Goal: Use online tool/utility: Utilize a website feature to perform a specific function

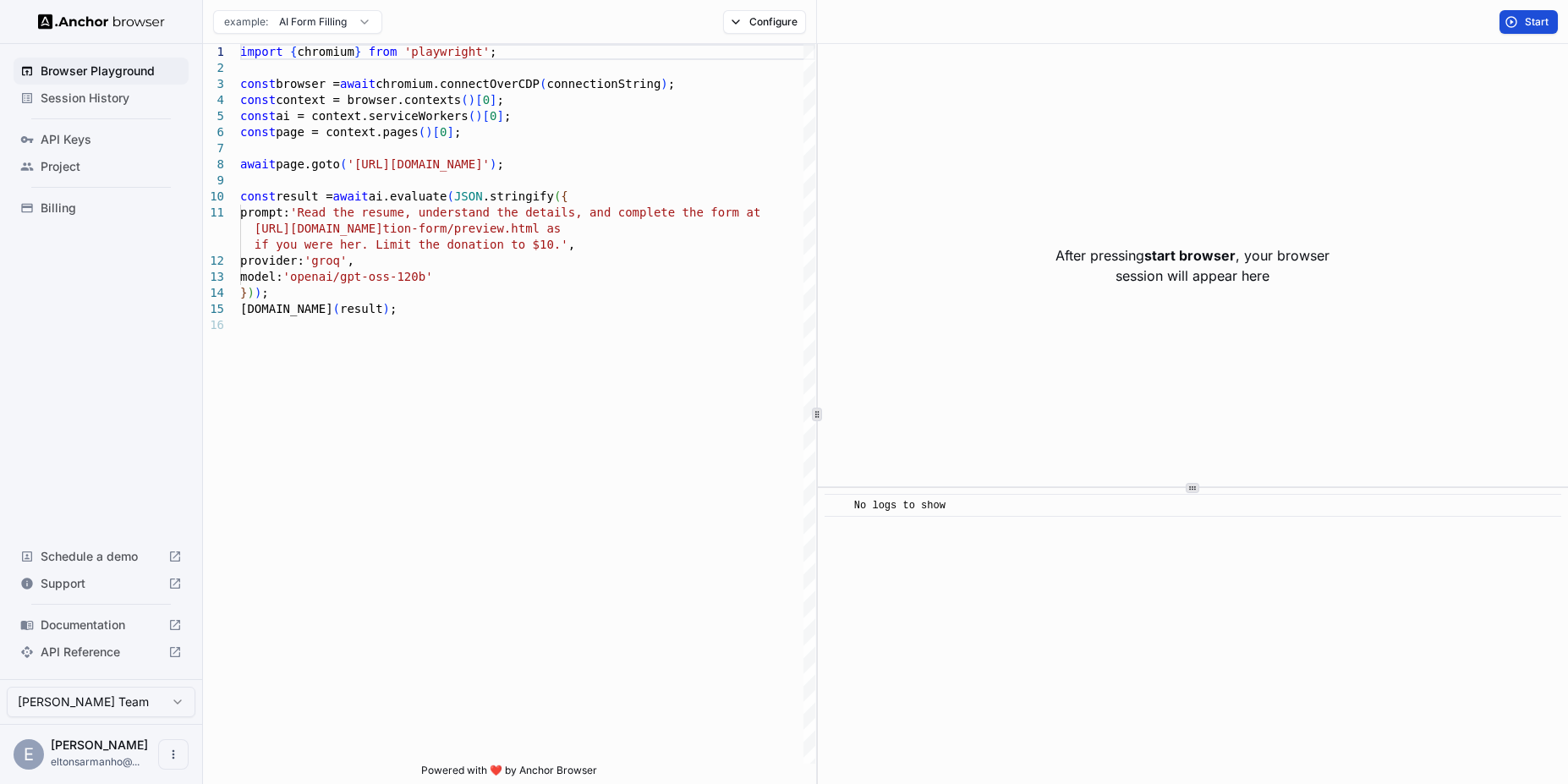
click at [1514, 24] on button "Start" at bounding box center [1528, 22] width 58 height 24
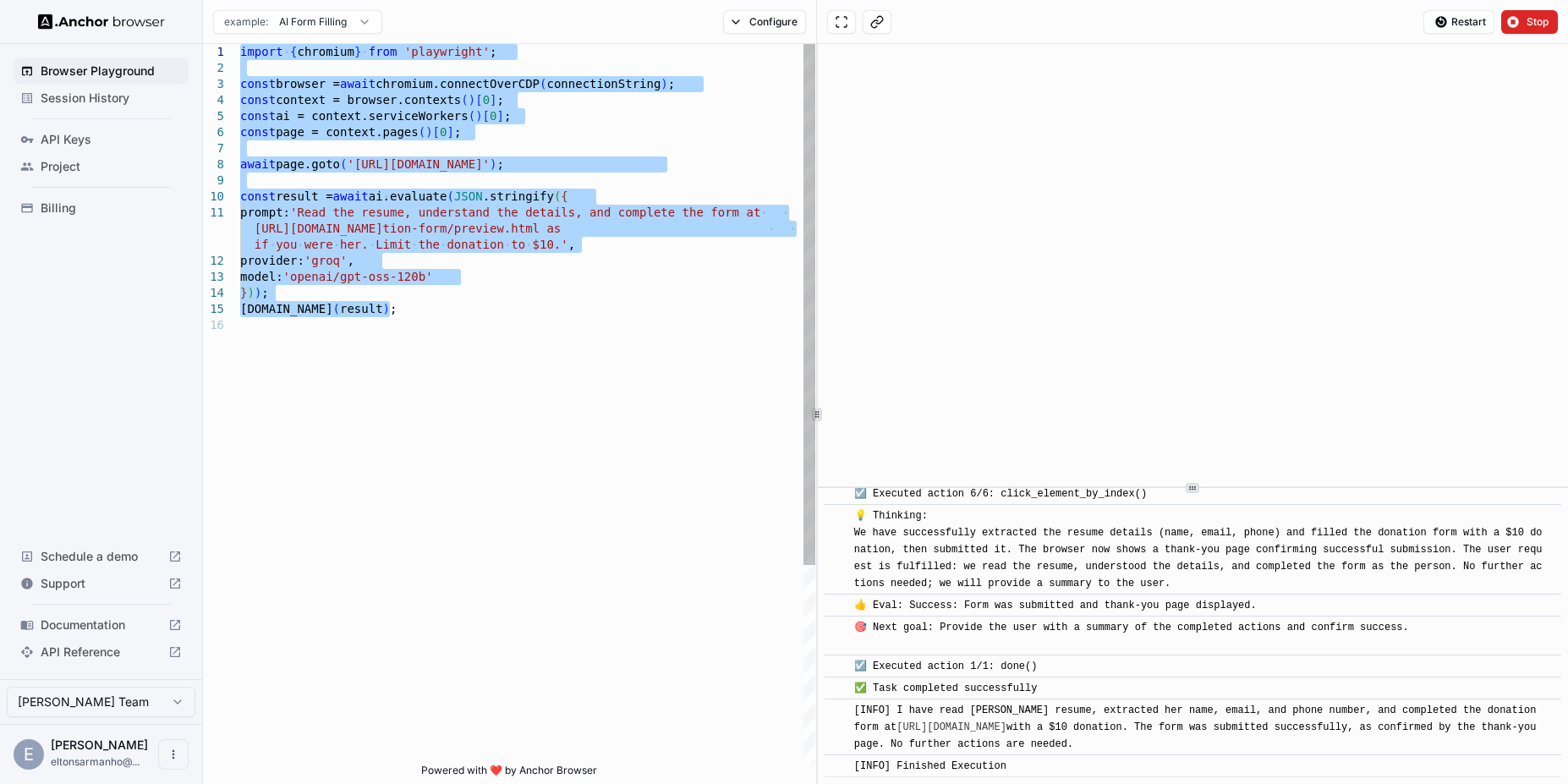
drag, startPoint x: 422, startPoint y: 316, endPoint x: 188, endPoint y: 47, distance: 356.5
click at [240, 47] on div "import { chromium } from 'playwright' ; const browser = await chromium.connectO…" at bounding box center [528, 540] width 575 height 992
click at [557, 264] on div "import { chromium } from 'playwright' ; const browser = await chromium.connectO…" at bounding box center [528, 540] width 575 height 992
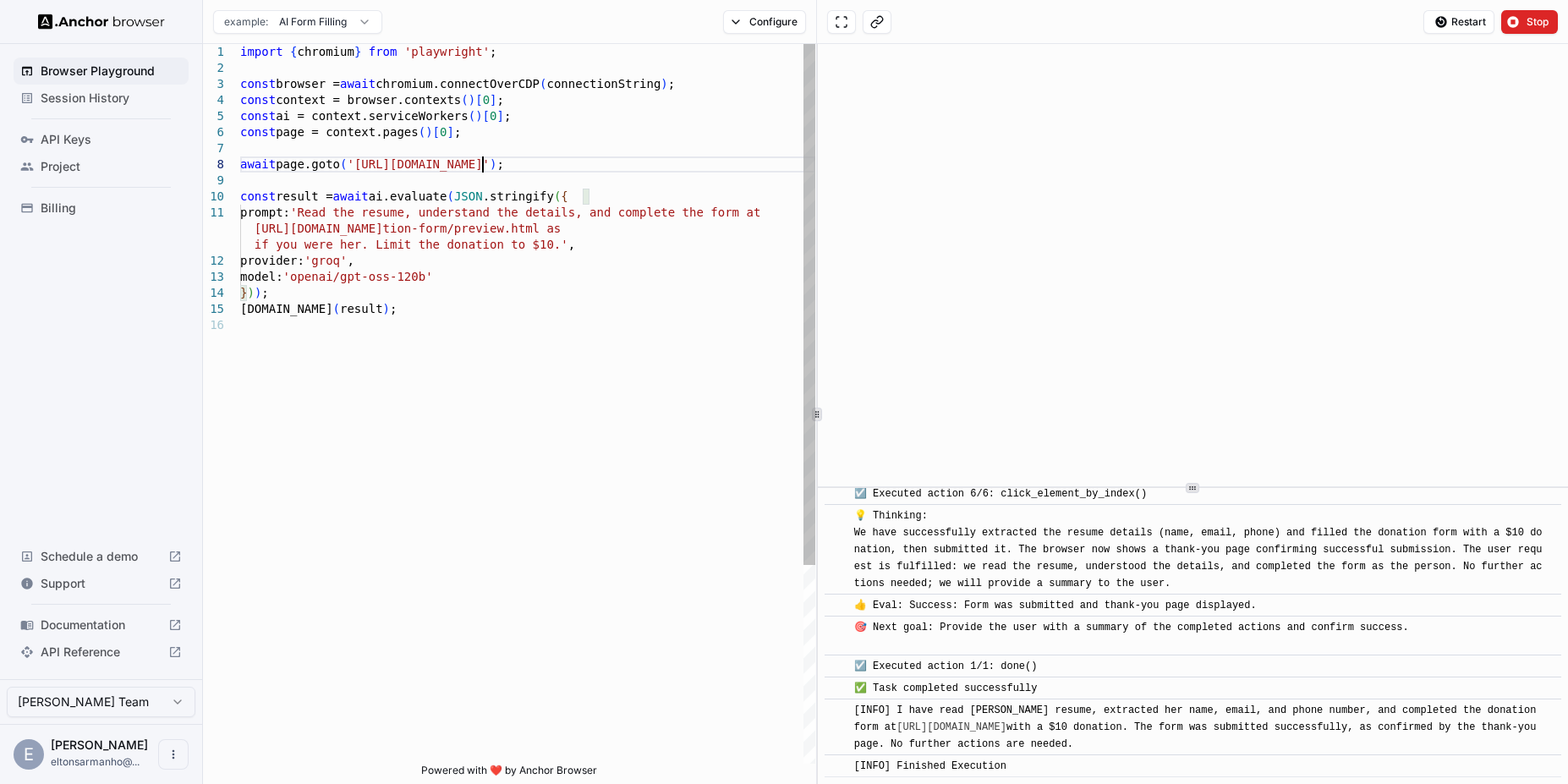
click at [483, 157] on div "import { chromium } from 'playwright' ; const browser = await chromium.connectO…" at bounding box center [528, 540] width 575 height 992
click at [290, 179] on div "import { chromium } from 'playwright' ; const browser = await chromium.connectO…" at bounding box center [528, 540] width 575 height 992
click at [298, 198] on div "import { chromium } from 'playwright' ; const browser = await chromium.connectO…" at bounding box center [528, 540] width 575 height 992
click at [334, 214] on div "import { chromium } from 'playwright' ; const browser = await chromium.connectO…" at bounding box center [528, 540] width 575 height 992
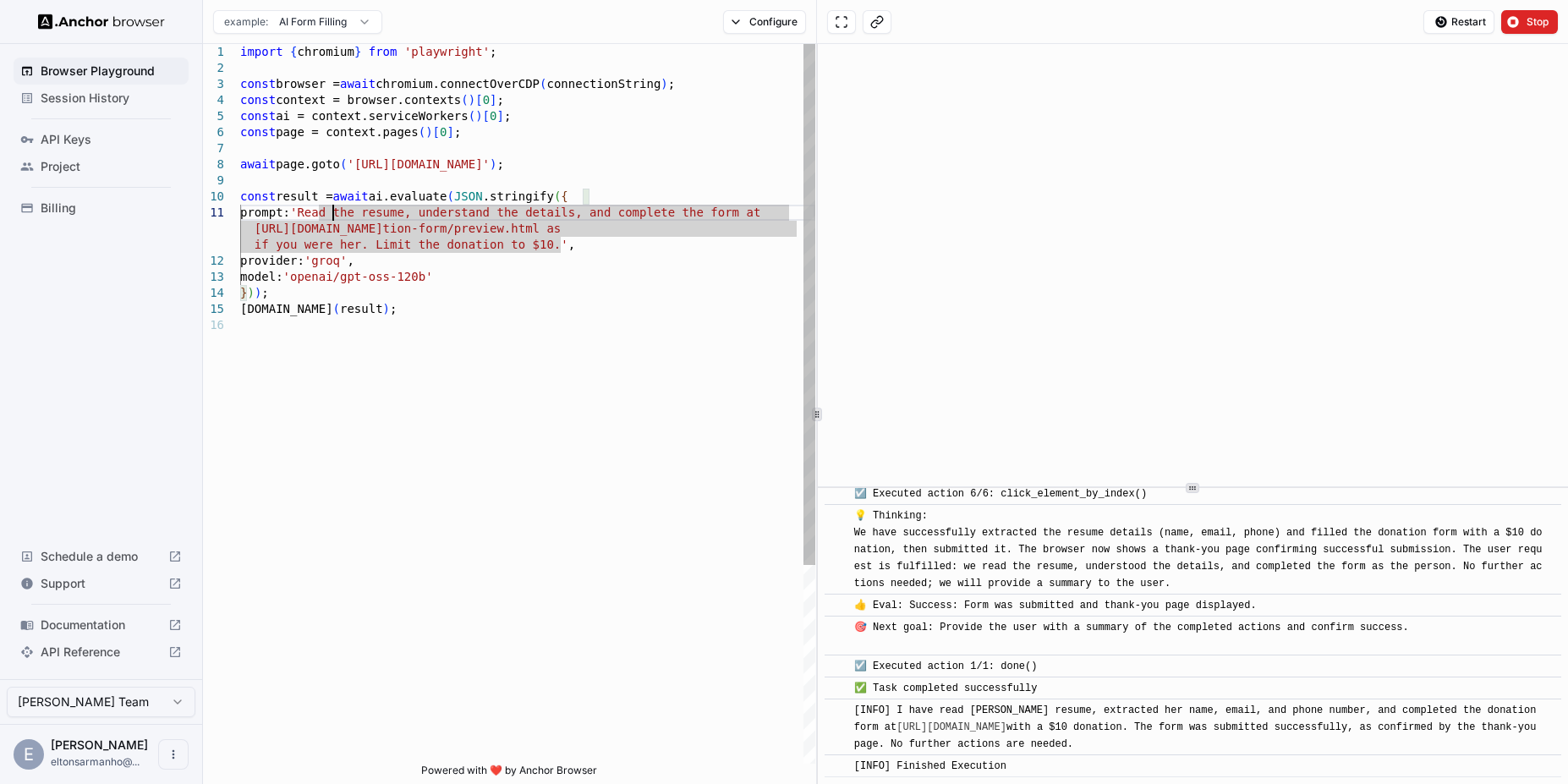
click at [532, 217] on div "import { chromium } from 'playwright' ; const browser = await chromium.connectO…" at bounding box center [528, 540] width 575 height 992
click at [404, 223] on div "import { chromium } from 'playwright' ; const browser = await chromium.connectO…" at bounding box center [528, 540] width 575 height 992
click at [339, 260] on div "import { chromium } from 'playwright' ; const browser = await chromium.connectO…" at bounding box center [528, 540] width 575 height 992
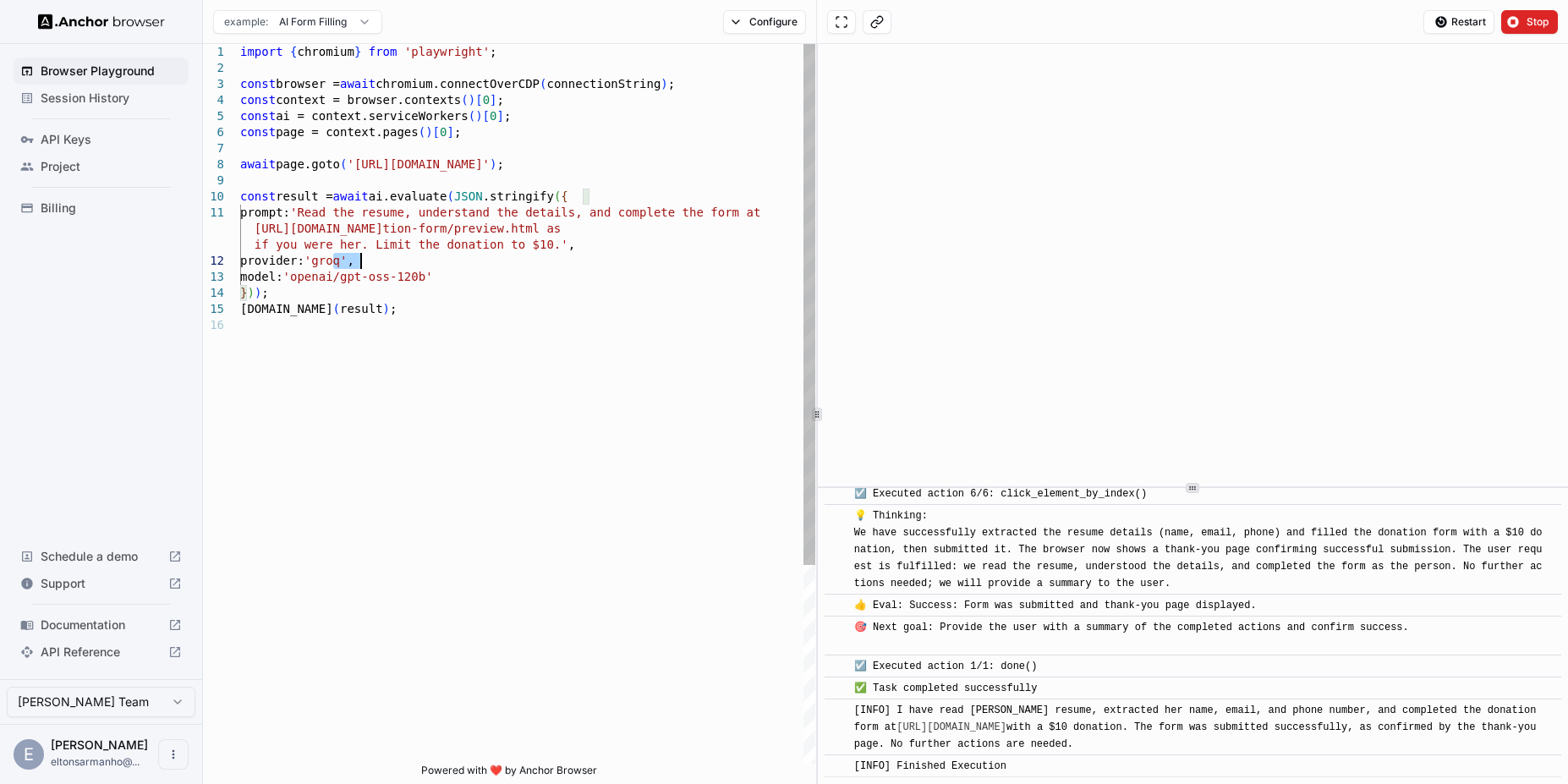
click at [339, 260] on div "import { chromium } from 'playwright' ; const browser = await chromium.connectO…" at bounding box center [528, 540] width 575 height 992
click at [434, 333] on div "import { chromium } from 'playwright' ; const browser = await chromium.connectO…" at bounding box center [528, 540] width 575 height 992
click at [532, 134] on div "import { chromium } from 'playwright' ; const browser = await chromium.connectO…" at bounding box center [528, 540] width 575 height 992
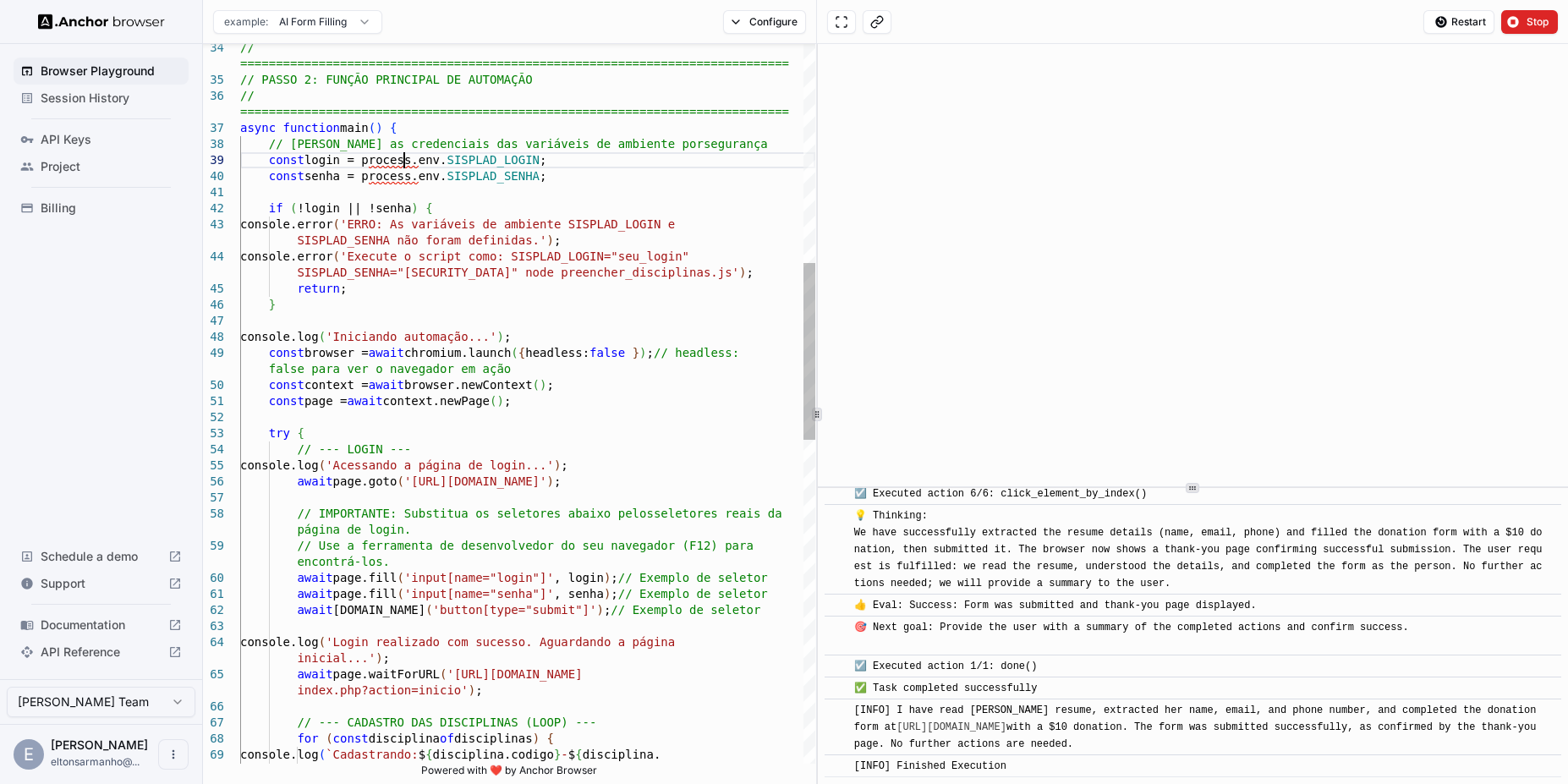
click at [401, 163] on div "// ================================================== =========================…" at bounding box center [528, 616] width 575 height 2920
click at [401, 192] on div "// ================================================== =========================…" at bounding box center [528, 616] width 575 height 2920
drag, startPoint x: 371, startPoint y: 162, endPoint x: 547, endPoint y: 156, distance: 176.1
click at [547, 156] on div "// ================================================== =========================…" at bounding box center [528, 616] width 575 height 2920
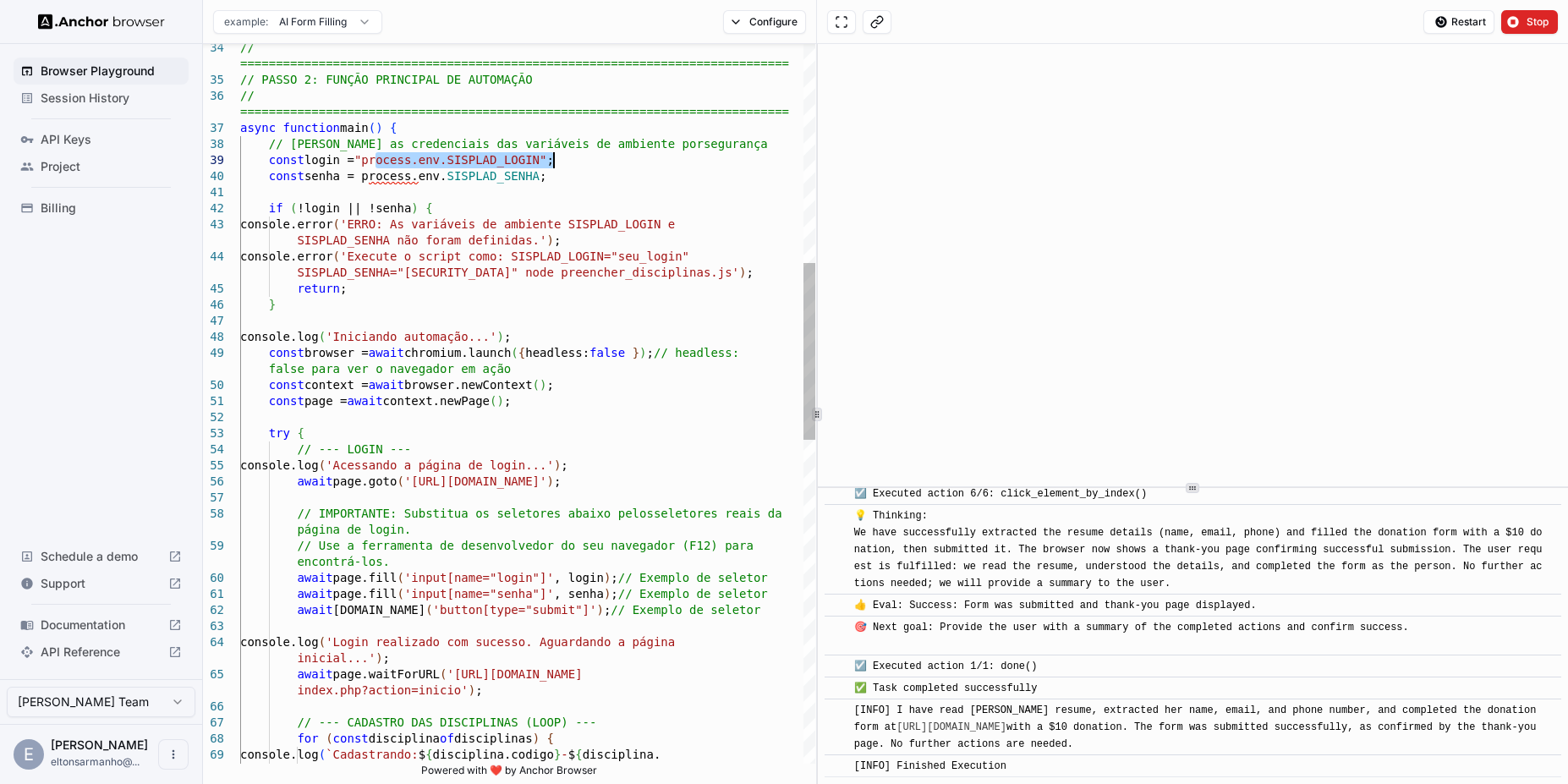
scroll to position [33, 0]
click at [98, 161] on span "Project" at bounding box center [111, 167] width 141 height 17
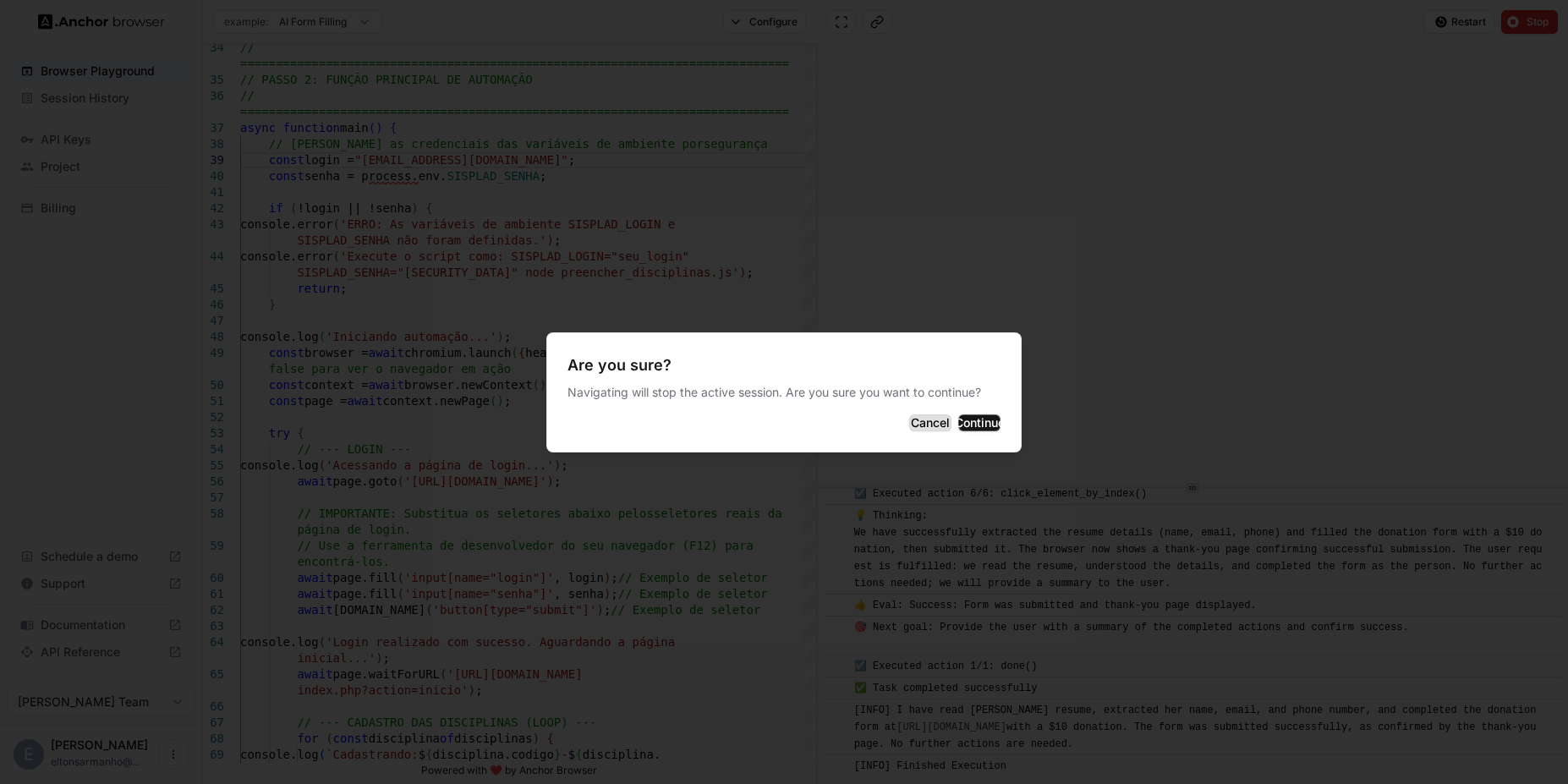
click at [909, 428] on button "Cancel" at bounding box center [930, 423] width 42 height 17
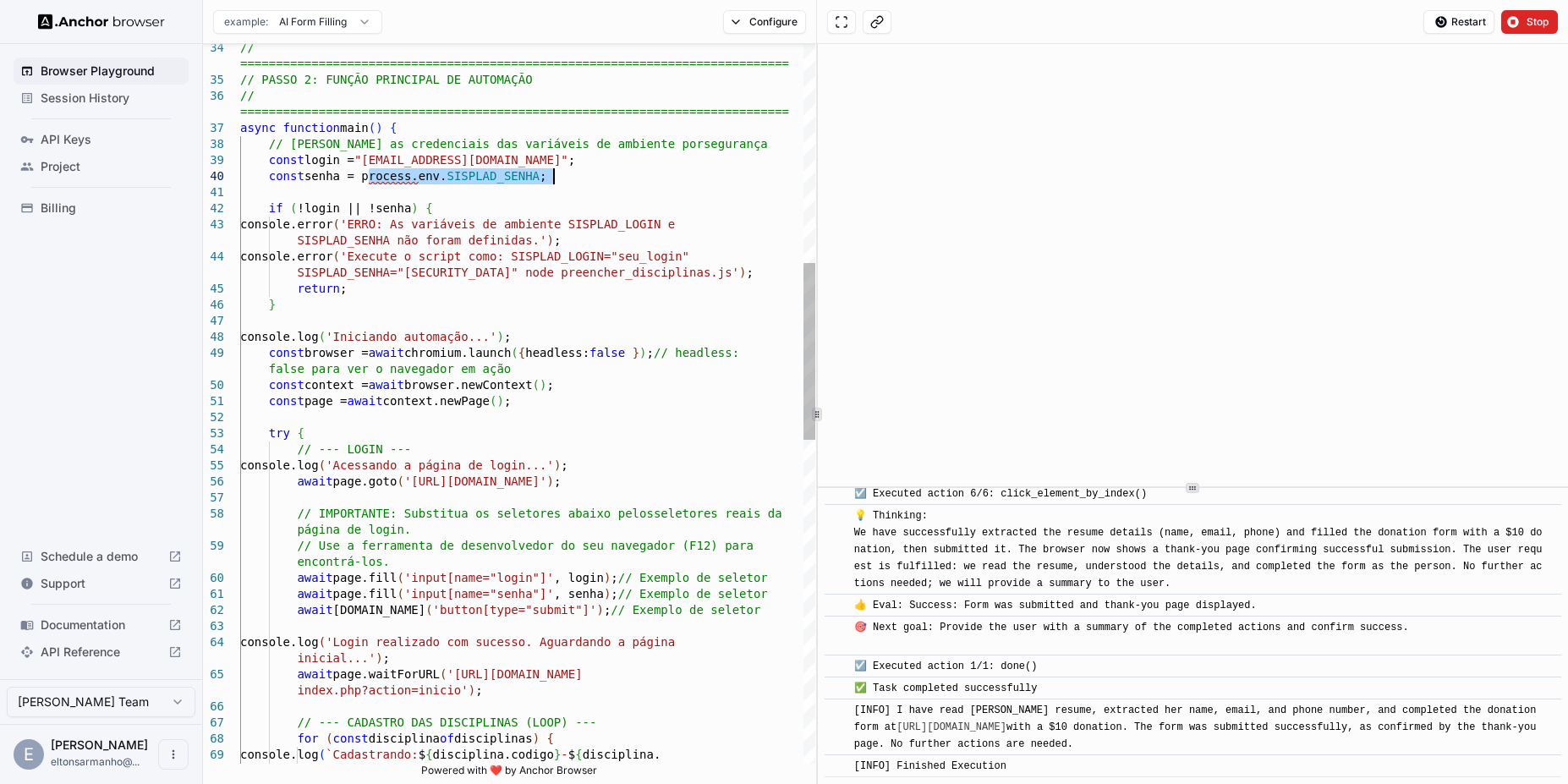
drag, startPoint x: 368, startPoint y: 183, endPoint x: 556, endPoint y: 181, distance: 188.0
click at [556, 181] on div "// ================================================== =========================…" at bounding box center [528, 616] width 575 height 2920
click at [560, 183] on div "// ================================================== =========================…" at bounding box center [528, 616] width 575 height 2920
type textarea "**********"
click at [1533, 22] on span "Stop" at bounding box center [1538, 22] width 24 height 14
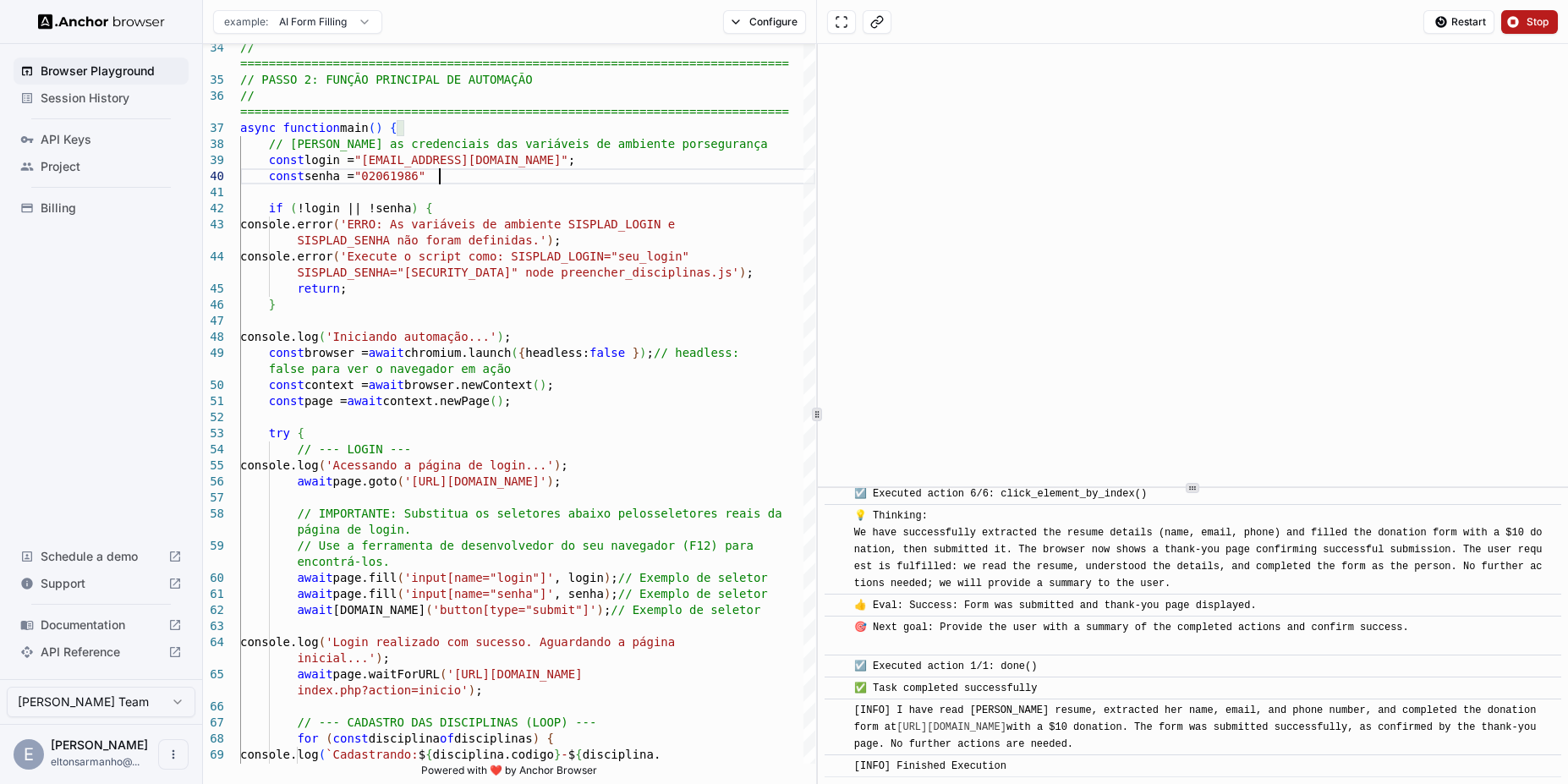
scroll to position [0, 0]
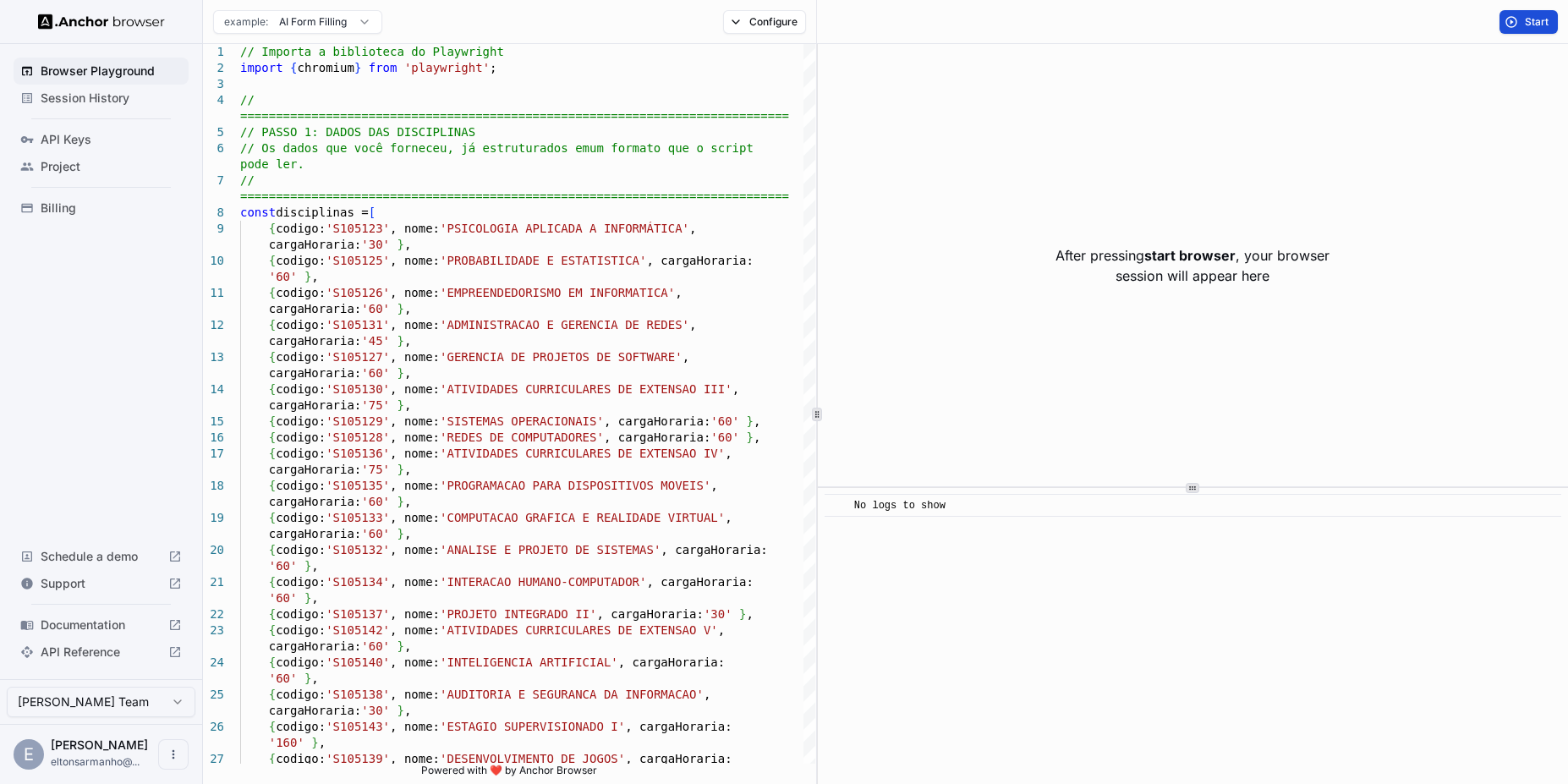
click at [1527, 15] on span "Start" at bounding box center [1538, 22] width 25 height 14
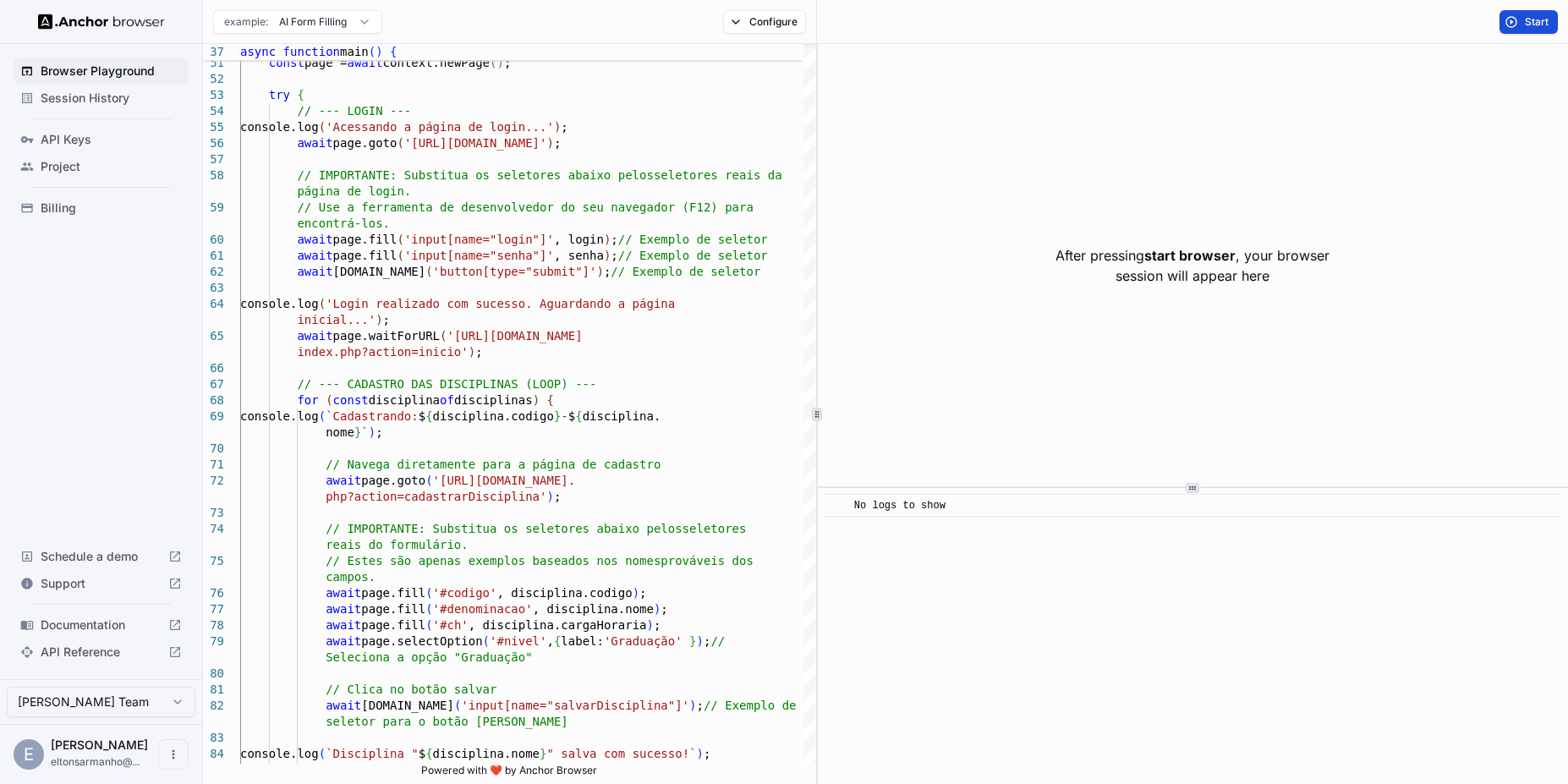
click at [1539, 23] on span "Start" at bounding box center [1538, 22] width 25 height 14
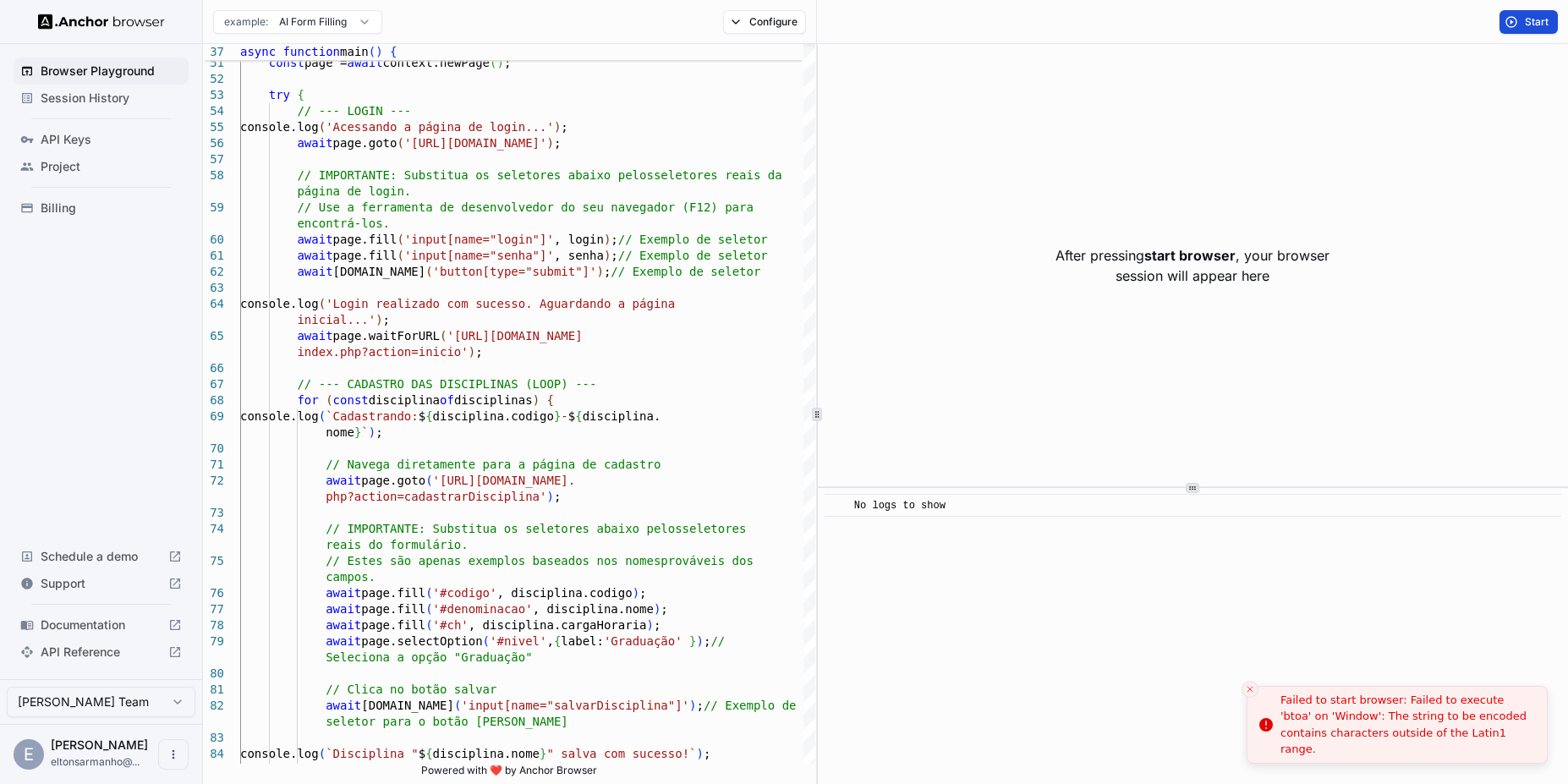
click at [1499, 711] on div "Failed to start browser: Failed to execute 'btoa' on 'Window': The string to be…" at bounding box center [1407, 724] width 253 height 66
copy div "btoa"
type textarea "**********"
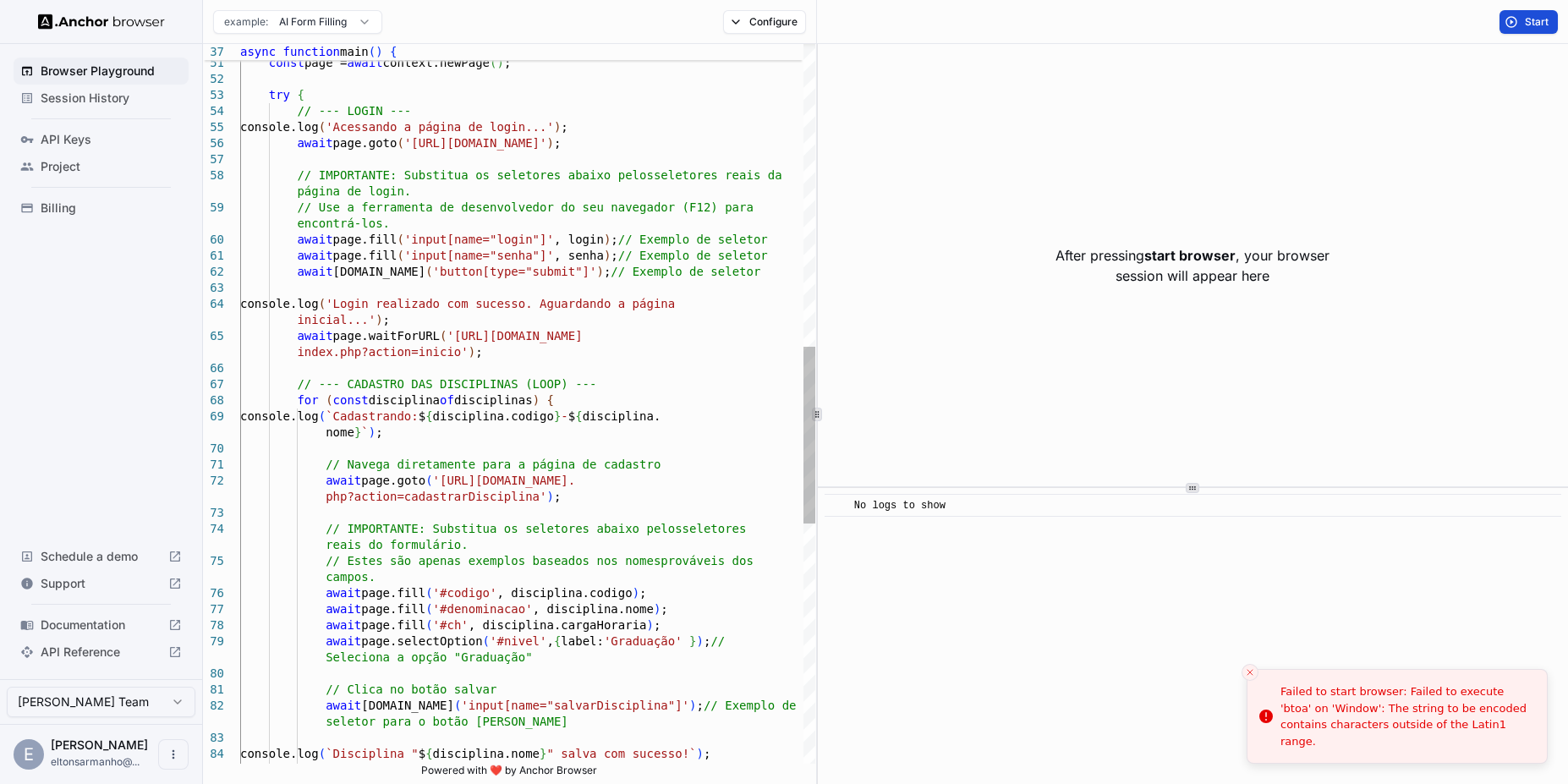
click at [287, 490] on div "const context = await browser.newContext ( ) ; const page = await context.newPa…" at bounding box center [528, 278] width 575 height 2920
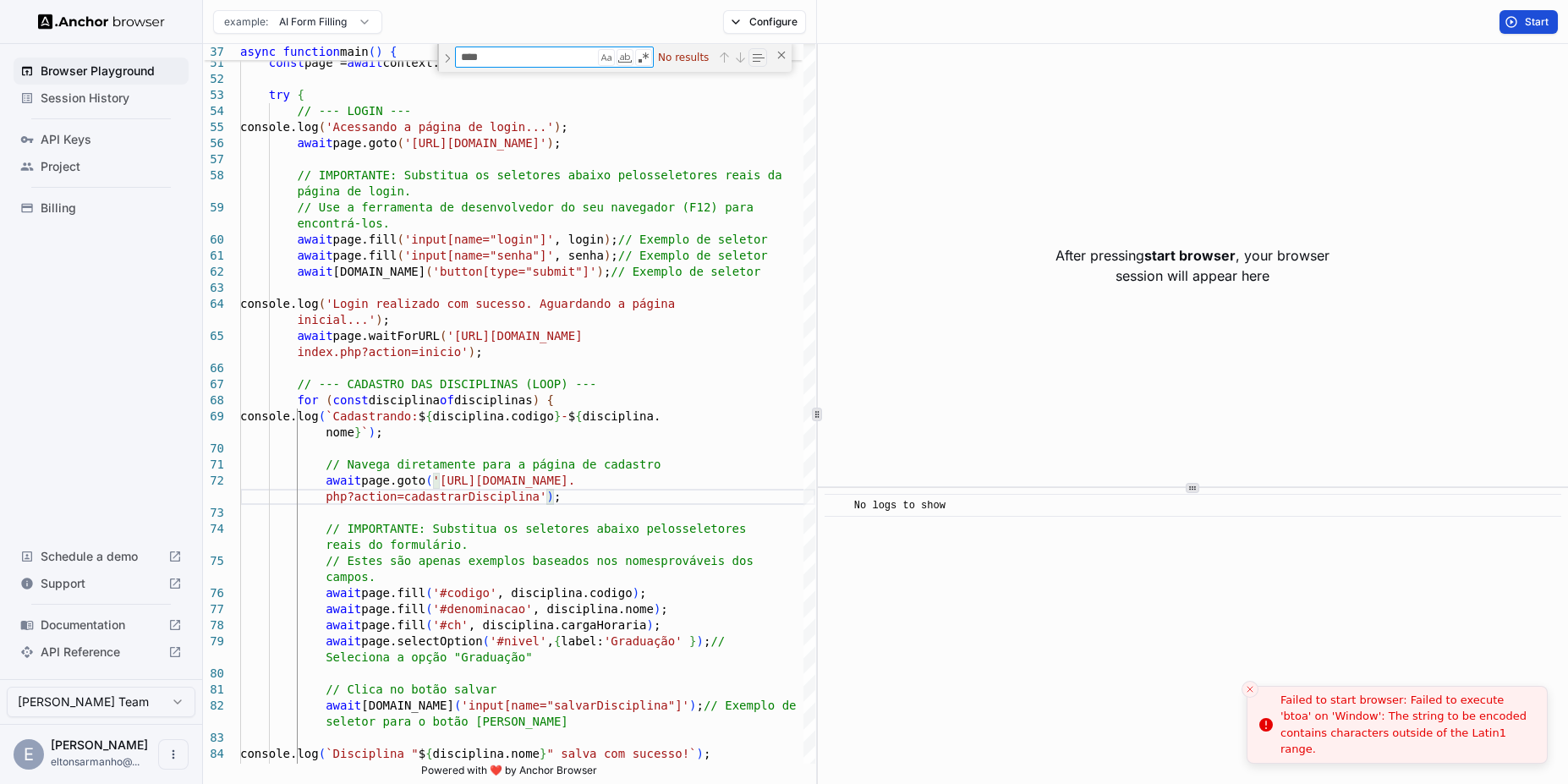
type textarea "****"
drag, startPoint x: 1279, startPoint y: 705, endPoint x: 1314, endPoint y: 713, distance: 35.9
click at [1314, 713] on li "Failed to start browser: Failed to execute 'btoa' on 'Window': The string to be…" at bounding box center [1464, 725] width 301 height 79
click at [1472, 743] on div "Failed to start browser: Failed to execute 'btoa' on 'Window': The string to be…" at bounding box center [1407, 724] width 253 height 66
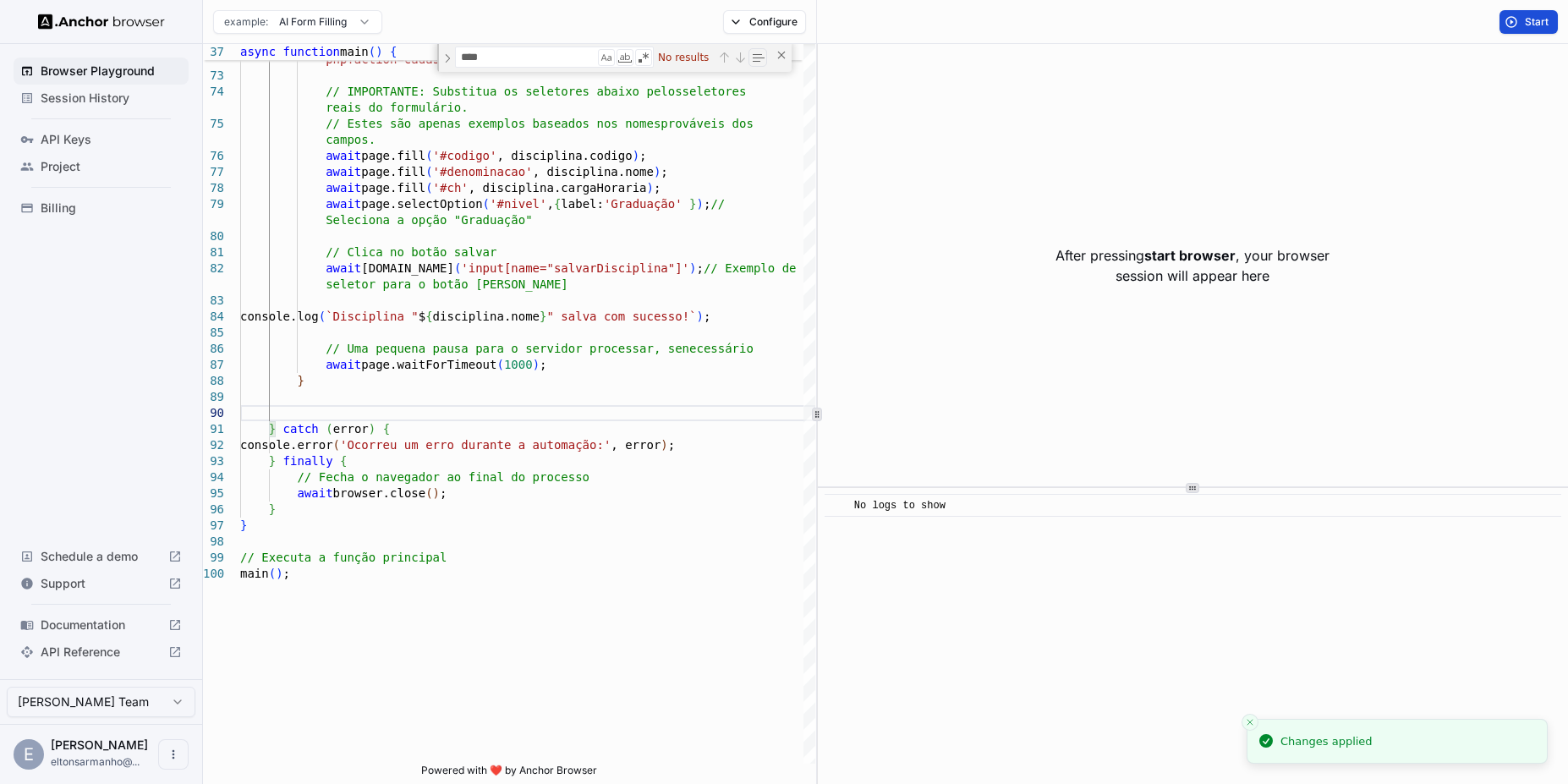
click at [1526, 31] on button "Start" at bounding box center [1528, 22] width 58 height 24
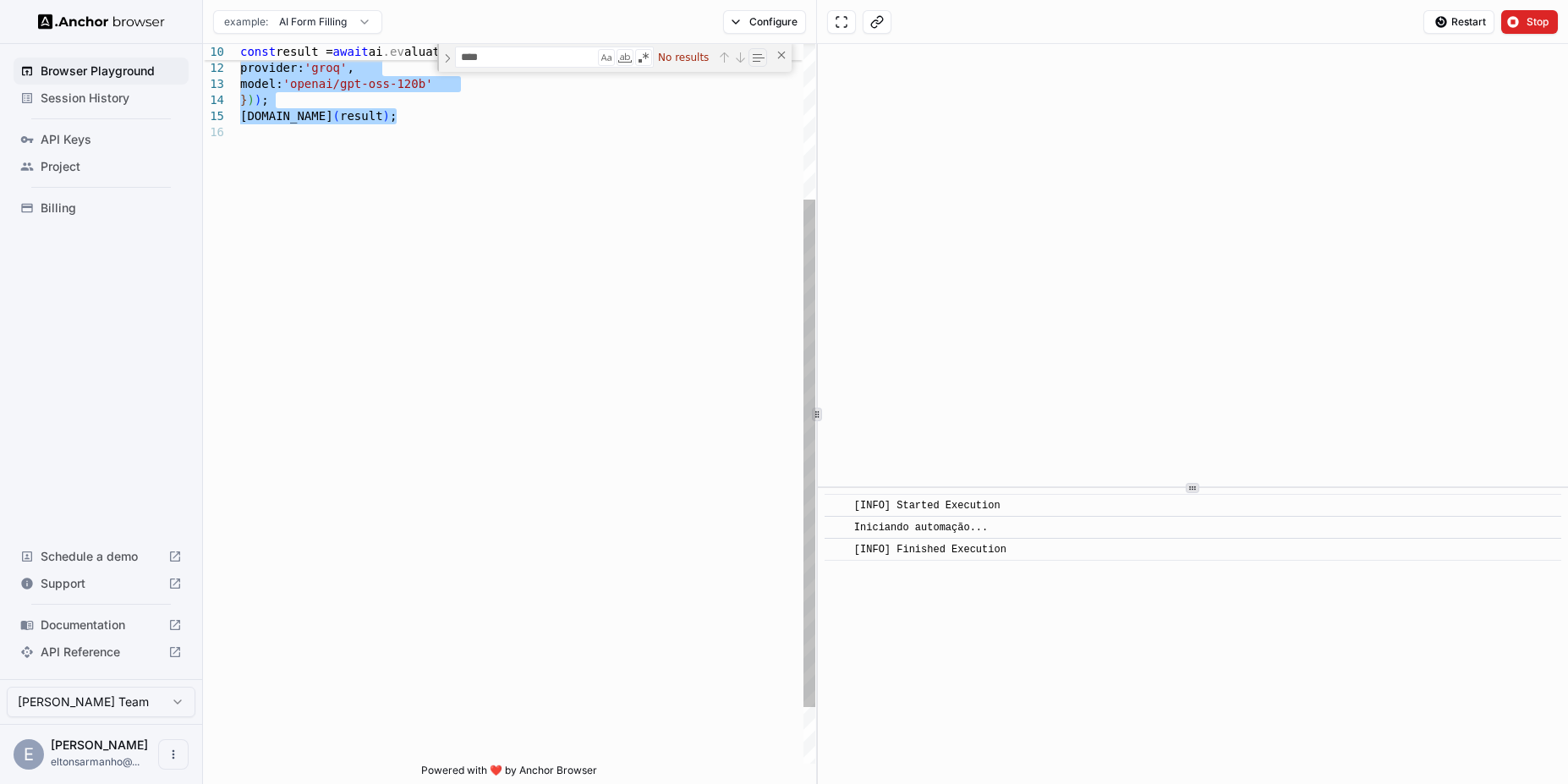
click at [596, 241] on div "if you were her. Limit the donation to $10.' , provider: 'groq' , model: 'opena…" at bounding box center [528, 334] width 575 height 1020
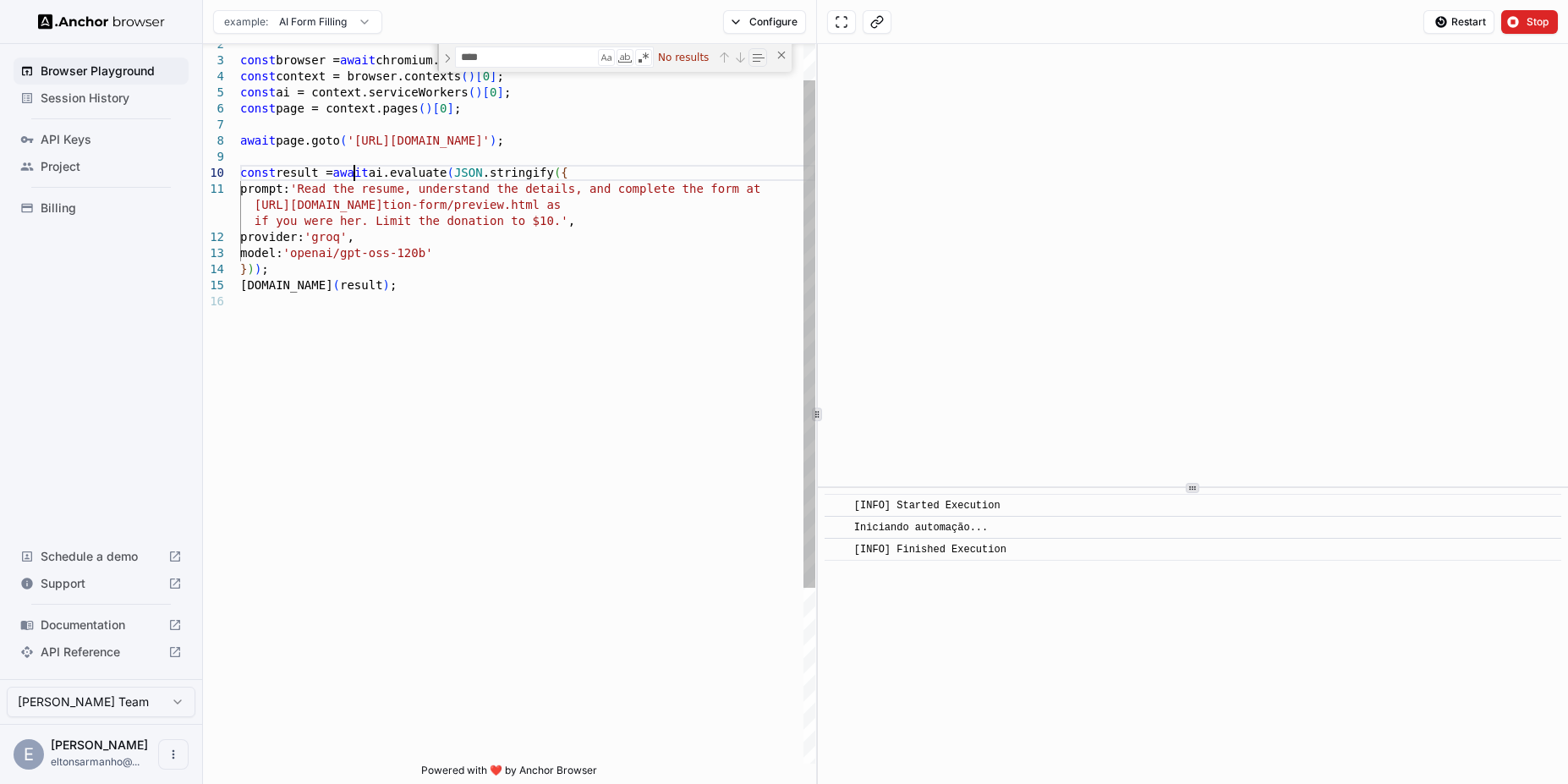
click at [357, 177] on div "if you were her. Limit the donation to $10.' , provider: 'groq' , model: 'opena…" at bounding box center [528, 502] width 575 height 1020
click at [296, 175] on div "if you were her. Limit the donation to $10.' , provider: 'groq' , model: 'opena…" at bounding box center [528, 502] width 575 height 1020
drag, startPoint x: 317, startPoint y: 189, endPoint x: 361, endPoint y: 188, distance: 44.0
click at [361, 188] on div "if you were her. Limit the donation to $10.' , provider: 'groq' , model: 'opena…" at bounding box center [528, 502] width 575 height 1020
click at [294, 237] on div "if you were her. Limit the donation to $10.' , provider: 'groq' , model: 'opena…" at bounding box center [528, 502] width 575 height 1020
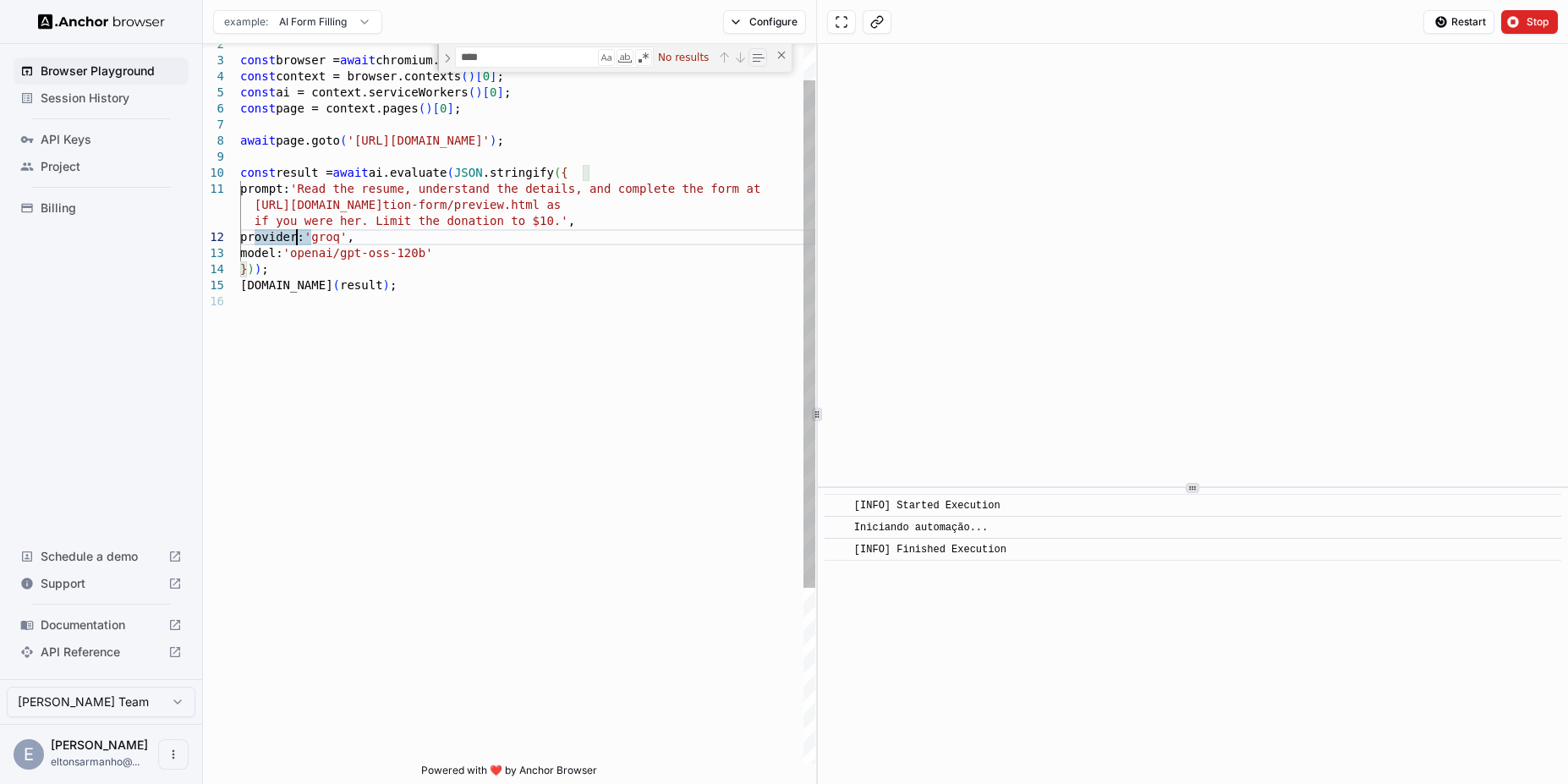
click at [266, 253] on div "if you were her. Limit the donation to $10.' , provider: 'groq' , model: 'opena…" at bounding box center [528, 502] width 575 height 1020
drag, startPoint x: 360, startPoint y: 140, endPoint x: 640, endPoint y: 142, distance: 280.0
click at [640, 142] on div "if you were her. Limit the donation to $10.' , provider: 'groq' , model: 'opena…" at bounding box center [528, 502] width 575 height 1020
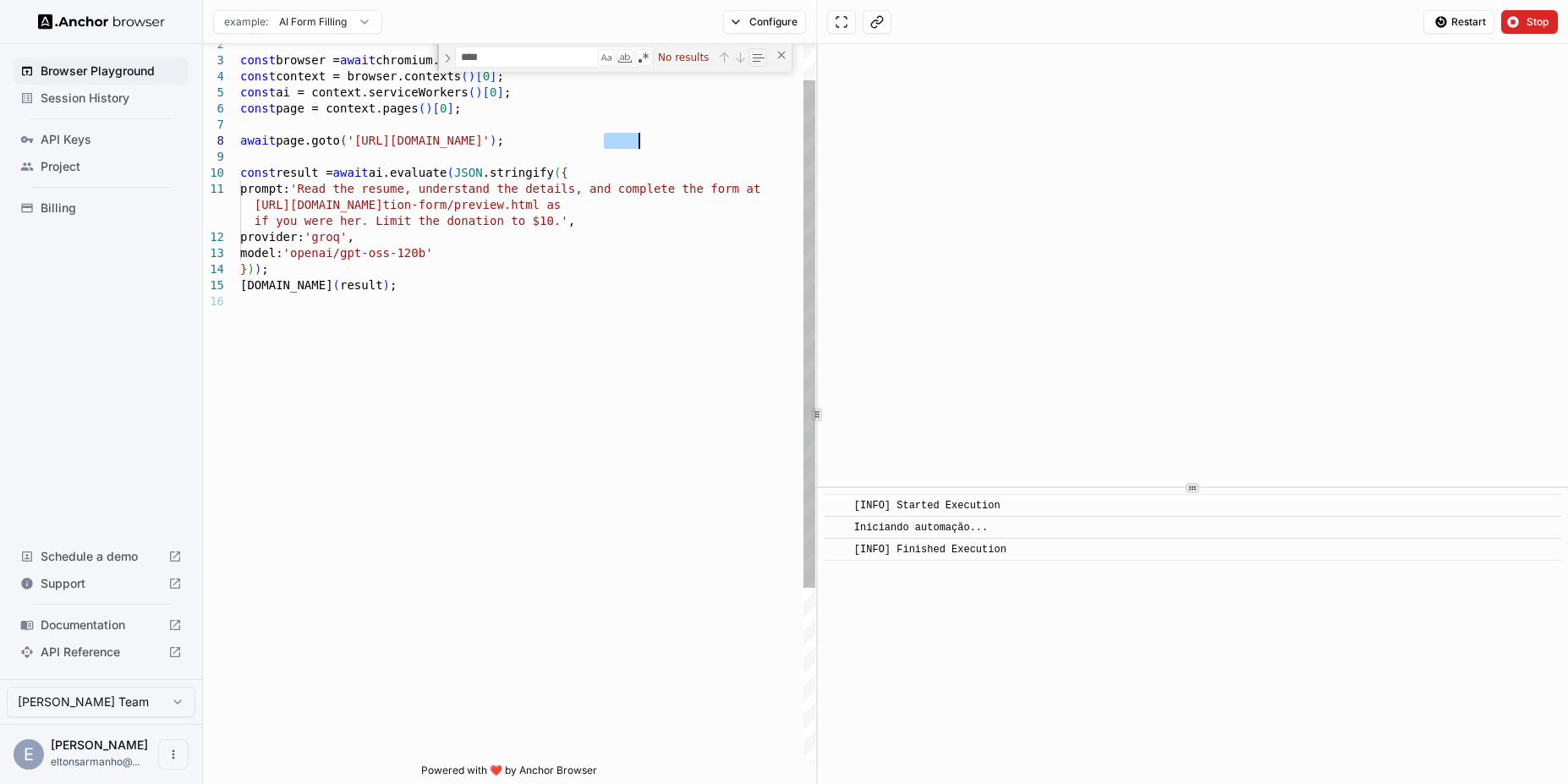
click at [640, 142] on div "if you were her. Limit the donation to $10.' , provider: 'groq' , model: 'opena…" at bounding box center [528, 502] width 575 height 1020
click at [323, 140] on div "if you were her. Limit the donation to $10.' , provider: 'groq' , model: 'opena…" at bounding box center [528, 502] width 575 height 1020
click at [294, 140] on div "if you were her. Limit the donation to $10.' , provider: 'groq' , model: 'opena…" at bounding box center [528, 502] width 575 height 1020
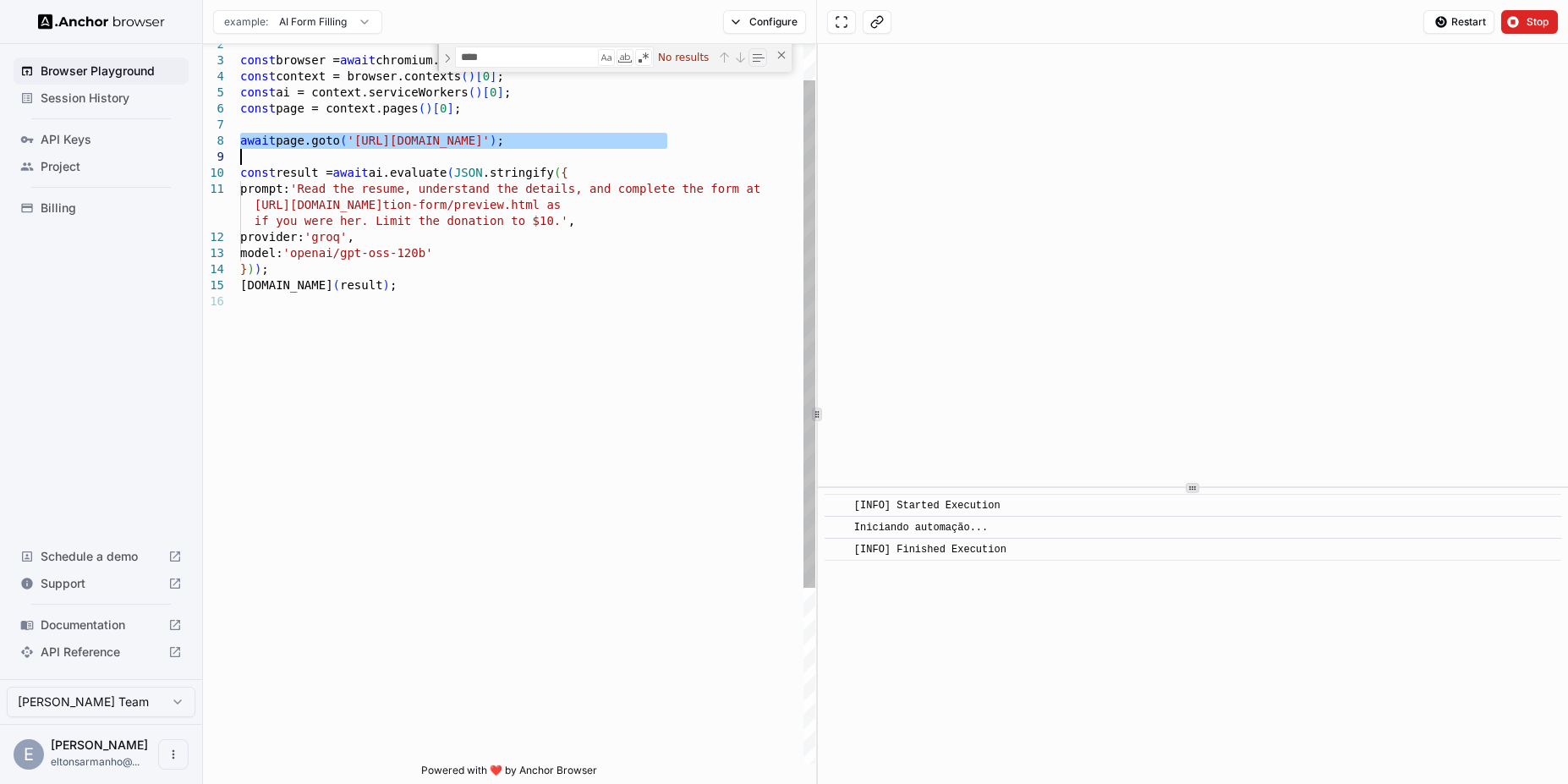
click at [294, 140] on div "if you were her. Limit the donation to $10.' , provider: 'groq' , model: 'opena…" at bounding box center [528, 502] width 575 height 1020
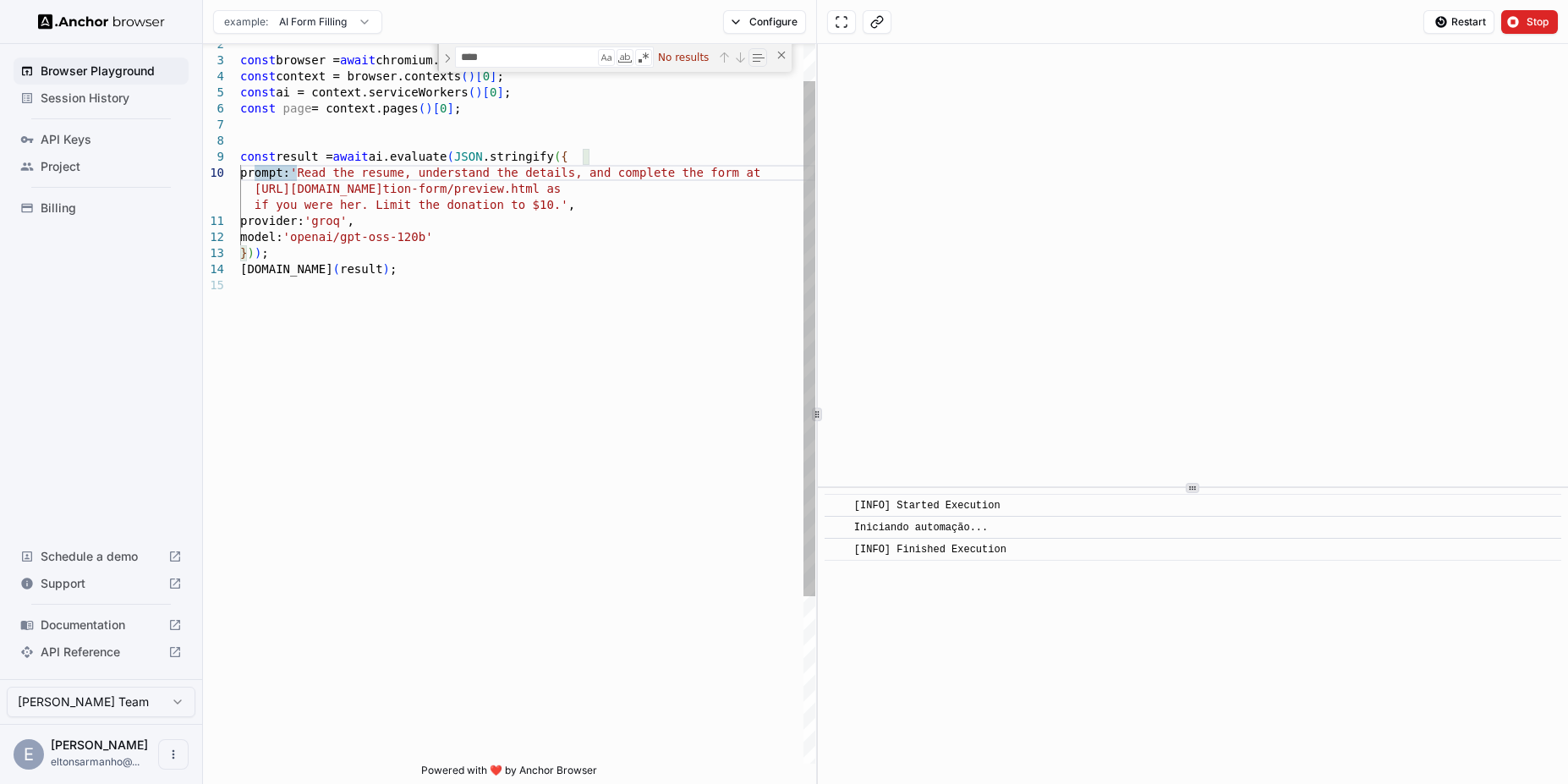
click at [252, 168] on div "if you were her. Limit the donation to $10.' , provider: 'groq' , model: 'opena…" at bounding box center [528, 494] width 575 height 1004
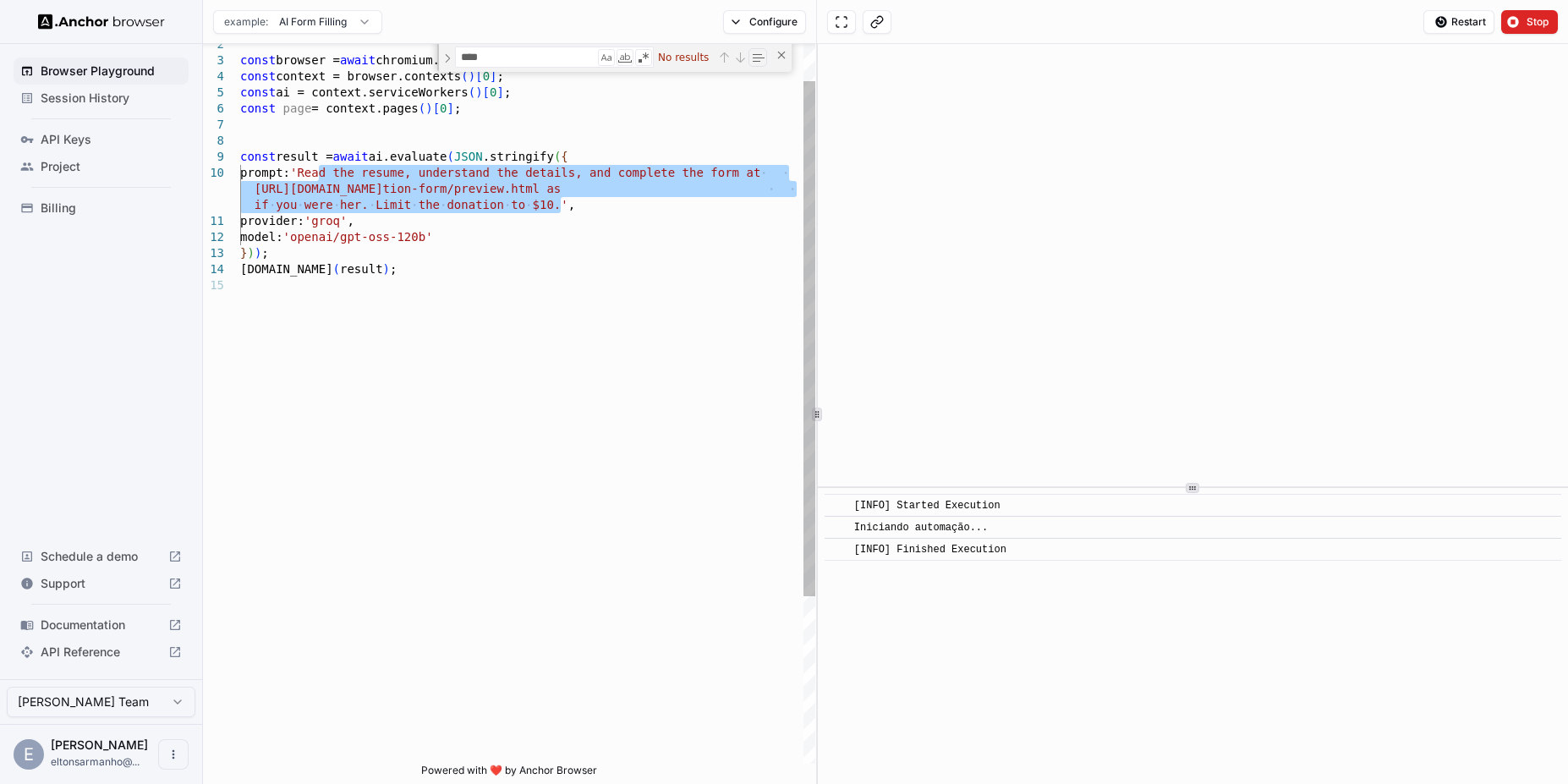
drag, startPoint x: 320, startPoint y: 174, endPoint x: 560, endPoint y: 197, distance: 241.1
click at [560, 197] on div "if you were her. Limit the donation to $10.' , provider: 'groq' , model: 'opena…" at bounding box center [528, 494] width 575 height 1004
click at [558, 208] on div "if you were her. Limit the donation to $10.' , provider: 'groq' , model: 'opena…" at bounding box center [528, 494] width 575 height 1004
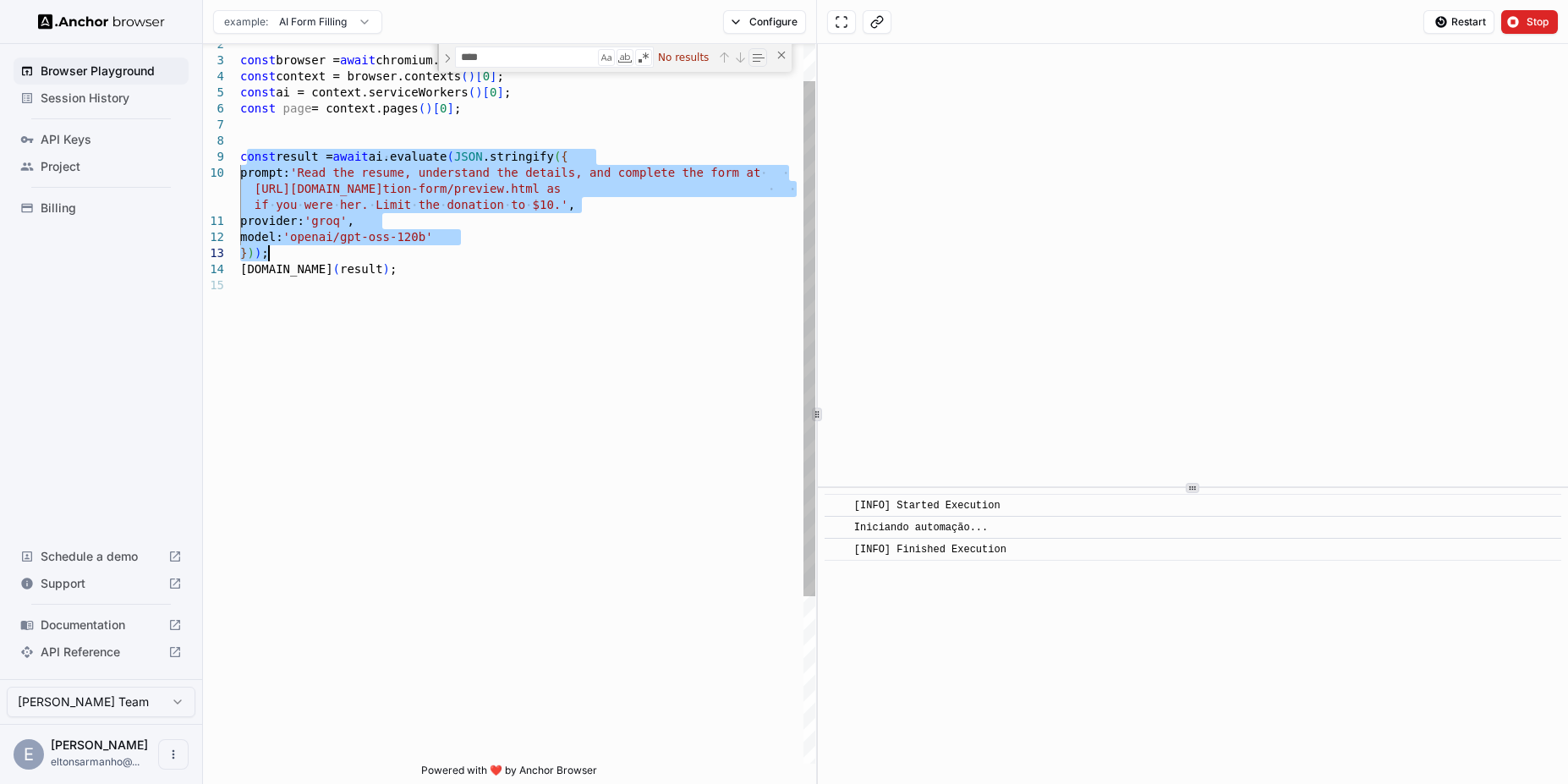
drag, startPoint x: 244, startPoint y: 159, endPoint x: 278, endPoint y: 246, distance: 93.4
click at [278, 246] on div "if you were her. Limit the donation to $10.' , provider: 'groq' , model: 'opena…" at bounding box center [528, 494] width 575 height 1004
click at [283, 246] on div "if you were her. Limit the donation to $10.' , provider: 'groq' , model: 'opena…" at bounding box center [528, 494] width 575 height 1004
drag, startPoint x: 285, startPoint y: 247, endPoint x: 235, endPoint y: 156, distance: 103.8
click at [240, 156] on div "if you were her. Limit the donation to $10.' , provider: 'groq' , model: 'opena…" at bounding box center [528, 494] width 575 height 1004
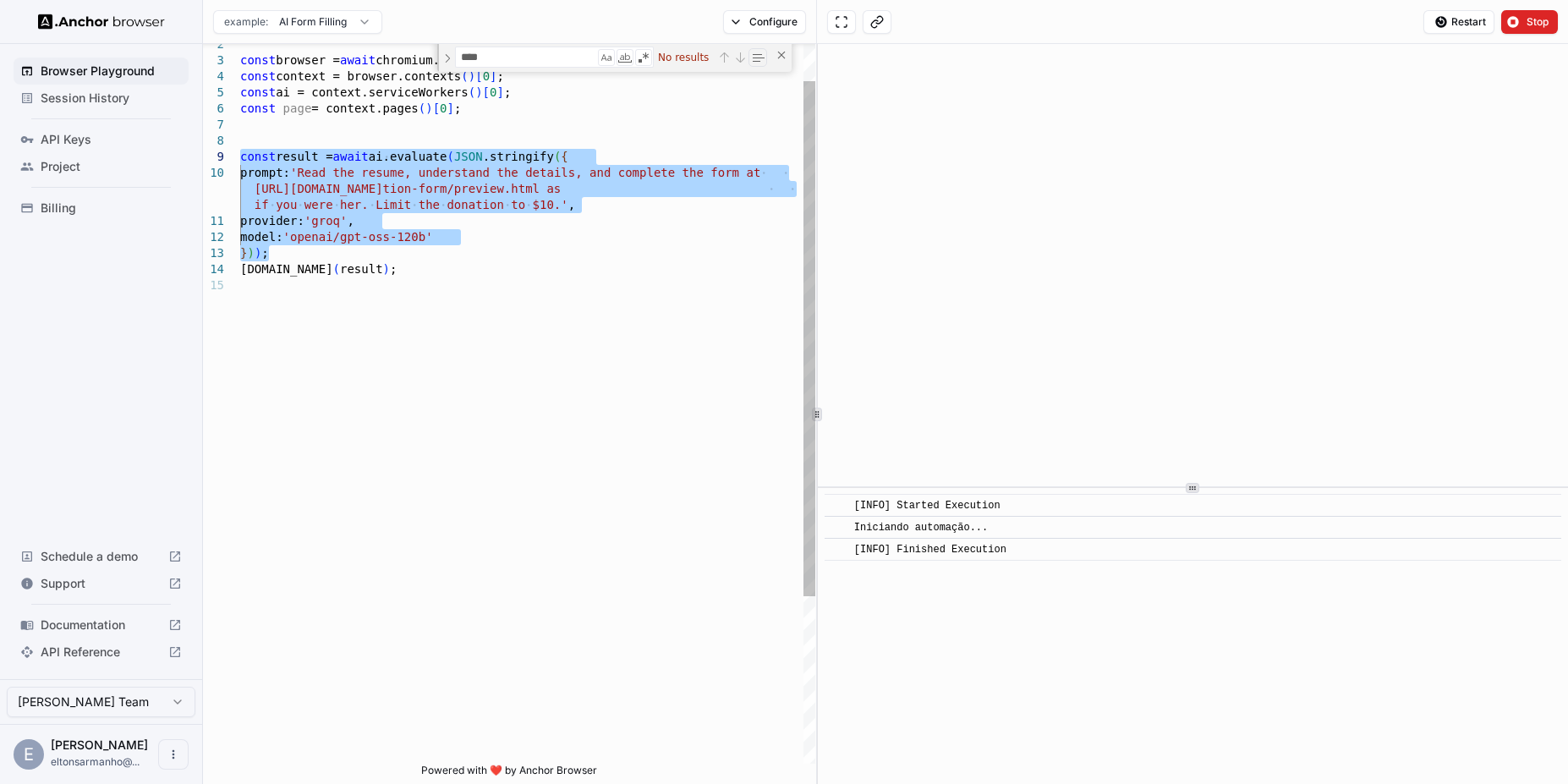
click at [499, 216] on div "if you were her. Limit the donation to $10.' , provider: 'groq' , model: 'opena…" at bounding box center [528, 494] width 575 height 1004
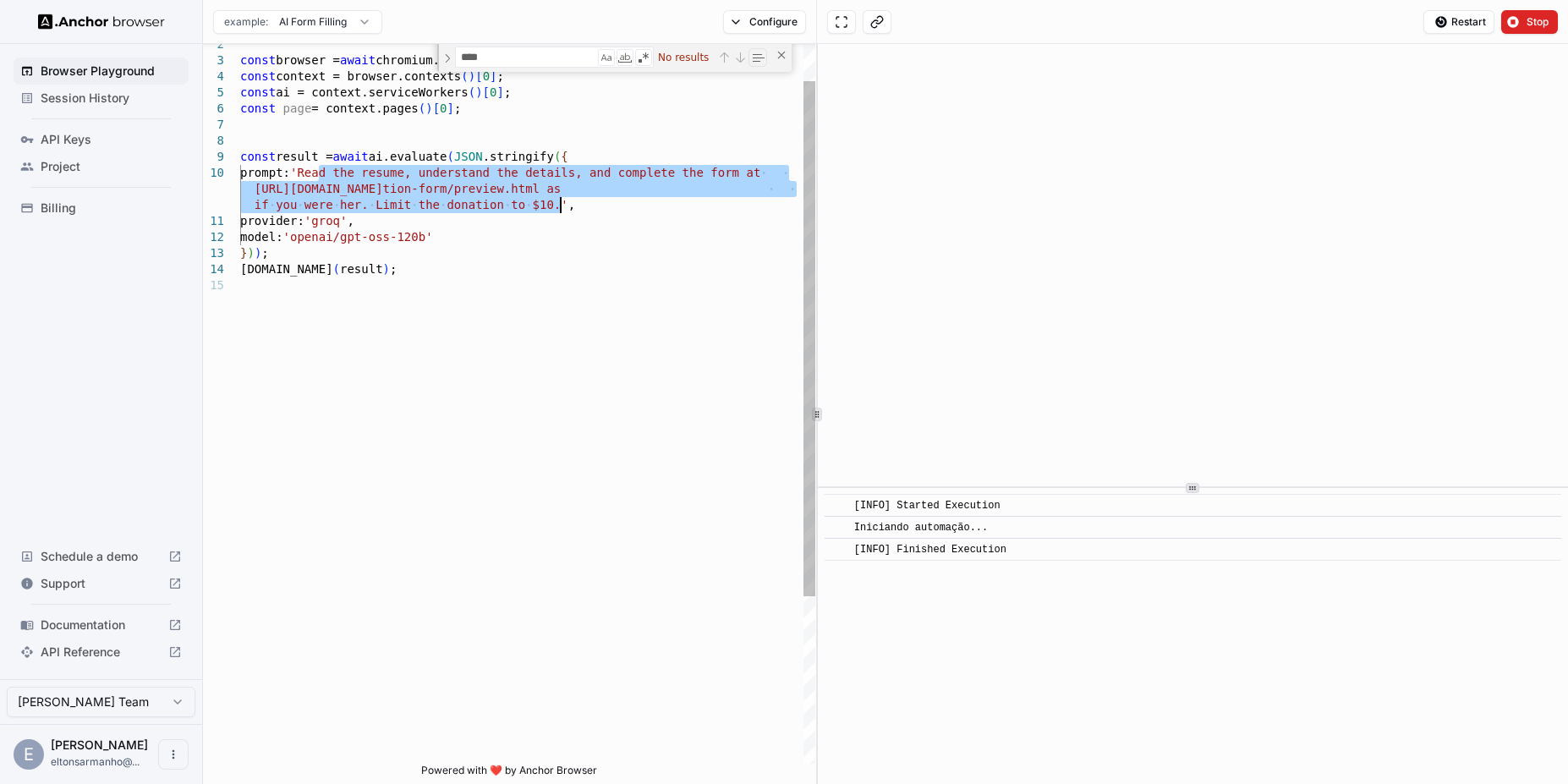
drag, startPoint x: 320, startPoint y: 173, endPoint x: 561, endPoint y: 203, distance: 242.9
click at [561, 203] on div "if you were her. Limit the donation to $10.' , provider: 'groq' , model: 'opena…" at bounding box center [528, 494] width 575 height 1004
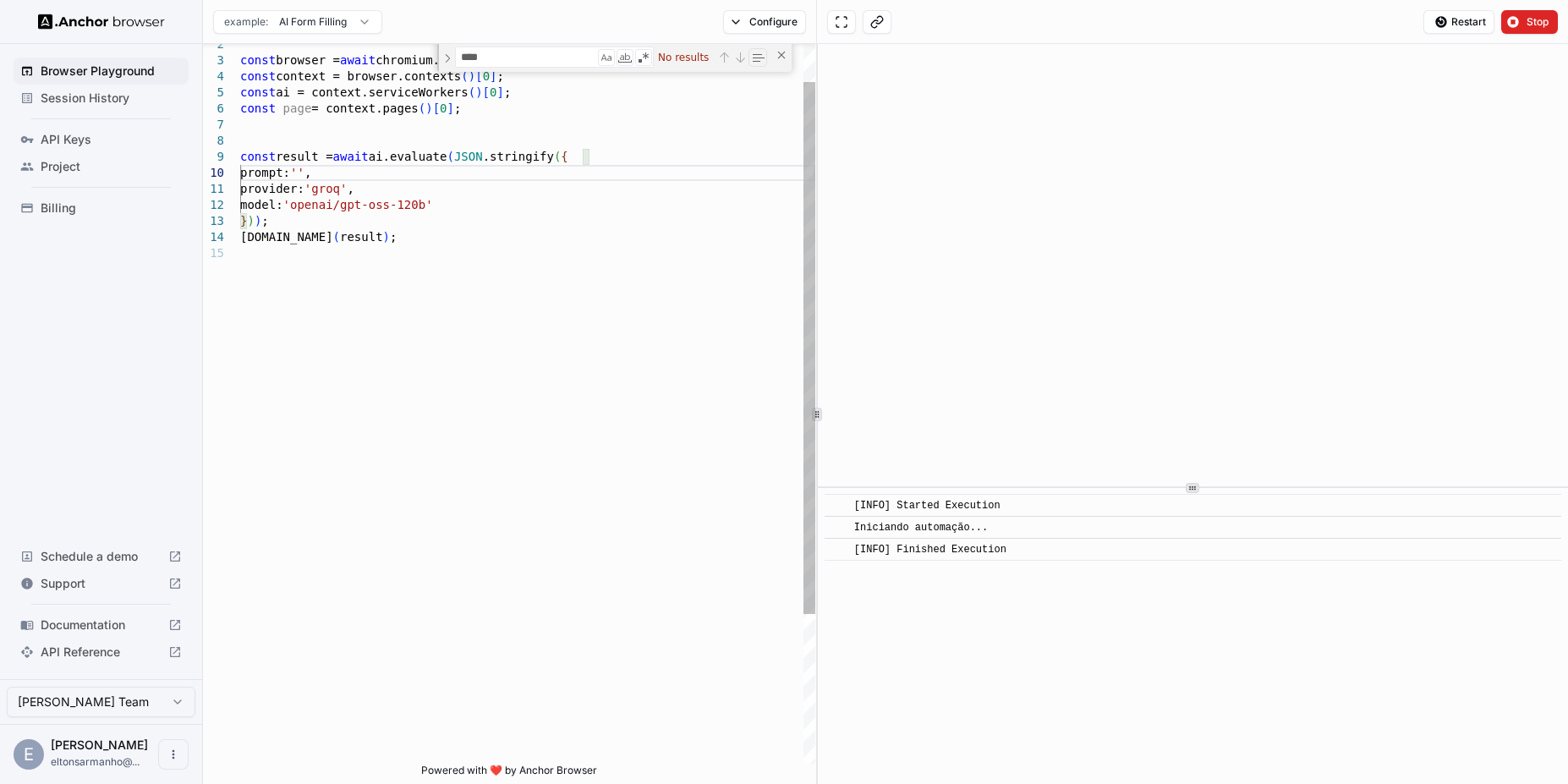
click at [319, 170] on div "provider: 'groq' , model: 'openai/gpt-oss-120b' } ) ) ; console.info ( result )…" at bounding box center [528, 478] width 575 height 972
click at [373, 170] on div "provider: 'groq' , model: 'openai/gpt-oss-120b' } ) ) ; console.info ( result )…" at bounding box center [528, 478] width 575 height 972
drag, startPoint x: 257, startPoint y: 168, endPoint x: 325, endPoint y: 166, distance: 68.0
click at [325, 166] on div "provider: 'groq' , model: 'openai/gpt-oss-120b' } ) ) ; console.info ( result )…" at bounding box center [528, 478] width 575 height 972
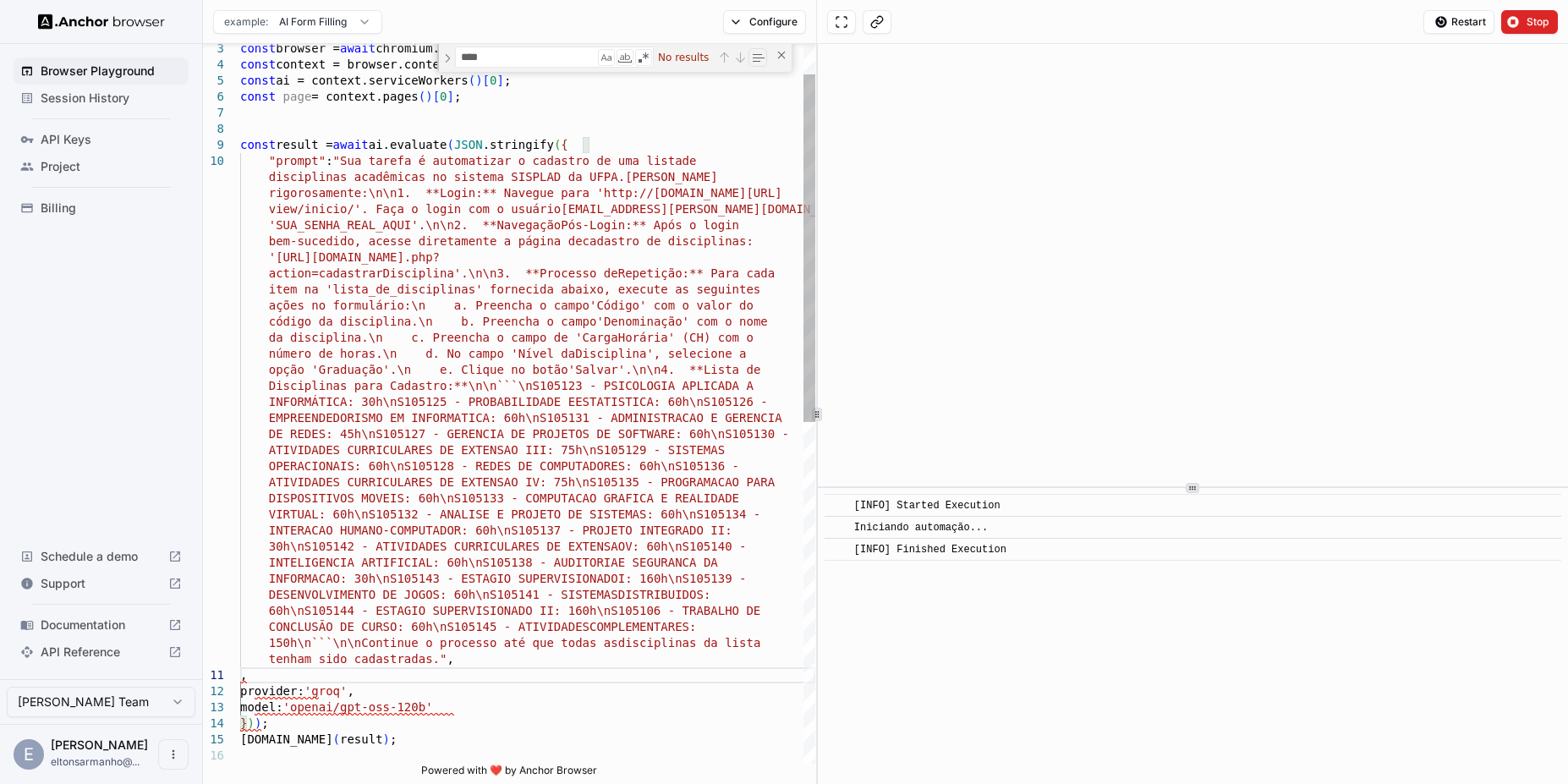
click at [360, 663] on div "const result = await ai.evaluate ( JSON .stringify ( { "prompt" : "Sua tarefa é…" at bounding box center [528, 723] width 575 height 1486
click at [270, 675] on div "const result = await ai.evaluate ( JSON .stringify ( { "prompt" : "Sua tarefa é…" at bounding box center [528, 723] width 575 height 1486
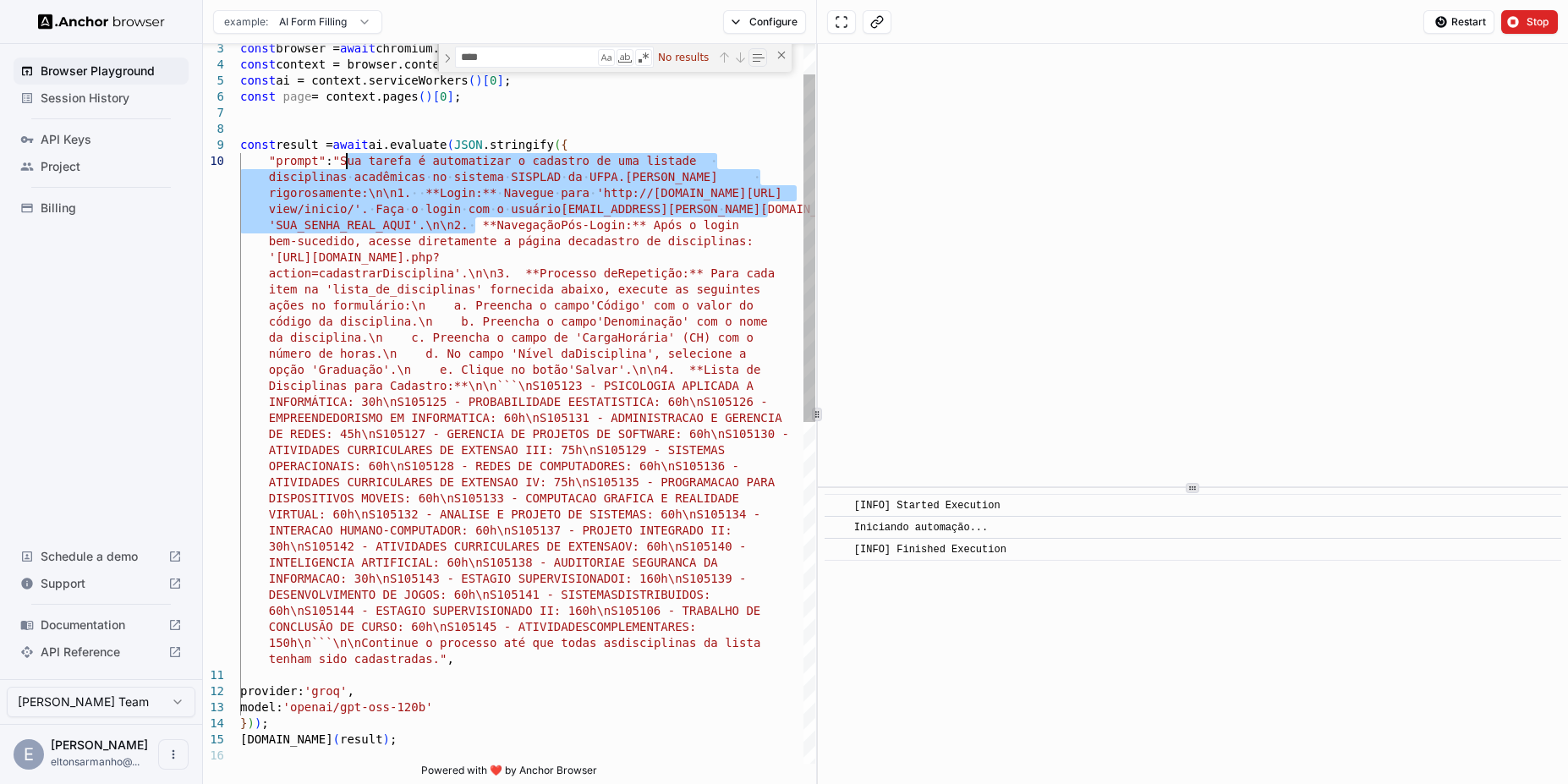
drag, startPoint x: 473, startPoint y: 231, endPoint x: 346, endPoint y: 166, distance: 142.7
click at [346, 166] on div "const result = await ai.evaluate ( JSON .stringify ( { "prompt" : "Sua tarefa é…" at bounding box center [528, 723] width 575 height 1486
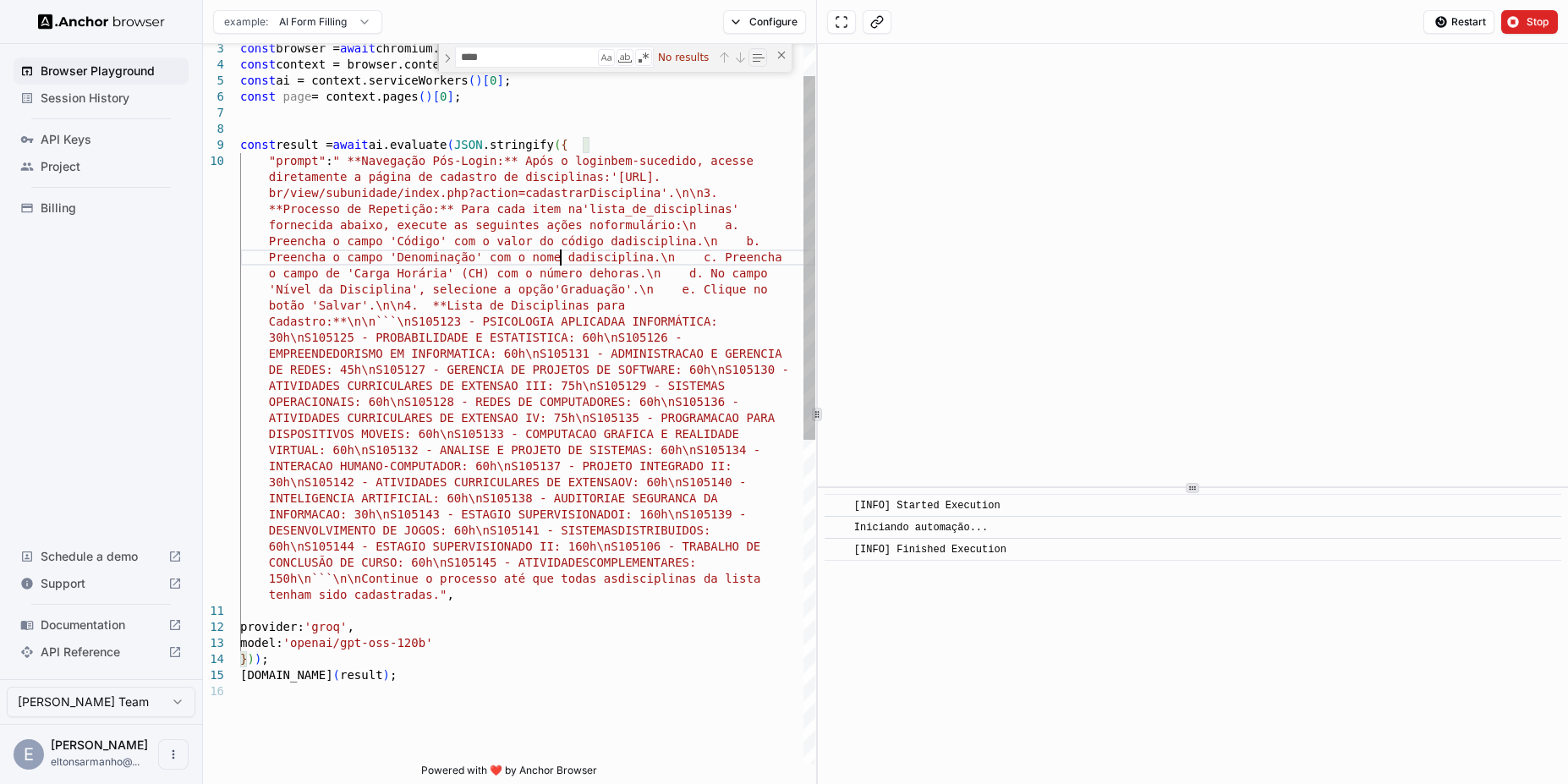
click at [559, 257] on div "const result = await ai.evaluate ( JSON .stringify ( { "prompt" : " **Navegação…" at bounding box center [528, 691] width 575 height 1421
click at [702, 311] on div "const result = await ai.evaluate ( JSON .stringify ( { "prompt" : " **Navegação…" at bounding box center [528, 691] width 575 height 1421
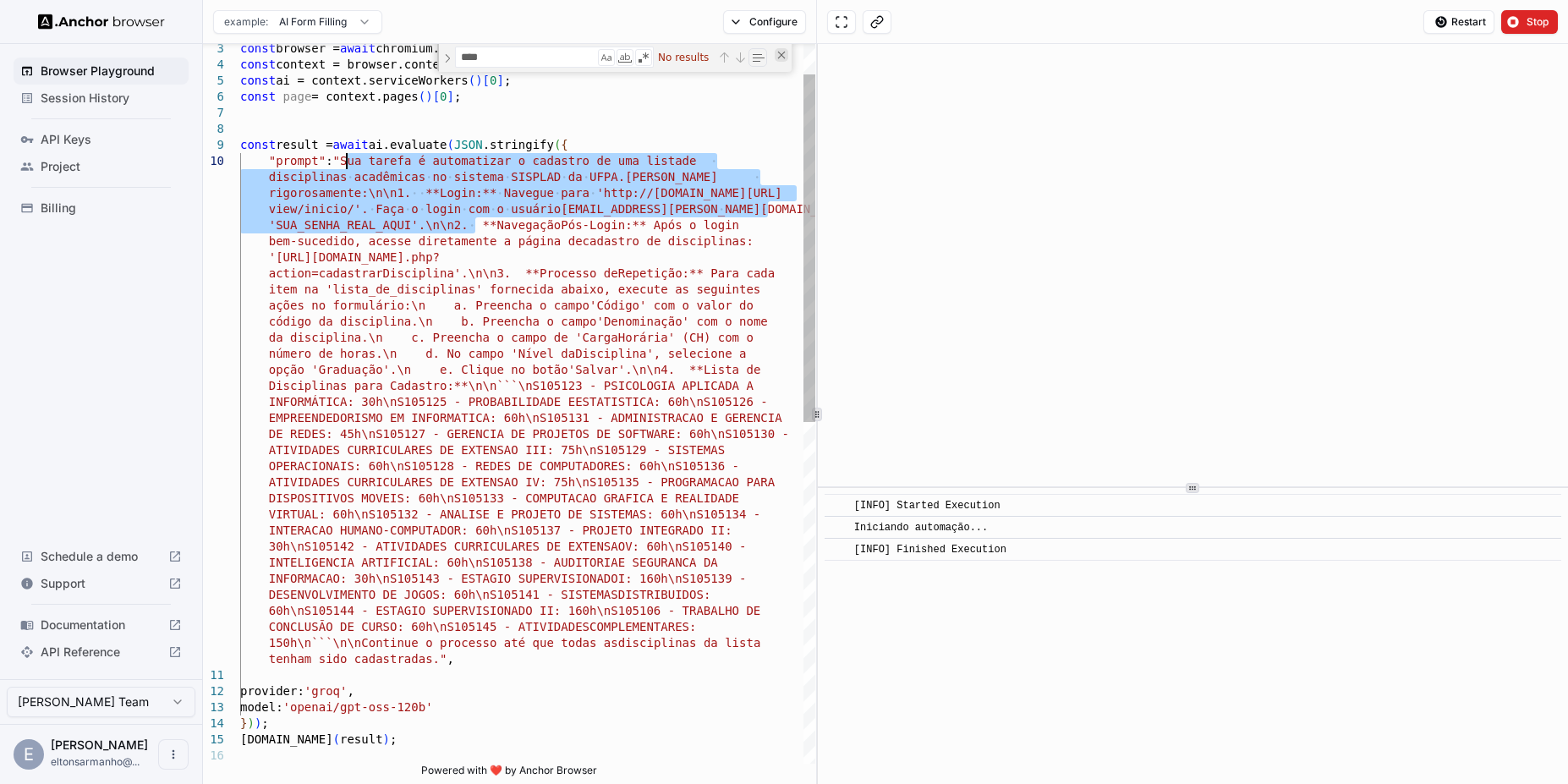
click at [776, 60] on div "Close (Escape)" at bounding box center [782, 55] width 14 height 14
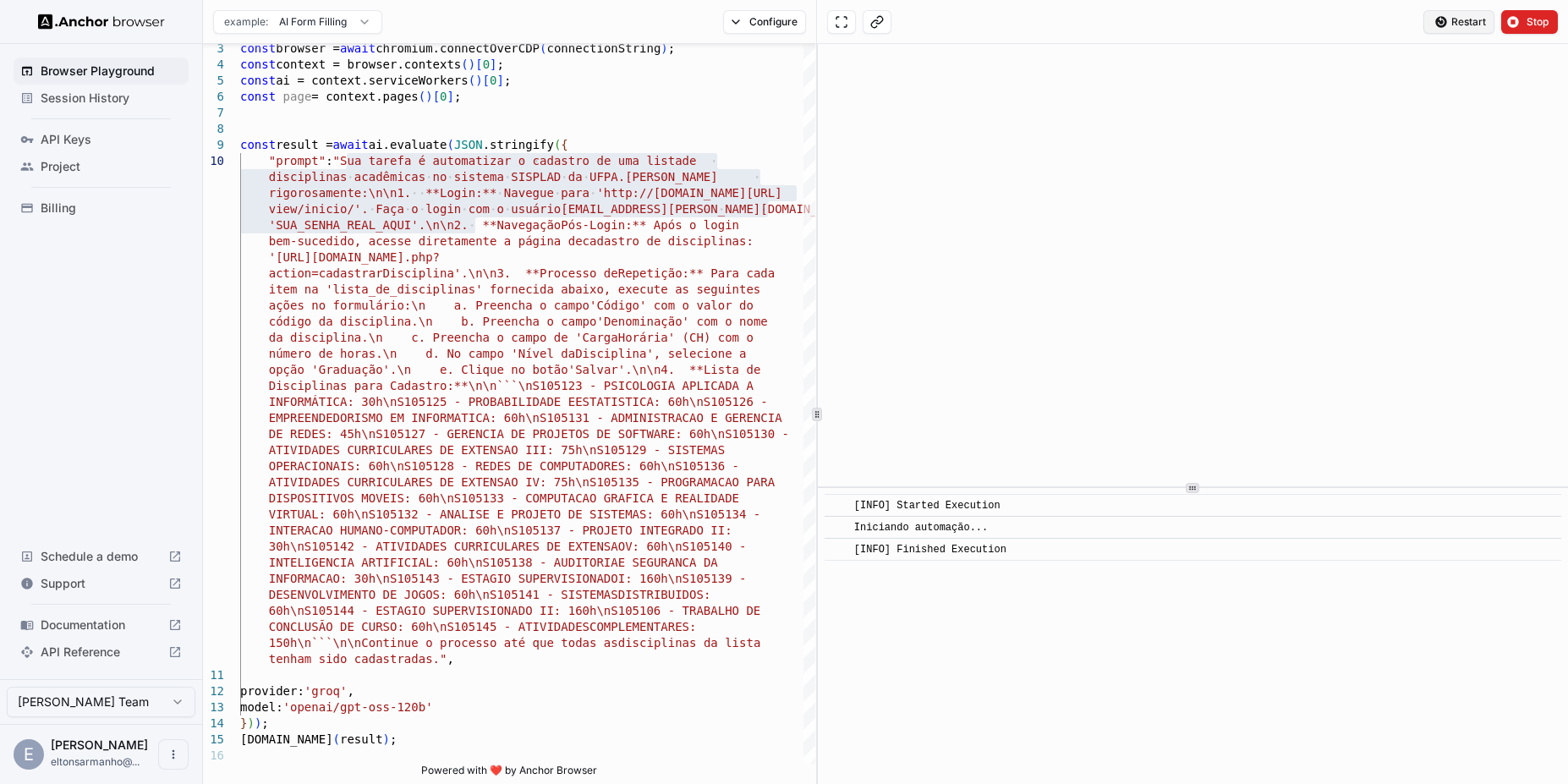
click at [1457, 20] on span "Restart" at bounding box center [1469, 22] width 35 height 14
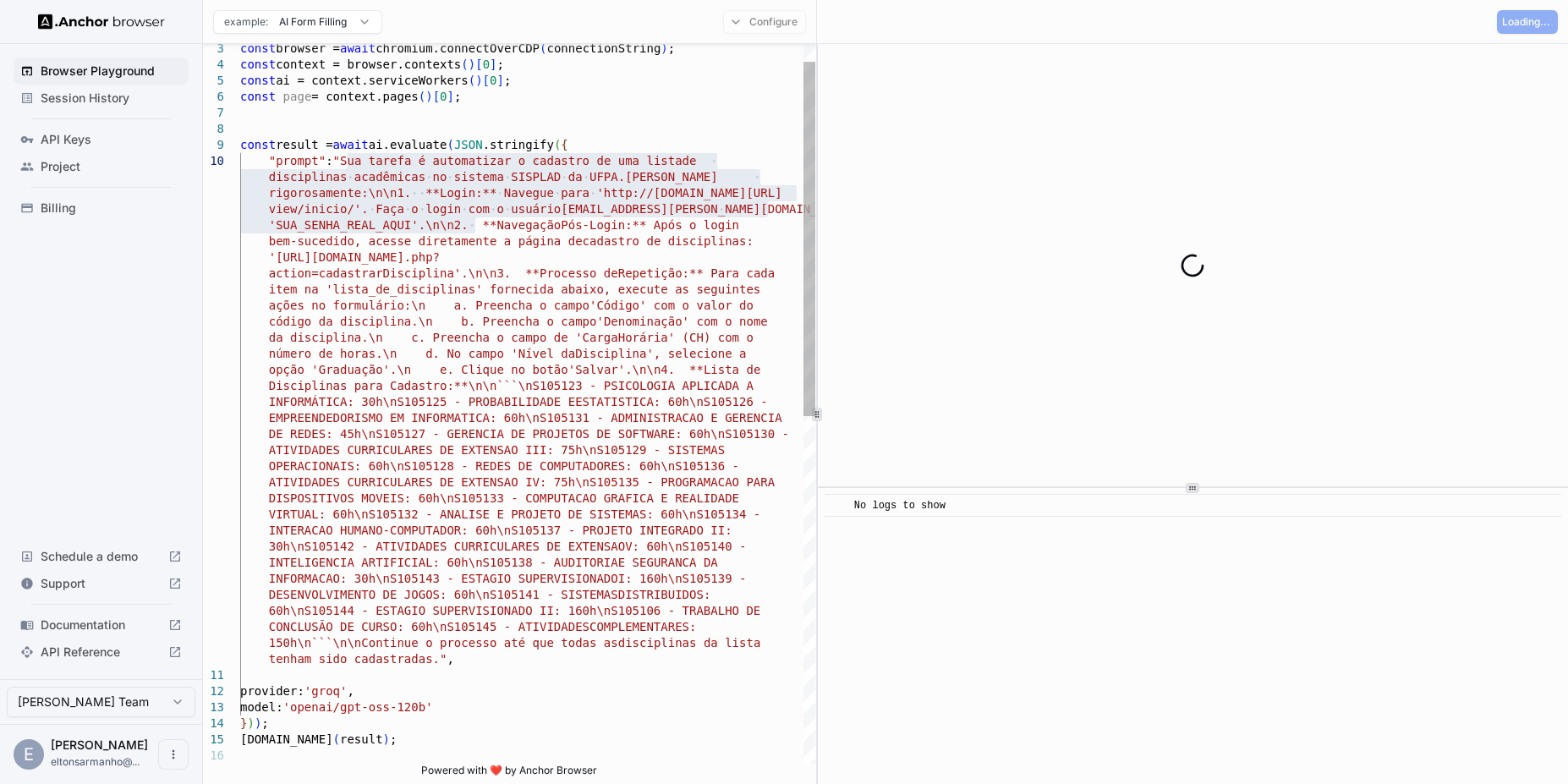
click at [510, 387] on div "const result = await ai.evaluate ( JSON .stringify ( { "prompt" : "Sua tarefa é…" at bounding box center [528, 738] width 575 height 1458
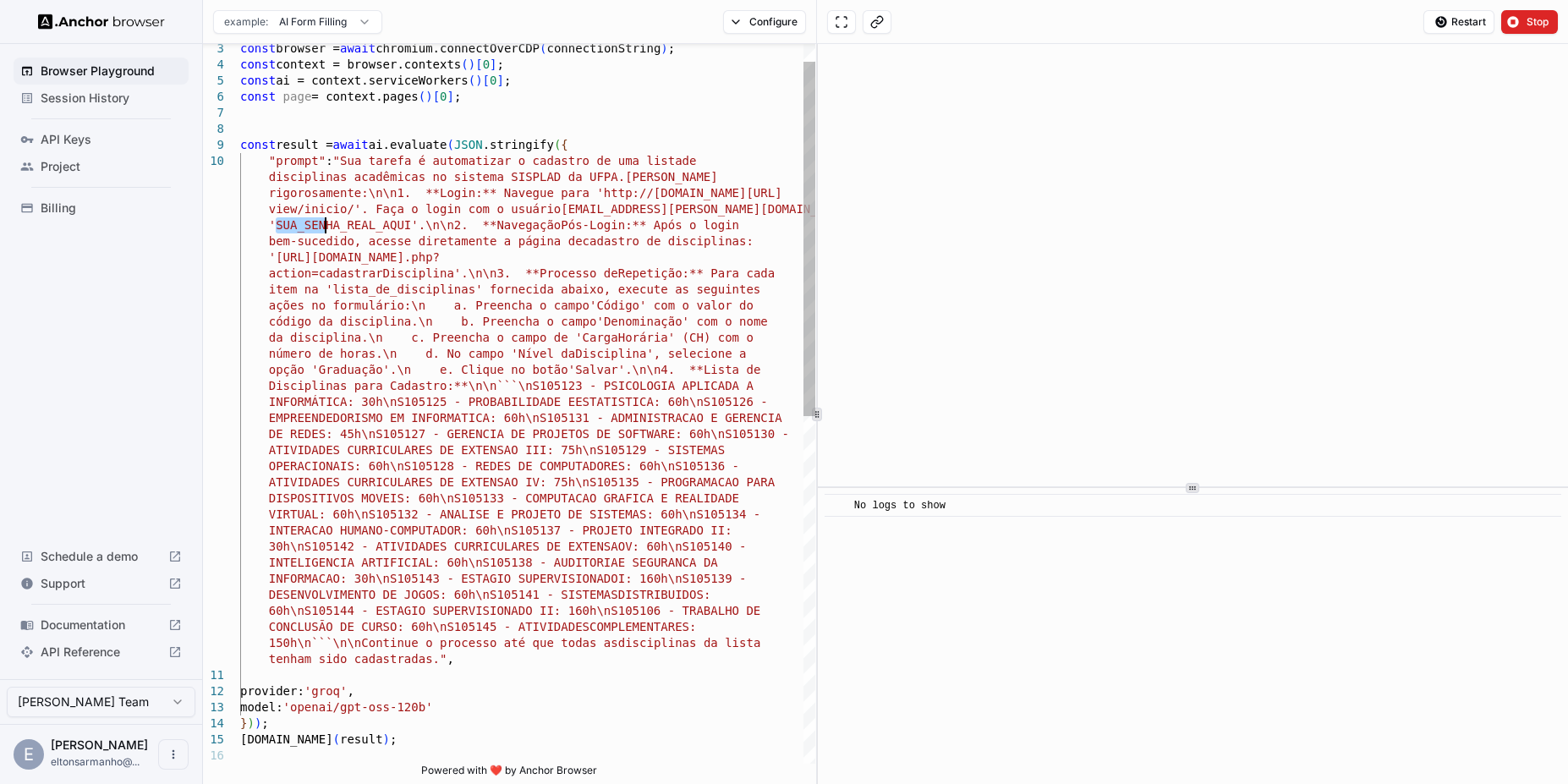
drag, startPoint x: 275, startPoint y: 224, endPoint x: 340, endPoint y: 230, distance: 65.3
click at [340, 230] on div "const result = await ai.evaluate ( JSON .stringify ( { "prompt" : "Sua tarefa é…" at bounding box center [528, 738] width 575 height 1458
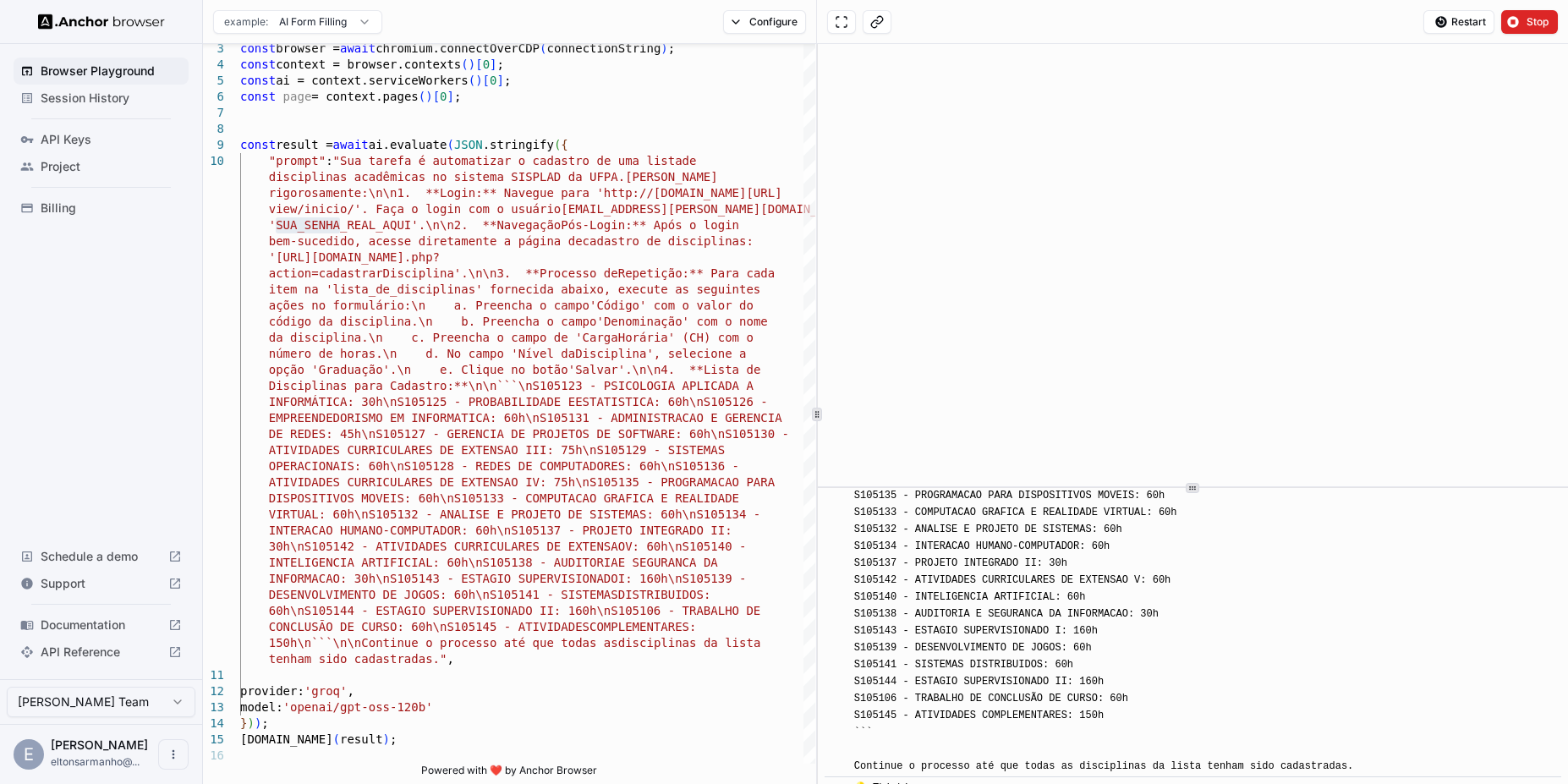
scroll to position [651, 0]
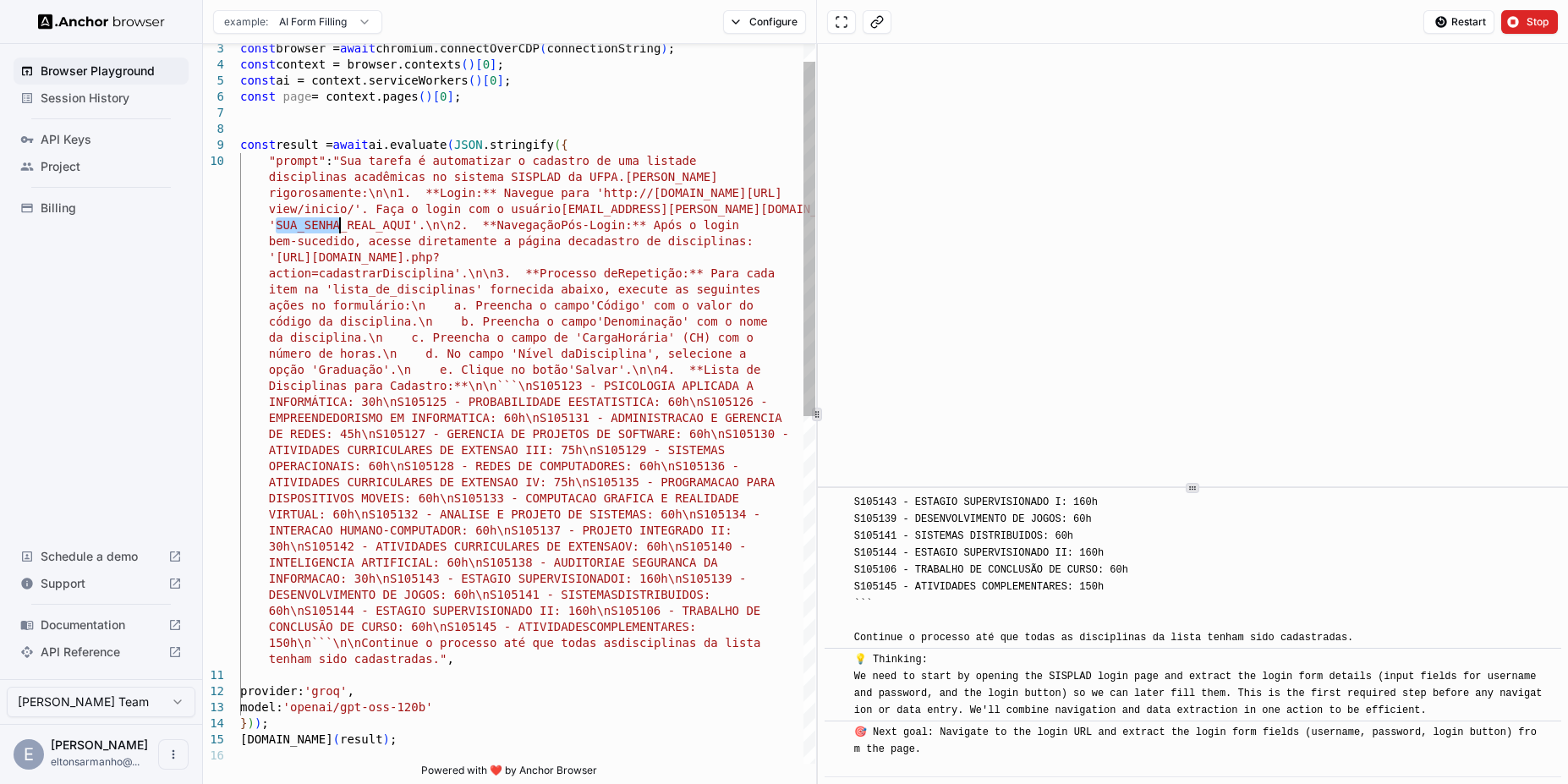
click at [276, 231] on div "const result = await ai.evaluate ( JSON .stringify ( { "prompt" : "Sua tarefa é…" at bounding box center [528, 738] width 575 height 1458
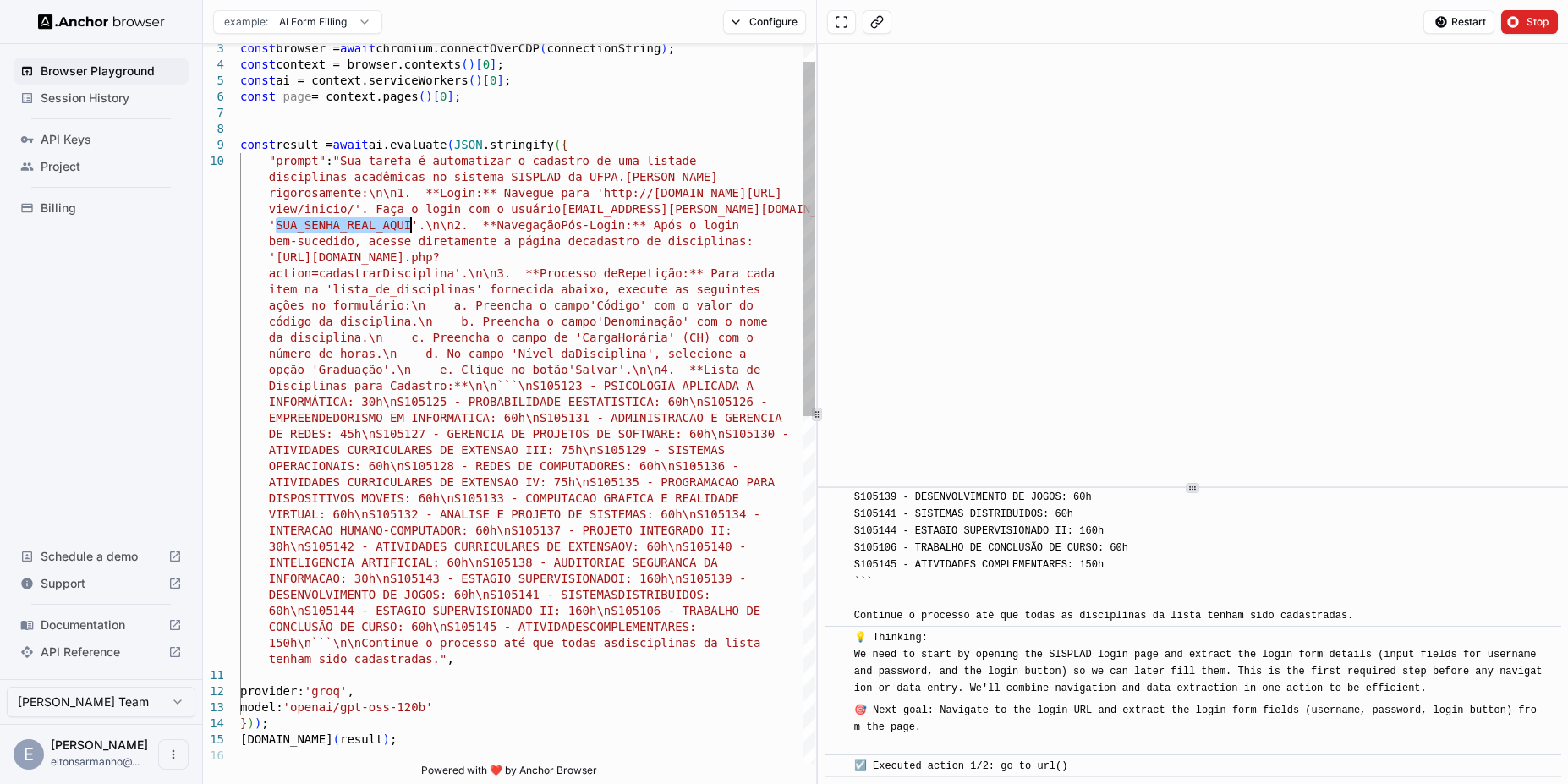
drag, startPoint x: 276, startPoint y: 230, endPoint x: 408, endPoint y: 232, distance: 132.0
click at [408, 232] on div "const result = await ai.evaluate ( JSON .stringify ( { "prompt" : "Sua tarefa é…" at bounding box center [528, 738] width 575 height 1458
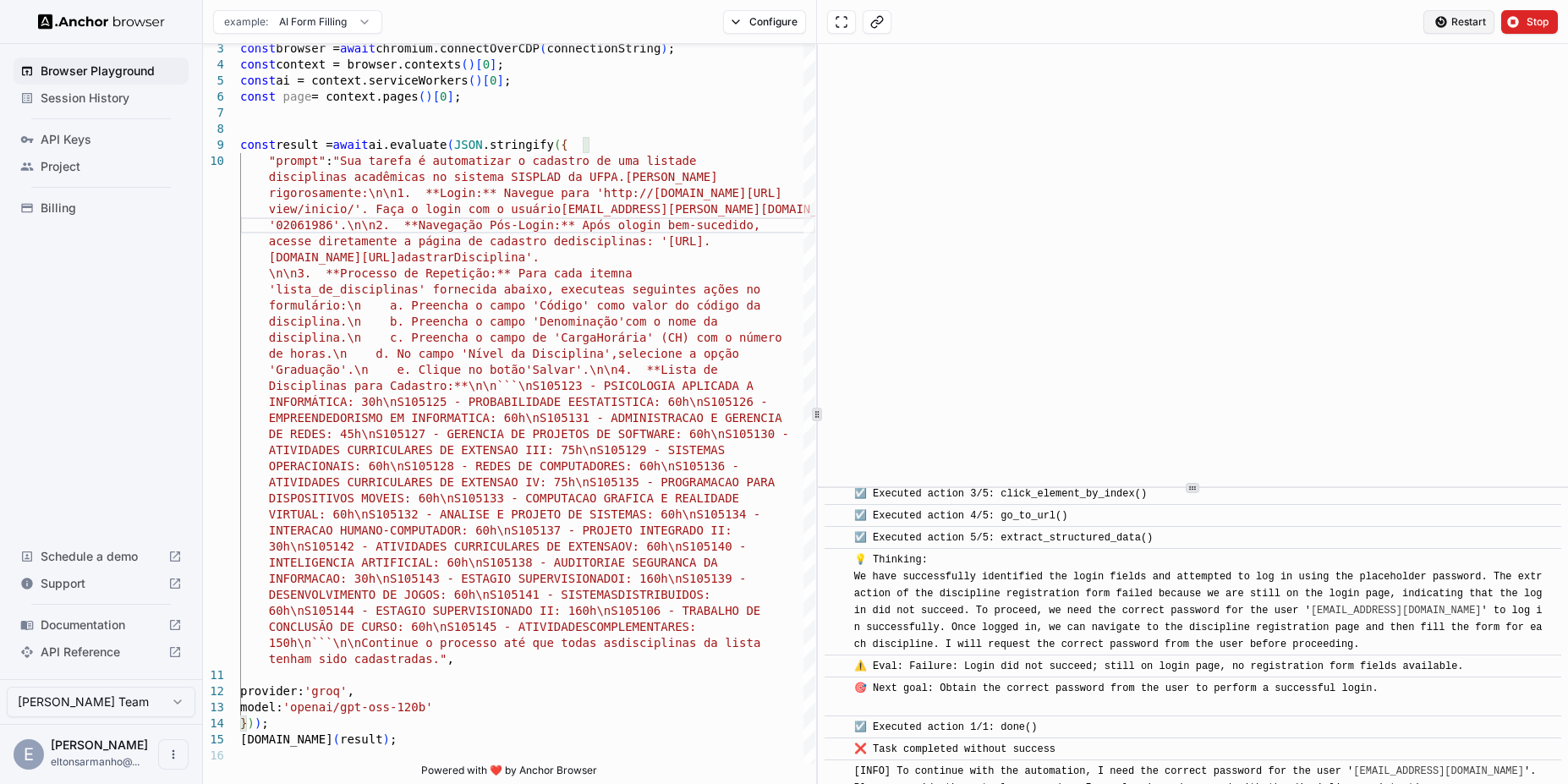
scroll to position [1239, 0]
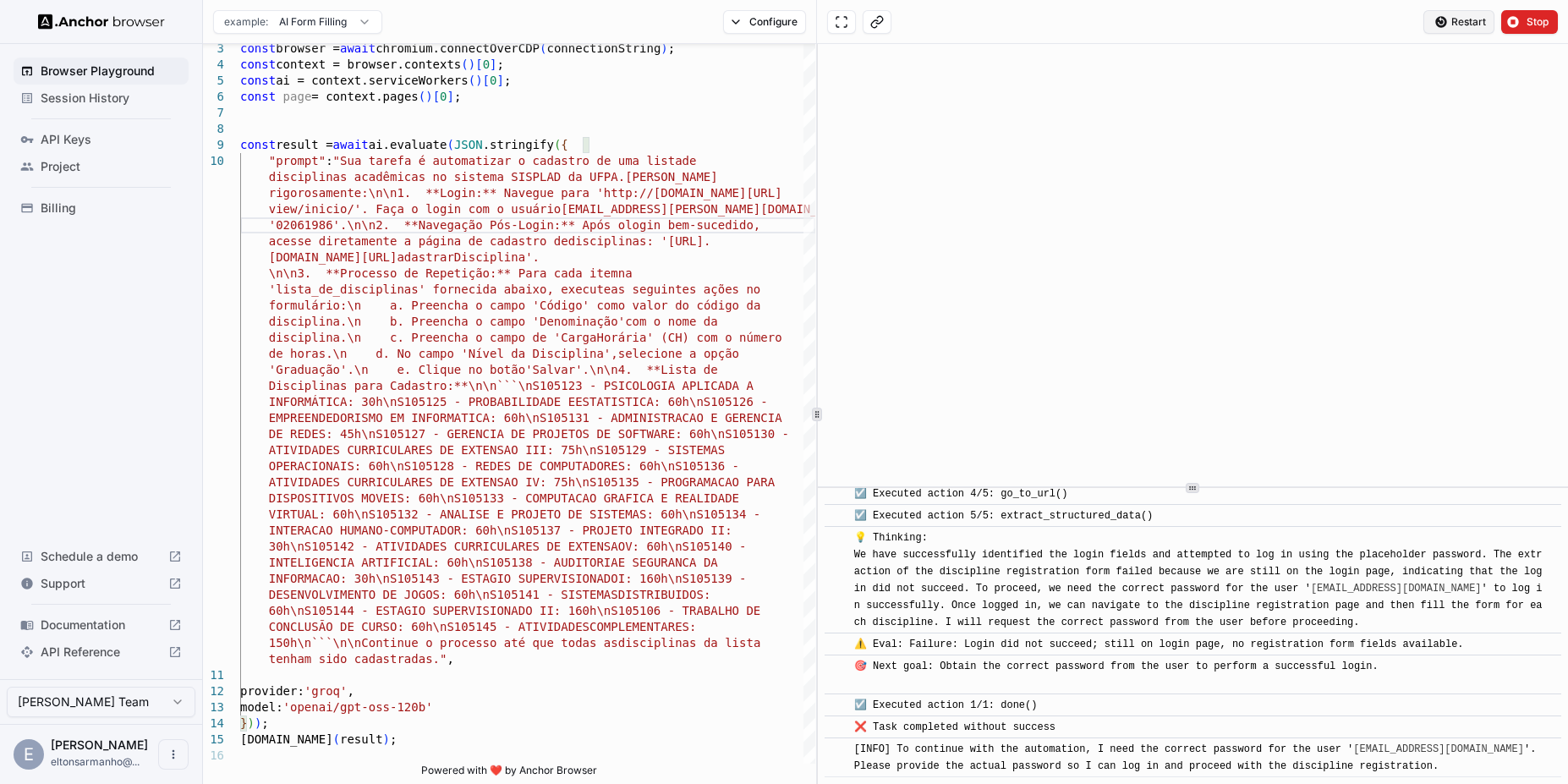
click at [1453, 18] on span "Restart" at bounding box center [1469, 22] width 35 height 14
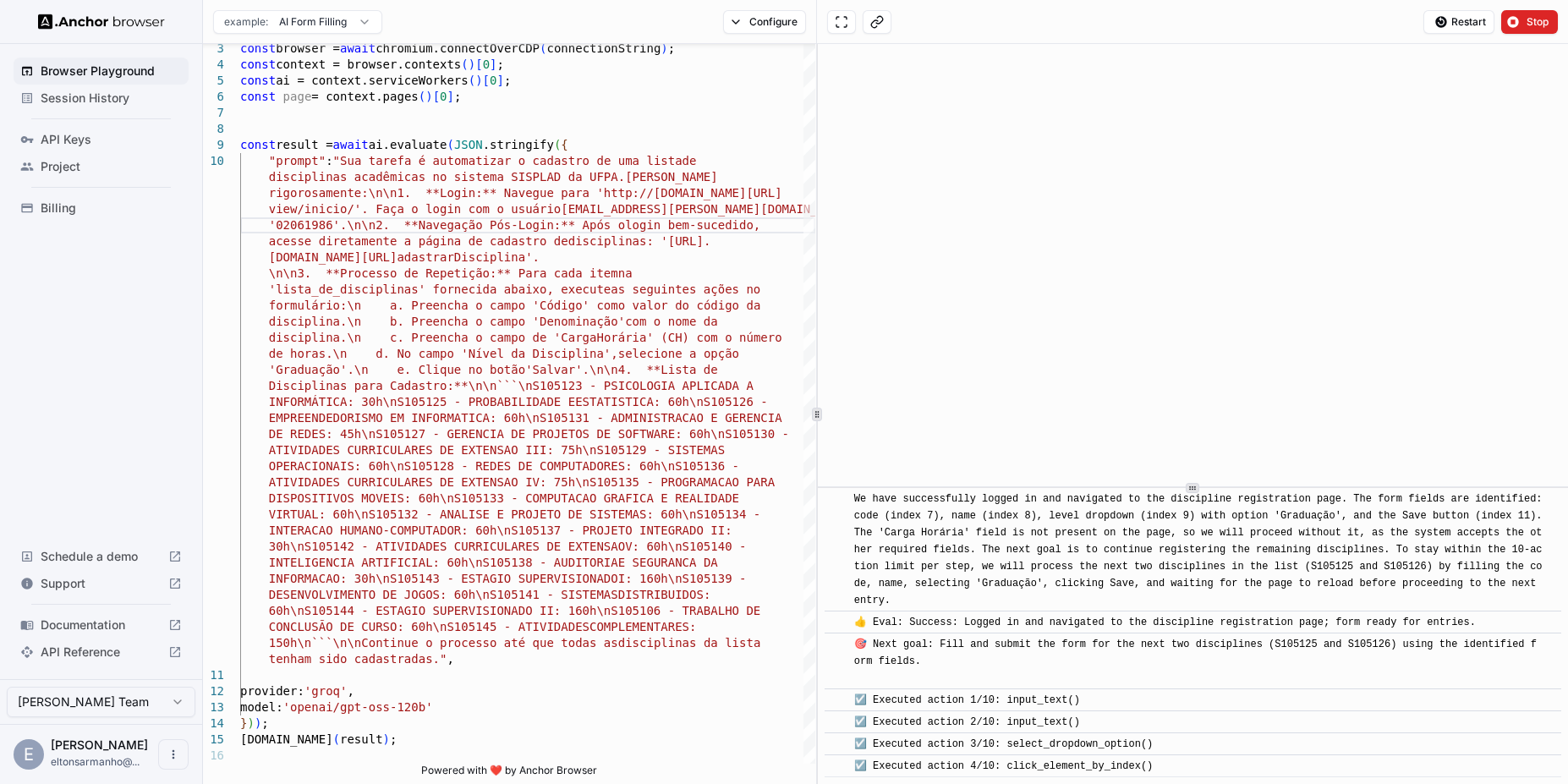
scroll to position [2822, 0]
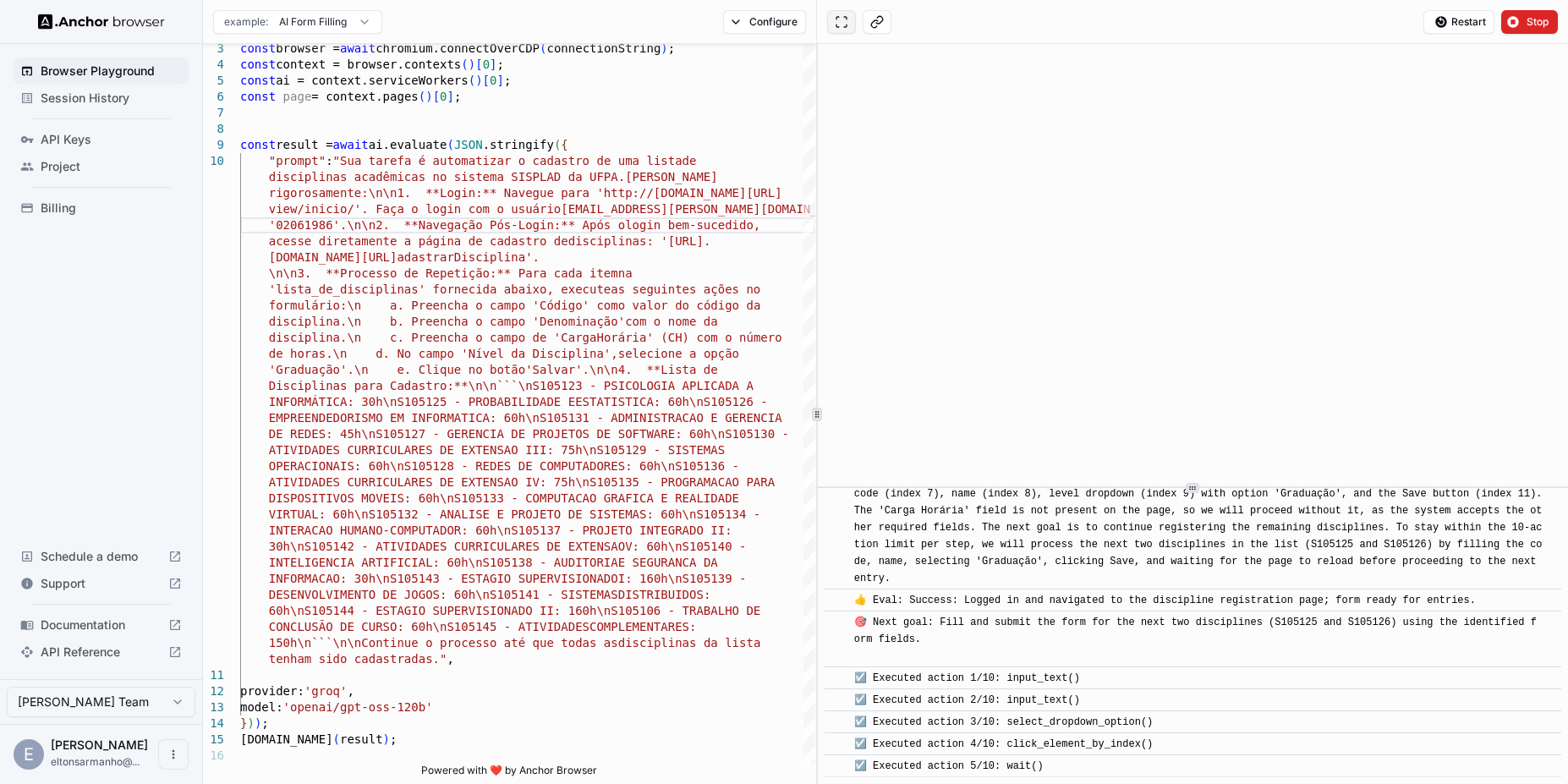
click at [842, 20] on button at bounding box center [841, 22] width 29 height 24
click at [563, 380] on div "const result = await ai.evaluate ( JSON .stringify ( { "prompt" : "Sua tarefa é…" at bounding box center [528, 738] width 575 height 1458
click at [536, 387] on div "const result = await ai.evaluate ( JSON .stringify ( { "prompt" : "Sua tarefa é…" at bounding box center [528, 738] width 575 height 1458
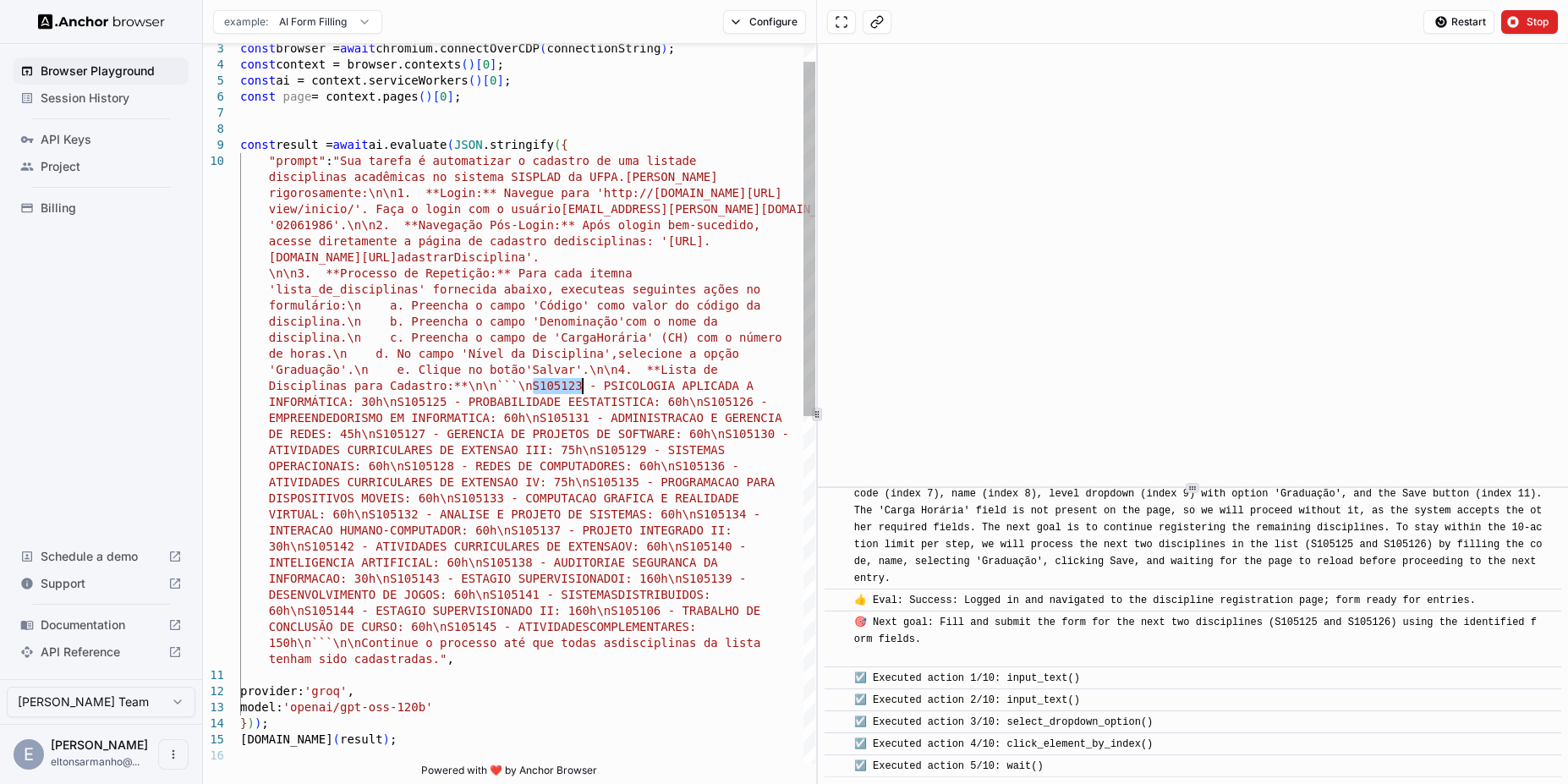
drag, startPoint x: 531, startPoint y: 389, endPoint x: 584, endPoint y: 391, distance: 53.0
click at [584, 391] on div "const result = await ai.evaluate ( JSON .stringify ( { "prompt" : "Sua tarefa é…" at bounding box center [528, 738] width 575 height 1458
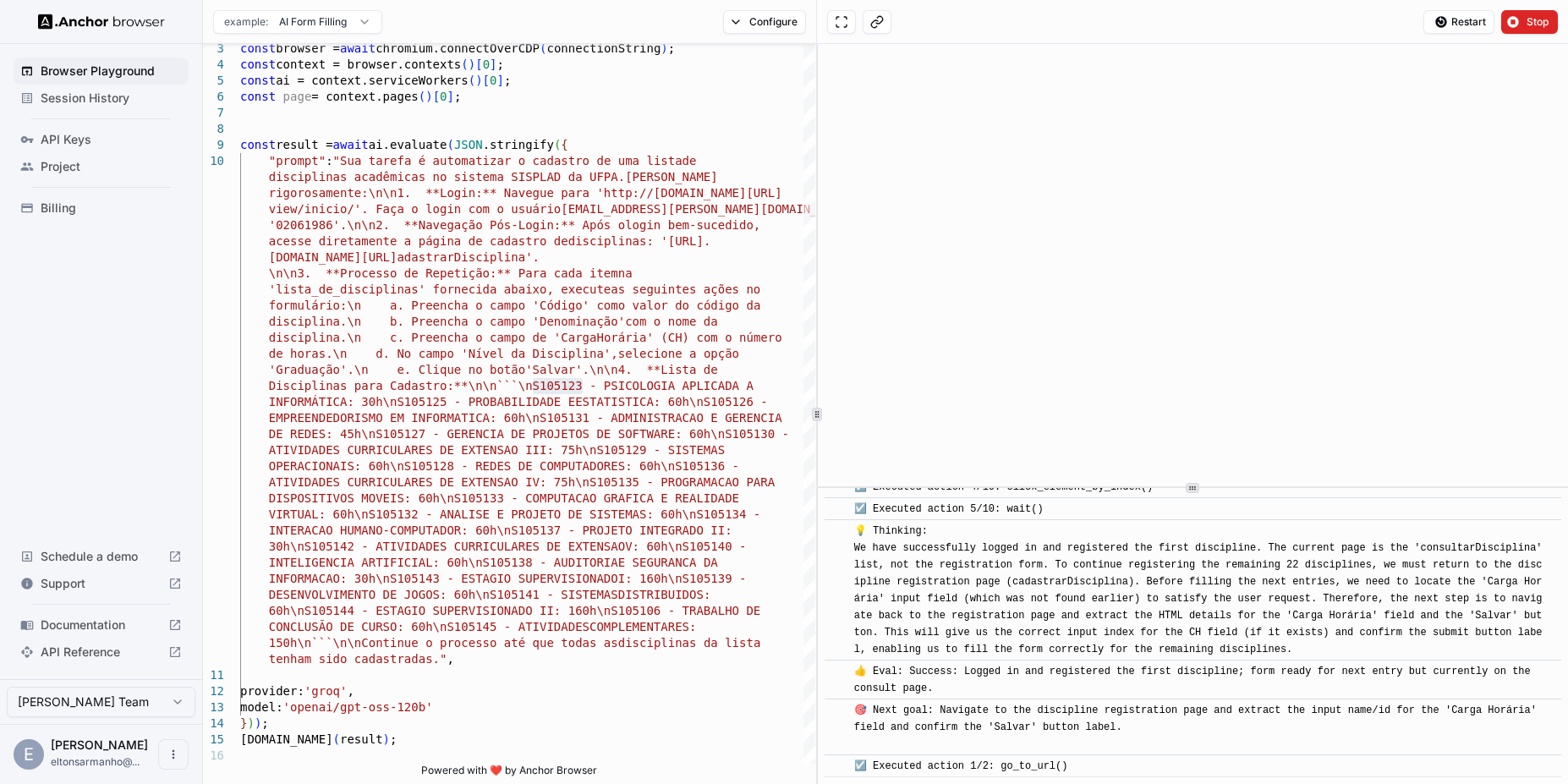
scroll to position [3100, 0]
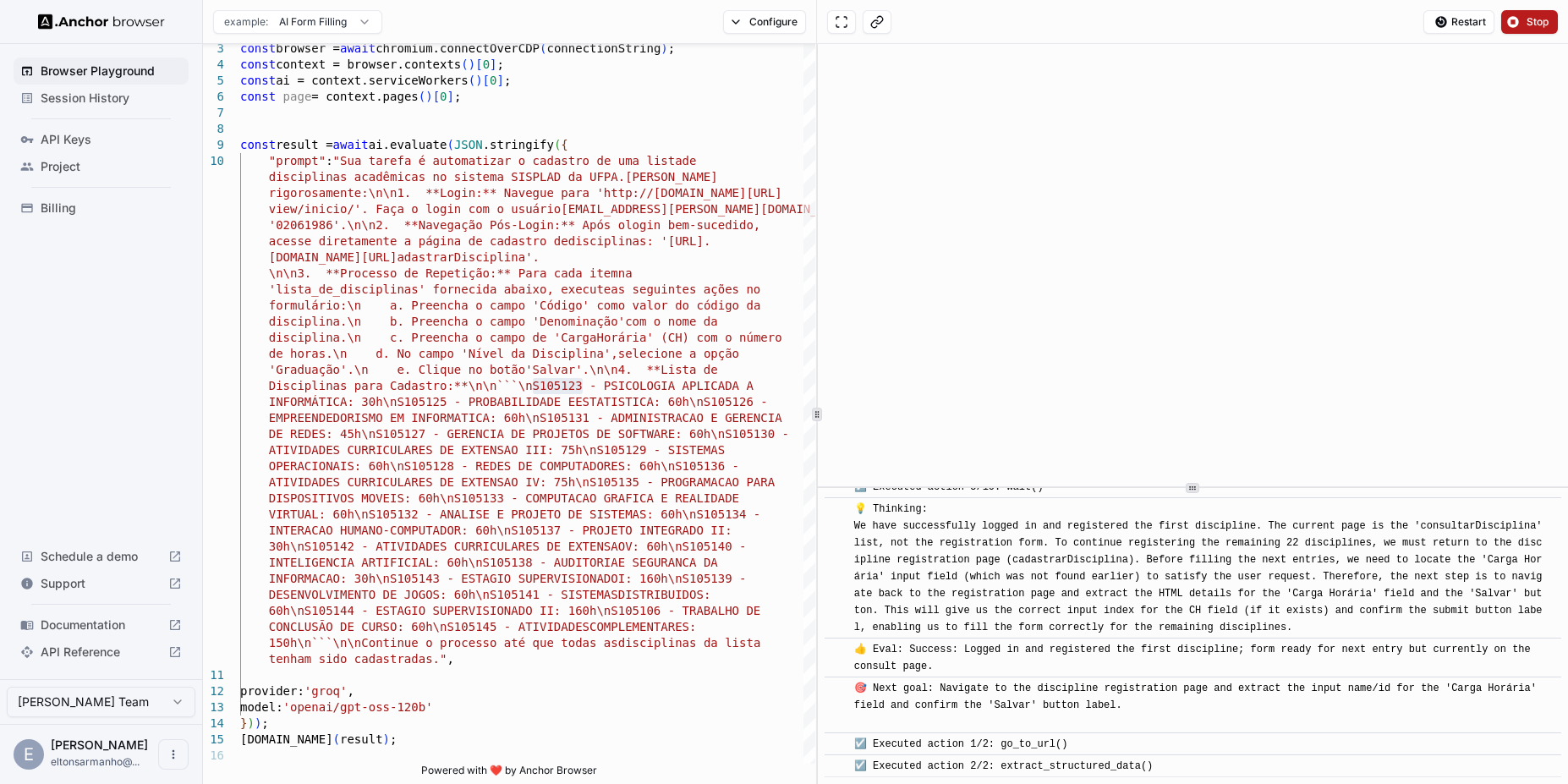
click at [1513, 25] on button "Stop" at bounding box center [1529, 22] width 57 height 24
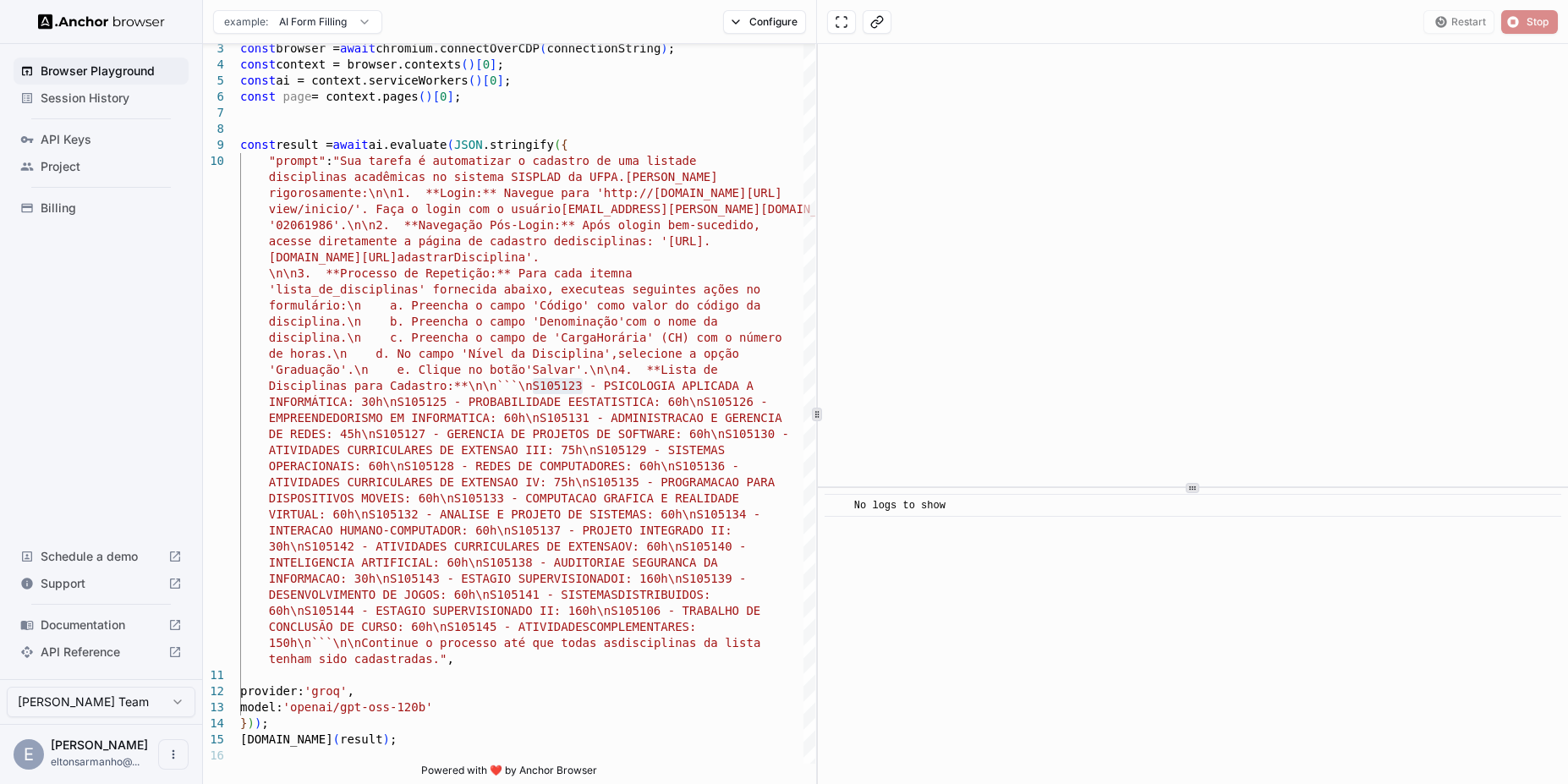
scroll to position [0, 0]
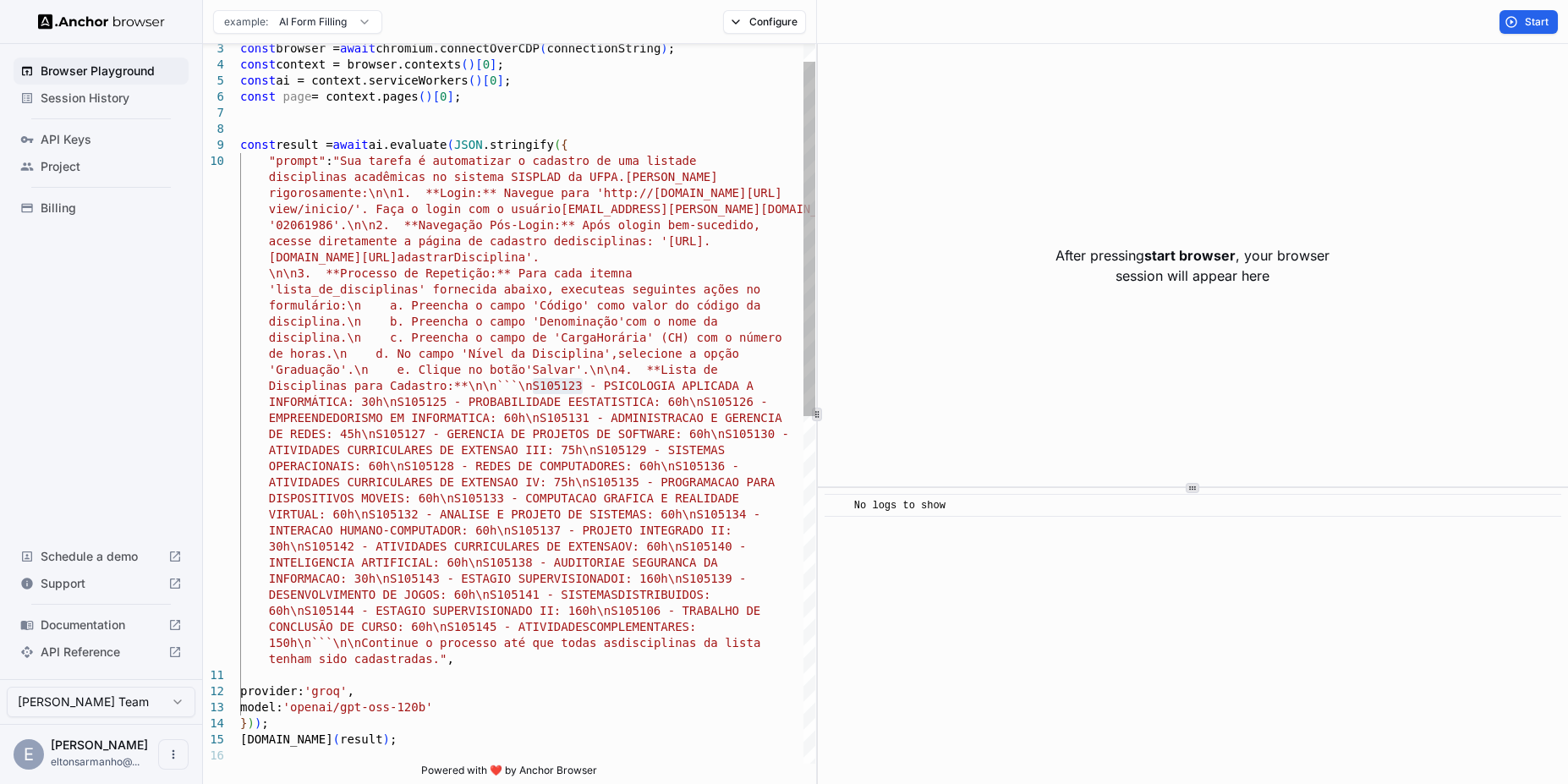
click at [573, 399] on div "const result = await ai.evaluate ( JSON .stringify ( { "prompt" : "Sua tarefa é…" at bounding box center [528, 738] width 575 height 1458
drag, startPoint x: 518, startPoint y: 387, endPoint x: 638, endPoint y: 393, distance: 120.1
click at [638, 393] on div "const result = await ai.evaluate ( JSON .stringify ( { "prompt" : "Sua tarefa é…" at bounding box center [528, 738] width 575 height 1458
click at [722, 397] on div "const result = await ai.evaluate ( JSON .stringify ( { "prompt" : "Sua tarefa é…" at bounding box center [528, 738] width 575 height 1458
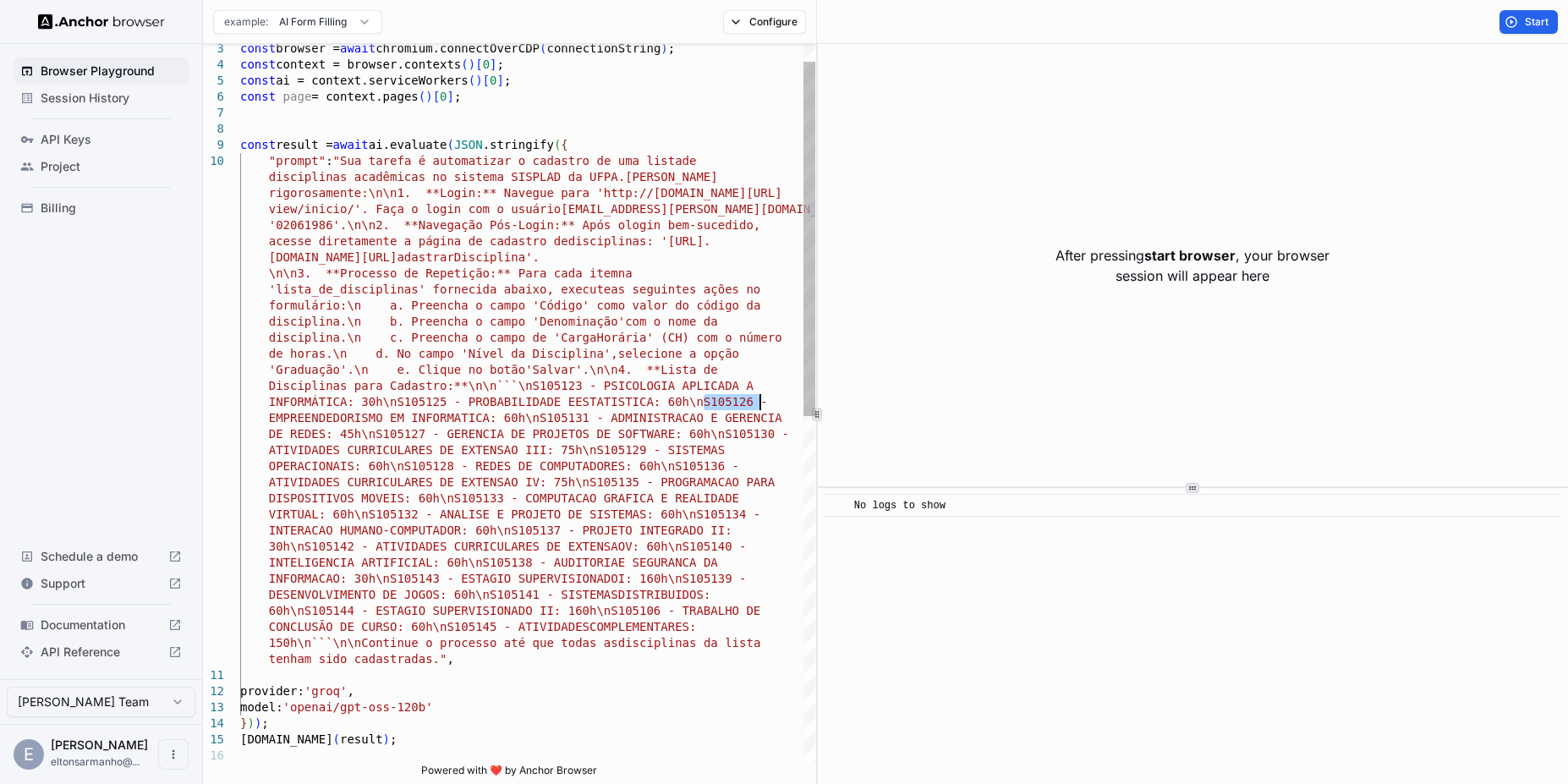
click at [426, 401] on div "const result = await ai.evaluate ( JSON .stringify ( { "prompt" : "Sua tarefa é…" at bounding box center [528, 738] width 575 height 1458
click at [426, 395] on div "const result = await ai.evaluate ( JSON .stringify ( { "prompt" : "Sua tarefa é…" at bounding box center [528, 738] width 575 height 1458
drag, startPoint x: 398, startPoint y: 407, endPoint x: 447, endPoint y: 408, distance: 49.0
click at [447, 408] on div "const result = await ai.evaluate ( JSON .stringify ( { "prompt" : "Sua tarefa é…" at bounding box center [528, 738] width 575 height 1458
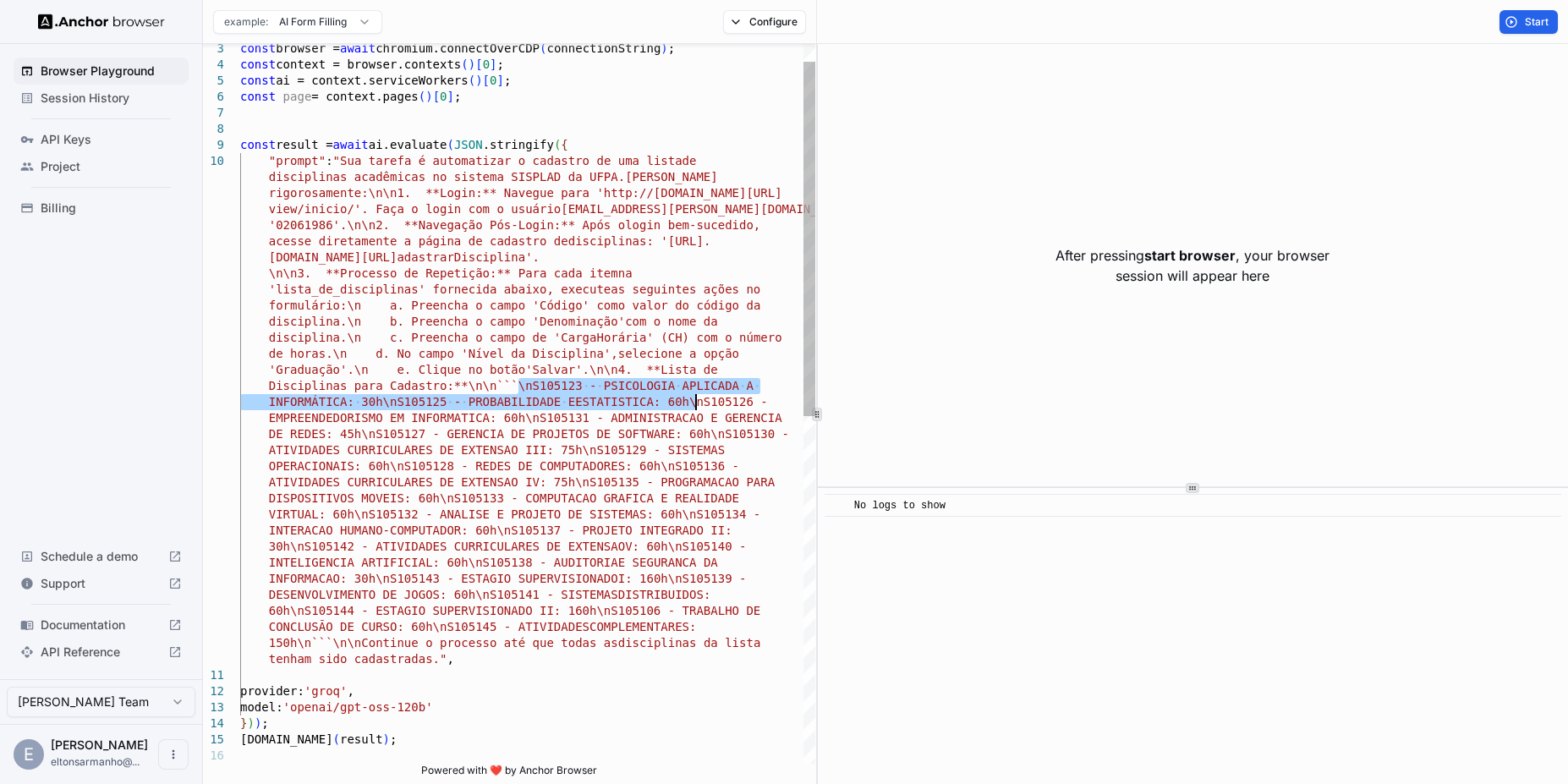
drag, startPoint x: 521, startPoint y: 386, endPoint x: 695, endPoint y: 400, distance: 174.6
click at [695, 400] on div "const result = await ai.evaluate ( JSON .stringify ( { "prompt" : "Sua tarefa é…" at bounding box center [528, 738] width 575 height 1458
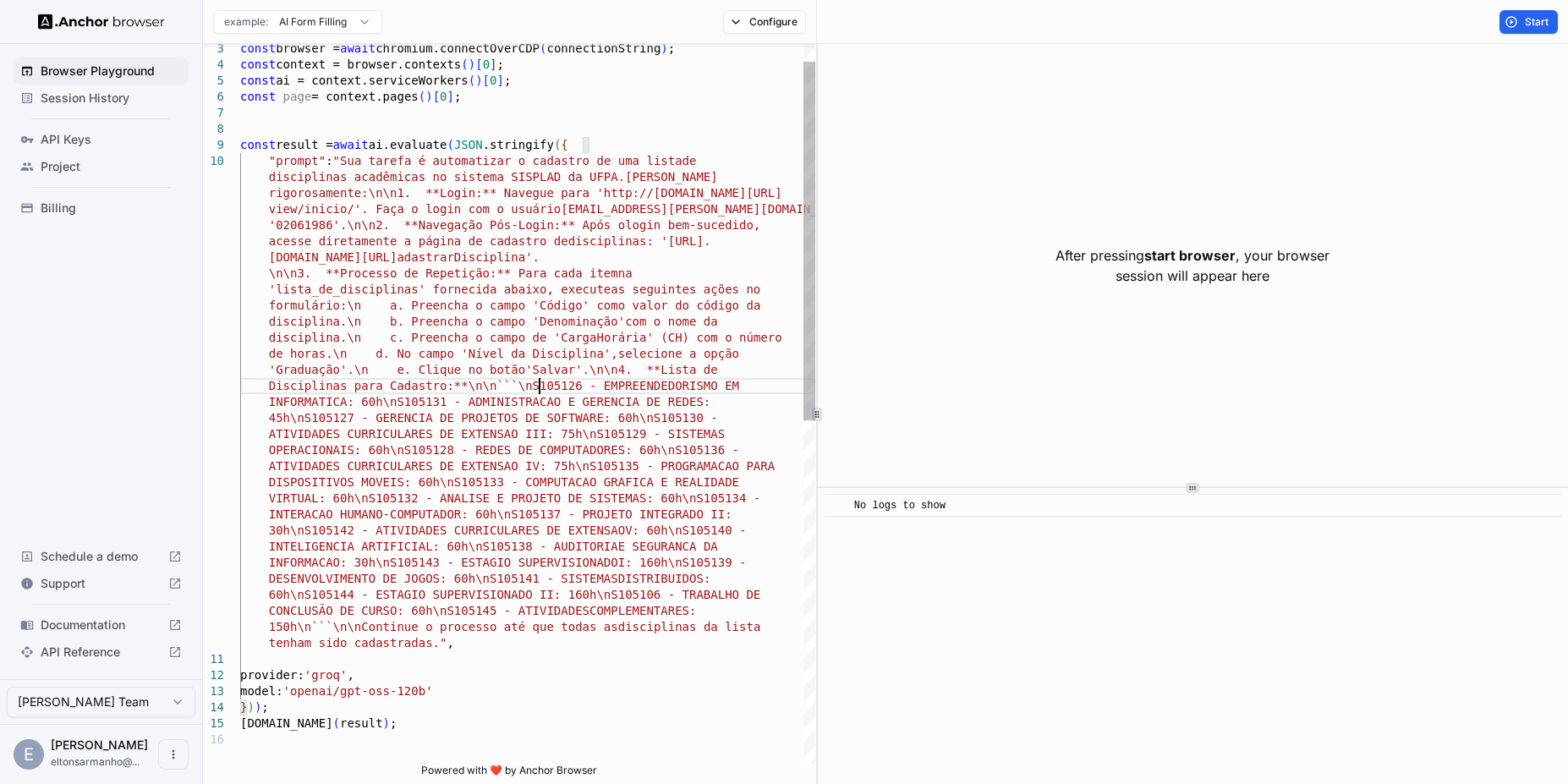
click at [536, 390] on div "const result = await ai.evaluate ( JSON .stringify ( { "prompt" : "Sua tarefa é…" at bounding box center [528, 730] width 575 height 1443
drag, startPoint x: 534, startPoint y: 390, endPoint x: 586, endPoint y: 389, distance: 52.0
click at [586, 389] on div "const result = await ai.evaluate ( JSON .stringify ( { "prompt" : "Sua tarefa é…" at bounding box center [528, 730] width 575 height 1443
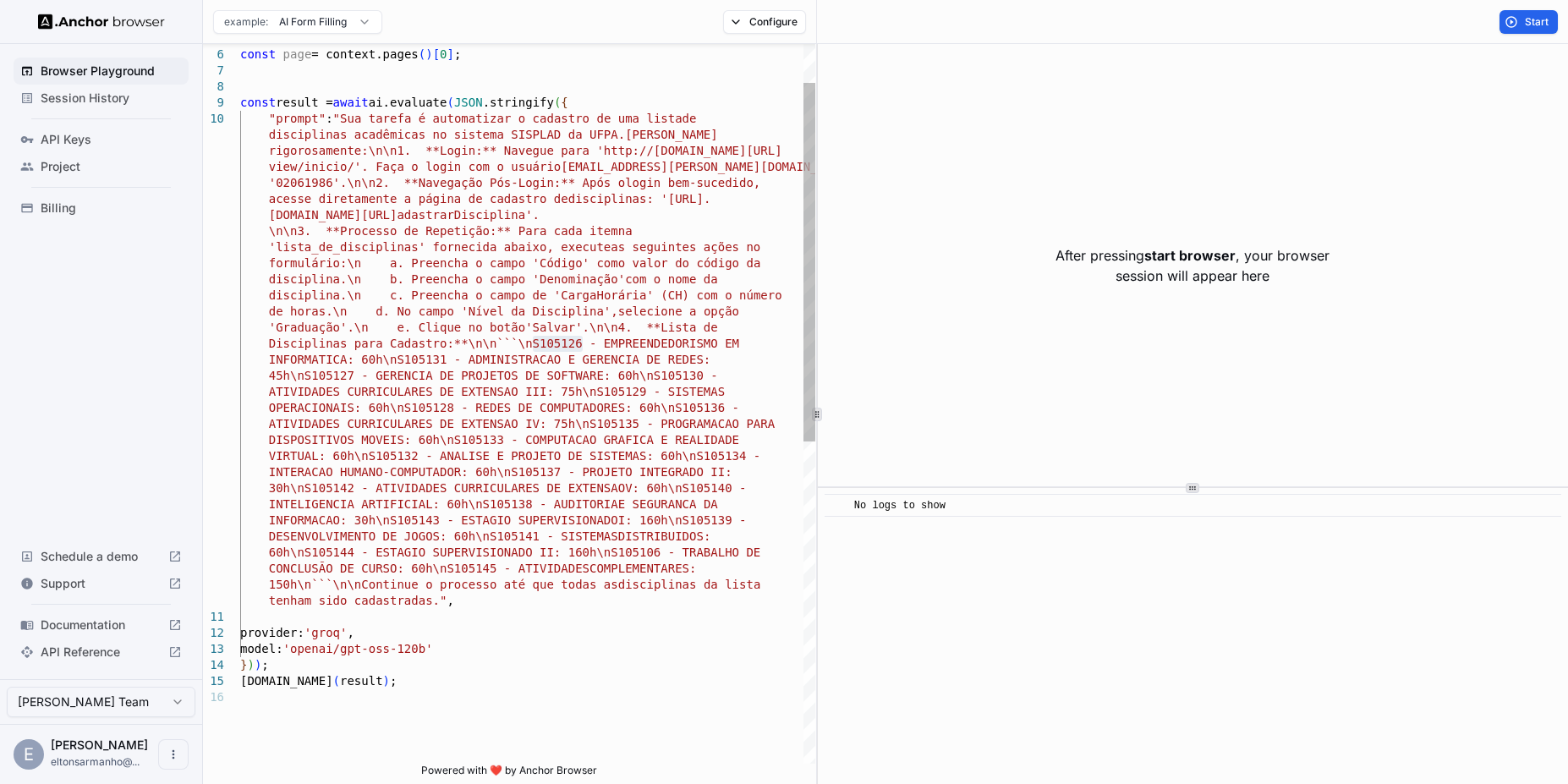
click at [438, 605] on div "const result = await ai.evaluate ( JSON .stringify ( { "prompt" : "Sua tarefa é…" at bounding box center [528, 688] width 575 height 1443
click at [1518, 19] on button "Start" at bounding box center [1528, 22] width 58 height 24
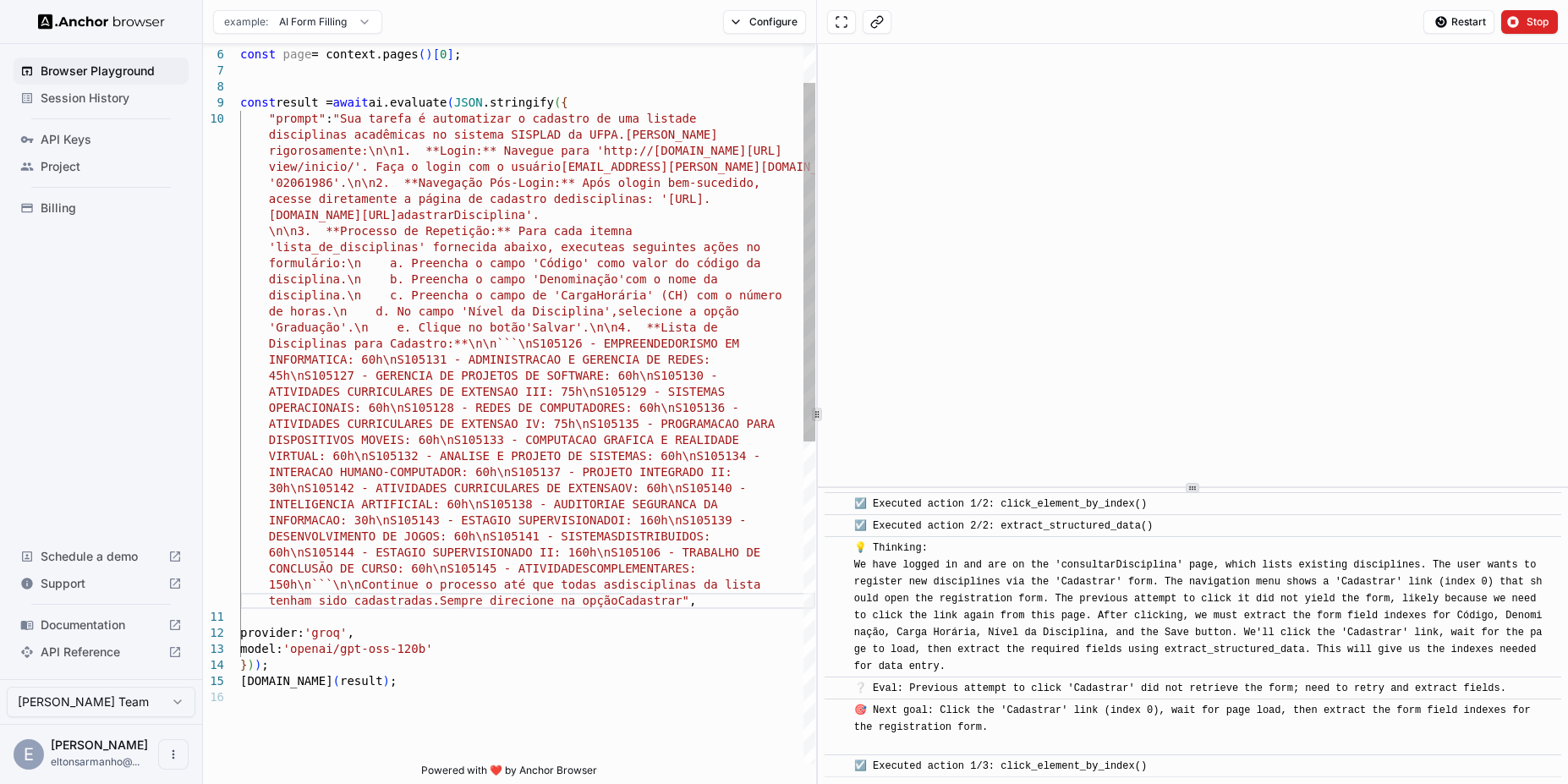
scroll to position [4718, 0]
click at [694, 606] on div "const result = await ai.evaluate ( JSON .stringify ( { "prompt" : "Sua tarefa é…" at bounding box center [528, 688] width 575 height 1443
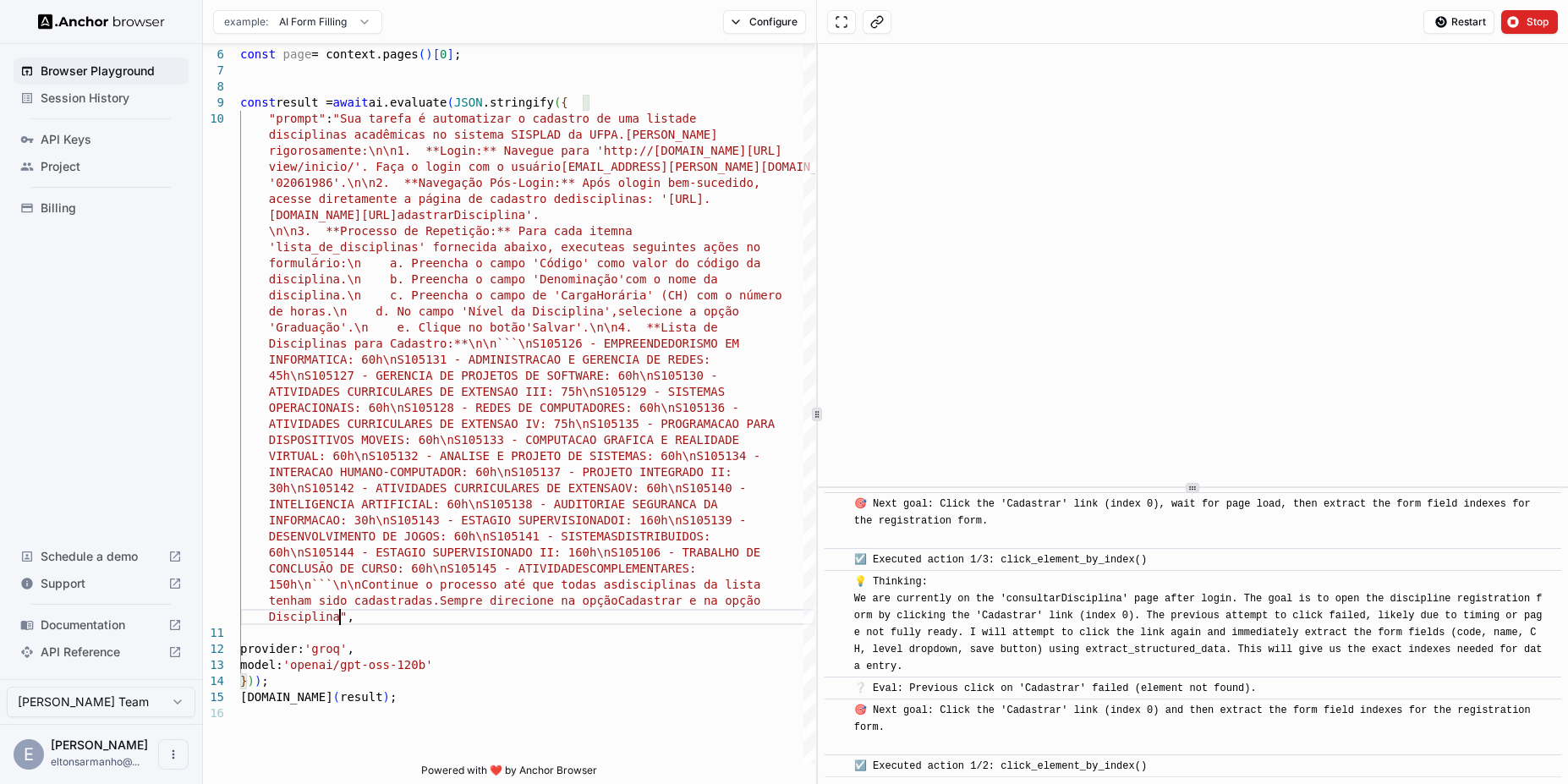
scroll to position [4947, 0]
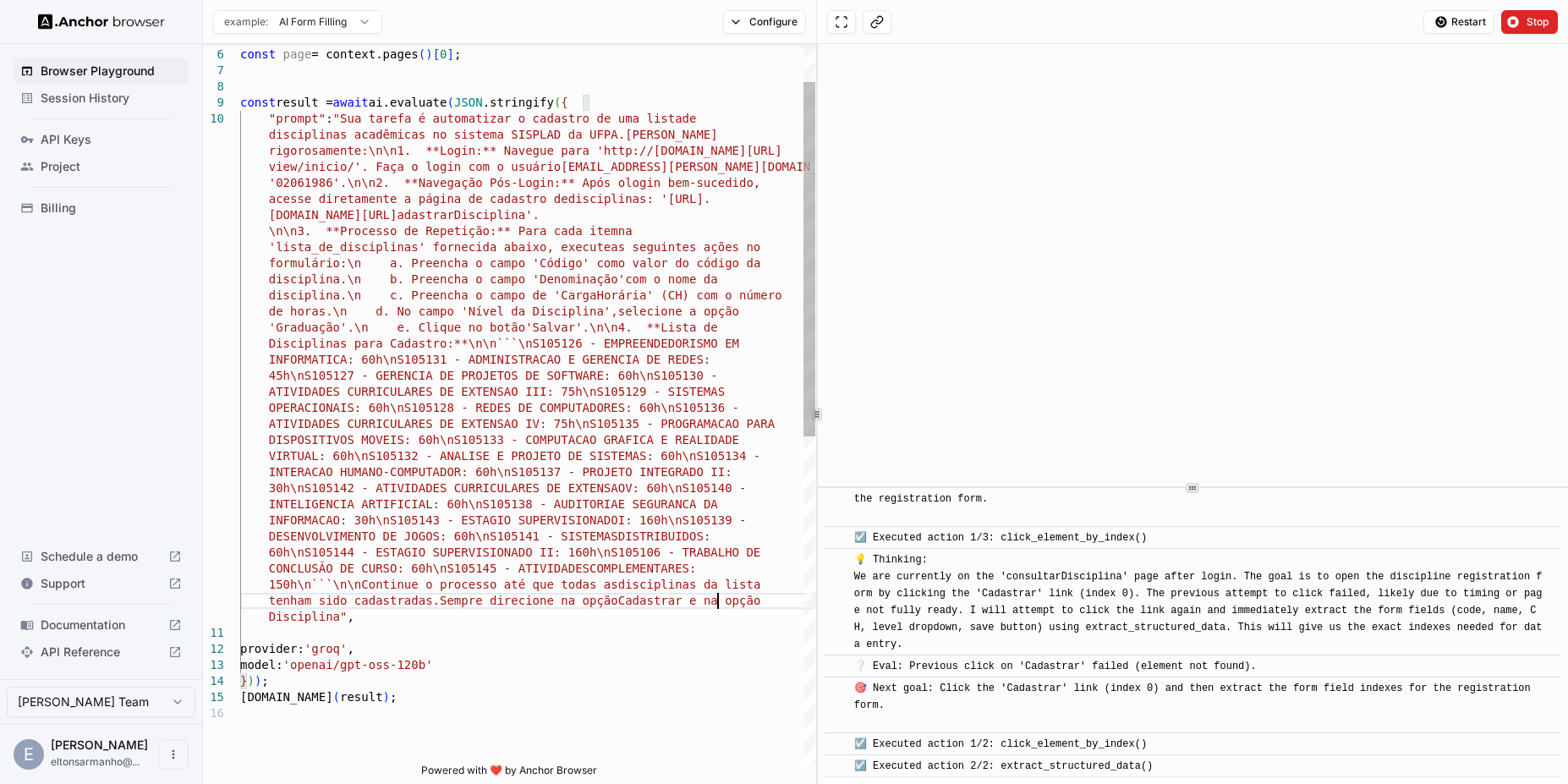
click at [717, 602] on div "const result = await ai.evaluate ( JSON .stringify ( { "prompt" : "Sua tarefa é…" at bounding box center [528, 695] width 575 height 1458
click at [291, 620] on div "const result = await ai.evaluate ( JSON .stringify ( { "prompt" : "Sua tarefa é…" at bounding box center [528, 695] width 575 height 1458
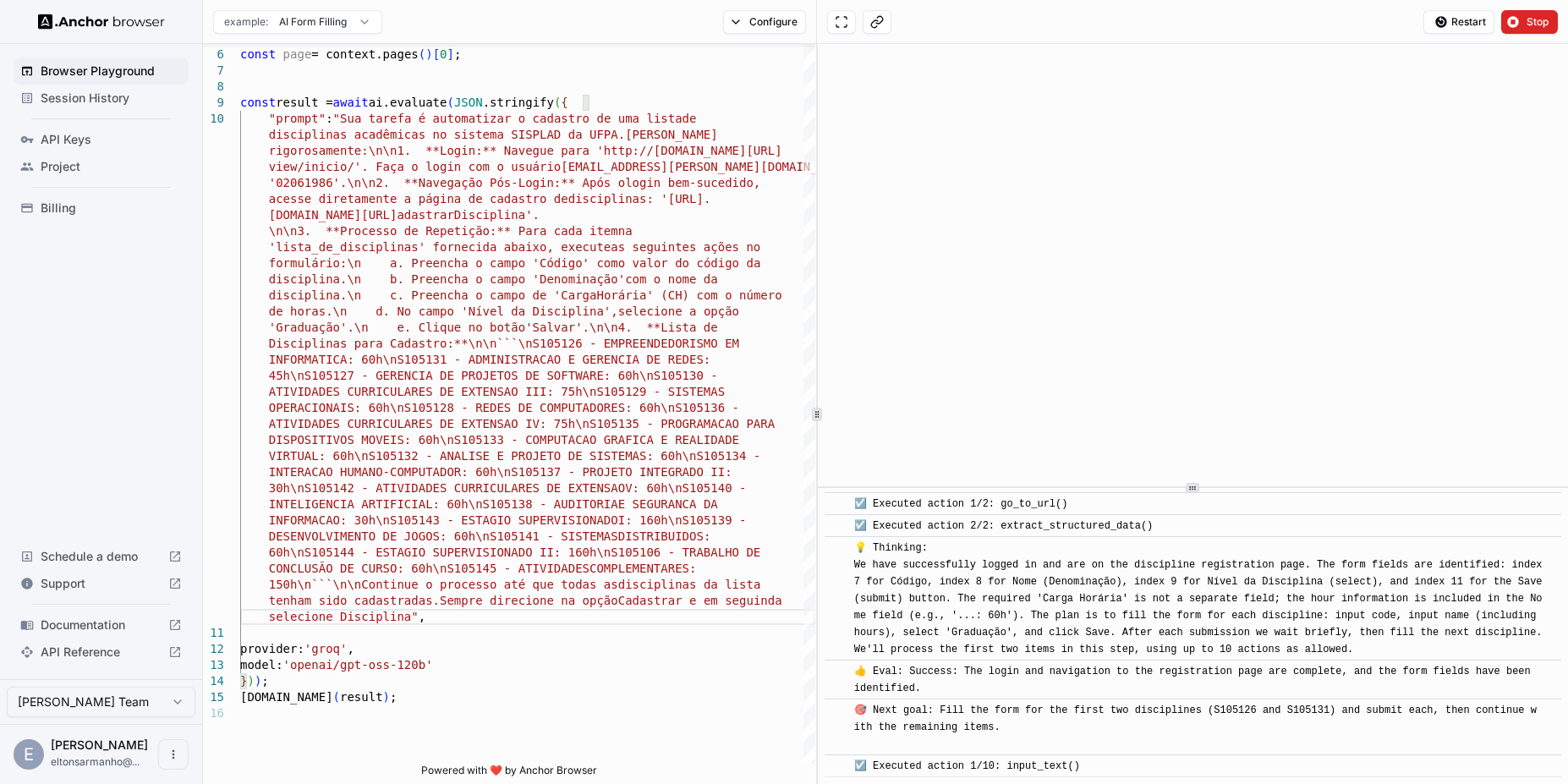
scroll to position [5794, 0]
click at [885, 22] on button at bounding box center [877, 22] width 29 height 24
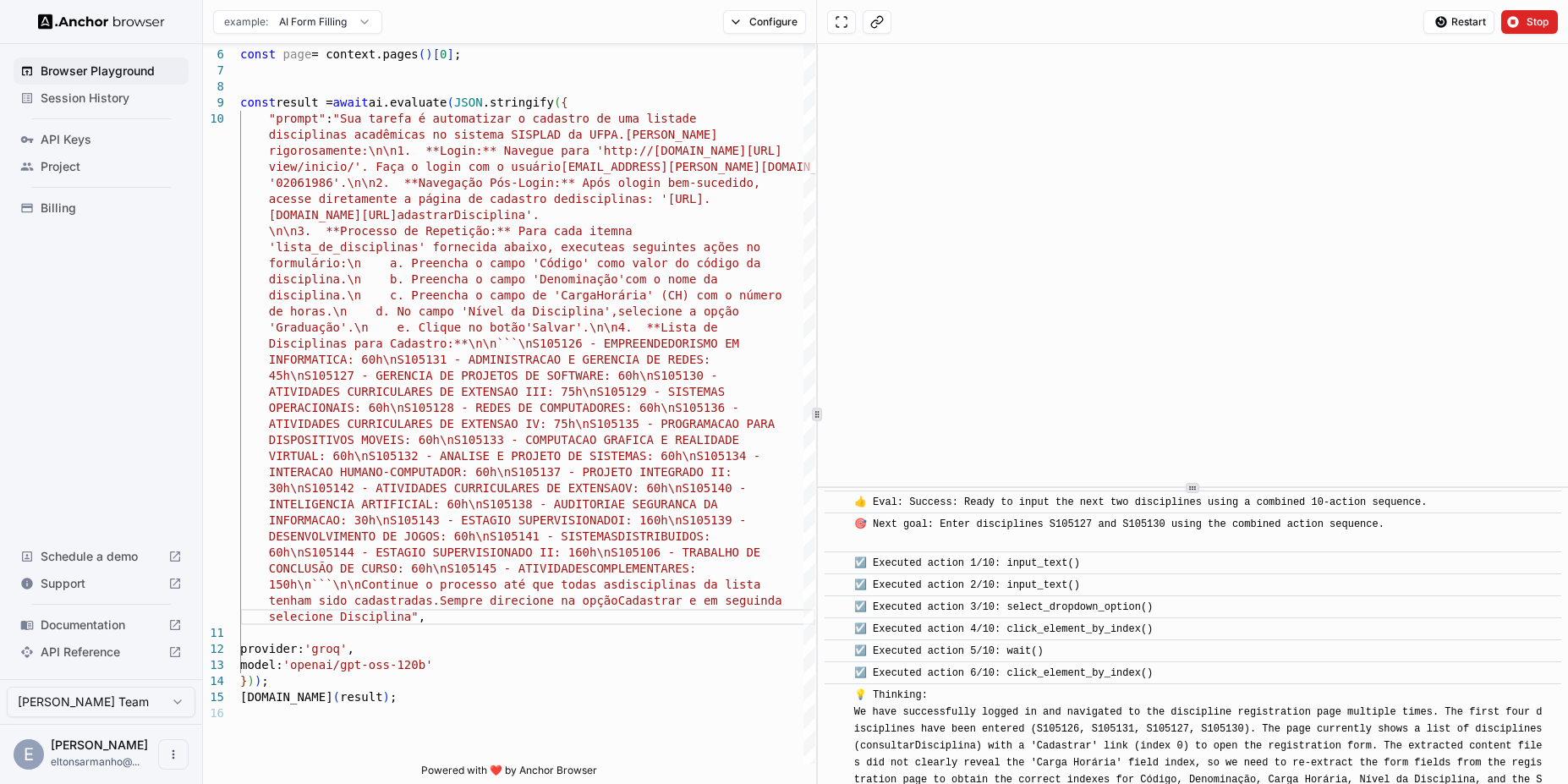
scroll to position [7365, 0]
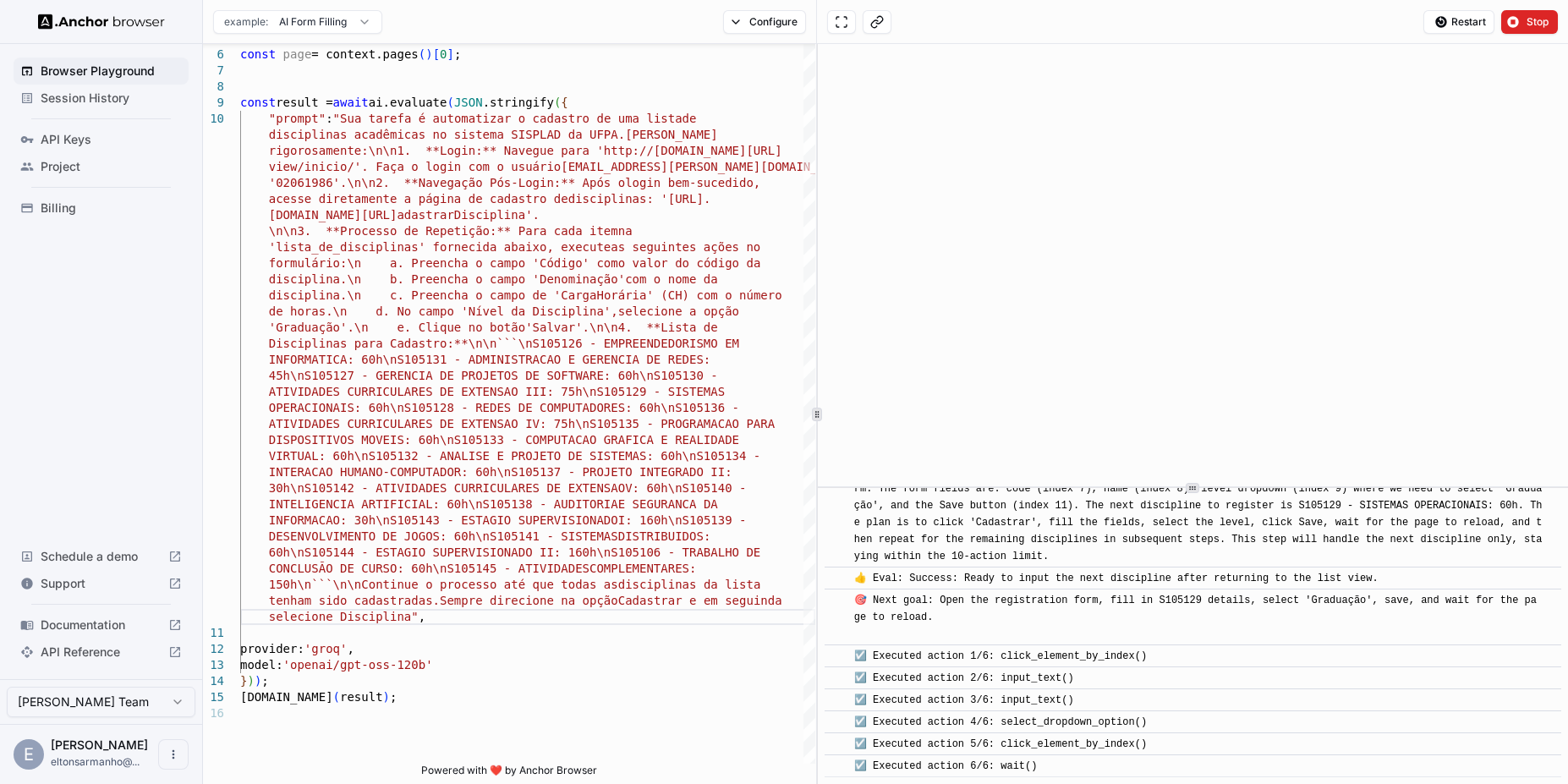
click at [1359, 506] on span "💡 Thinking: We have successfully logged in and previously entered four discipli…" at bounding box center [1198, 497] width 689 height 130
copy span "S105129"
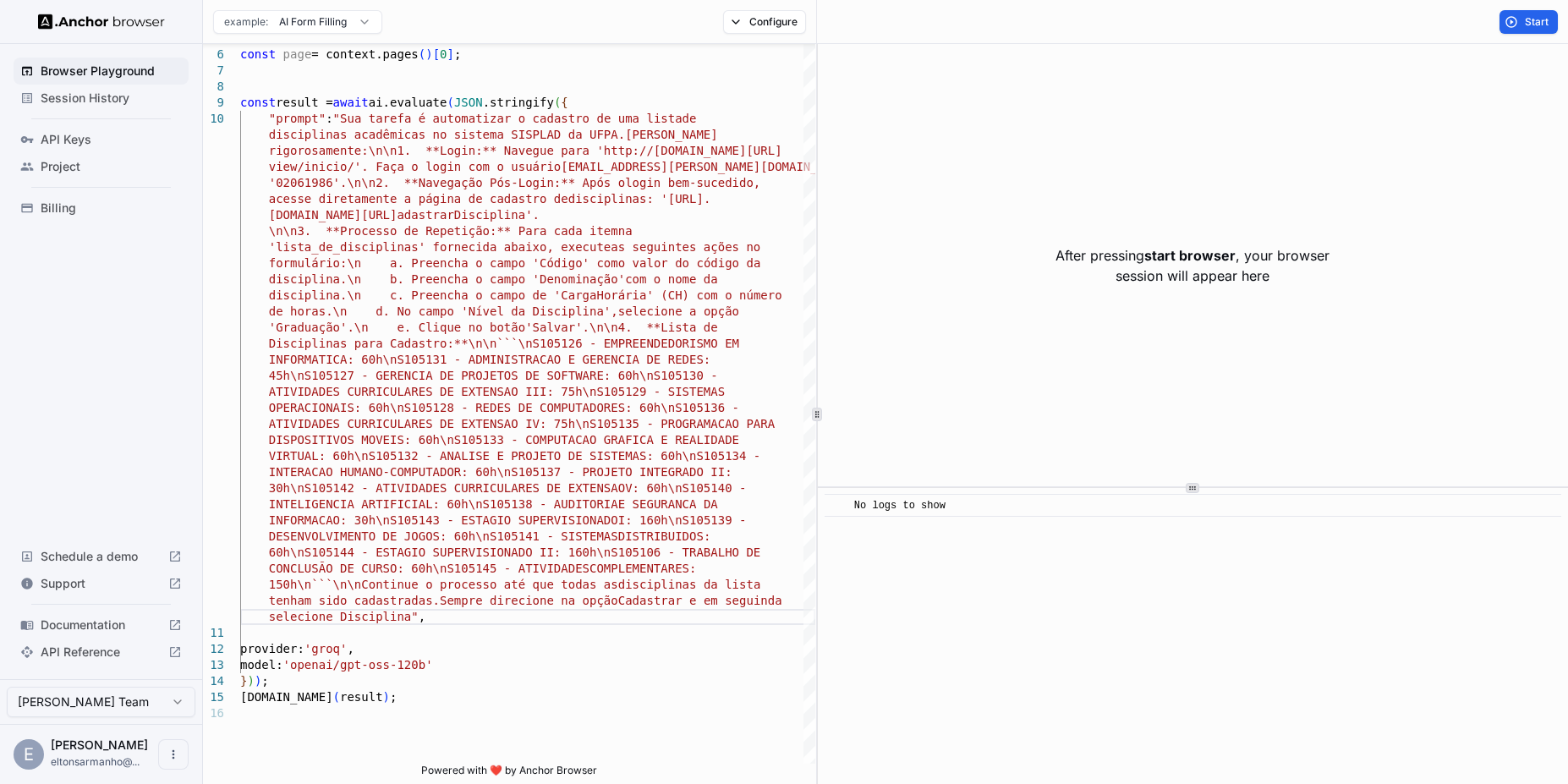
scroll to position [0, 0]
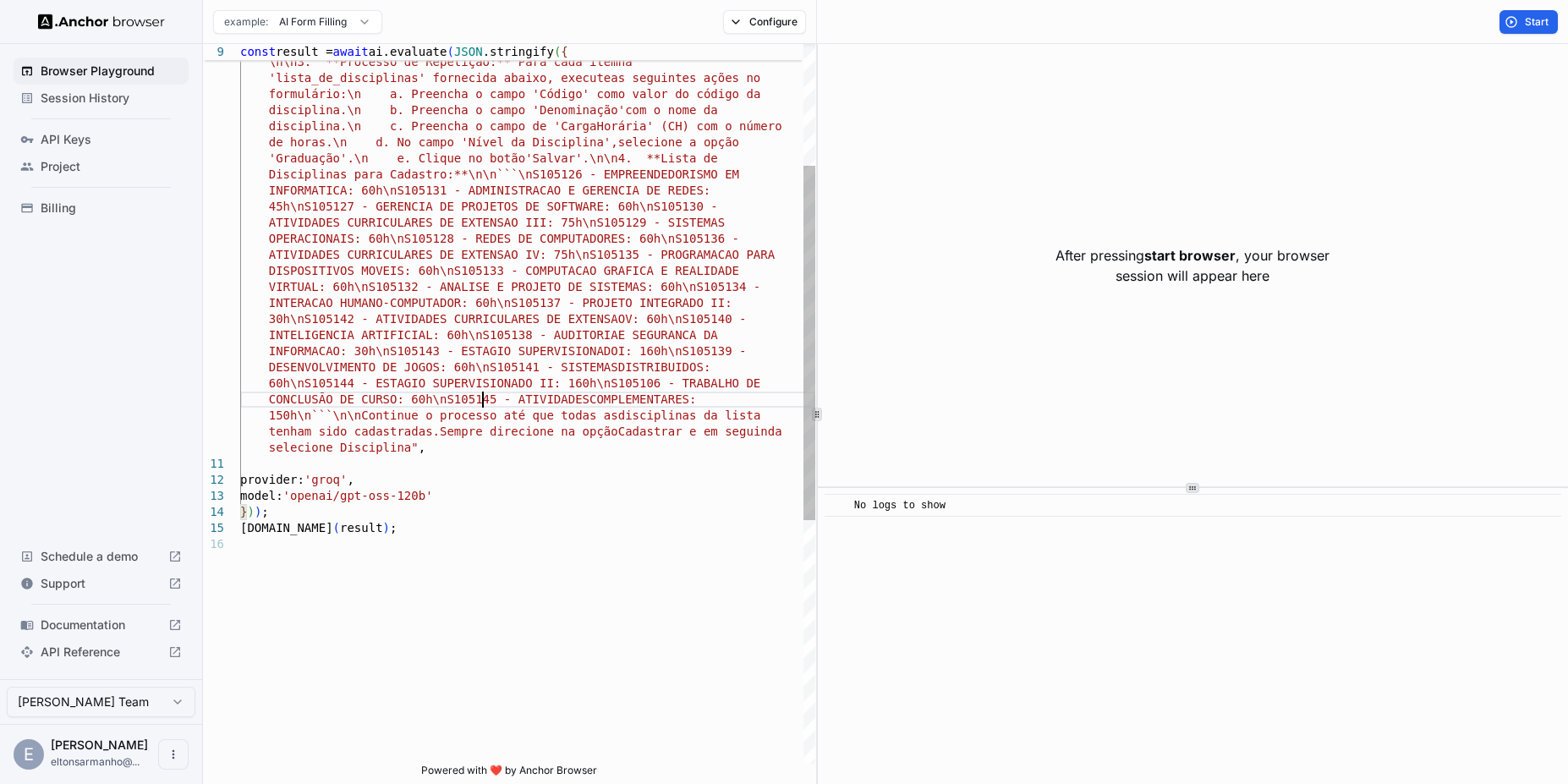
click at [480, 394] on div "sisplad.ufpa.br/view/subunidade/index.php?action=c adastrarDisciplina'. \n\n3. …" at bounding box center [528, 527] width 575 height 1458
click at [481, 271] on div "sisplad.ufpa.br/view/subunidade/index.php?action=c adastrarDisciplina'. \n\n3. …" at bounding box center [528, 527] width 575 height 1458
drag, startPoint x: 456, startPoint y: 271, endPoint x: 504, endPoint y: 274, distance: 48.1
click at [504, 274] on div "sisplad.ufpa.br/view/subunidade/index.php?action=c adastrarDisciplina'. \n\n3. …" at bounding box center [528, 527] width 575 height 1458
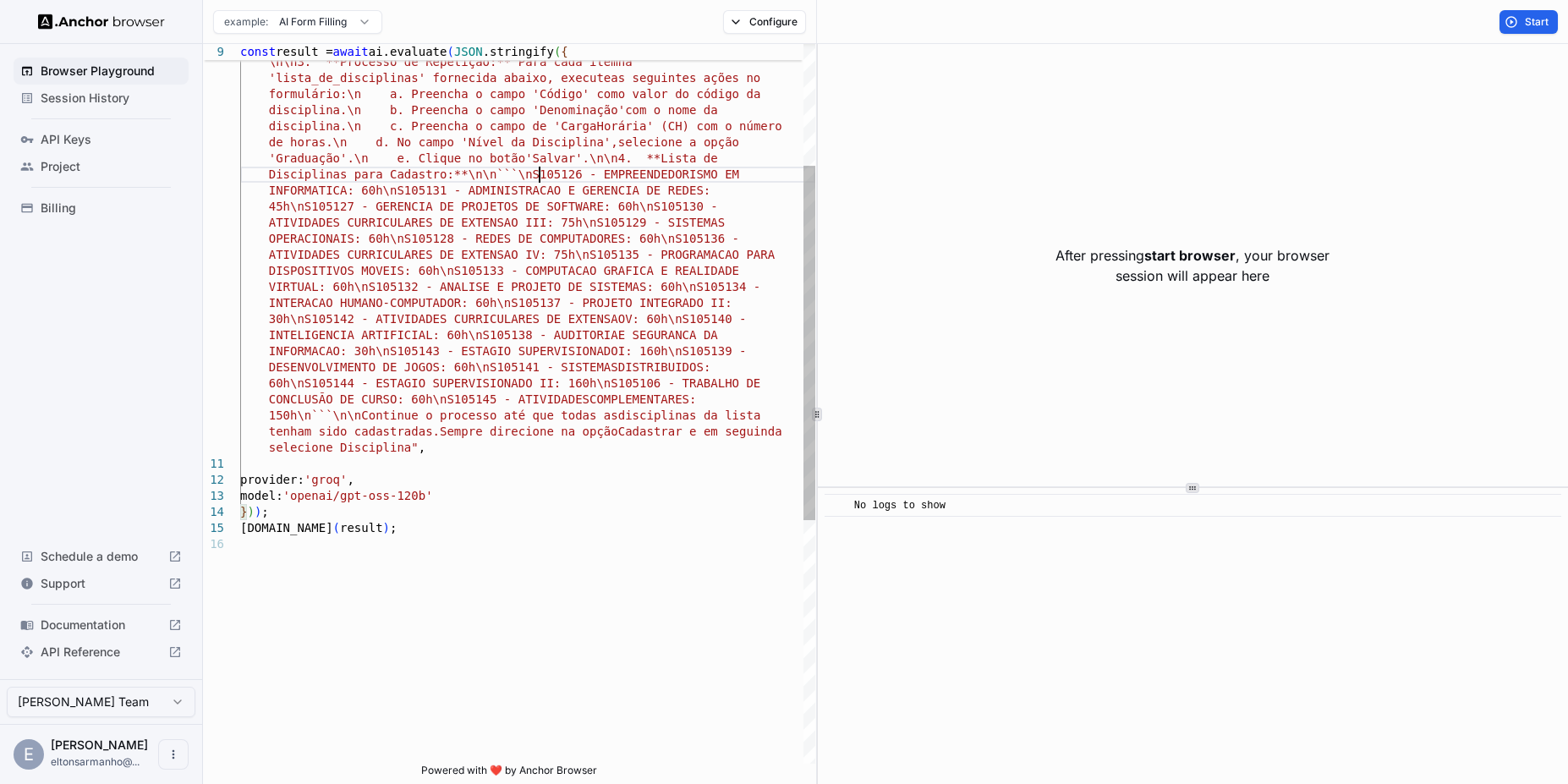
click at [539, 171] on div "sisplad.ufpa.br/view/subunidade/index.php?action=c adastrarDisciplina'. \n\n3. …" at bounding box center [528, 527] width 575 height 1458
drag, startPoint x: 533, startPoint y: 179, endPoint x: 580, endPoint y: 179, distance: 47.0
click at [580, 179] on div "sisplad.ufpa.br/view/subunidade/index.php?action=c adastrarDisciplina'. \n\n3. …" at bounding box center [528, 527] width 575 height 1458
click at [420, 188] on div "sisplad.ufpa.br/view/subunidade/index.php?action=c adastrarDisciplina'. \n\n3. …" at bounding box center [528, 527] width 575 height 1458
drag, startPoint x: 396, startPoint y: 189, endPoint x: 445, endPoint y: 196, distance: 49.5
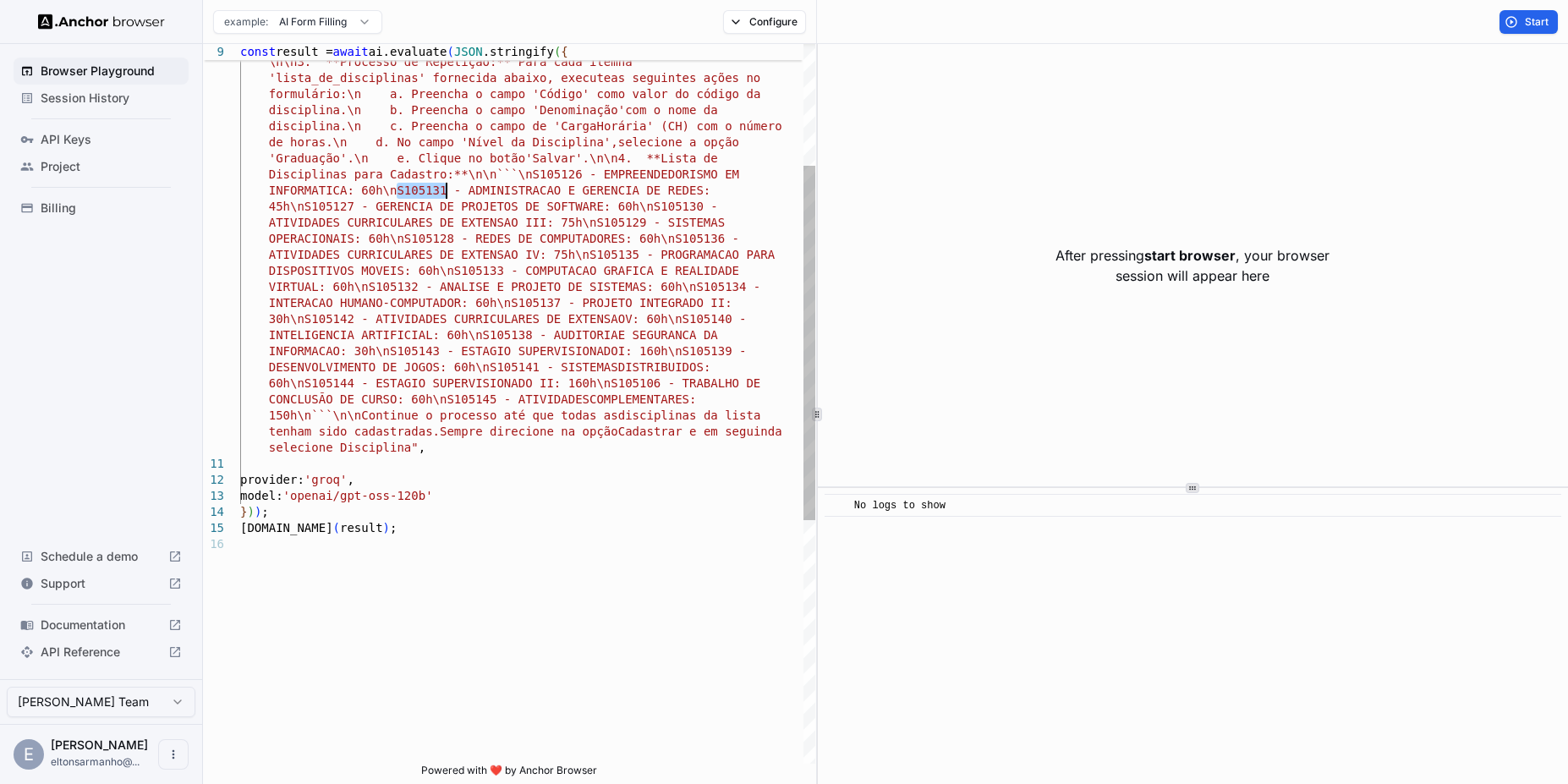
click at [445, 196] on div "sisplad.ufpa.br/view/subunidade/index.php?action=c adastrarDisciplina'. \n\n3. …" at bounding box center [528, 527] width 575 height 1458
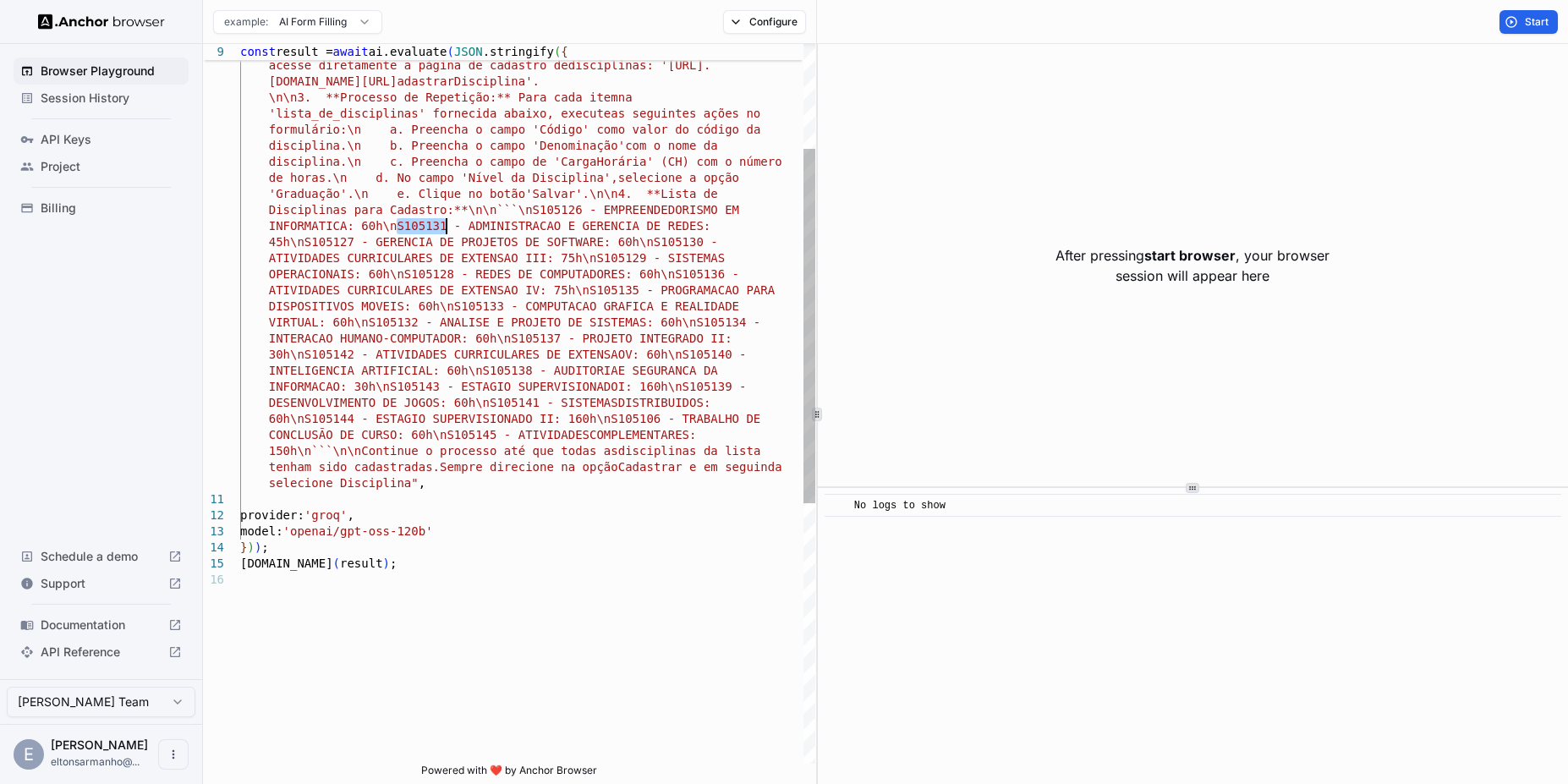
click at [415, 225] on div "sisplad.ufpa.br/view/subunidade/index.php?action=c adastrarDisciplina'. \n\n3. …" at bounding box center [528, 561] width 575 height 1458
drag, startPoint x: 400, startPoint y: 228, endPoint x: 446, endPoint y: 233, distance: 46.3
click at [446, 233] on div "sisplad.ufpa.br/view/subunidade/index.php?action=c adastrarDisciplina'. \n\n3. …" at bounding box center [528, 561] width 575 height 1458
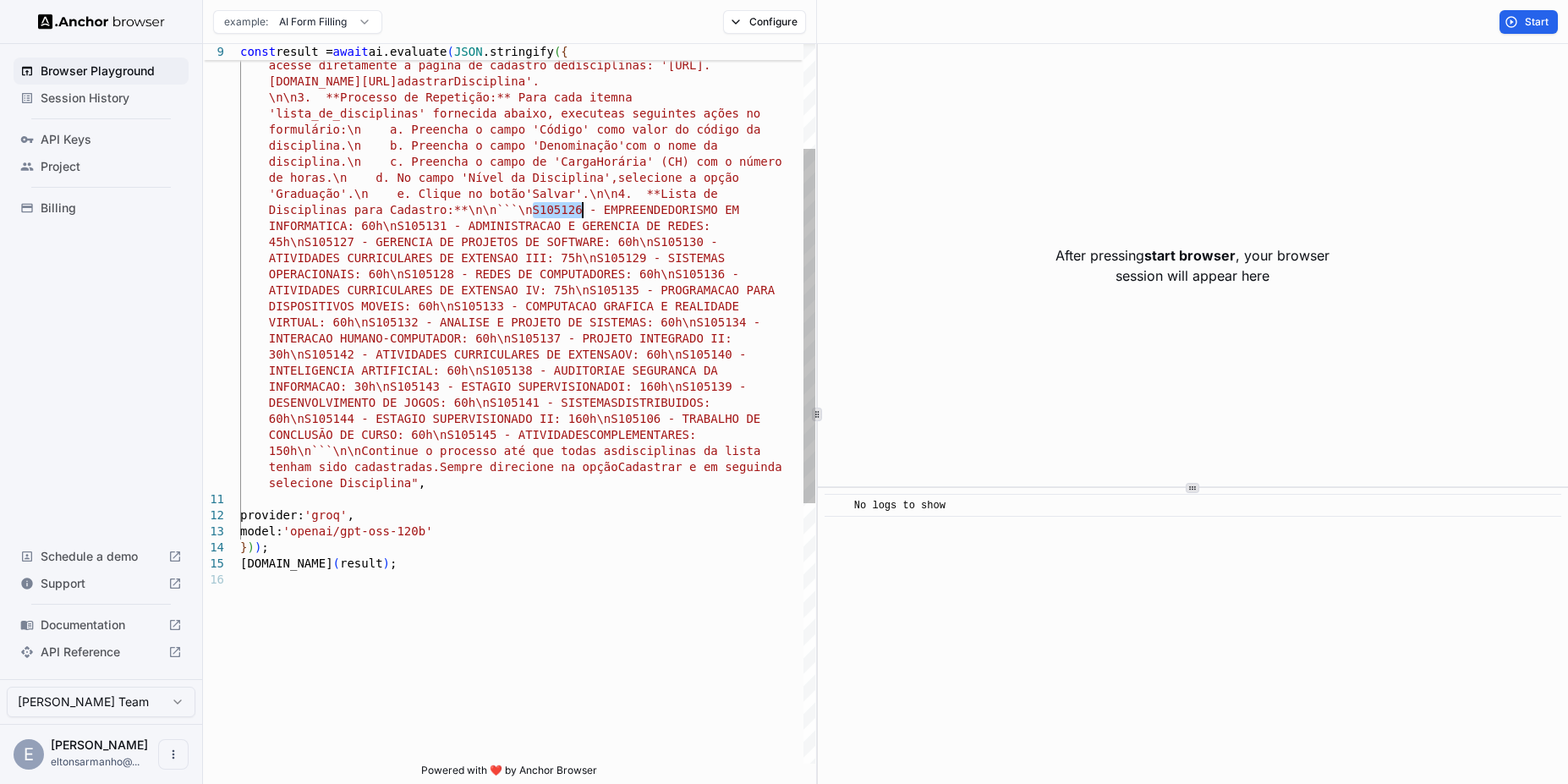
drag, startPoint x: 536, startPoint y: 216, endPoint x: 581, endPoint y: 215, distance: 45.0
click at [581, 215] on div "sisplad.ufpa.br/view/subunidade/index.php?action=c adastrarDisciplina'. \n\n3. …" at bounding box center [528, 561] width 575 height 1458
drag, startPoint x: 514, startPoint y: 203, endPoint x: 385, endPoint y: 225, distance: 130.9
click at [385, 225] on div "sisplad.ufpa.br/view/subunidade/index.php?action=c adastrarDisciplina'. \n\n3. …" at bounding box center [528, 561] width 575 height 1458
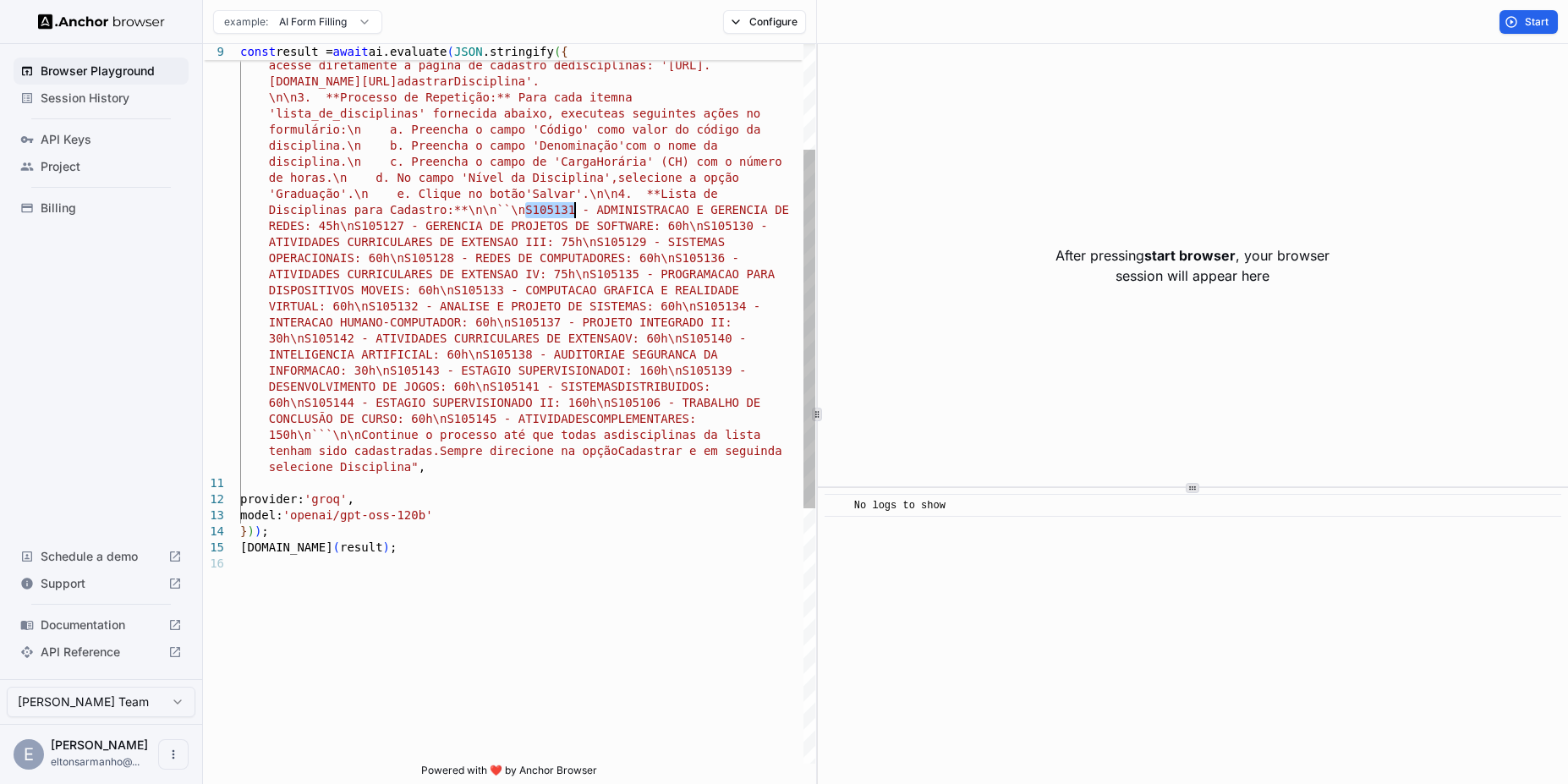
drag, startPoint x: 525, startPoint y: 212, endPoint x: 572, endPoint y: 217, distance: 47.3
click at [572, 217] on div "sisplad.ufpa.br/view/subunidade/index.php?action=c adastrarDisciplina'. \n\n3. …" at bounding box center [528, 554] width 575 height 1443
drag, startPoint x: 594, startPoint y: 210, endPoint x: 305, endPoint y: 228, distance: 289.6
click at [305, 228] on div "sisplad.ufpa.br/view/subunidade/index.php?action=c adastrarDisciplina'. \n\n3. …" at bounding box center [528, 554] width 575 height 1443
click at [566, 148] on div "sisplad.ufpa.br/view/subunidade/index.php?action=c adastrarDisciplina'. \n\n3. …" at bounding box center [528, 554] width 575 height 1443
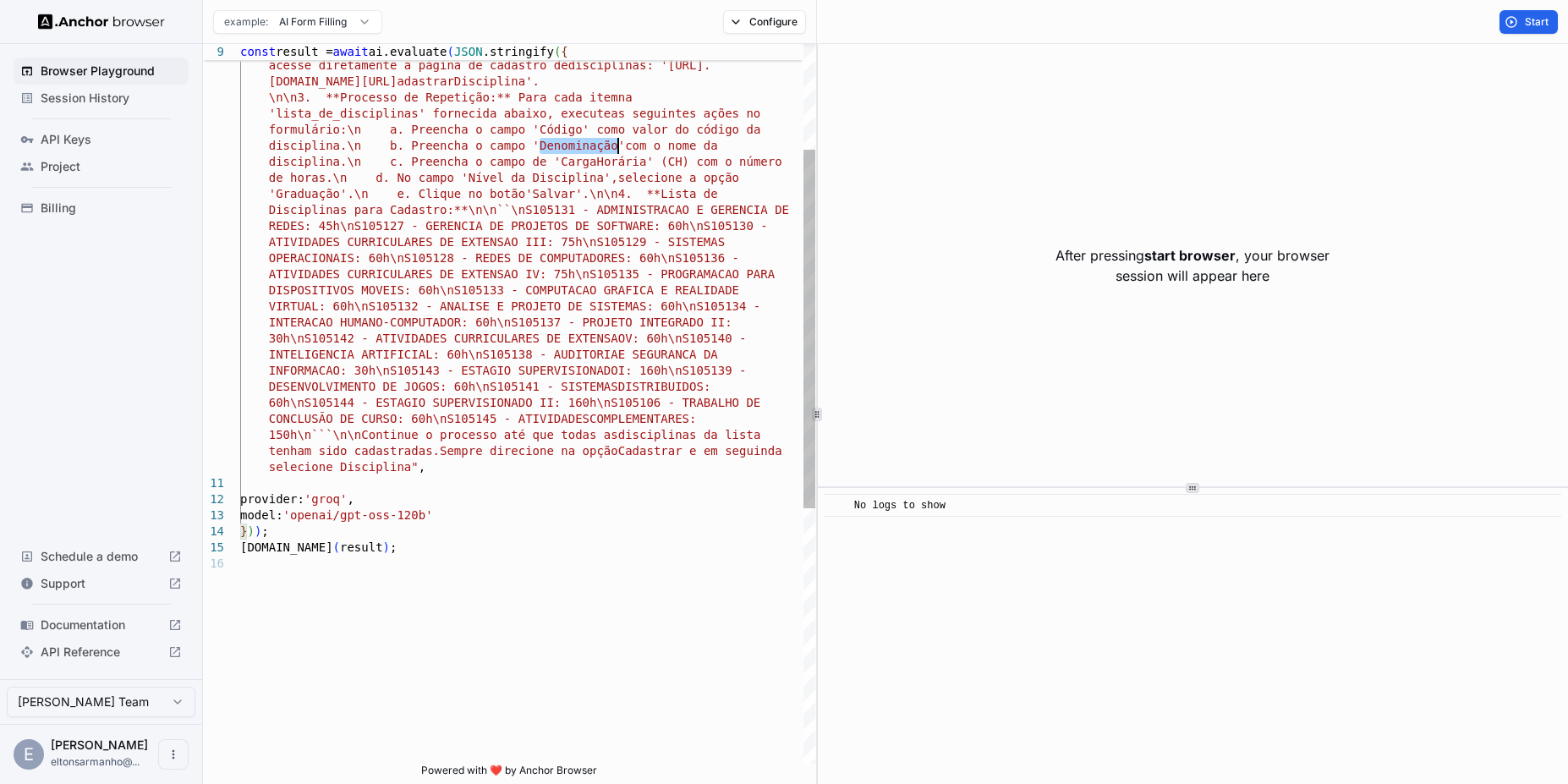
click at [566, 148] on div "sisplad.ufpa.br/view/subunidade/index.php?action=c adastrarDisciplina'. \n\n3. …" at bounding box center [528, 554] width 575 height 1443
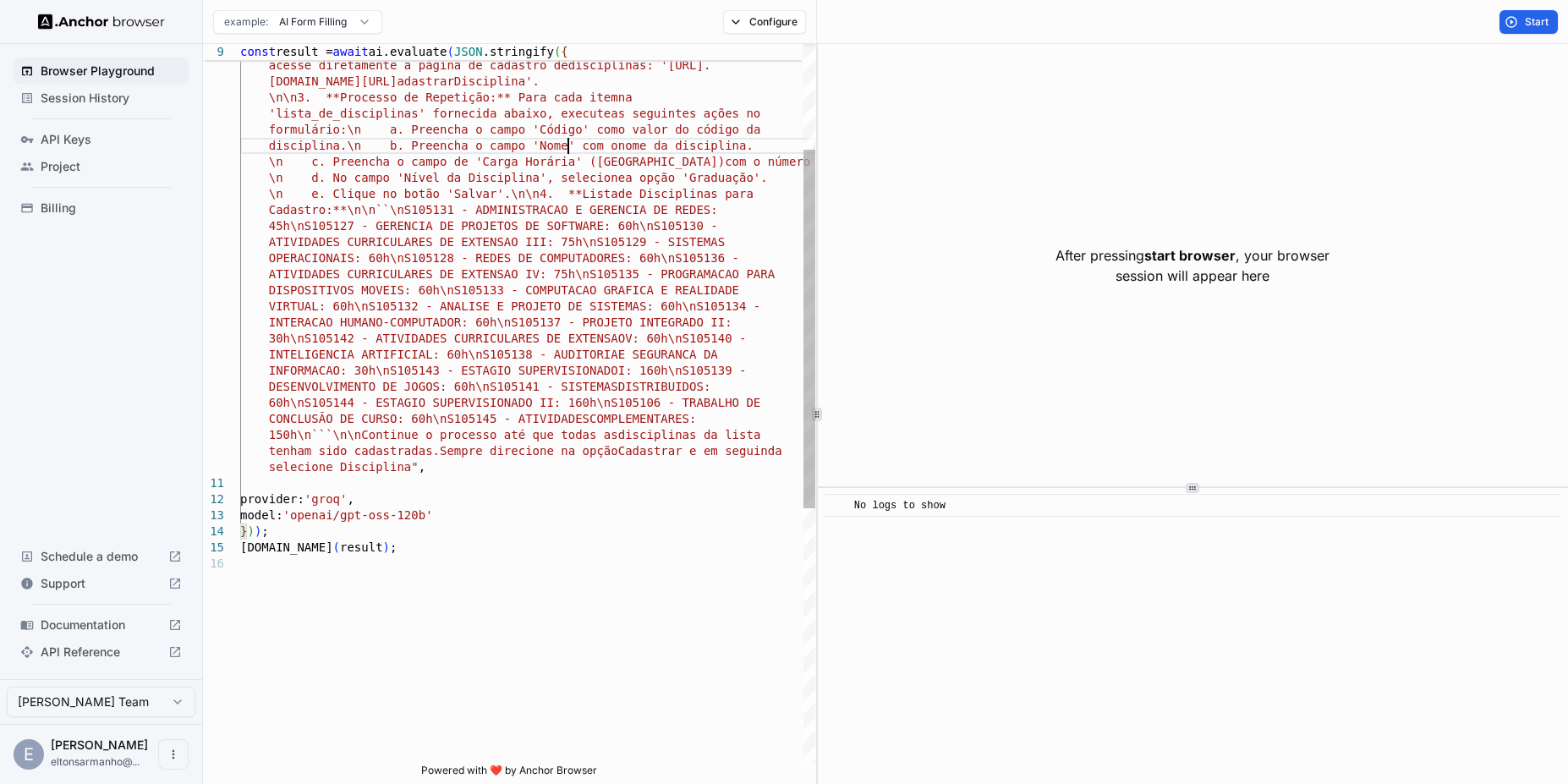
click at [426, 181] on div "sisplad.ufpa.br/view/subunidade/index.php?action=c adastrarDisciplina'. \n\n3. …" at bounding box center [528, 554] width 575 height 1443
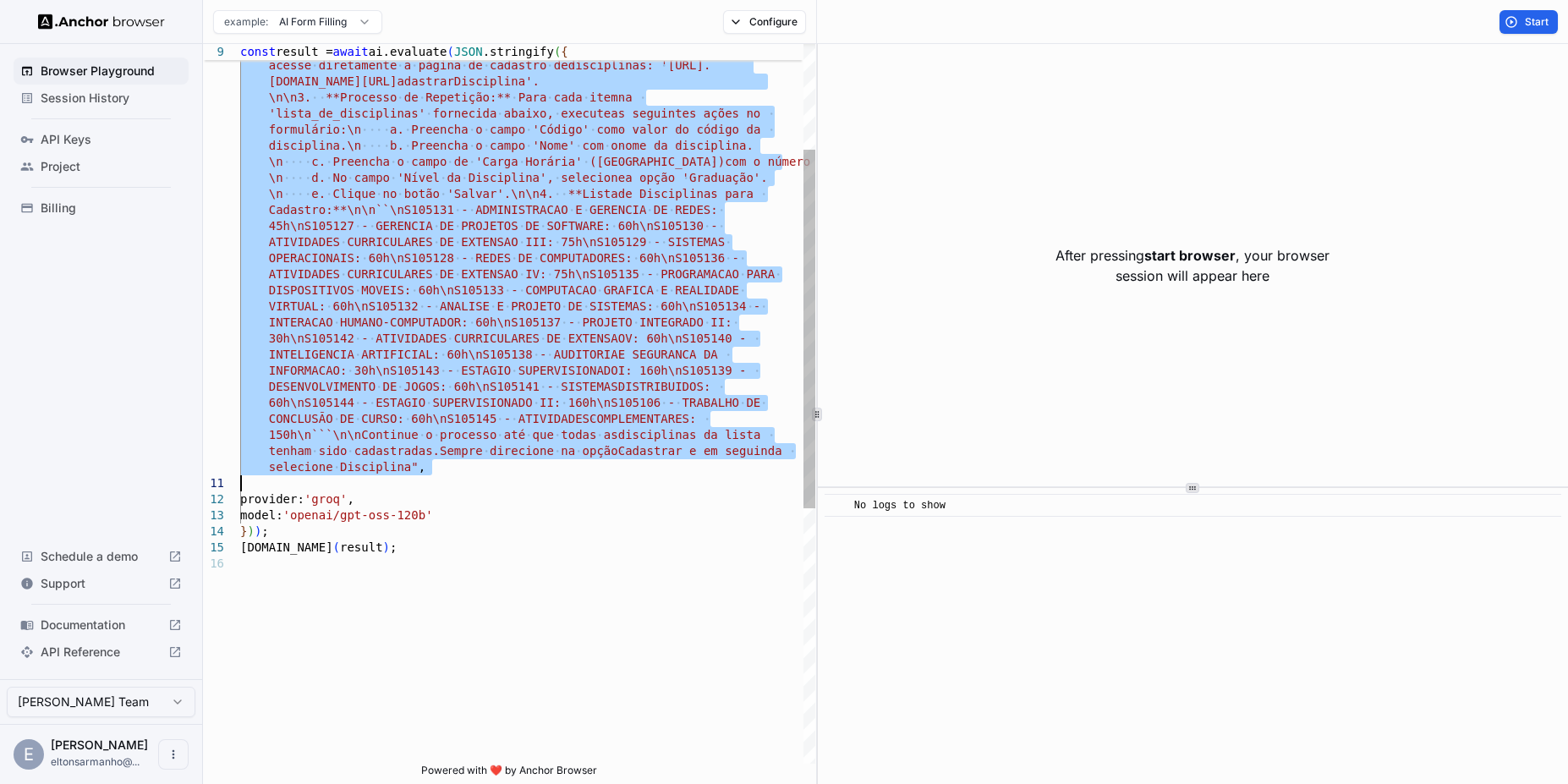
click at [426, 181] on div "sisplad.ufpa.br/view/subunidade/index.php?action=c adastrarDisciplina'. \n\n3. …" at bounding box center [528, 554] width 575 height 1443
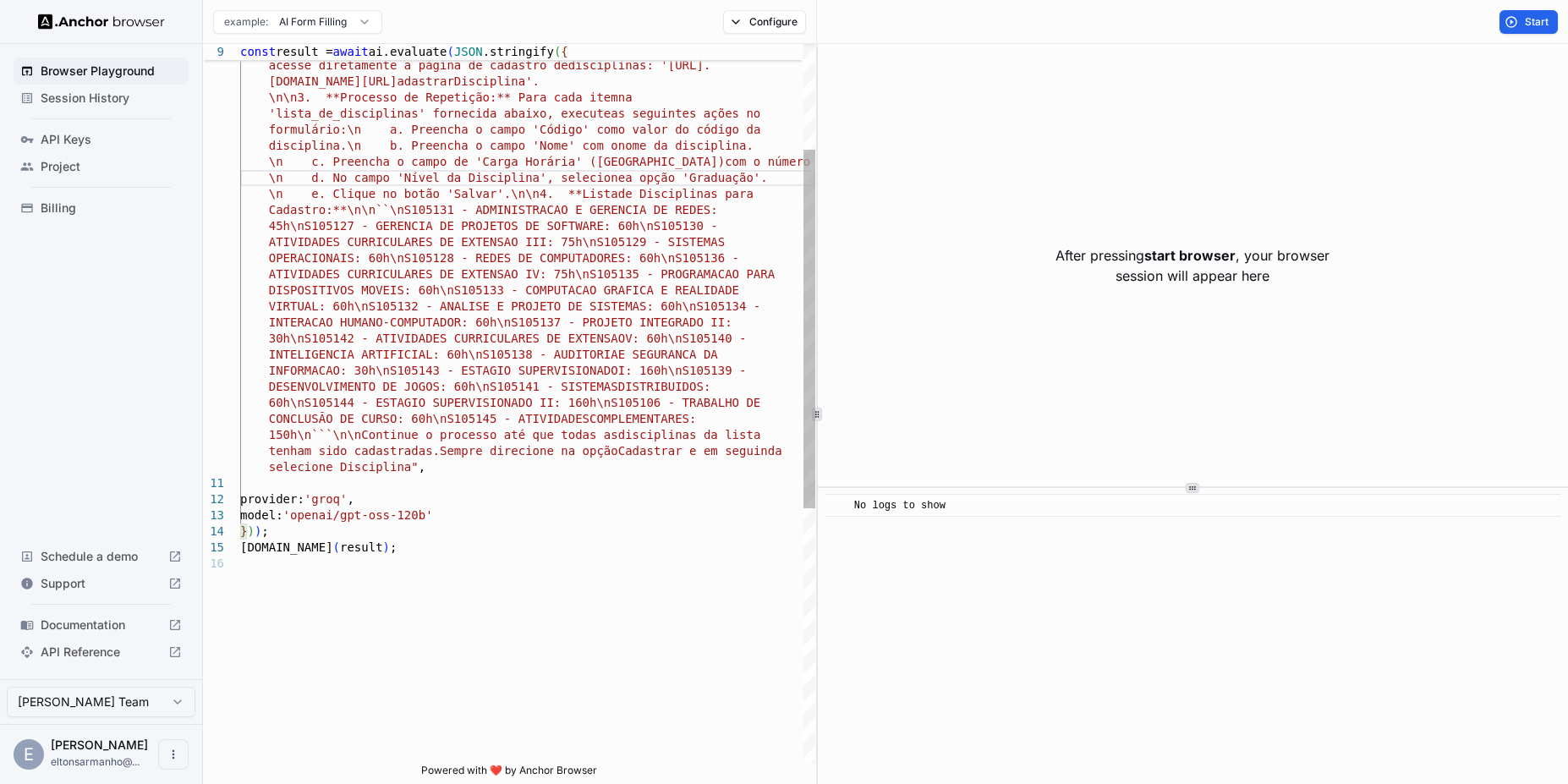
click at [790, 159] on div "sisplad.ufpa.br/view/subunidade/index.php?action=c adastrarDisciplina'. \n\n3. …" at bounding box center [528, 554] width 575 height 1443
drag, startPoint x: 269, startPoint y: 179, endPoint x: 789, endPoint y: 185, distance: 520.0
click at [789, 185] on div "sisplad.ufpa.br/view/subunidade/index.php?action=c adastrarDisciplina'. \n\n3. …" at bounding box center [528, 554] width 575 height 1443
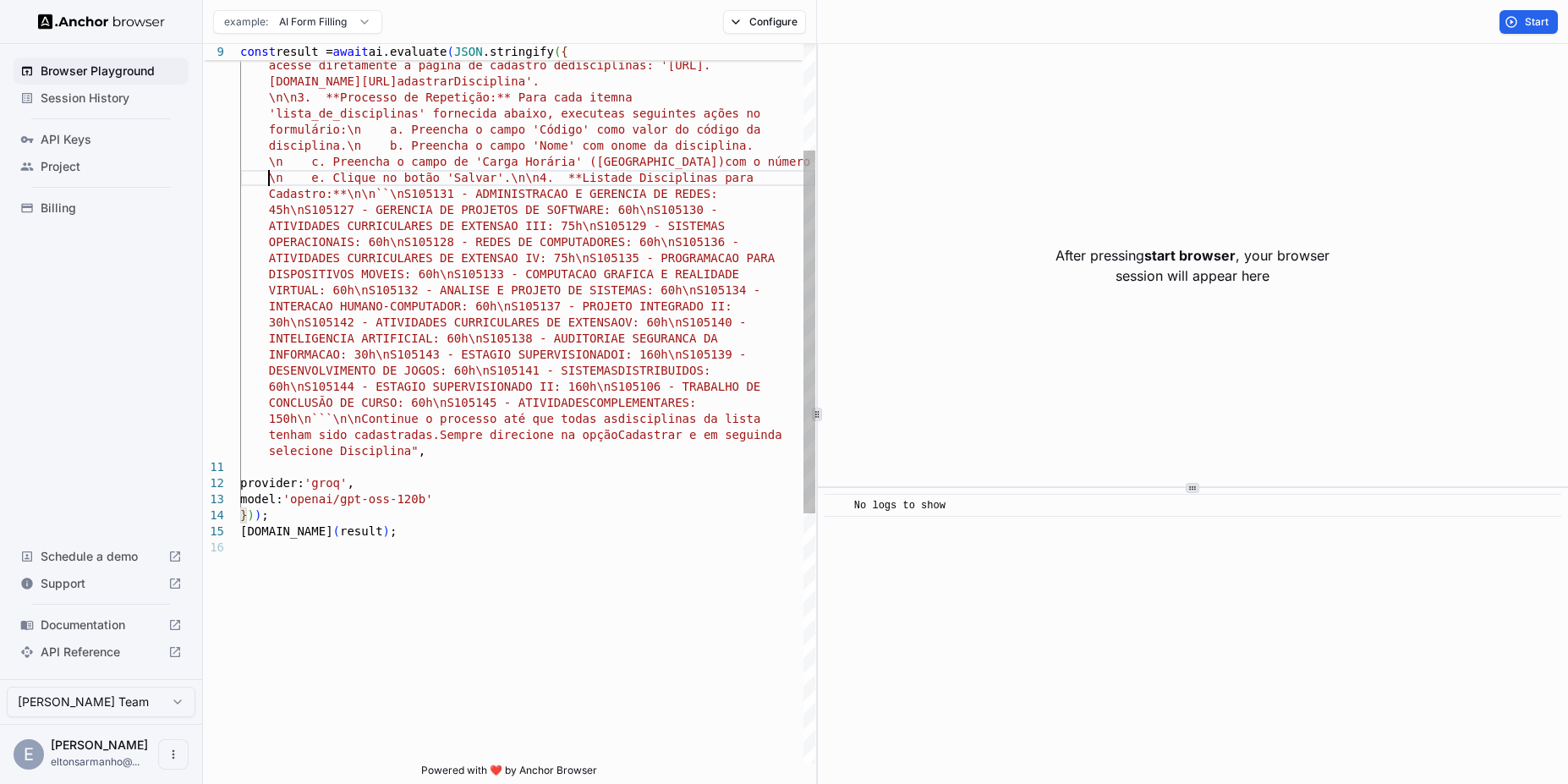
click at [315, 175] on div "sisplad.ufpa.br/view/subunidade/index.php?action=c adastrarDisciplina'. \n\n3. …" at bounding box center [528, 545] width 575 height 1426
click at [326, 161] on div "sisplad.ufpa.br/view/subunidade/index.php?action=c adastrarDisciplina'. \n\n3. …" at bounding box center [528, 545] width 575 height 1426
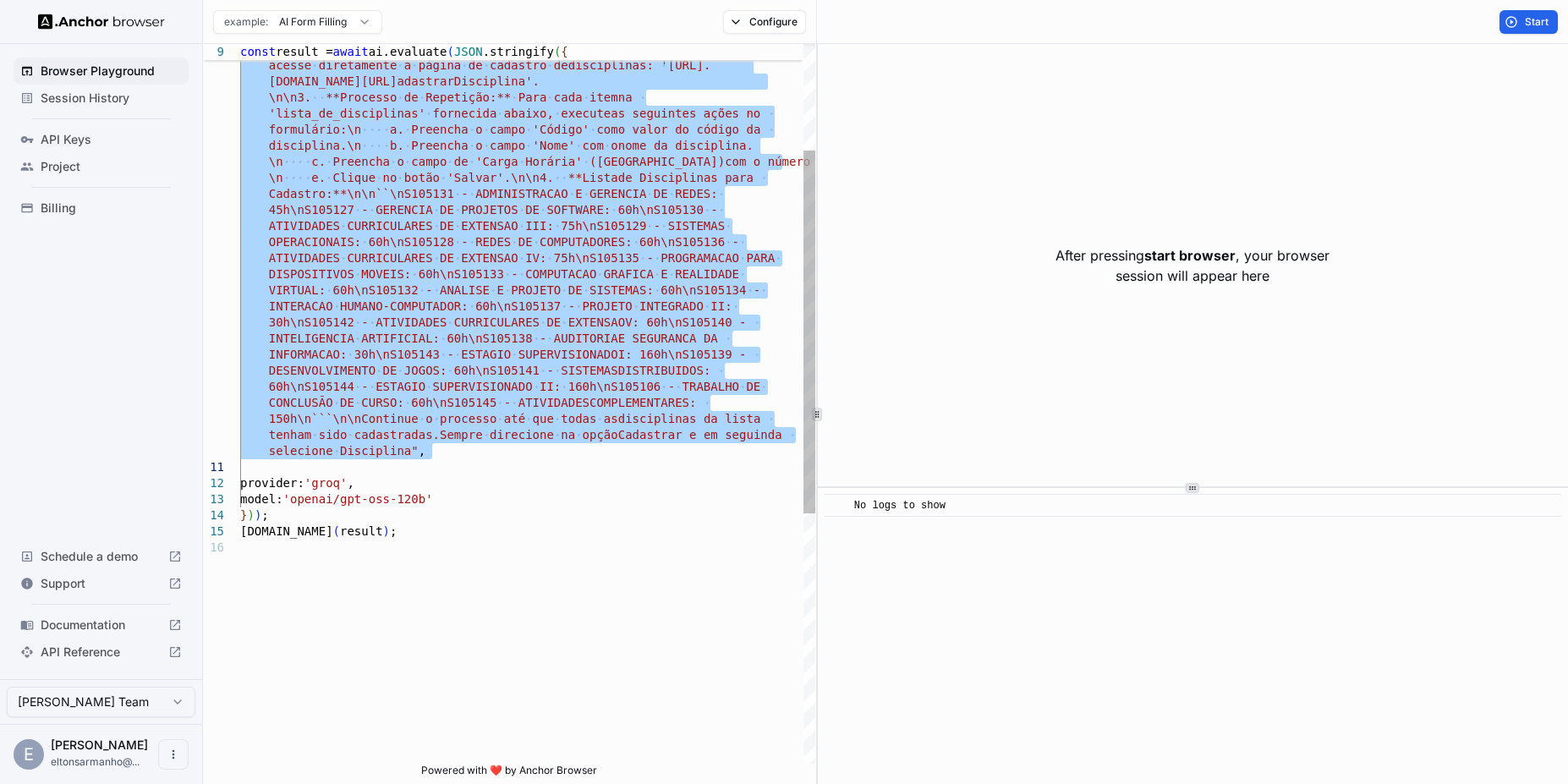
click at [340, 167] on div "sisplad.ufpa.br/view/subunidade/index.php?action=c adastrarDisciplina'. \n\n3. …" at bounding box center [528, 545] width 575 height 1426
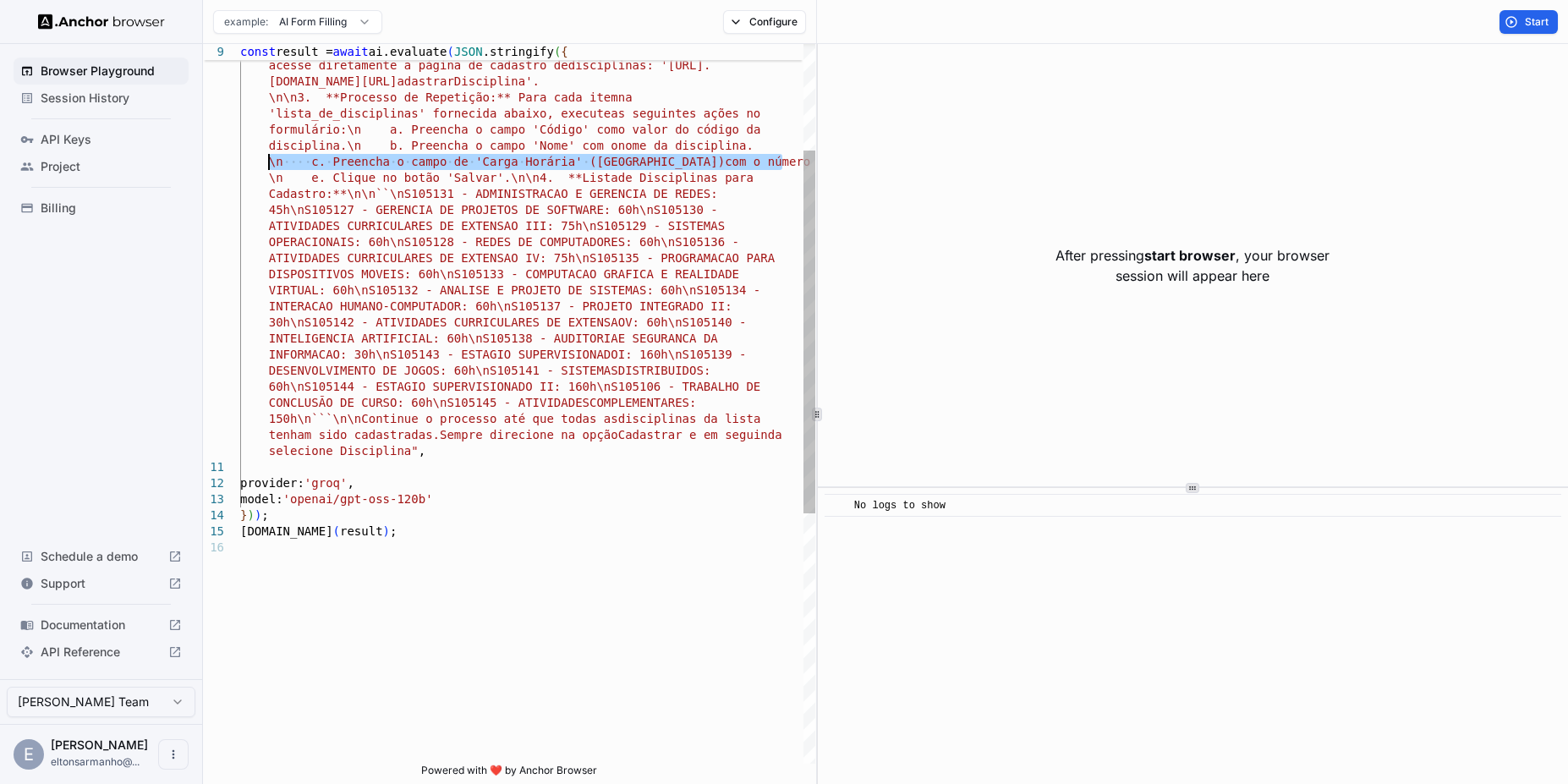
drag, startPoint x: 784, startPoint y: 168, endPoint x: 254, endPoint y: 168, distance: 530.0
click at [254, 168] on div "sisplad.ufpa.br/view/subunidade/index.php?action=c adastrarDisciplina'. \n\n3. …" at bounding box center [528, 545] width 575 height 1426
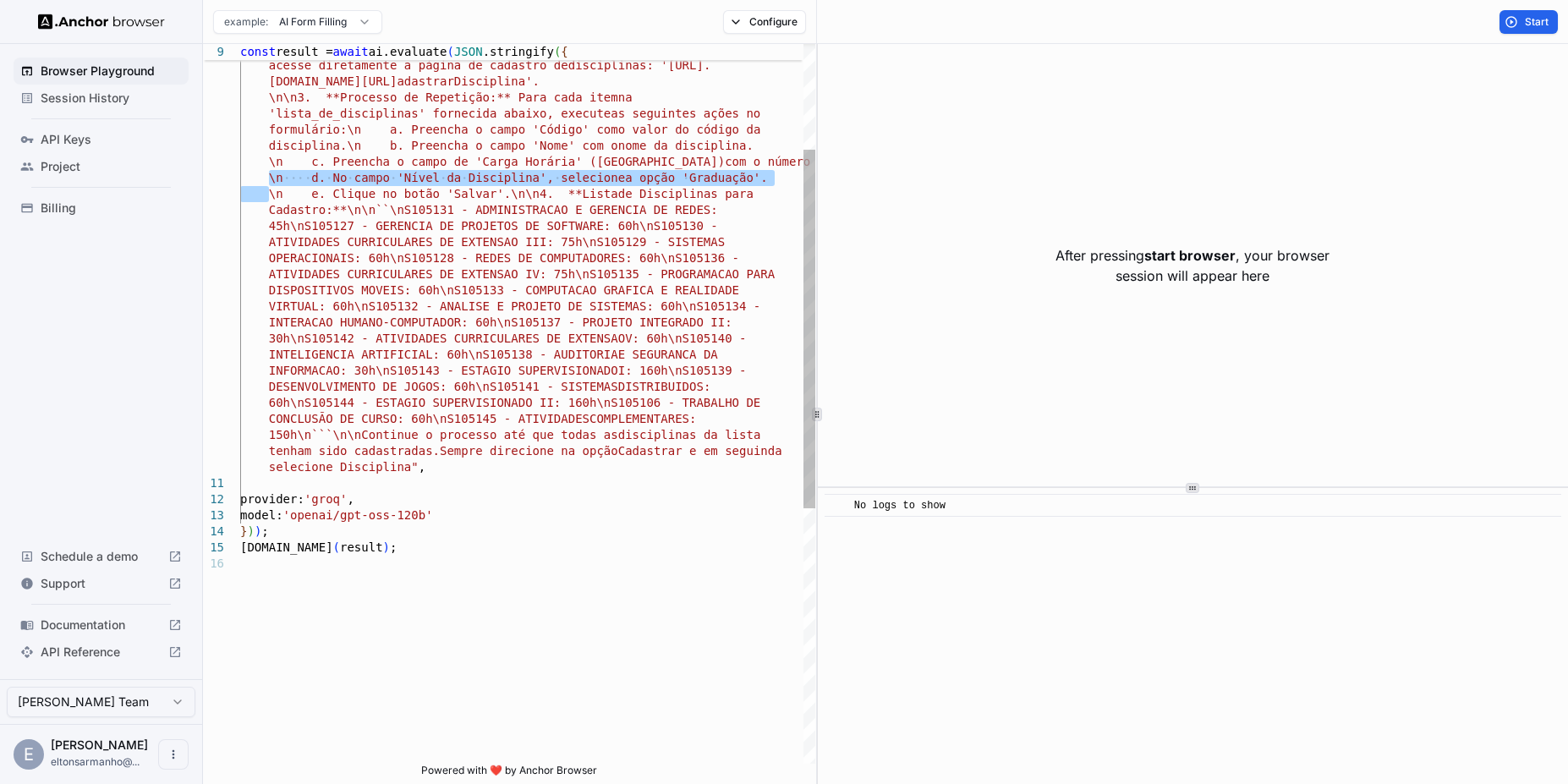
click at [372, 172] on div "sisplad.ufpa.br/view/subunidade/index.php?action=c adastrarDisciplina'. \n\n3. …" at bounding box center [528, 554] width 575 height 1443
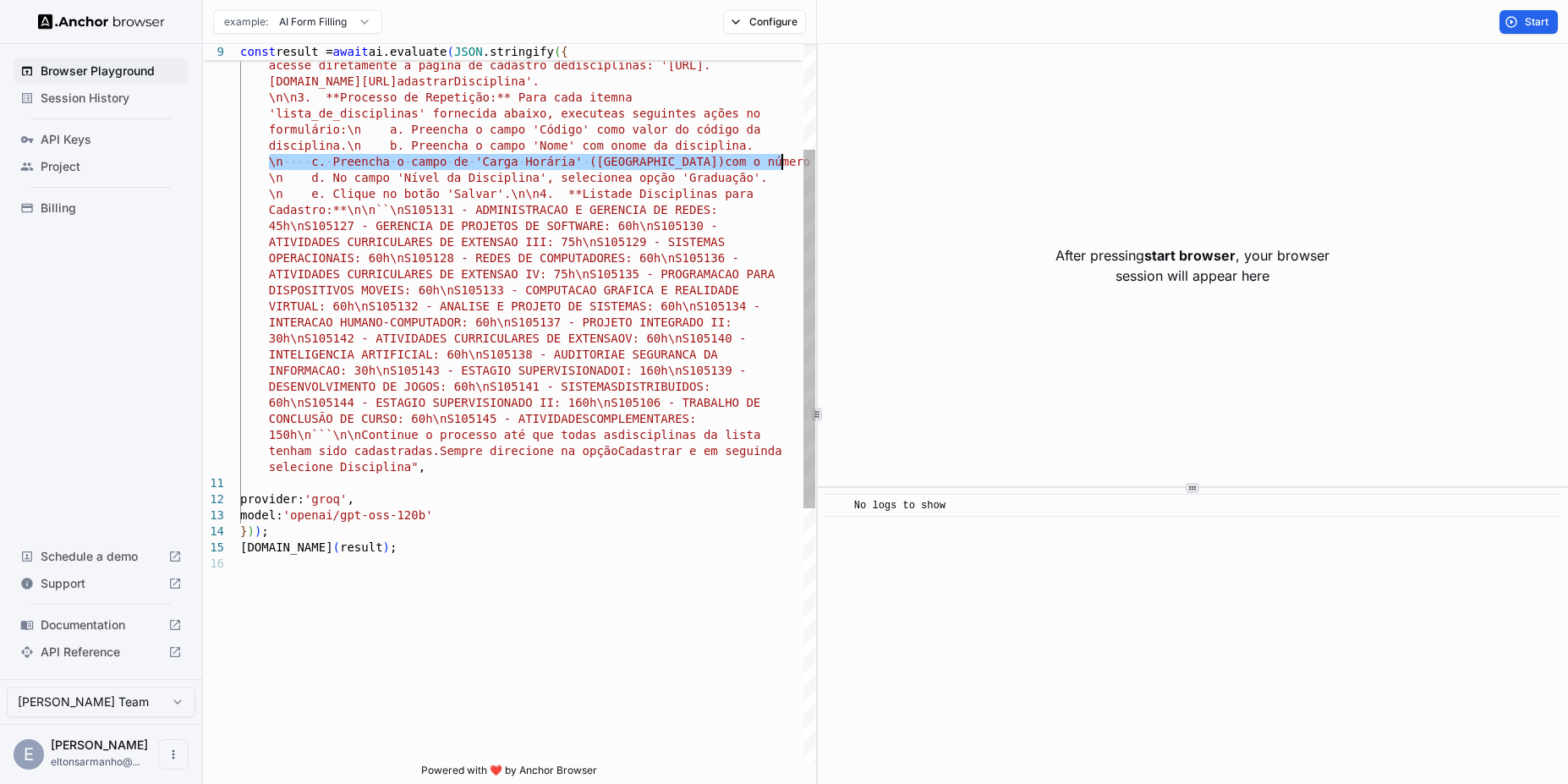
drag, startPoint x: 270, startPoint y: 162, endPoint x: 782, endPoint y: 169, distance: 512.0
click at [782, 169] on div "sisplad.ufpa.br/view/subunidade/index.php?action=c adastrarDisciplina'. \n\n3. …" at bounding box center [528, 554] width 575 height 1443
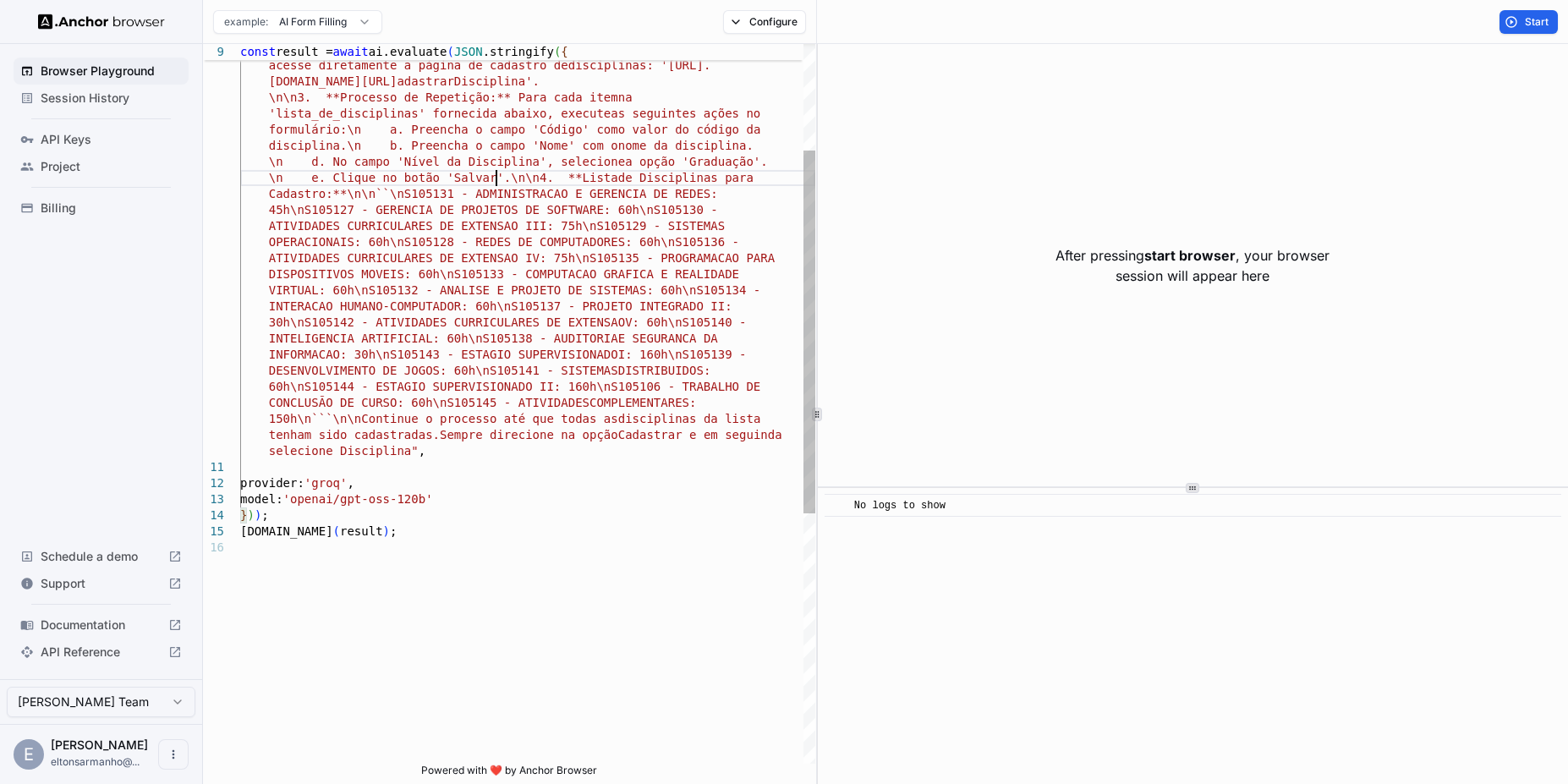
click at [499, 179] on div "sisplad.ufpa.br/view/subunidade/index.php?action=c adastrarDisciplina'. \n\n3. …" at bounding box center [528, 545] width 575 height 1426
drag, startPoint x: 269, startPoint y: 174, endPoint x: 506, endPoint y: 182, distance: 237.1
click at [506, 182] on div "sisplad.ufpa.br/view/subunidade/index.php?action=c adastrarDisciplina'. \n\n3. …" at bounding box center [528, 545] width 575 height 1426
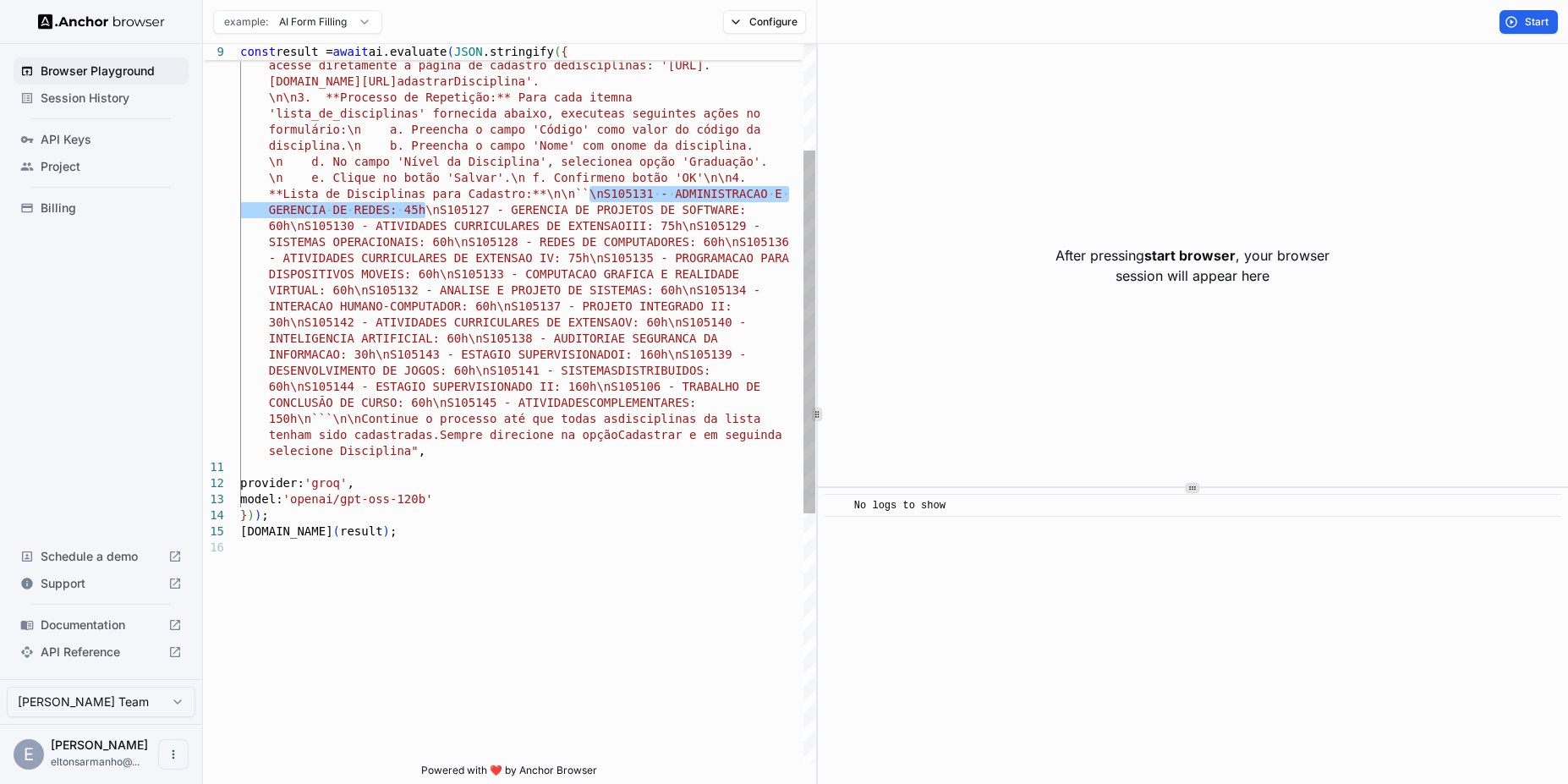
drag, startPoint x: 591, startPoint y: 192, endPoint x: 426, endPoint y: 216, distance: 166.7
click at [426, 216] on div "sisplad.ufpa.br/view/subunidade/index.php?action=c adastrarDisciplina'. \n\n3. …" at bounding box center [528, 545] width 575 height 1426
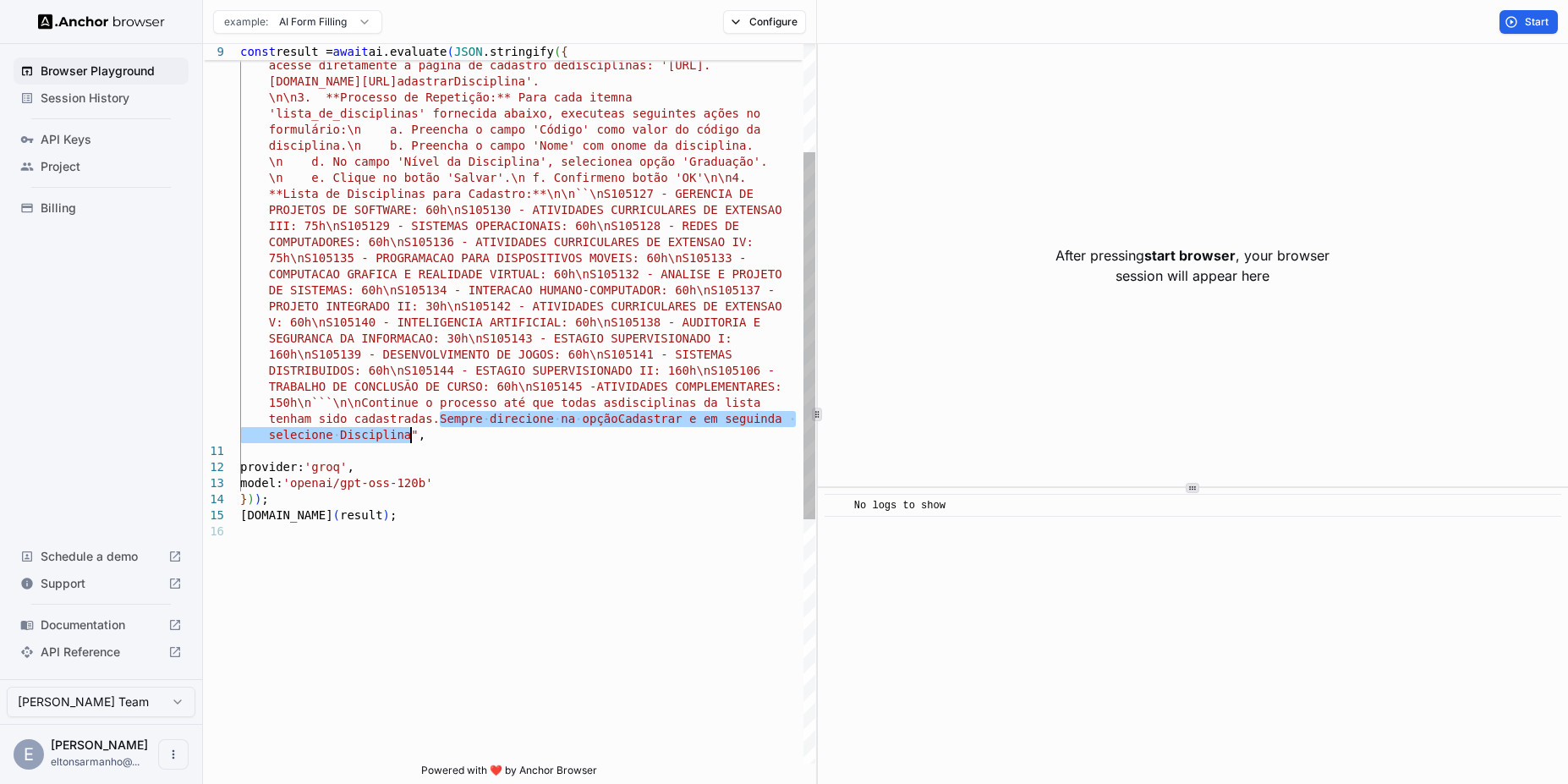
drag, startPoint x: 441, startPoint y: 421, endPoint x: 409, endPoint y: 430, distance: 33.2
click at [409, 430] on div "sisplad.ufpa.br/view/subunidade/index.php?action=c adastrarDisciplina'. \n\n3. …" at bounding box center [528, 537] width 575 height 1410
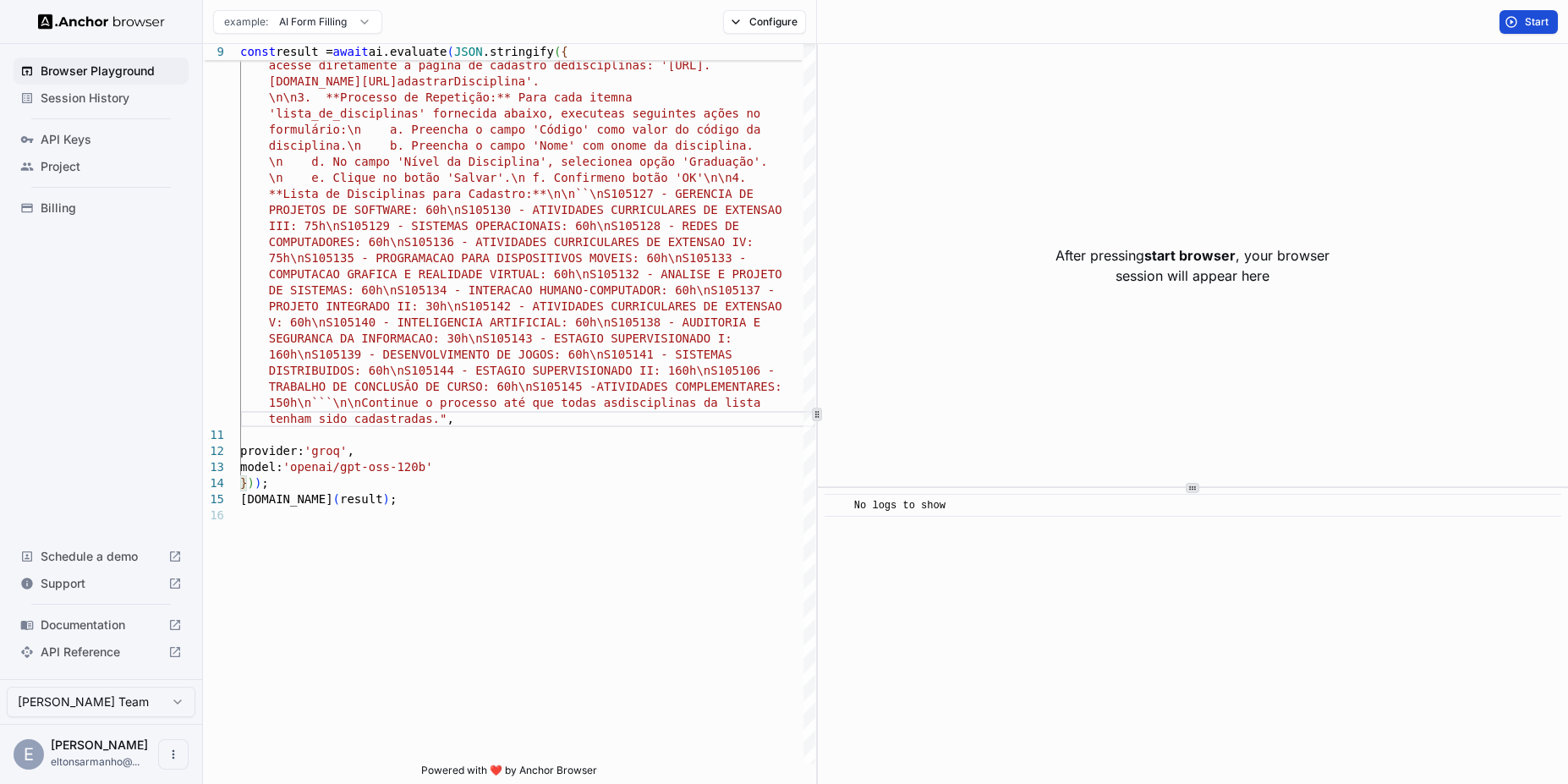
click at [1542, 14] on button "Start" at bounding box center [1528, 22] width 58 height 24
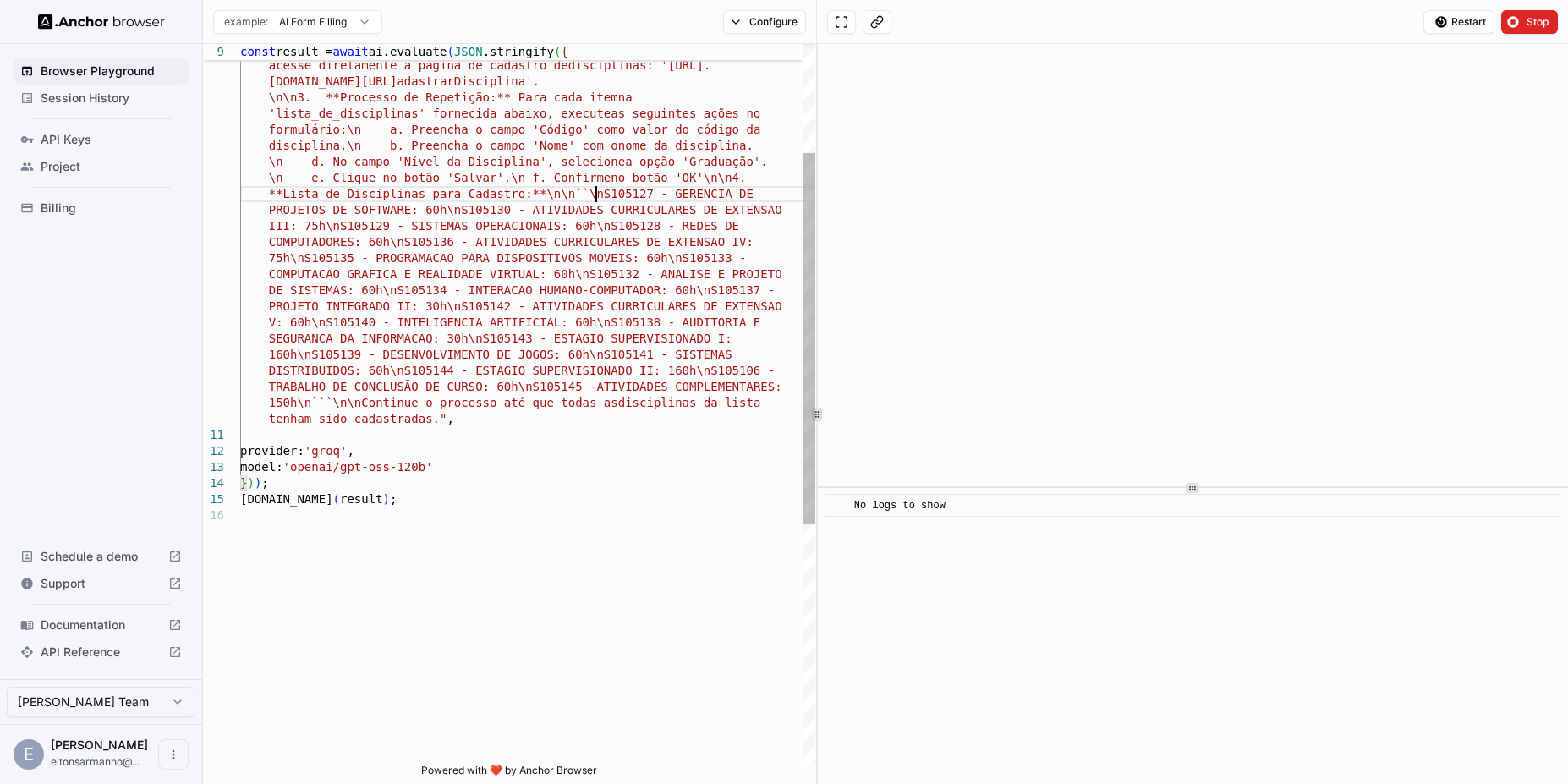
click at [600, 190] on div "sisplad.ufpa.br/view/subunidade/index.php?action=c adastrarDisciplina'. \n\n3. …" at bounding box center [528, 529] width 575 height 1394
drag, startPoint x: 605, startPoint y: 193, endPoint x: 651, endPoint y: 197, distance: 46.2
click at [651, 197] on div "sisplad.ufpa.br/view/subunidade/index.php?action=c adastrarDisciplina'. \n\n3. …" at bounding box center [528, 529] width 575 height 1394
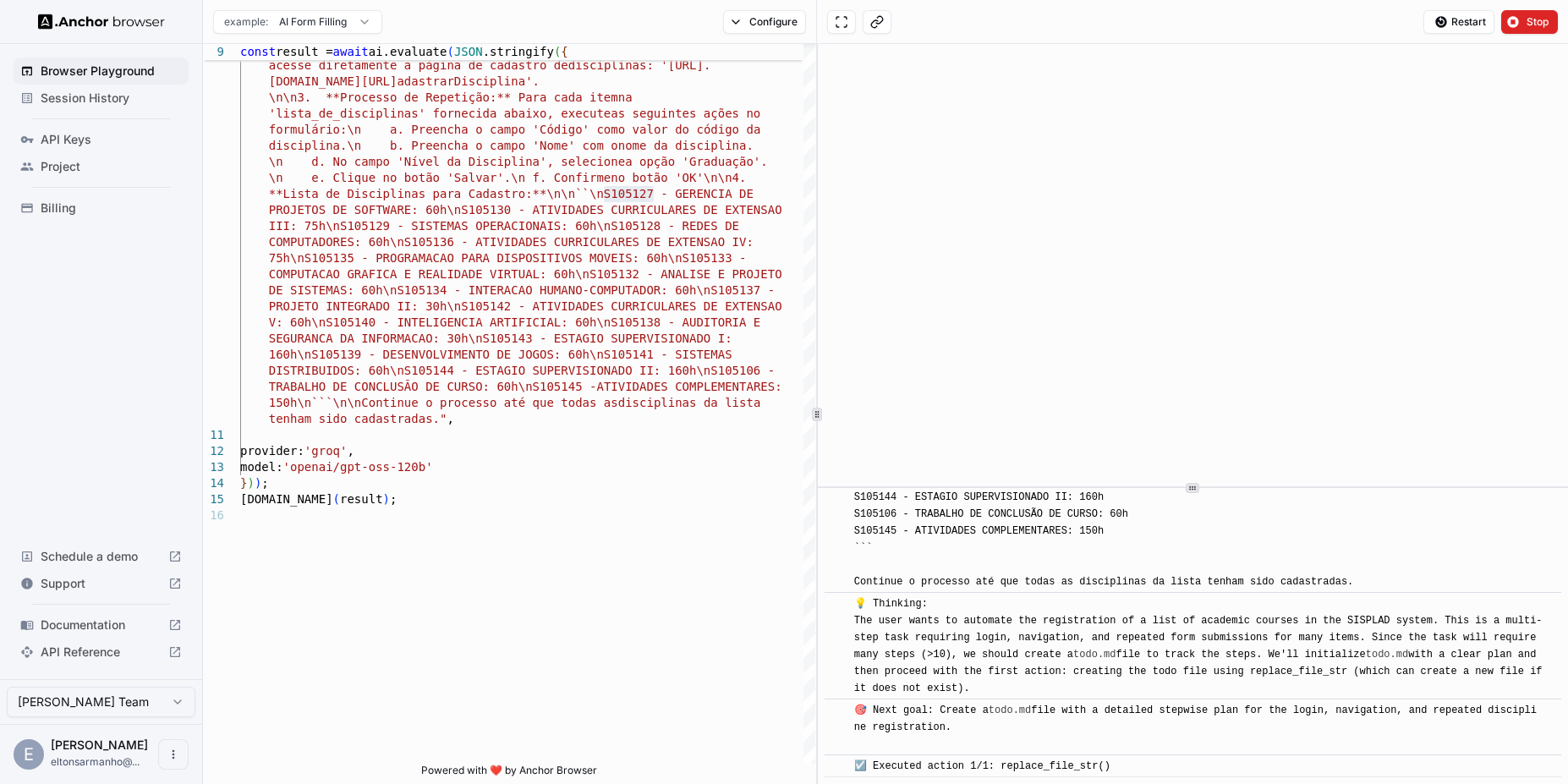
scroll to position [942, 0]
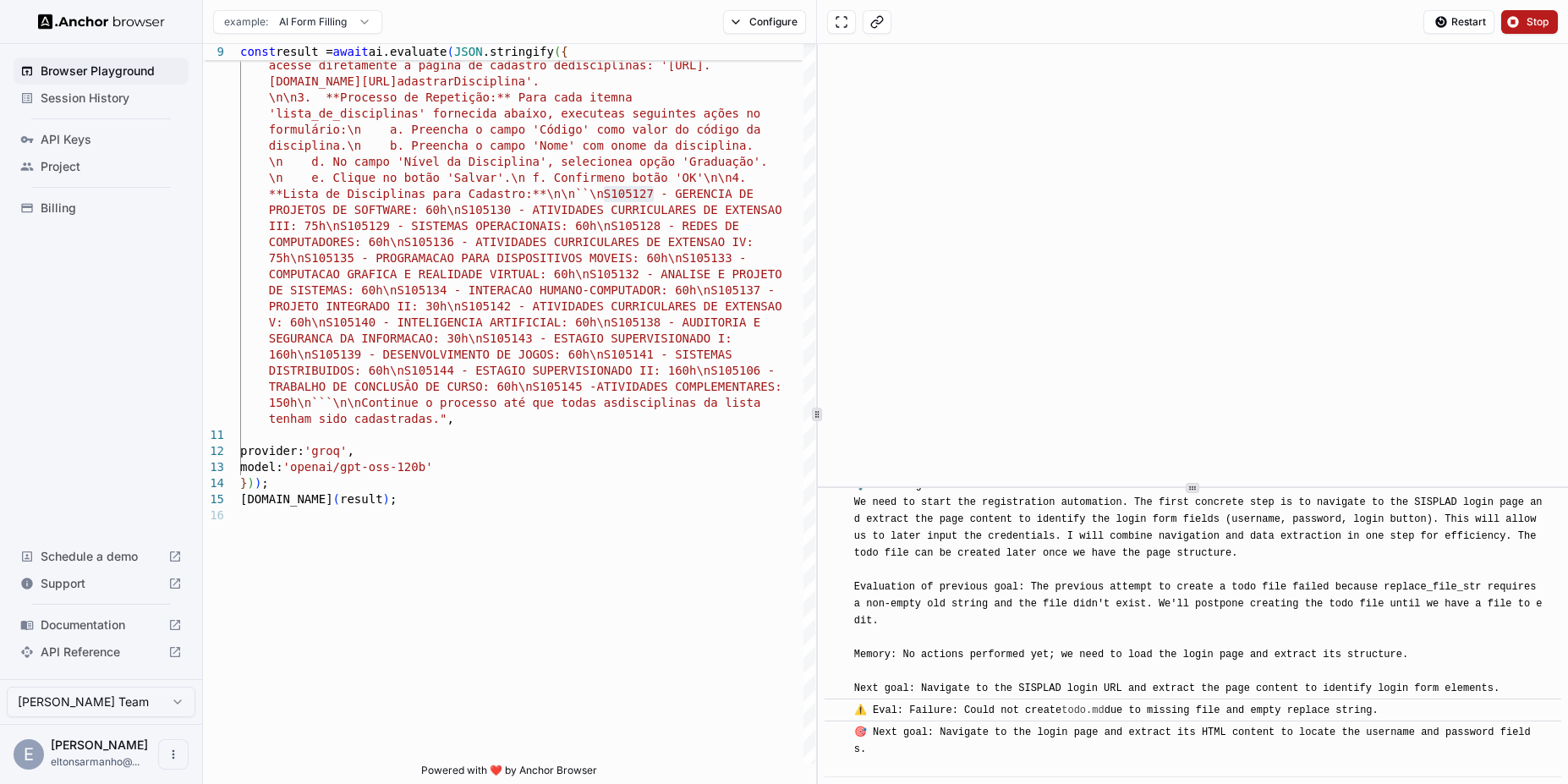
click at [1527, 27] on span "Stop" at bounding box center [1538, 22] width 24 height 14
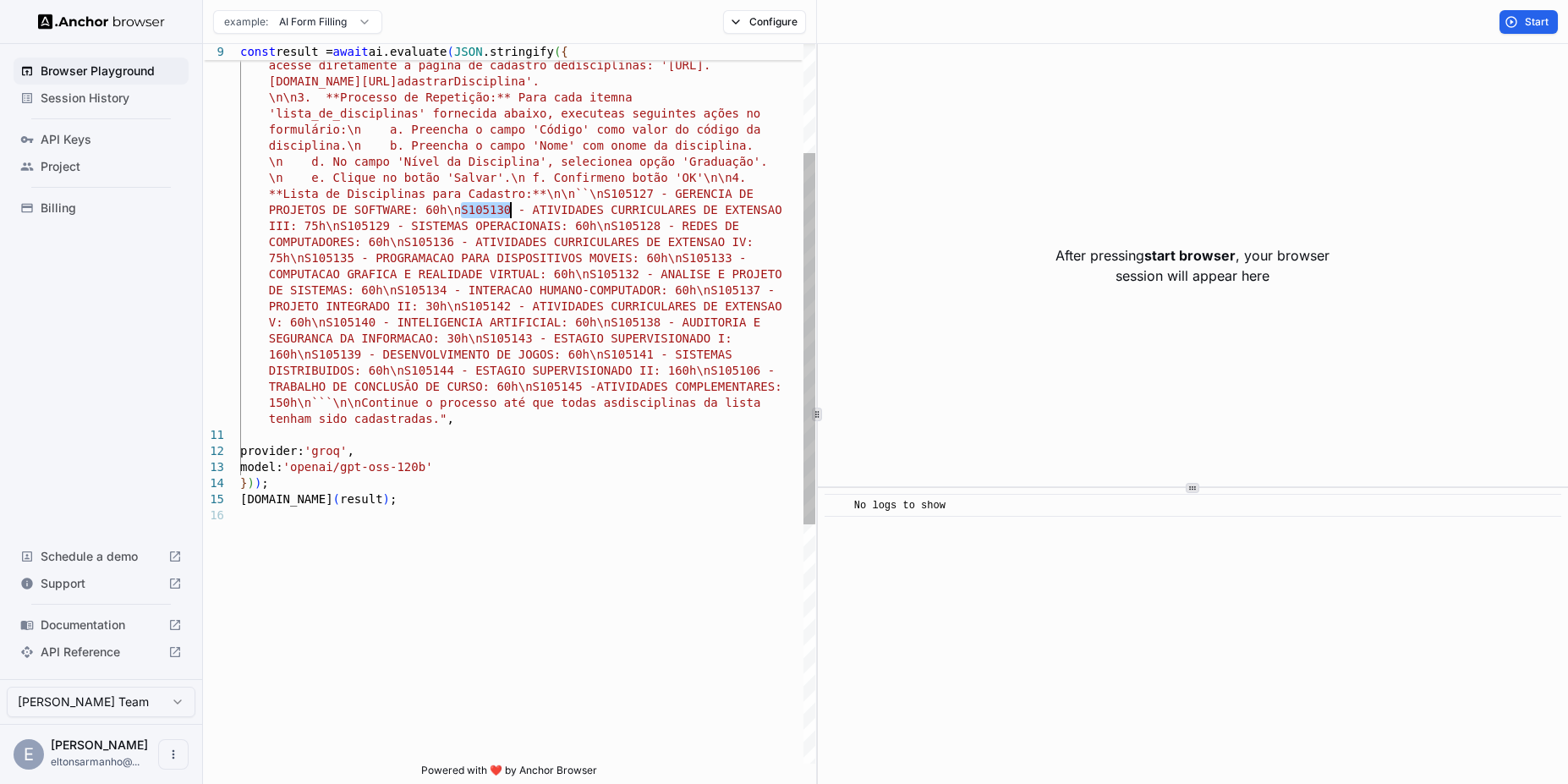
drag, startPoint x: 463, startPoint y: 209, endPoint x: 510, endPoint y: 209, distance: 47.0
click at [510, 209] on div "sisplad.ufpa.br/view/subunidade/index.php?action=c adastrarDisciplina'. \n\n3. …" at bounding box center [528, 529] width 575 height 1394
click at [575, 191] on div "sisplad.ufpa.br/view/subunidade/index.php?action=c adastrarDisciplina'. \n\n3. …" at bounding box center [528, 529] width 575 height 1394
drag, startPoint x: 589, startPoint y: 193, endPoint x: 449, endPoint y: 209, distance: 140.9
click at [449, 209] on div "sisplad.ufpa.br/view/subunidade/index.php?action=c adastrarDisciplina'. \n\n3. …" at bounding box center [528, 529] width 575 height 1394
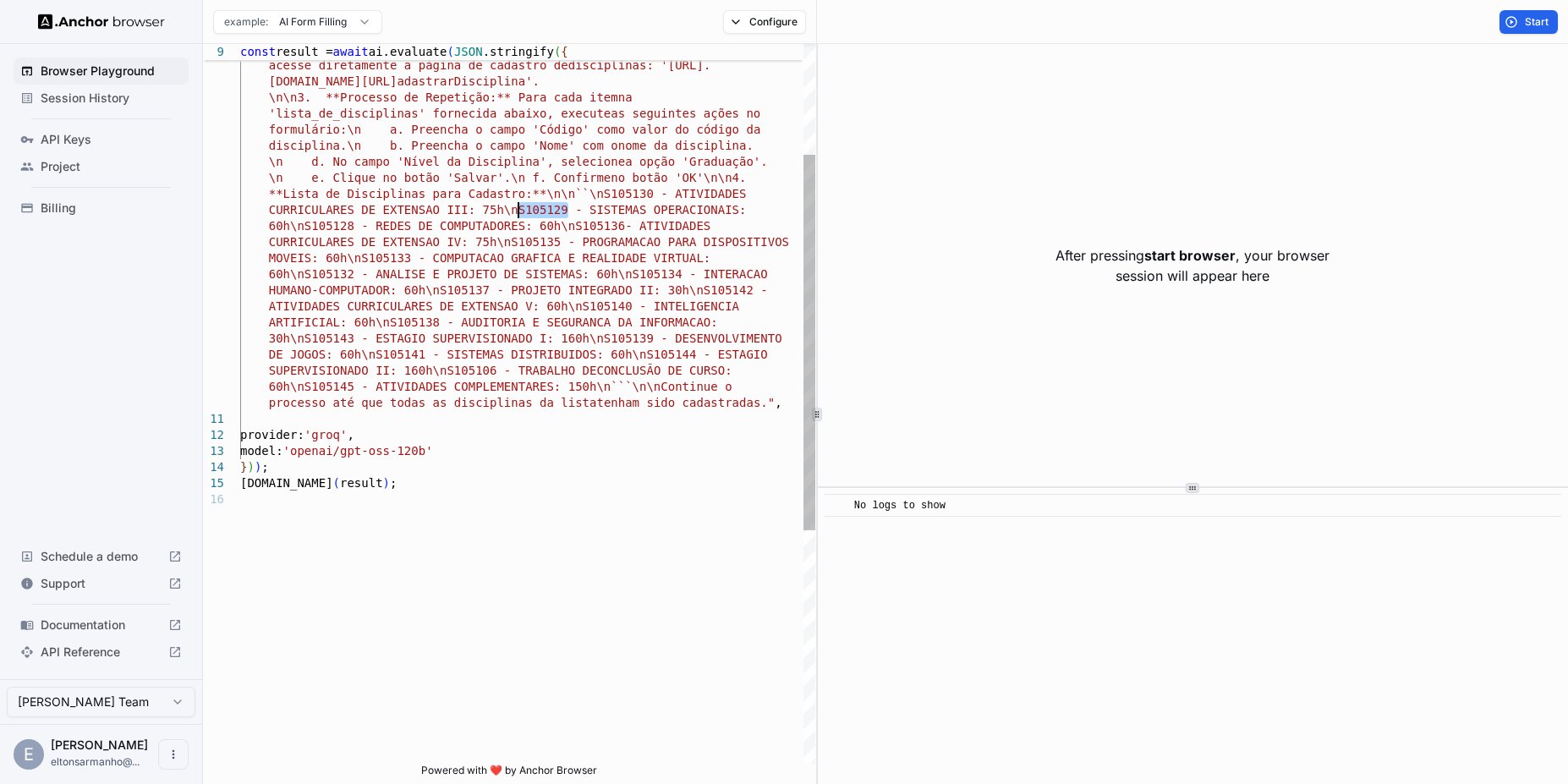
drag, startPoint x: 566, startPoint y: 211, endPoint x: 519, endPoint y: 210, distance: 47.0
click at [519, 210] on div "sisplad.ufpa.br/view/subunidade/index.php?action=c adastrarDisciplina'. \n\n3. …" at bounding box center [528, 521] width 575 height 1378
drag, startPoint x: 505, startPoint y: 212, endPoint x: 289, endPoint y: 230, distance: 216.7
click at [289, 230] on div "sisplad.ufpa.br/view/subunidade/index.php?action=c adastrarDisciplina'. \n\n3. …" at bounding box center [528, 521] width 575 height 1378
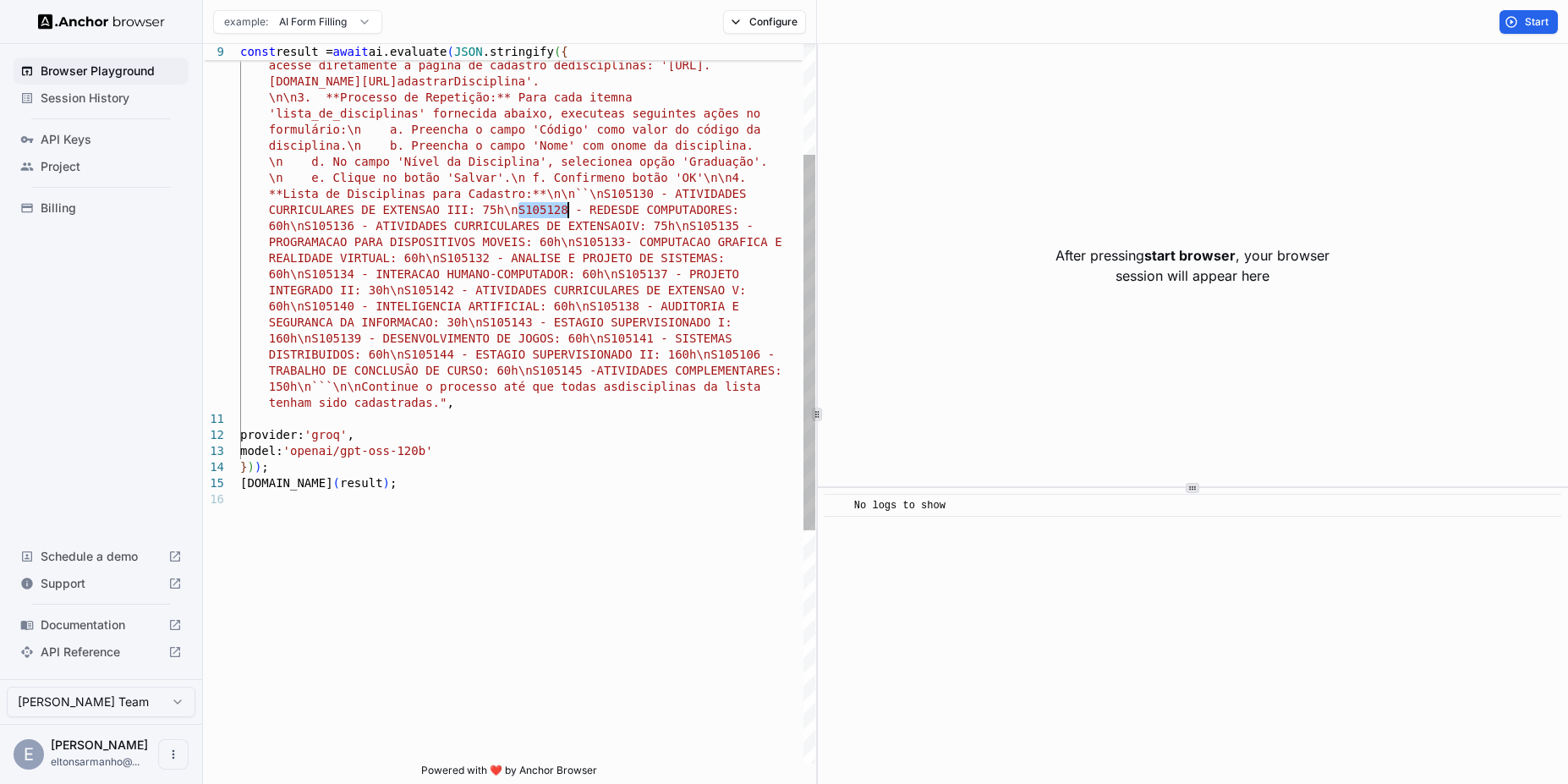
drag, startPoint x: 518, startPoint y: 204, endPoint x: 567, endPoint y: 213, distance: 49.8
click at [567, 213] on div "sisplad.ufpa.br/view/subunidade/index.php?action=c adastrarDisciplina'. \n\n3. …" at bounding box center [528, 521] width 575 height 1378
click at [508, 209] on div "sisplad.ufpa.br/view/subunidade/index.php?action=c adastrarDisciplina'. \n\n3. …" at bounding box center [528, 521] width 575 height 1378
drag, startPoint x: 501, startPoint y: 209, endPoint x: 291, endPoint y: 223, distance: 210.5
click at [291, 223] on div "sisplad.ufpa.br/view/subunidade/index.php?action=c adastrarDisciplina'. \n\n3. …" at bounding box center [528, 521] width 575 height 1378
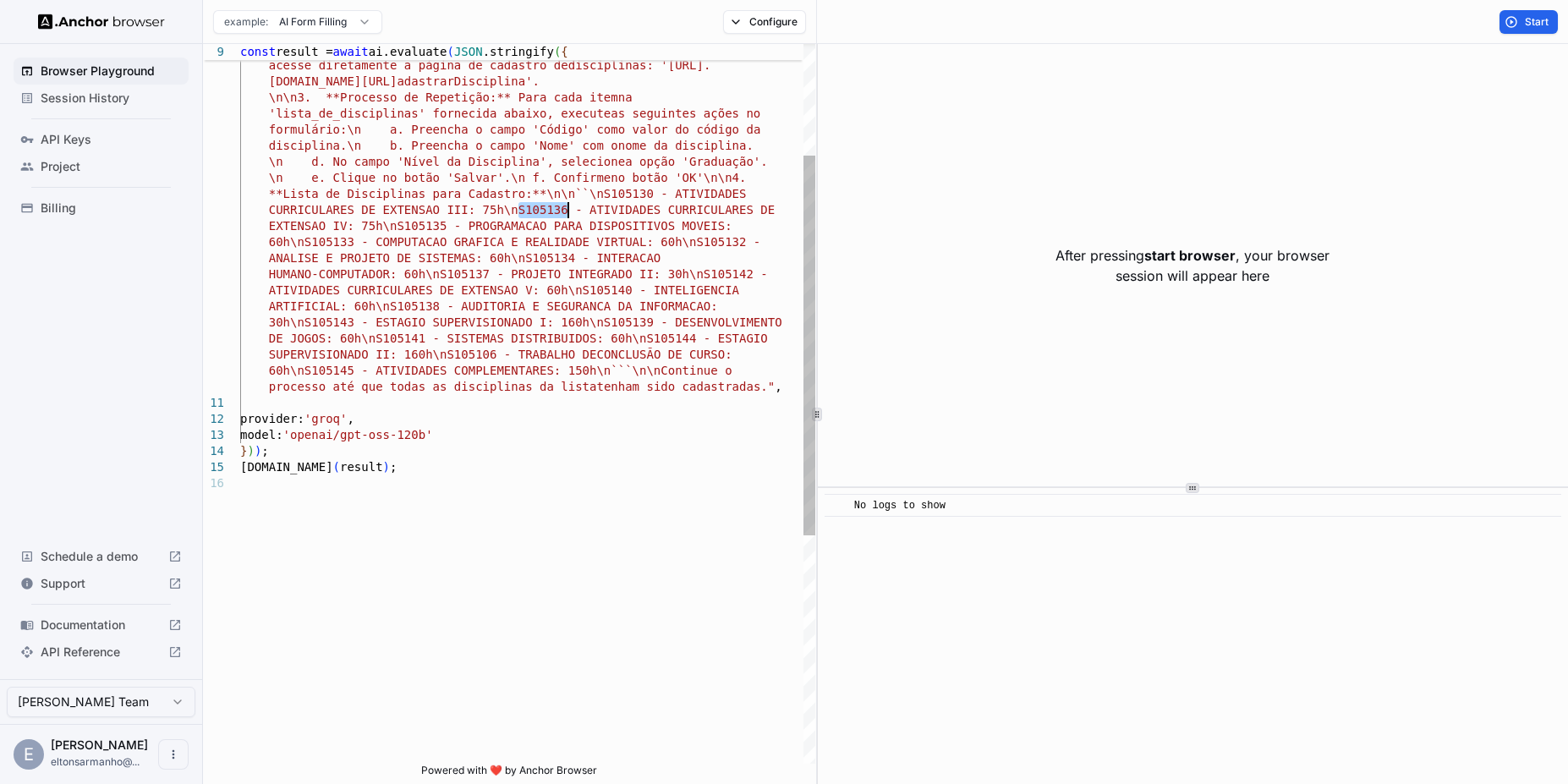
drag, startPoint x: 517, startPoint y: 209, endPoint x: 565, endPoint y: 213, distance: 48.2
click at [565, 213] on div "sisplad.ufpa.br/view/subunidade/index.php?action=c adastrarDisciplina'. \n\n3. …" at bounding box center [528, 513] width 575 height 1362
drag, startPoint x: 396, startPoint y: 229, endPoint x: 446, endPoint y: 227, distance: 50.0
click at [446, 227] on div "sisplad.ufpa.br/view/subunidade/index.php?action=c adastrarDisciplina'. \n\n3. …" at bounding box center [528, 513] width 575 height 1362
drag, startPoint x: 306, startPoint y: 244, endPoint x: 357, endPoint y: 244, distance: 51.0
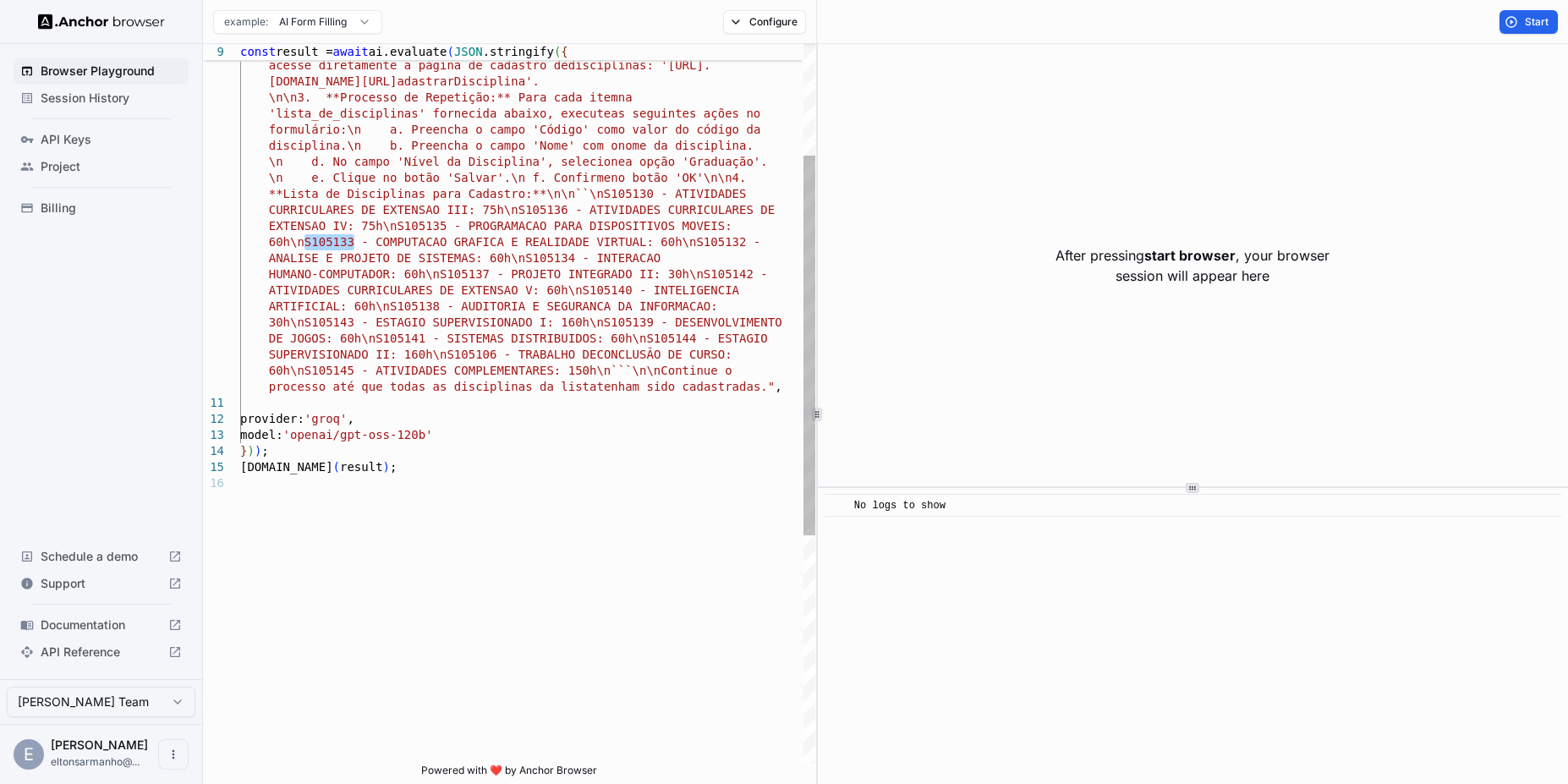
click at [357, 244] on div "sisplad.ufpa.br/view/subunidade/index.php?action=c adastrarDisciplina'. \n\n3. …" at bounding box center [528, 513] width 575 height 1362
drag, startPoint x: 698, startPoint y: 247, endPoint x: 749, endPoint y: 242, distance: 51.2
click at [749, 242] on div "sisplad.ufpa.br/view/subunidade/index.php?action=c adastrarDisciplina'. \n\n3. …" at bounding box center [528, 513] width 575 height 1362
drag, startPoint x: 527, startPoint y: 259, endPoint x: 572, endPoint y: 257, distance: 45.0
click at [572, 257] on div "sisplad.ufpa.br/view/subunidade/index.php?action=c adastrarDisciplina'. \n\n3. …" at bounding box center [528, 513] width 575 height 1362
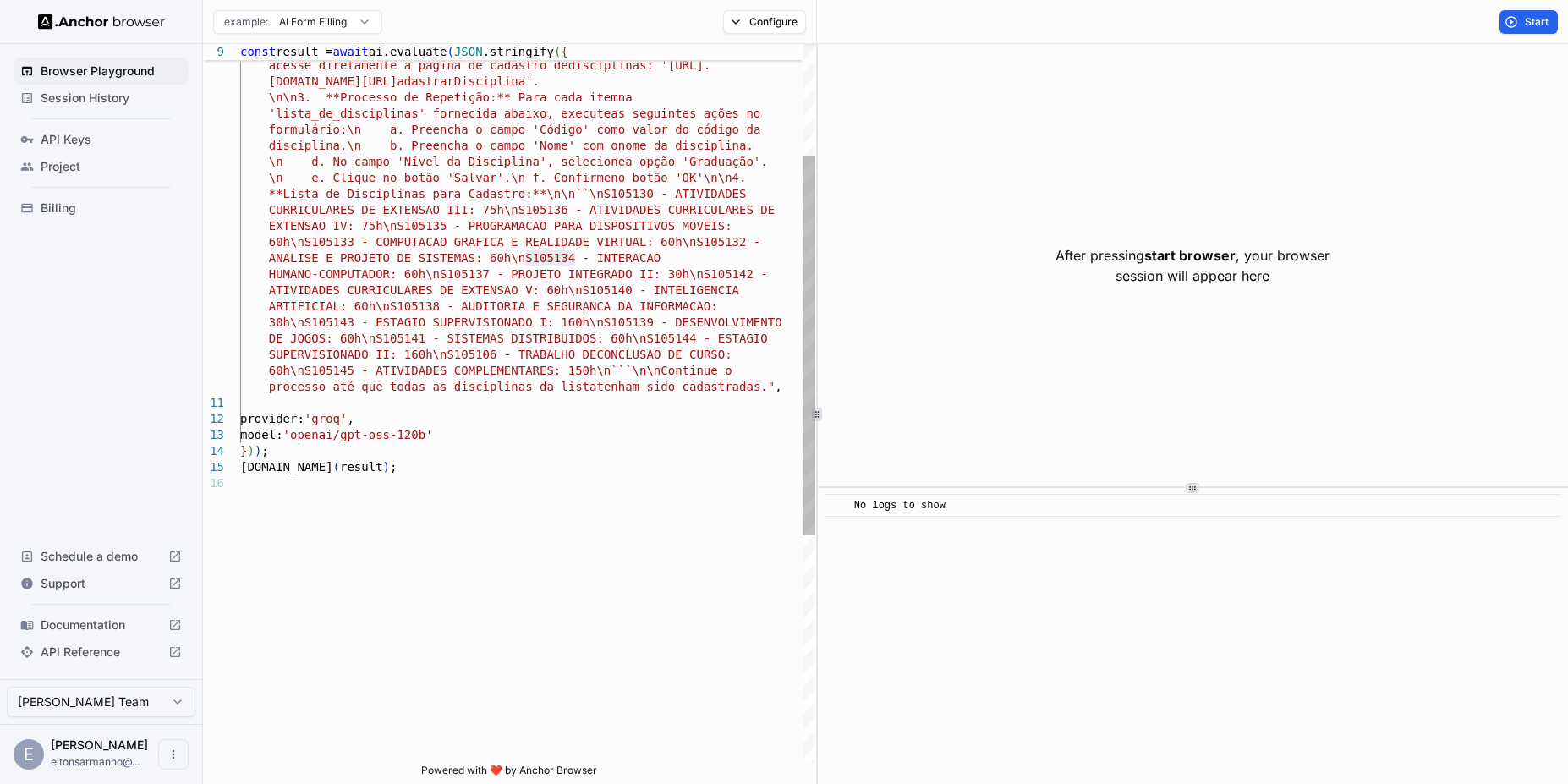
click at [375, 152] on div "sisplad.ufpa.br/view/subunidade/index.php?action=c adastrarDisciplina'. \n\n3. …" at bounding box center [528, 513] width 575 height 1362
click at [1536, 26] on span "Start" at bounding box center [1538, 22] width 25 height 14
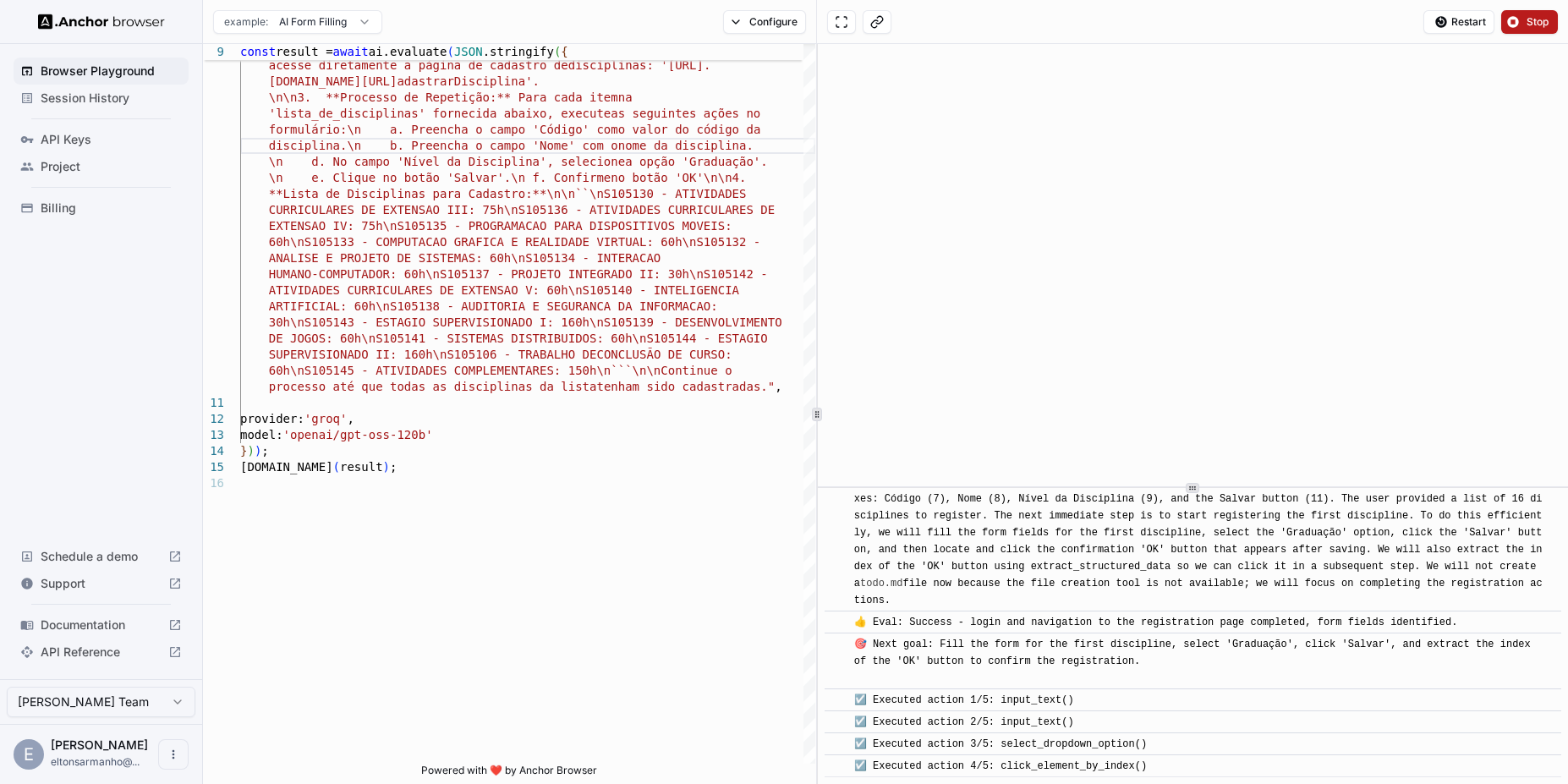
scroll to position [1456, 0]
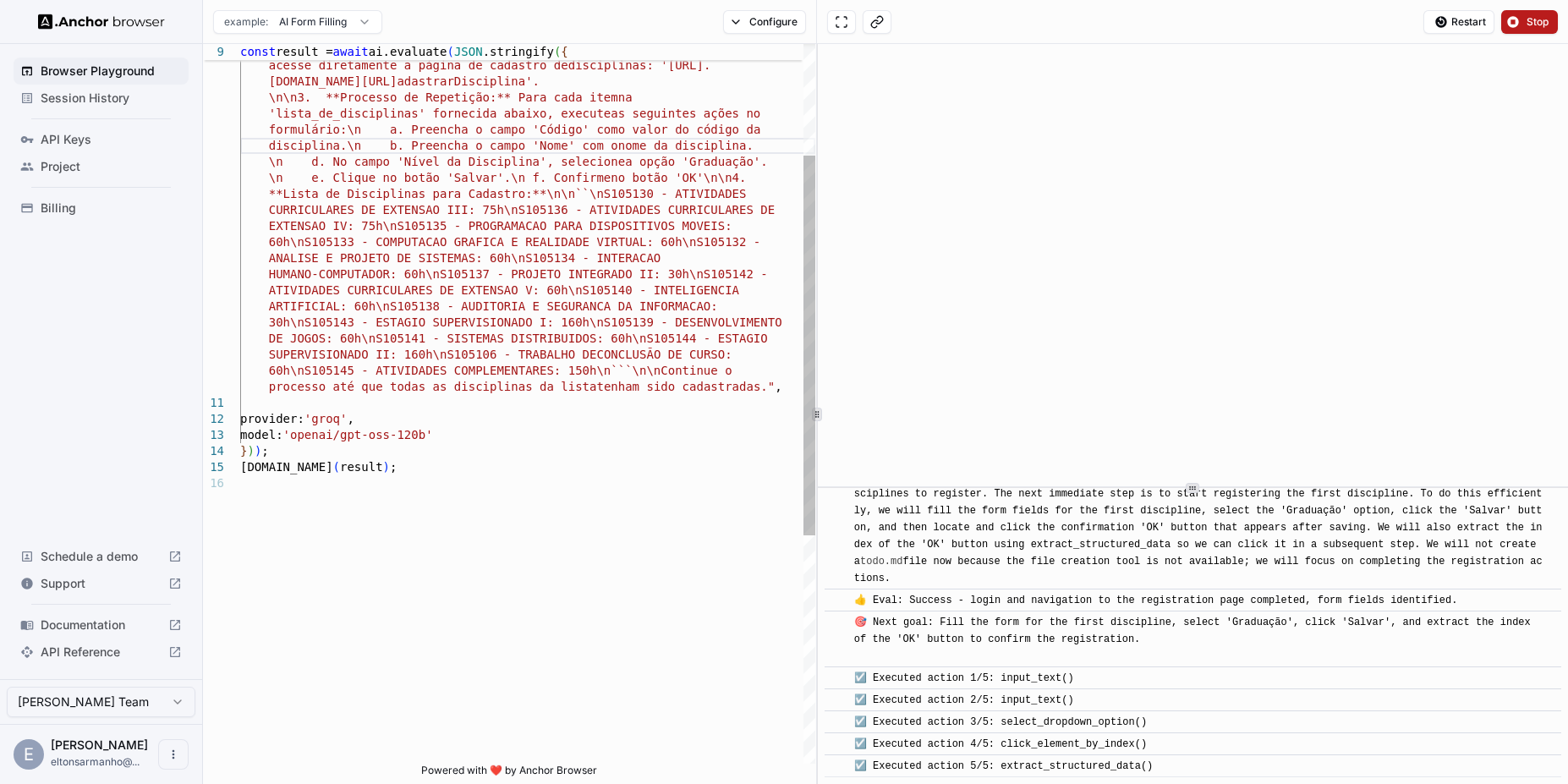
type textarea "**********"
drag, startPoint x: 606, startPoint y: 196, endPoint x: 650, endPoint y: 198, distance: 44.0
click at [650, 198] on div "sisplad.ufpa.br/view/subunidade/index.php?action=c adastrarDisciplina'. \n\n3. …" at bounding box center [528, 513] width 575 height 1362
click at [1510, 30] on button "Stop" at bounding box center [1529, 22] width 57 height 24
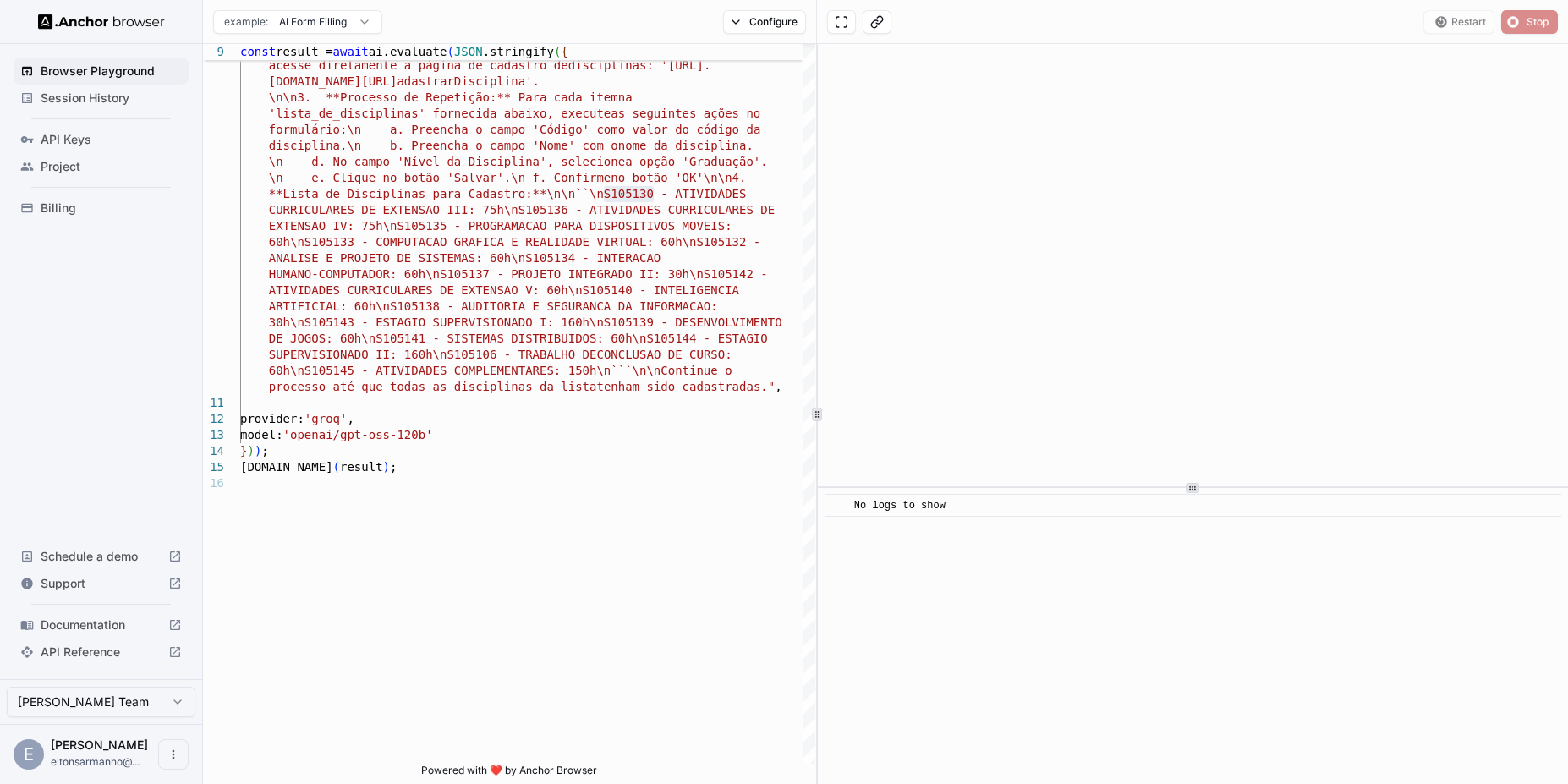
scroll to position [0, 0]
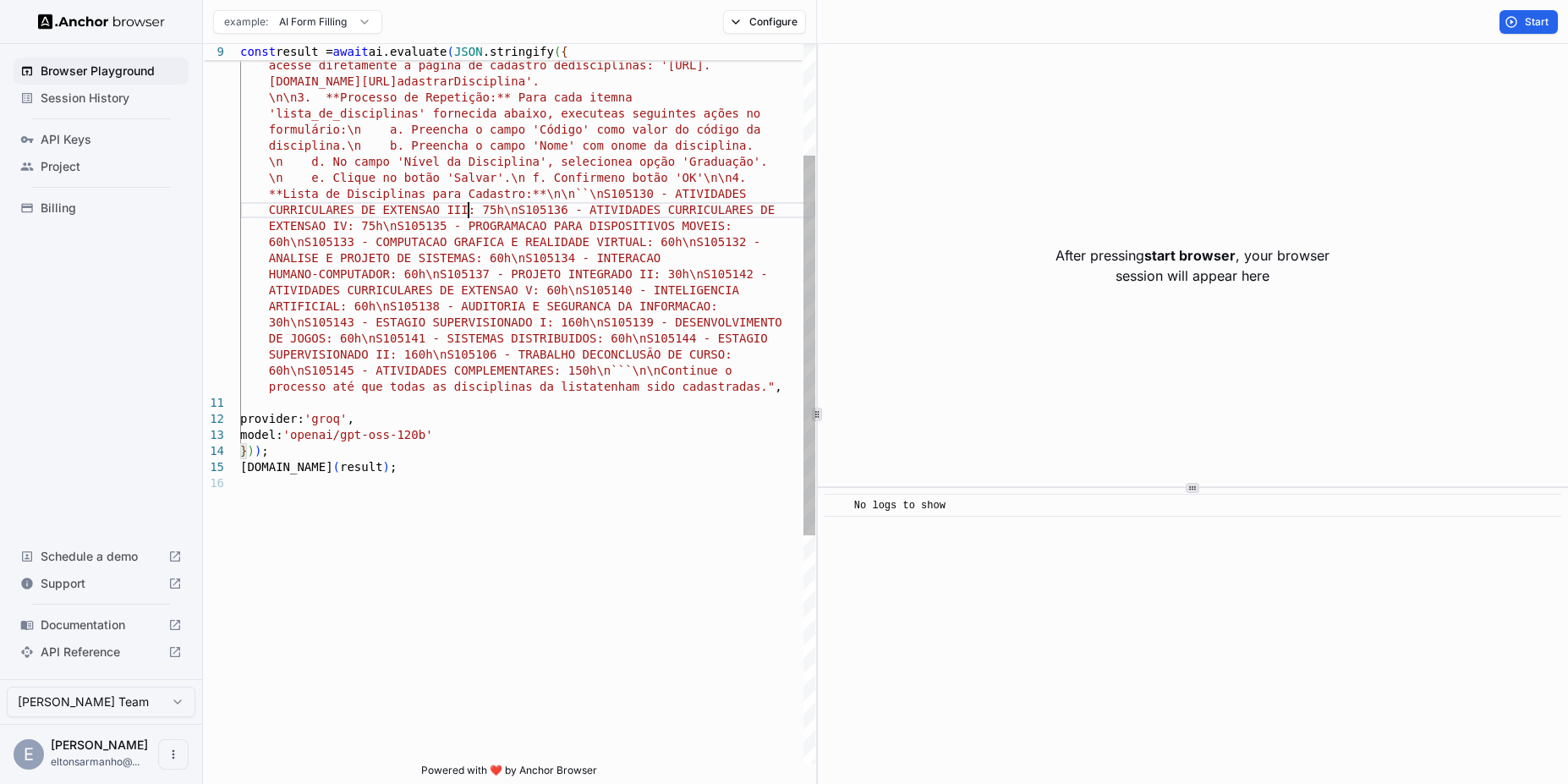
click at [470, 210] on div "sisplad.ufpa.br/view/subunidade/index.php?action=c adastrarDisciplina'. \n\n3. …" at bounding box center [528, 513] width 575 height 1362
drag, startPoint x: 470, startPoint y: 210, endPoint x: 505, endPoint y: 210, distance: 35.0
click at [505, 210] on div "sisplad.ufpa.br/view/subunidade/index.php?action=c adastrarDisciplina'. \n\n3. …" at bounding box center [528, 513] width 575 height 1362
type textarea "*****"
click at [679, 86] on div "Replace All (Ctrl+Alt+Enter)" at bounding box center [679, 81] width 14 height 14
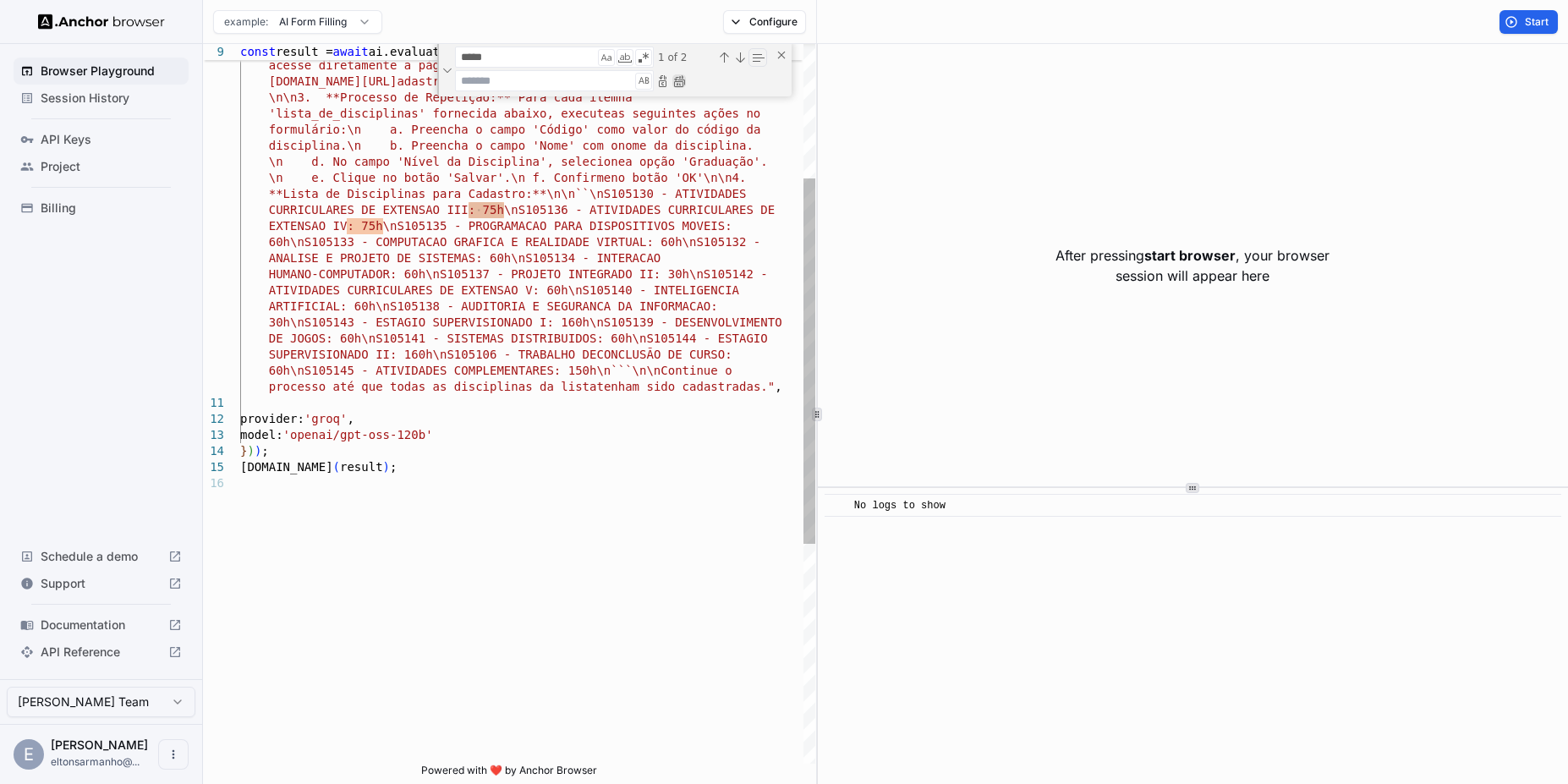
type textarea "**********"
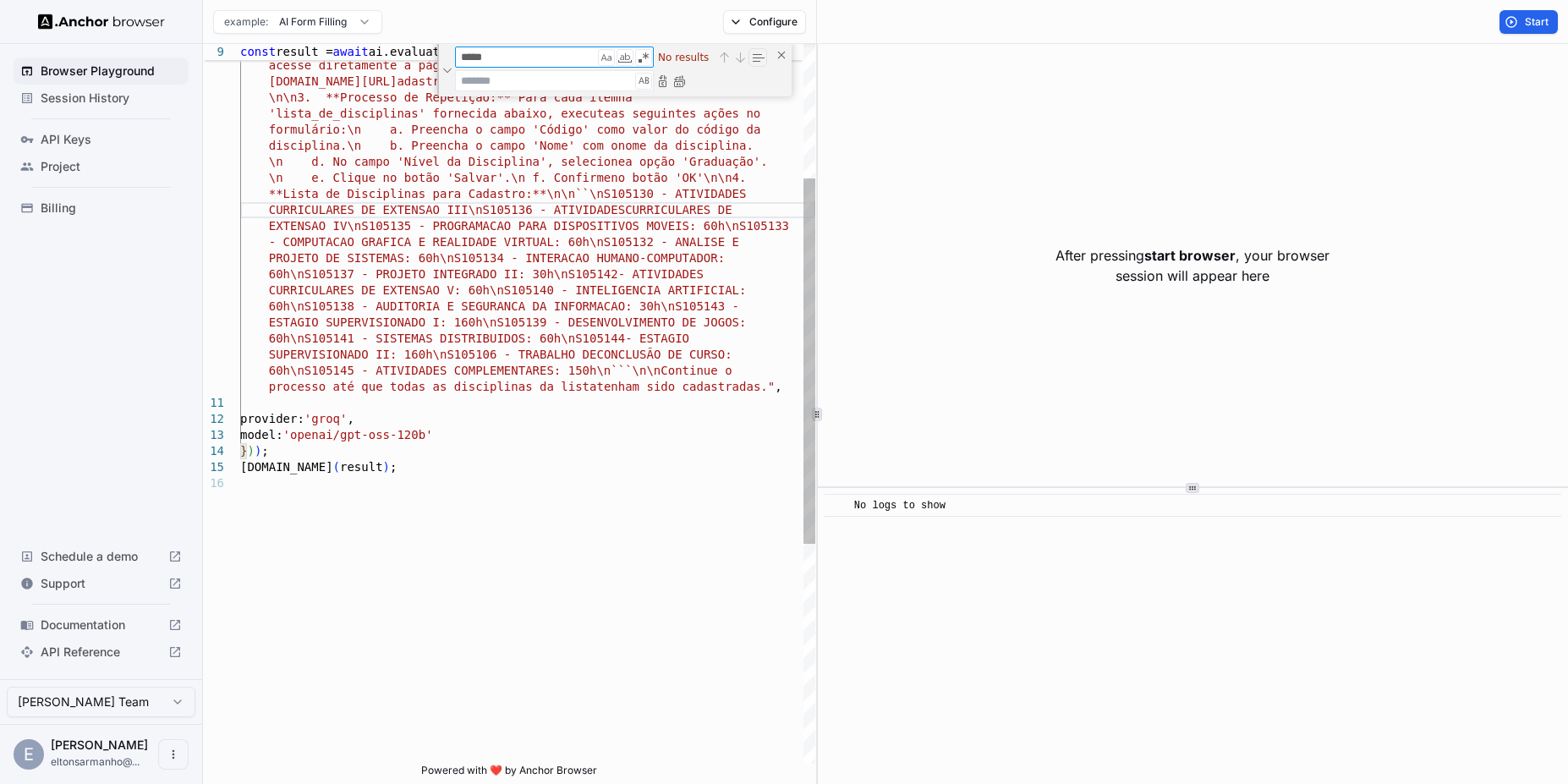
click at [479, 59] on textarea "*****" at bounding box center [527, 57] width 141 height 19
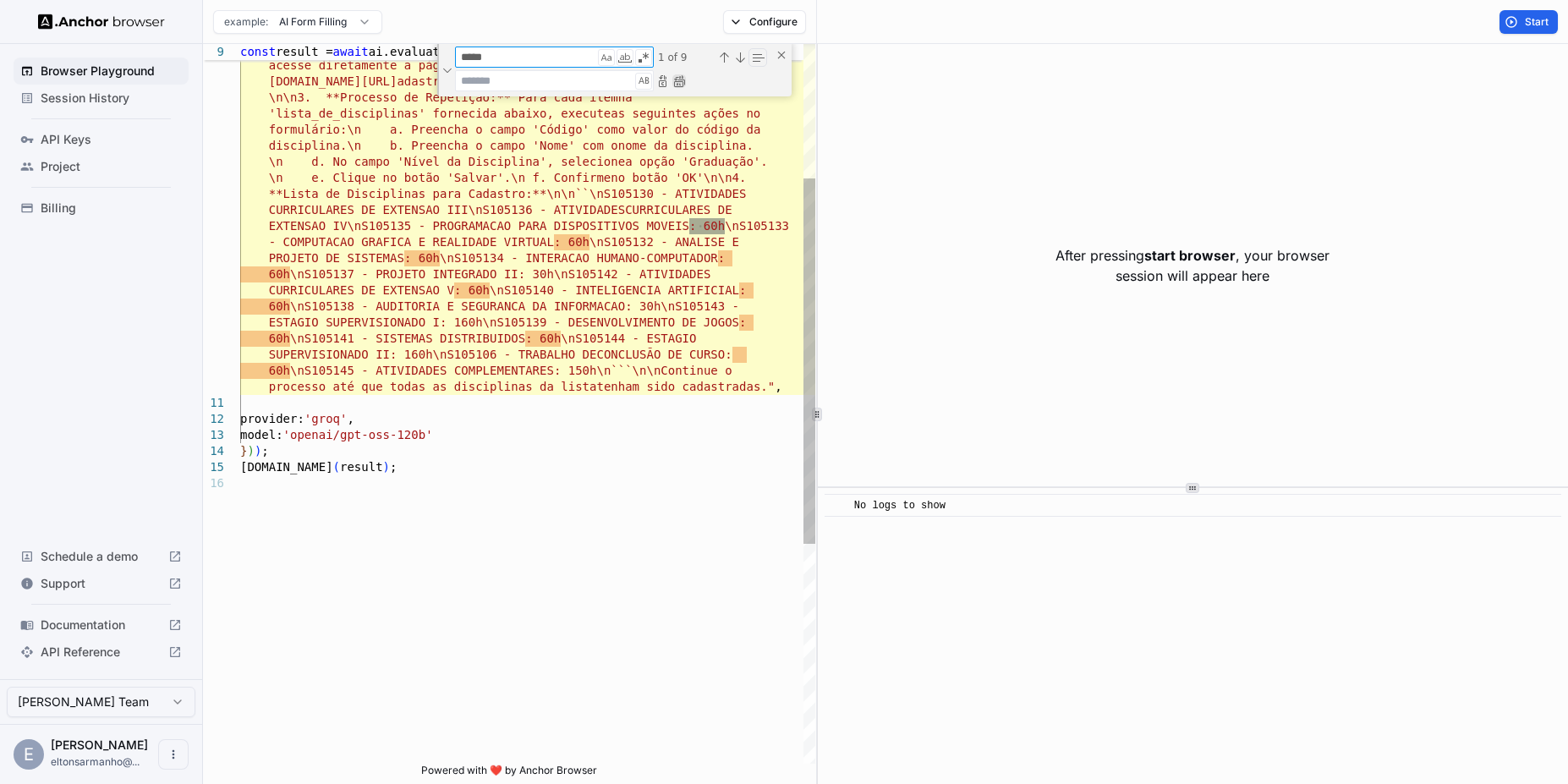
type textarea "*****"
click at [680, 79] on div "Replace All (Ctrl+Alt+Enter)" at bounding box center [679, 81] width 14 height 14
type textarea "**********"
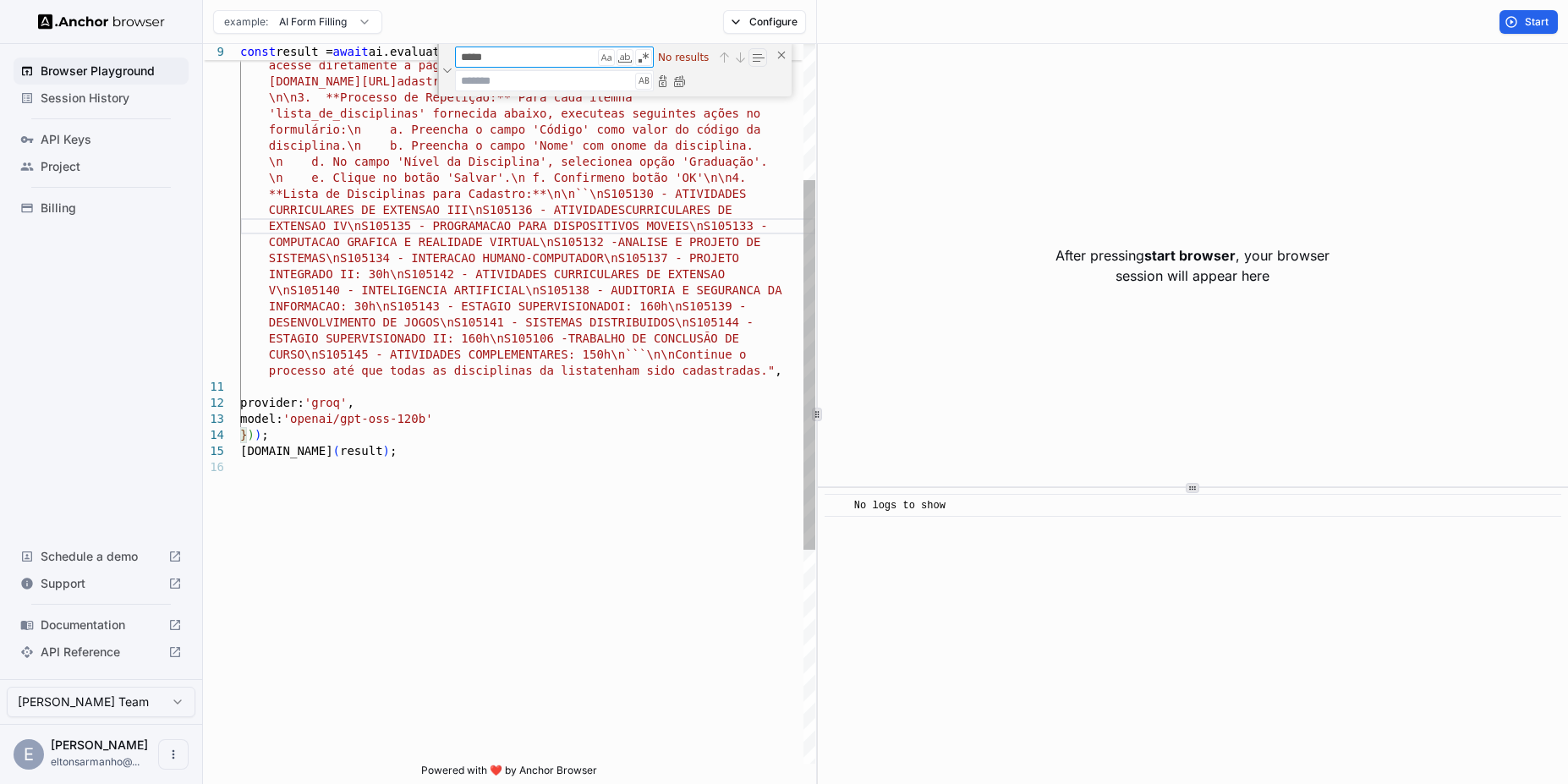
click at [477, 58] on textarea "*****" at bounding box center [527, 57] width 141 height 19
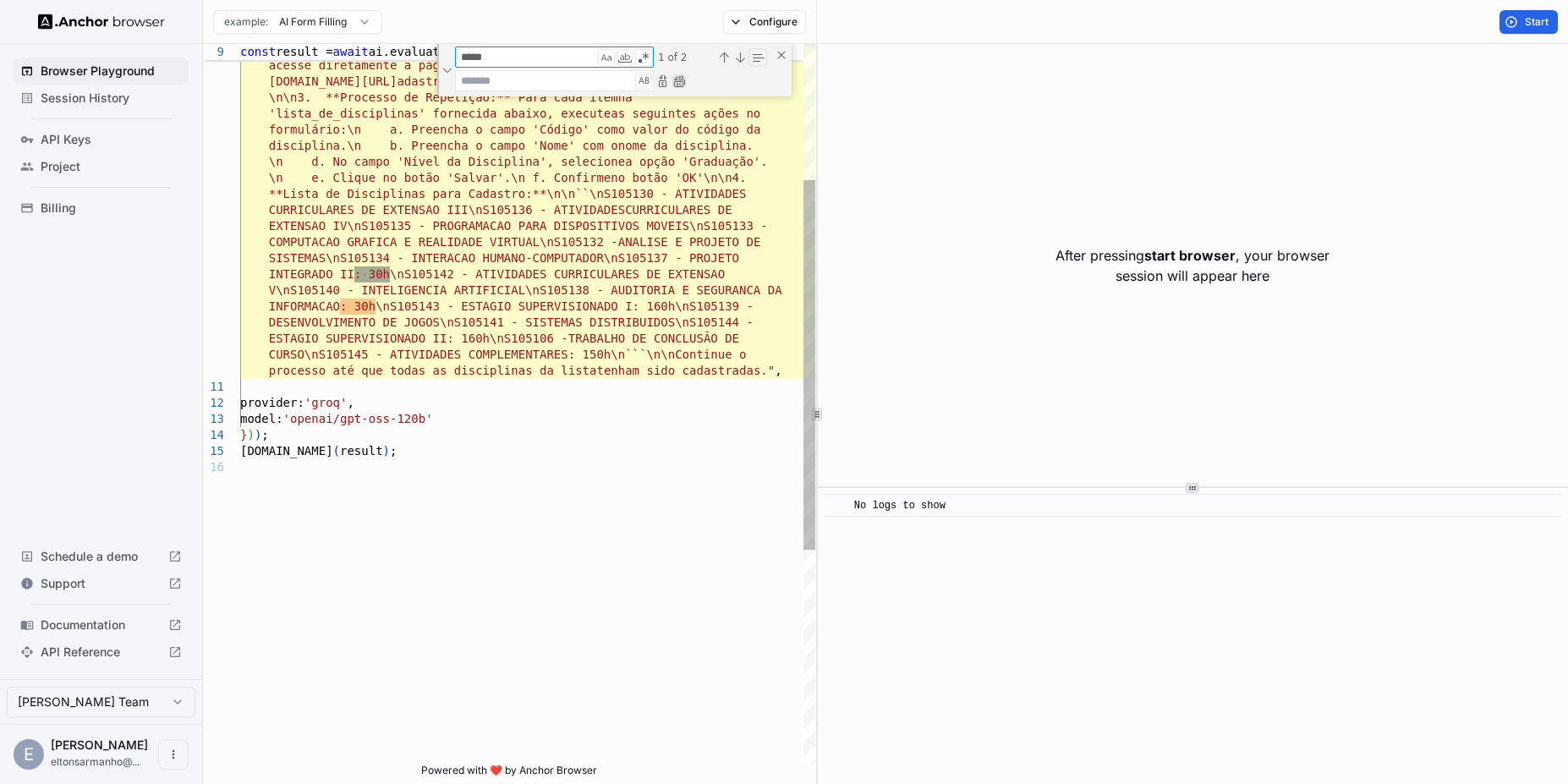
type textarea "*****"
click at [679, 86] on div "Replace All (Ctrl+Alt+Enter)" at bounding box center [679, 81] width 14 height 14
type textarea "**********"
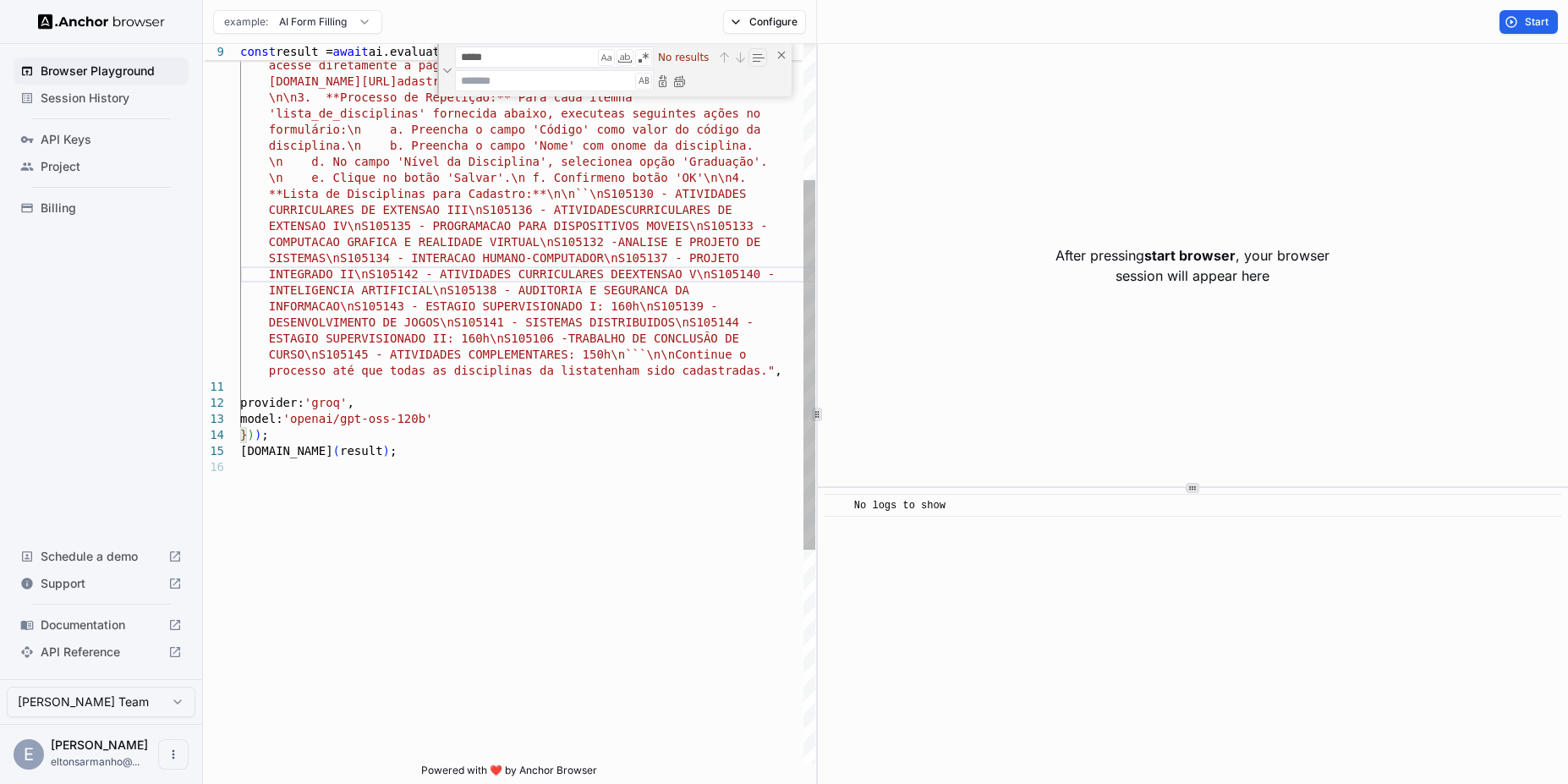
click at [472, 60] on textarea "*****" at bounding box center [527, 57] width 141 height 19
type textarea "*****"
type textarea "**********"
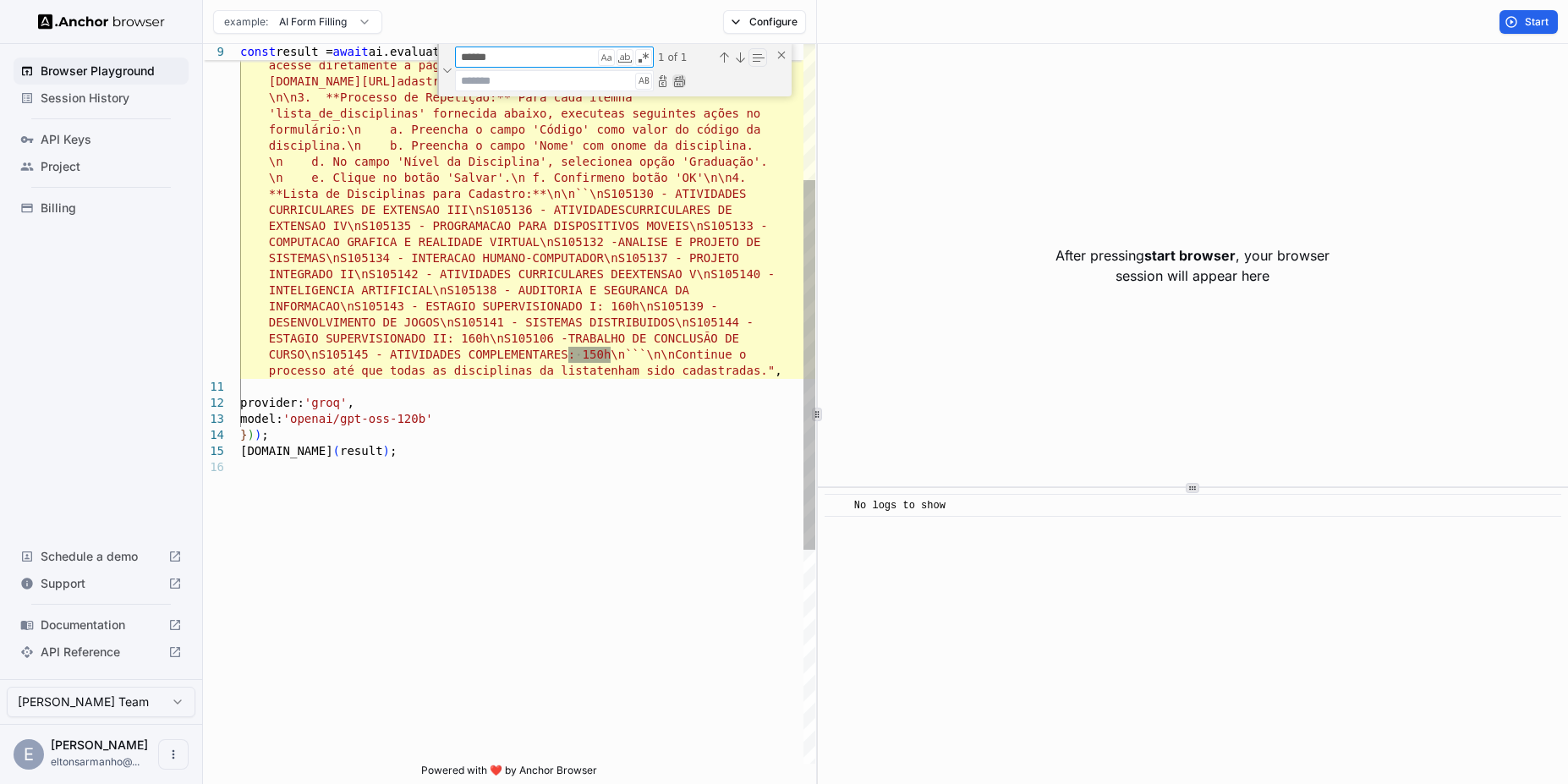
type textarea "******"
click at [675, 80] on div "Replace All (Ctrl+Alt+Enter)" at bounding box center [679, 81] width 14 height 14
type textarea "**********"
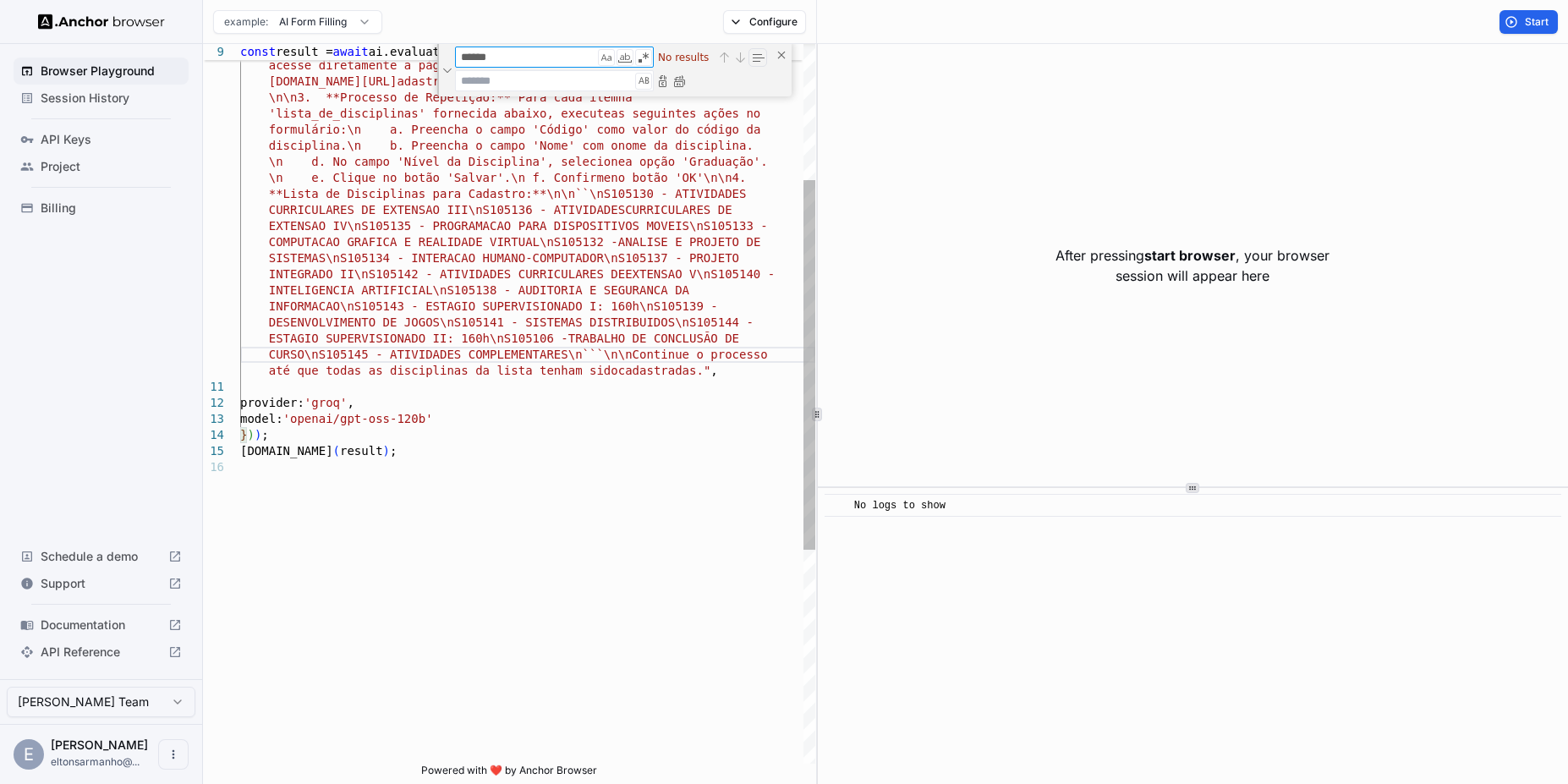
click at [480, 59] on textarea "******" at bounding box center [527, 57] width 141 height 19
type textarea "*****"
type textarea "**********"
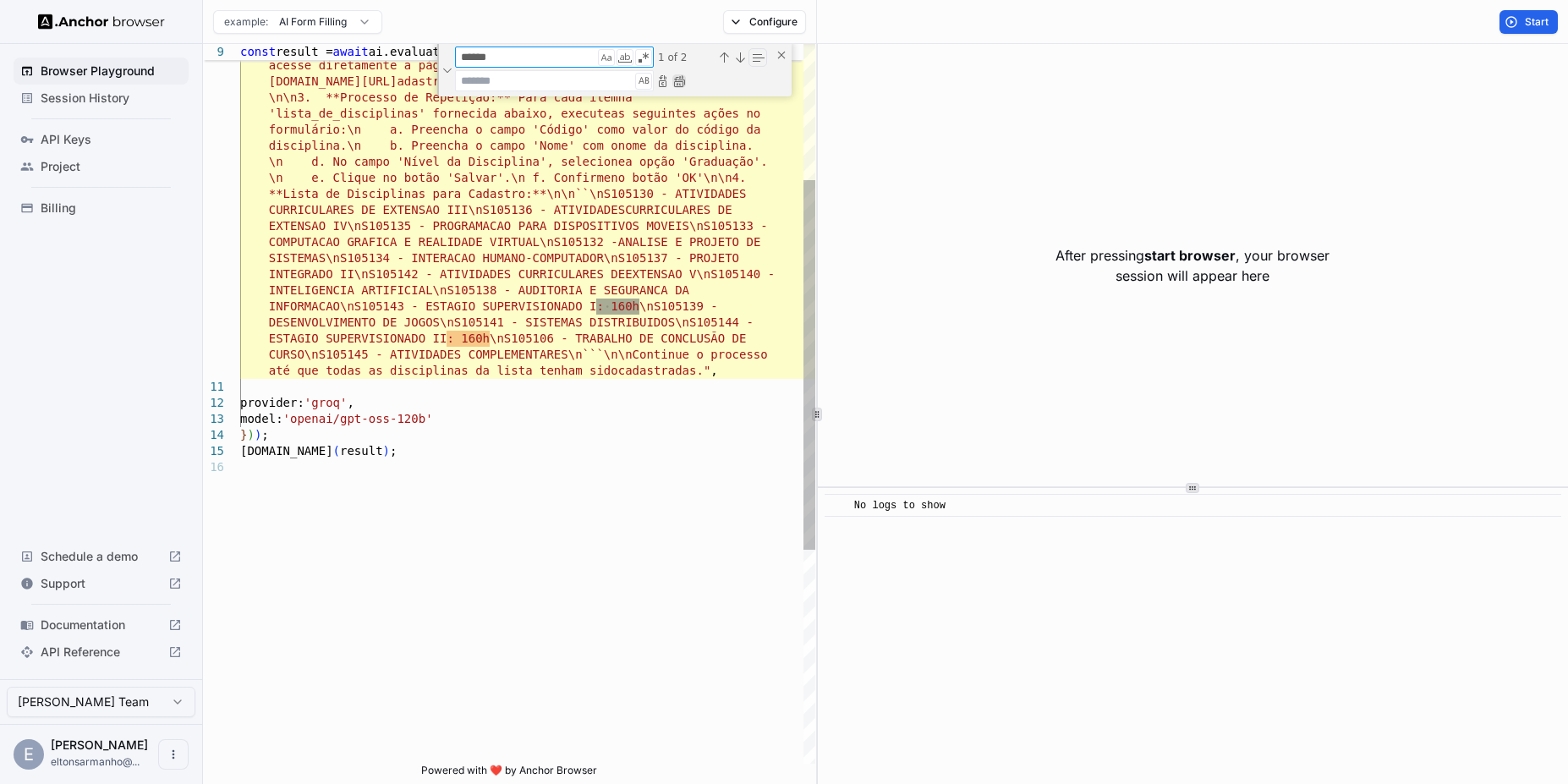
type textarea "******"
click at [684, 79] on div "Replace All (Ctrl+Alt+Enter)" at bounding box center [679, 81] width 14 height 14
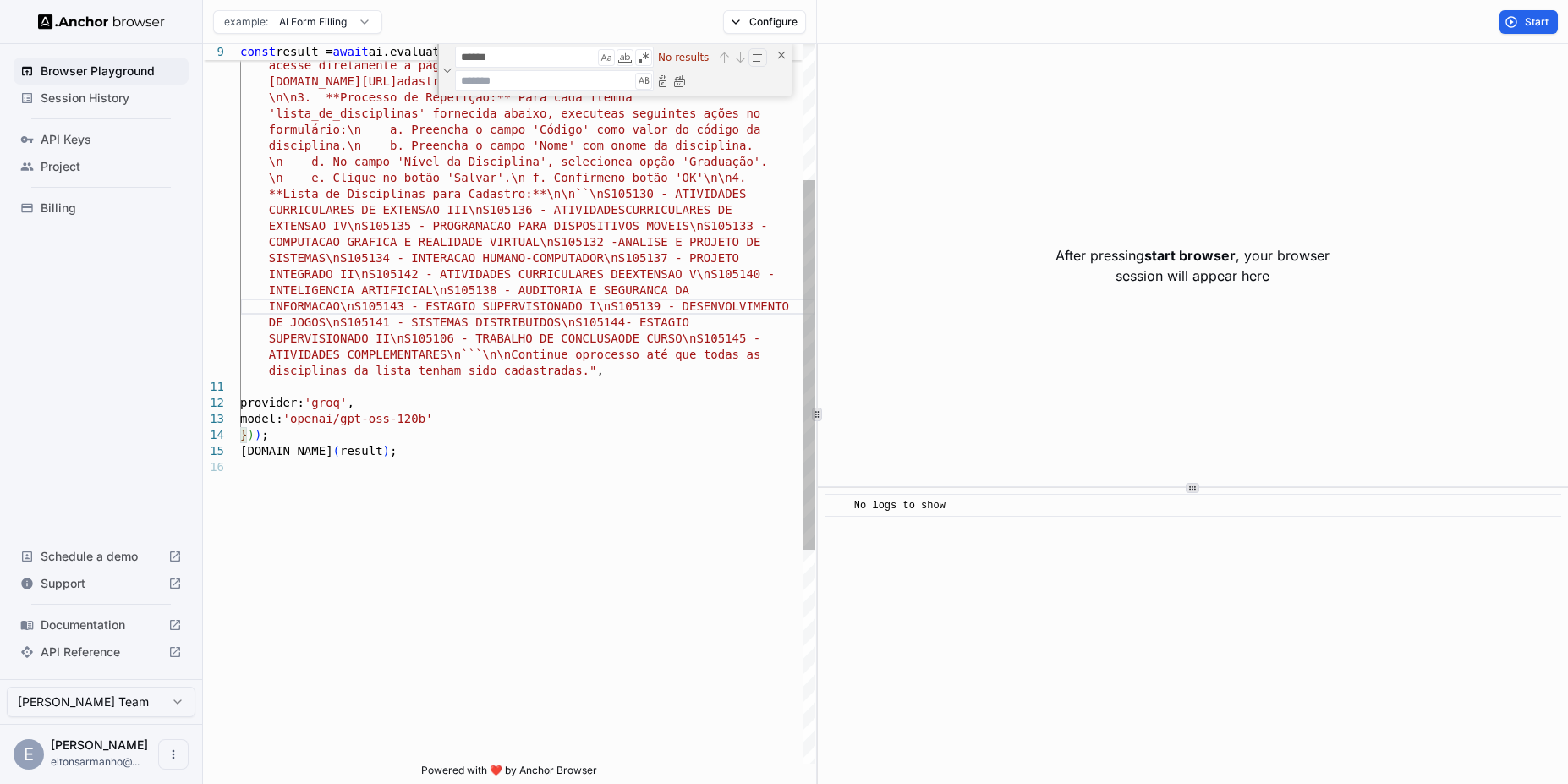
scroll to position [30, 0]
click at [659, 261] on div "sisplad.ufpa.br/view/subunidade/index.php?action=c adastrarDisciplina'. \n\n3. …" at bounding box center [528, 479] width 575 height 1398
click at [781, 54] on div "Close (Escape)" at bounding box center [782, 55] width 14 height 14
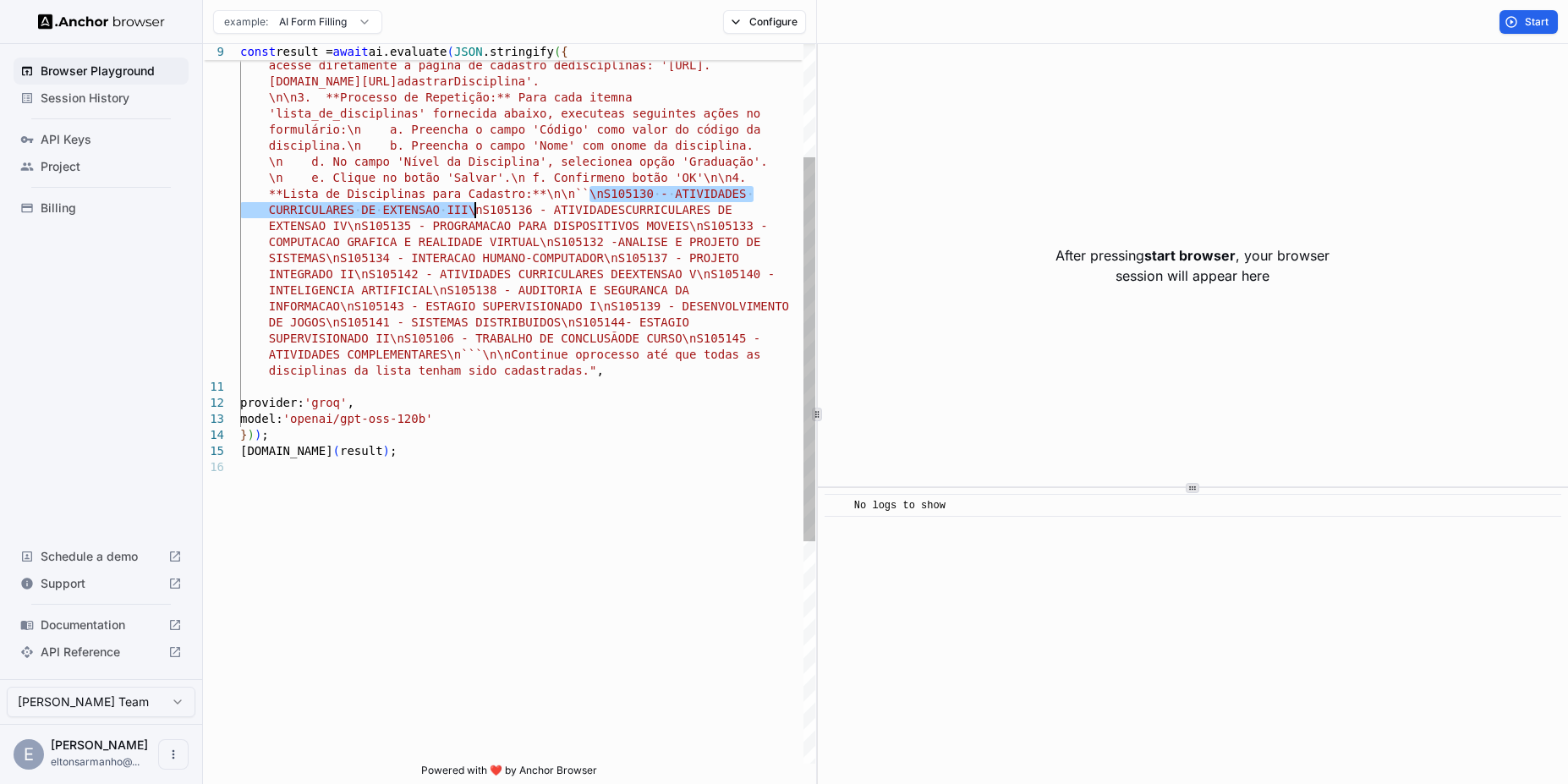
drag, startPoint x: 587, startPoint y: 187, endPoint x: 474, endPoint y: 208, distance: 114.9
click at [474, 208] on div "sisplad.ufpa.br/view/subunidade/index.php?action=c adastrarDisciplina'. \n\n3. …" at bounding box center [528, 505] width 575 height 1346
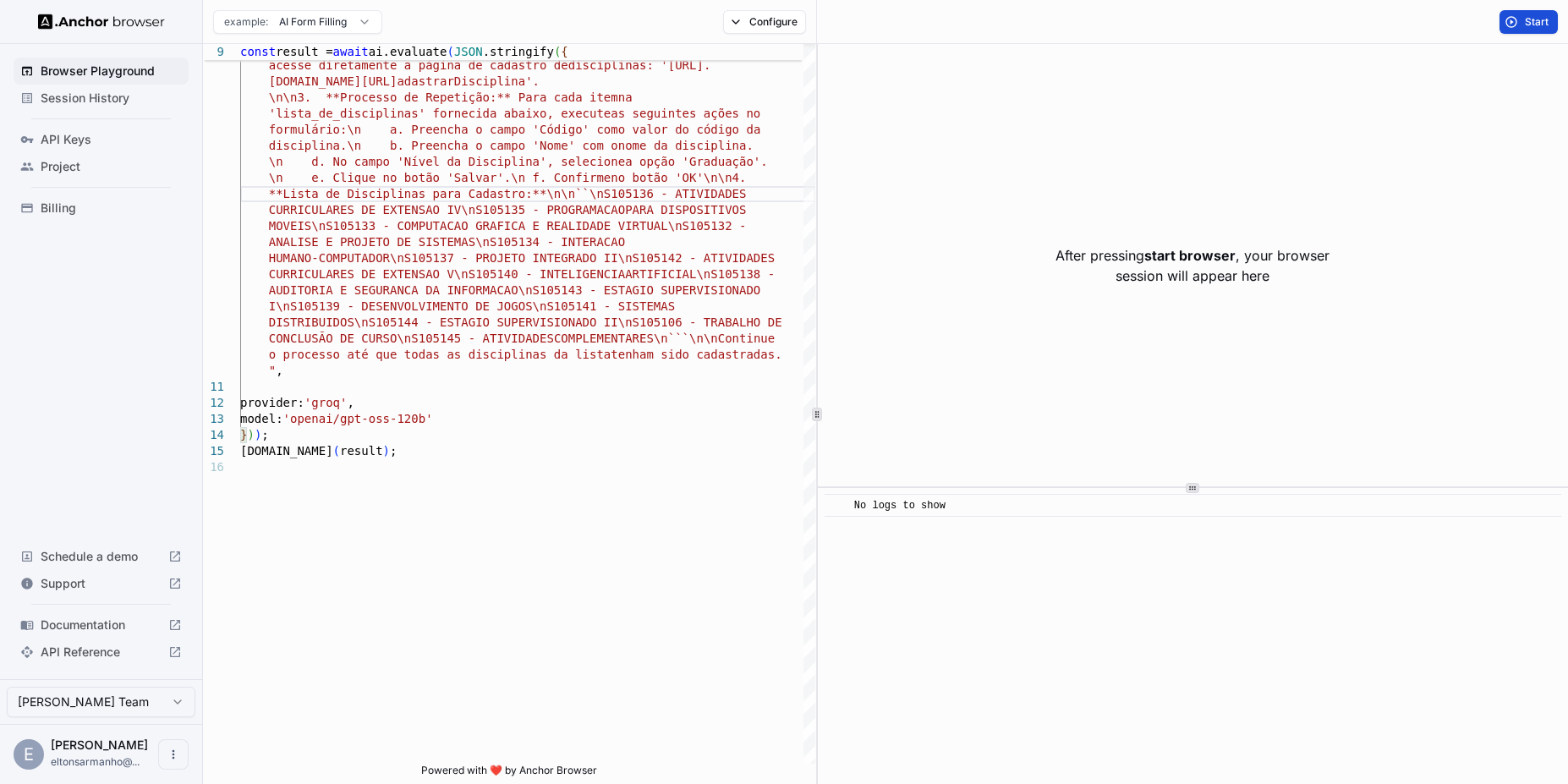
click at [1516, 21] on button "Start" at bounding box center [1528, 22] width 58 height 24
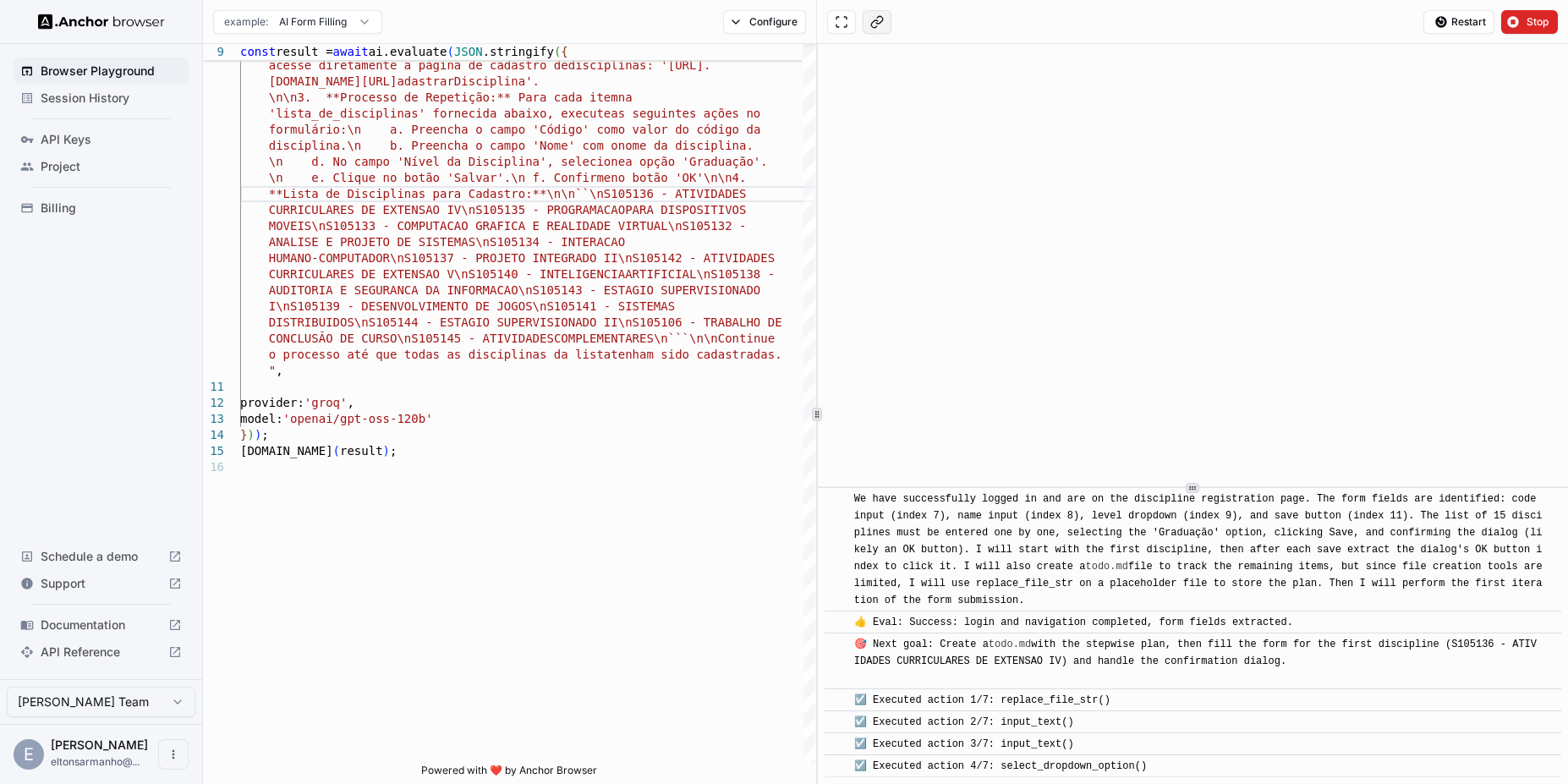
scroll to position [1304, 0]
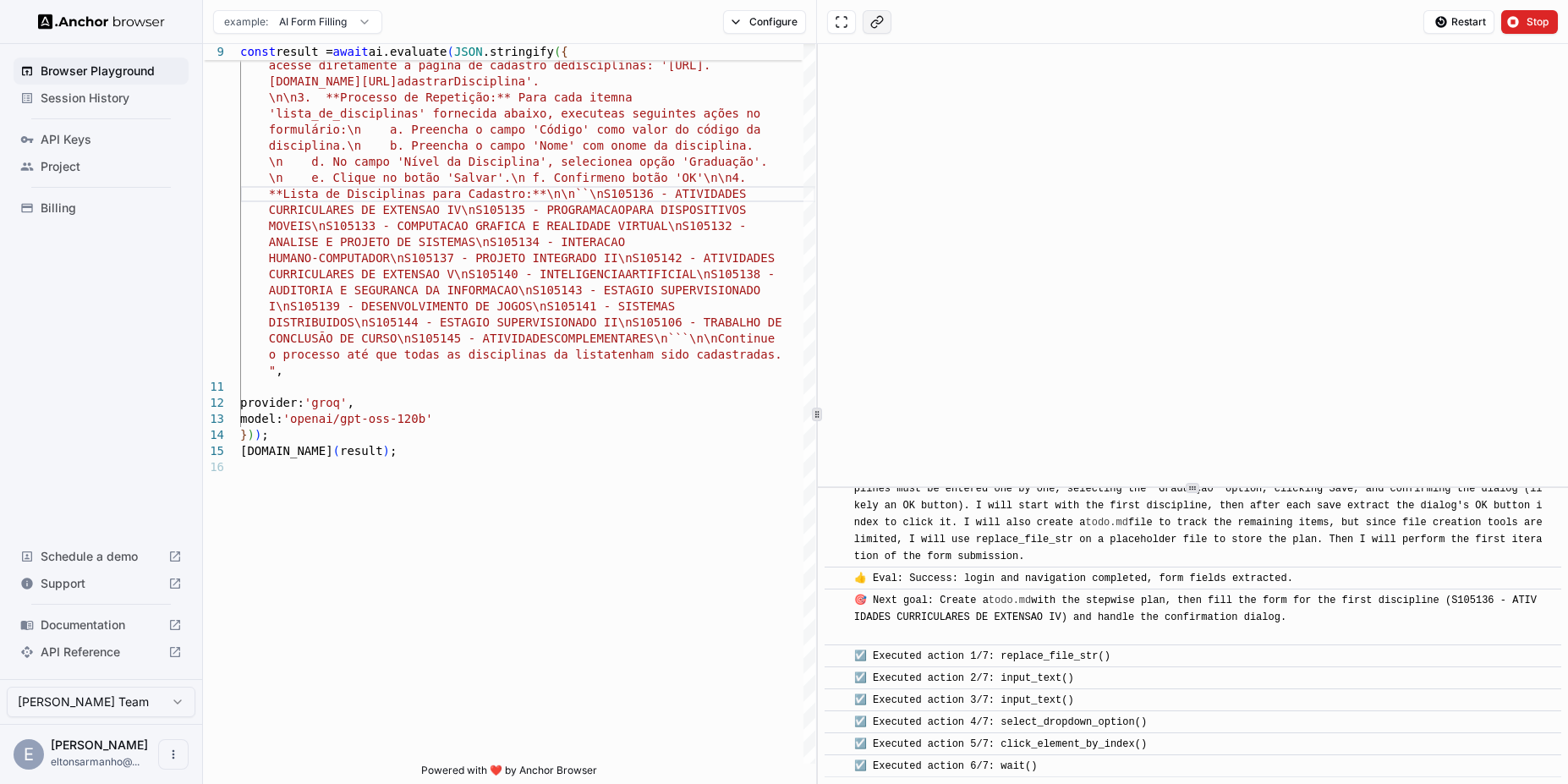
click at [874, 23] on button at bounding box center [877, 22] width 29 height 24
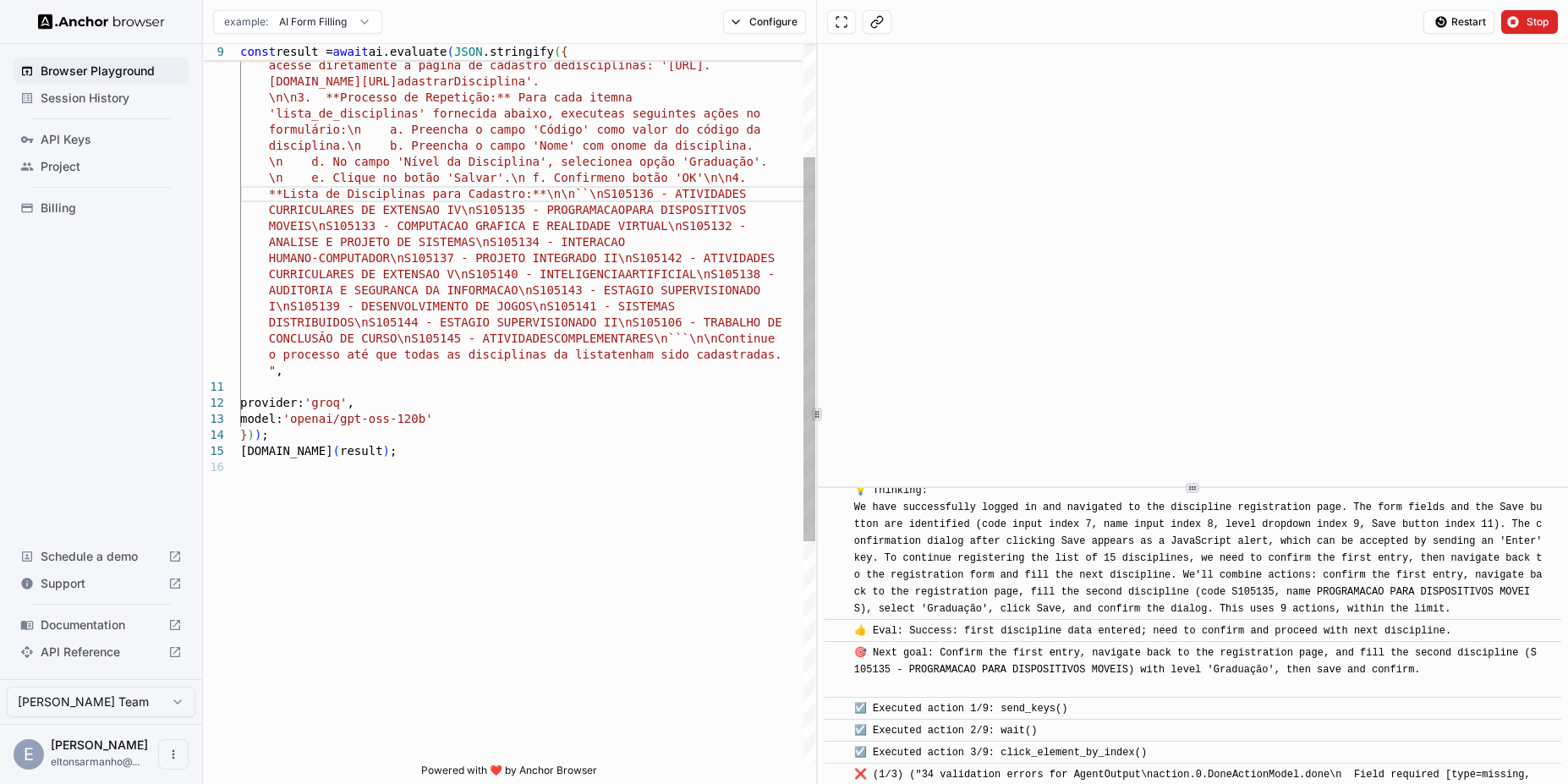
scroll to position [30, 0]
click at [625, 192] on div "sisplad.ufpa.br/view/subunidade/index.php?action=c adastrarDisciplina'. \n\n3. …" at bounding box center [528, 505] width 575 height 1346
click at [609, 193] on div "sisplad.ufpa.br/view/subunidade/index.php?action=c adastrarDisciplina'. \n\n3. …" at bounding box center [528, 505] width 575 height 1346
drag, startPoint x: 604, startPoint y: 196, endPoint x: 650, endPoint y: 199, distance: 46.1
click at [650, 199] on div "sisplad.ufpa.br/view/subunidade/index.php?action=c adastrarDisciplina'. \n\n3. …" at bounding box center [528, 505] width 575 height 1346
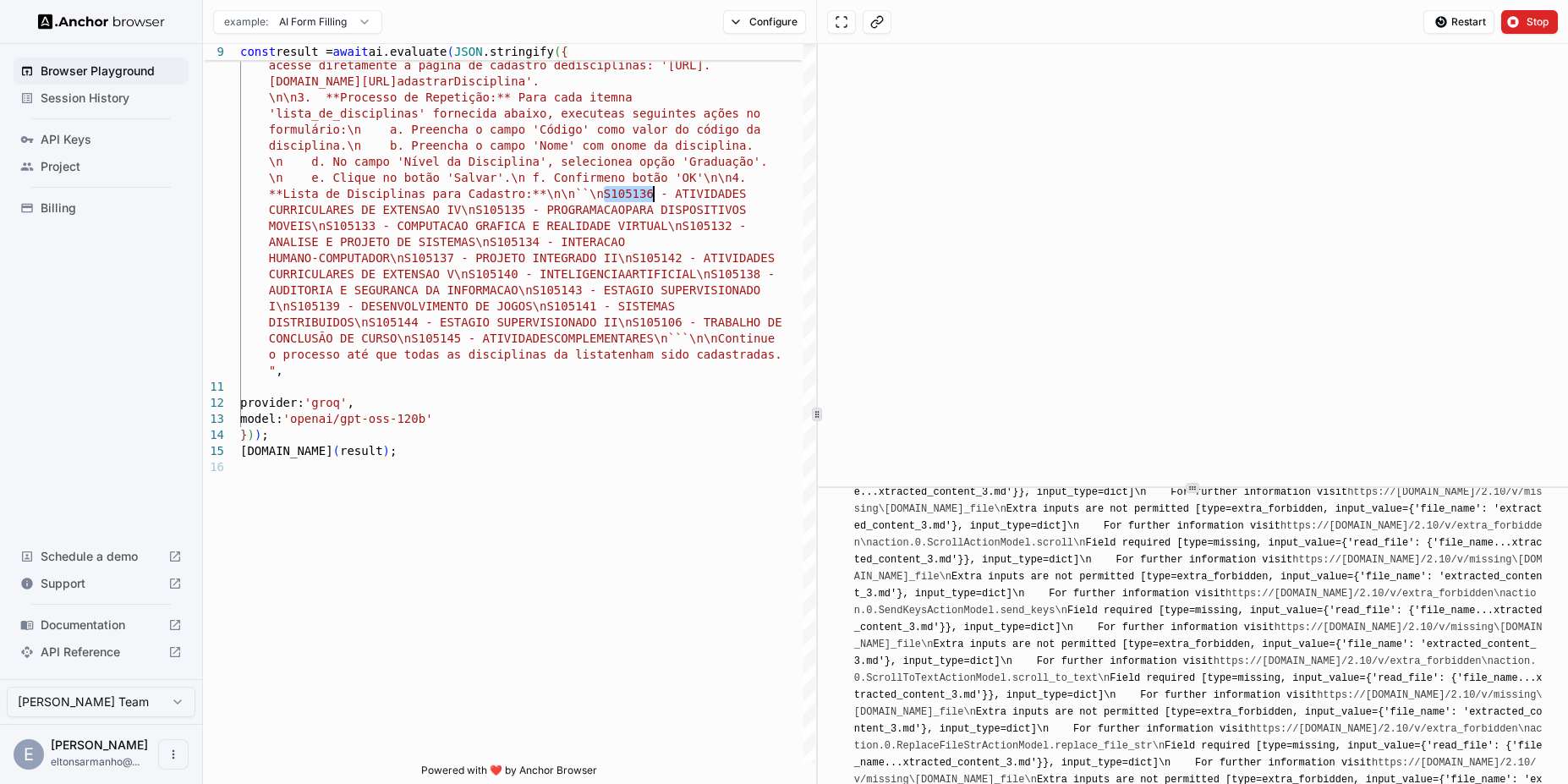
scroll to position [5216, 0]
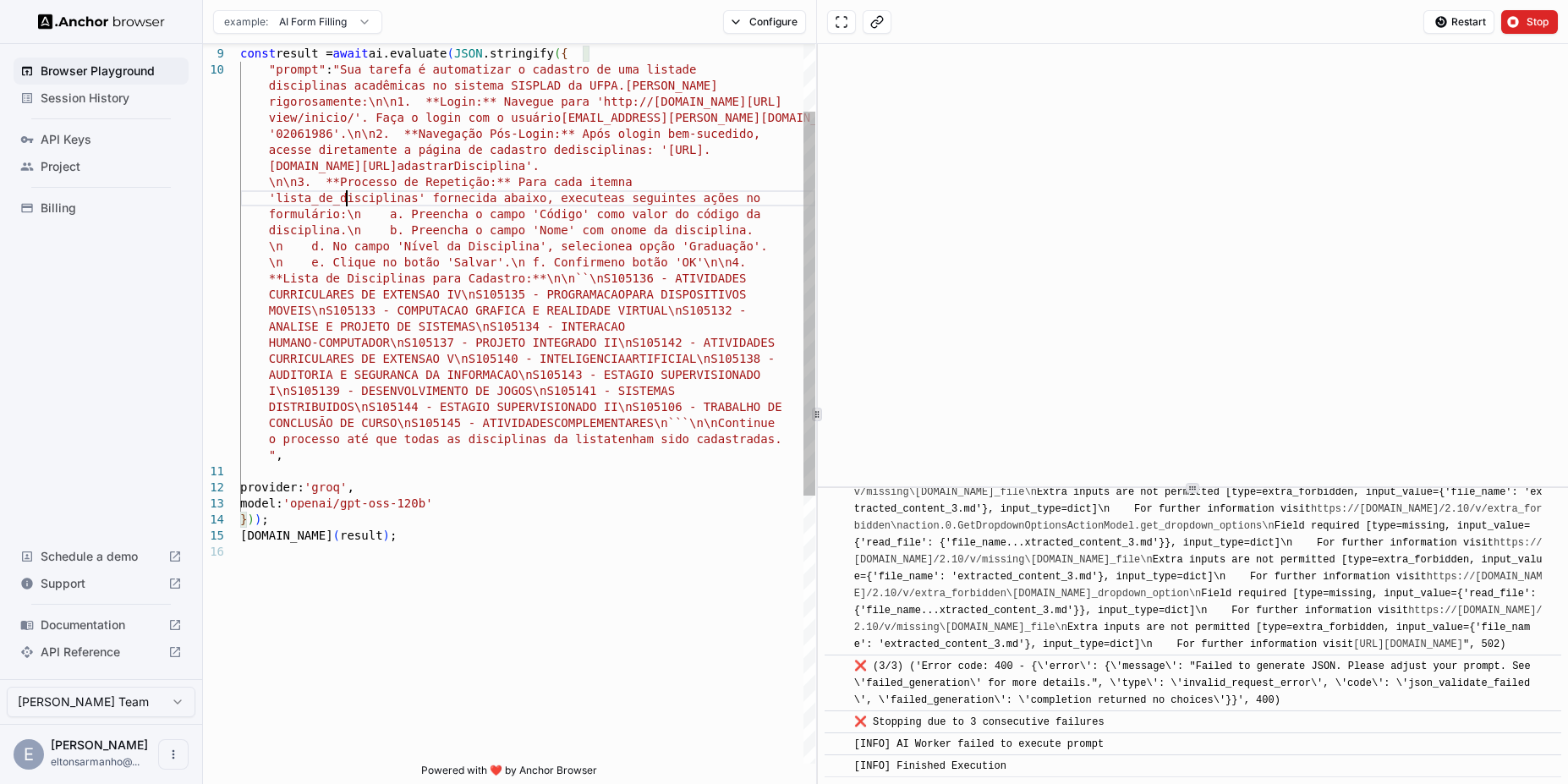
click at [347, 199] on div "sisplad.ufpa.br/view/subunidade/index.php?action=c adastrarDisciplina'. \n\n3. …" at bounding box center [528, 590] width 575 height 1346
click at [555, 266] on div "sisplad.ufpa.br/view/subunidade/index.php?action=c adastrarDisciplina'. \n\n3. …" at bounding box center [528, 590] width 575 height 1346
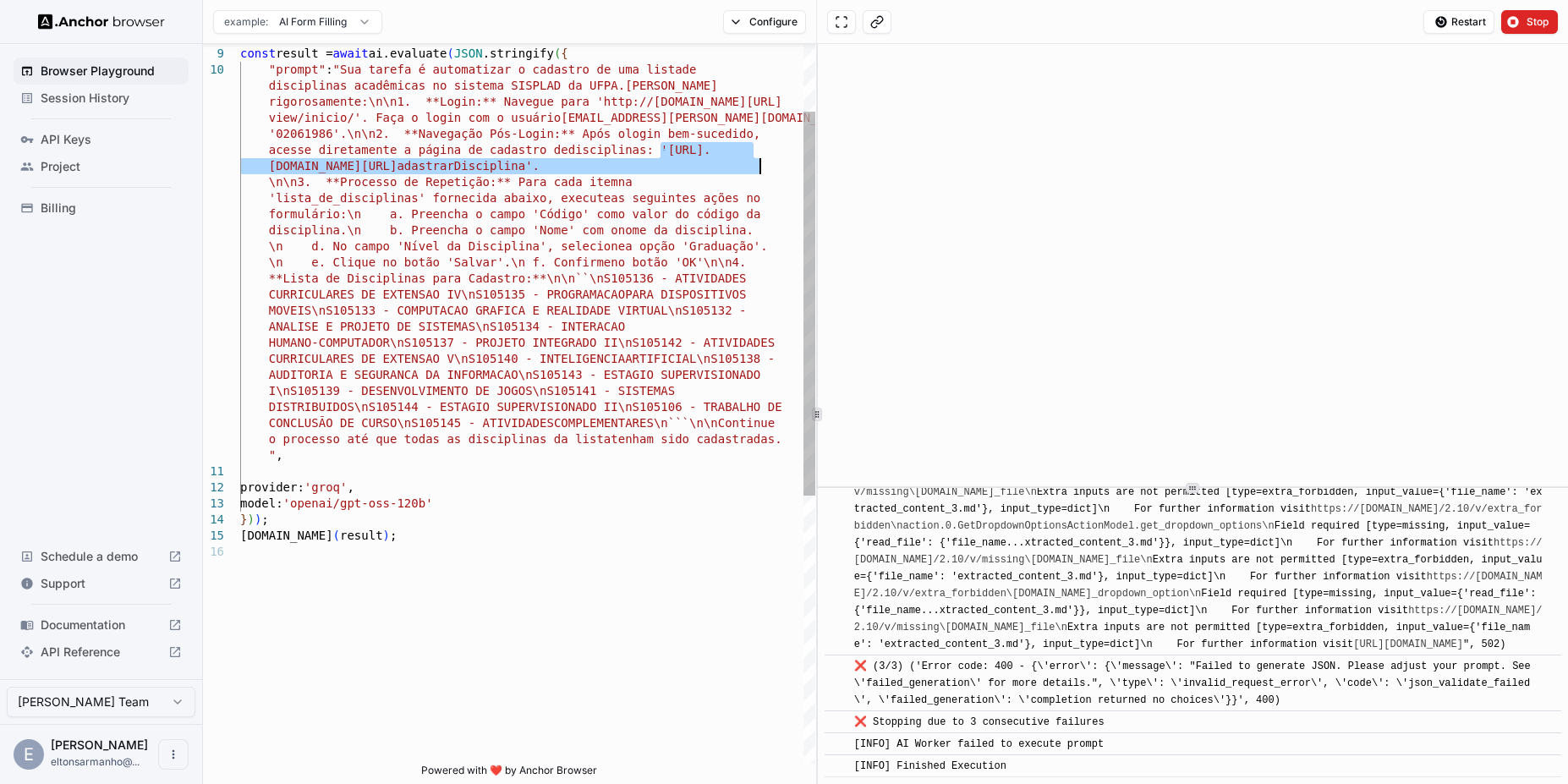
drag, startPoint x: 664, startPoint y: 150, endPoint x: 757, endPoint y: 168, distance: 94.7
click at [757, 168] on div "sisplad.ufpa.br/view/subunidade/index.php?action=c adastrarDisciplina'. \n\n3. …" at bounding box center [528, 590] width 575 height 1346
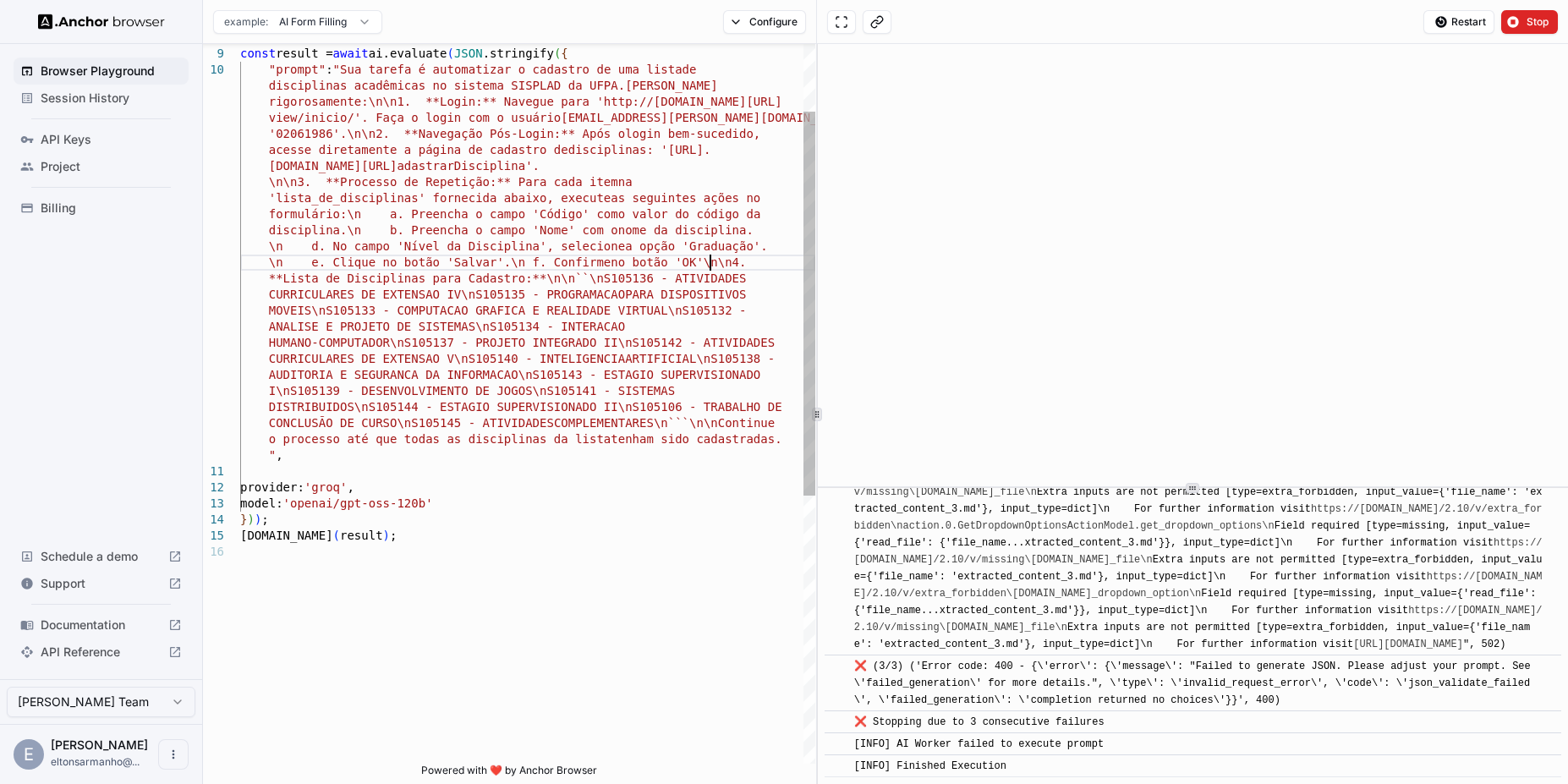
click at [709, 258] on div "sisplad.ufpa.br/view/subunidade/index.php?action=c adastrarDisciplina'. \n\n3. …" at bounding box center [528, 590] width 575 height 1346
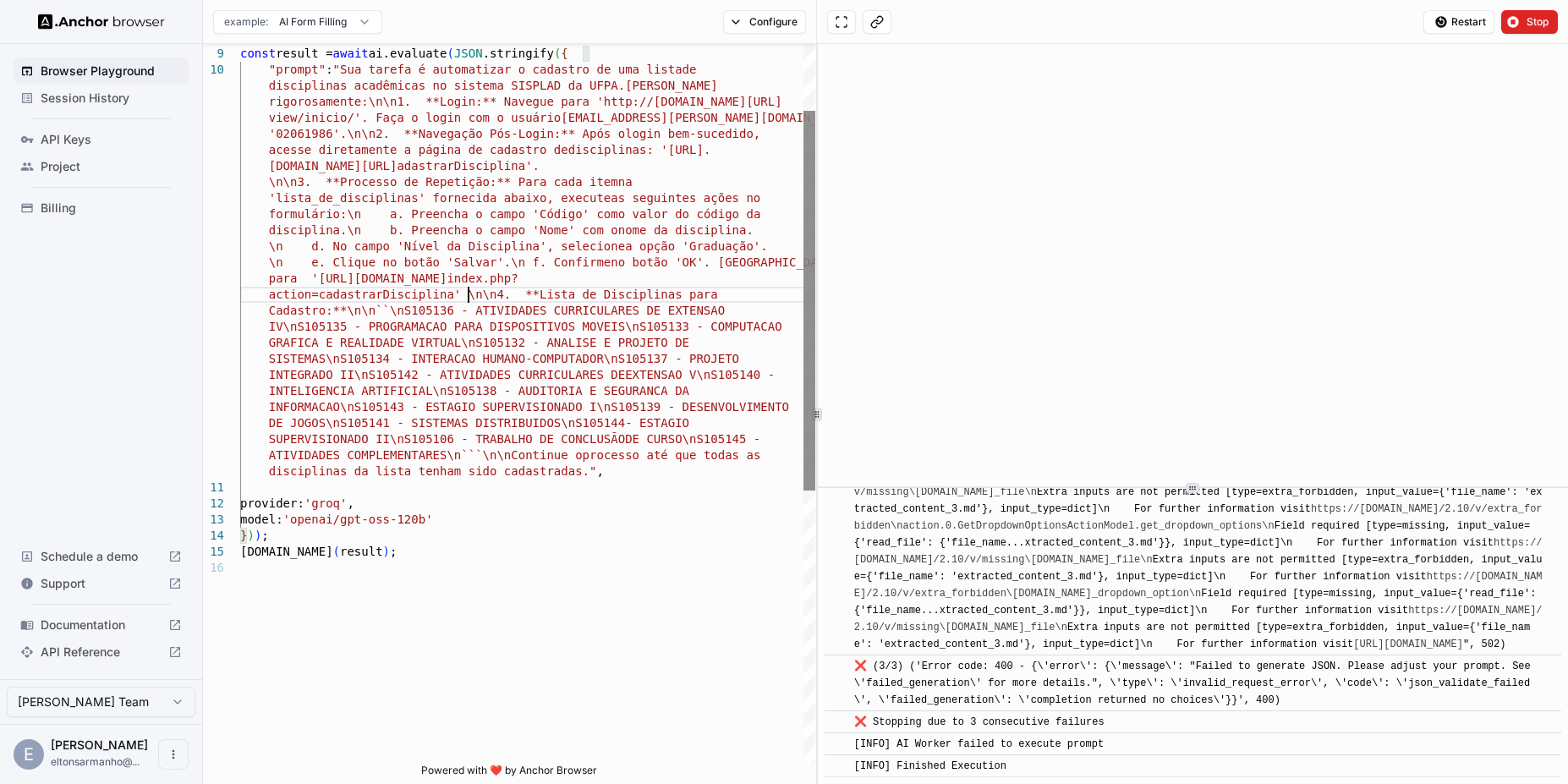
scroll to position [49, 0]
click at [461, 301] on div "sisplad.ufpa.br/view/subunidade/index.php?action=c adastrarDisciplina'. \n\n3. …" at bounding box center [528, 598] width 575 height 1362
click at [634, 343] on div "sisplad.ufpa.br/view/subunidade/index.php?action=c adastrarDisciplina'. \n\n3. …" at bounding box center [528, 598] width 575 height 1362
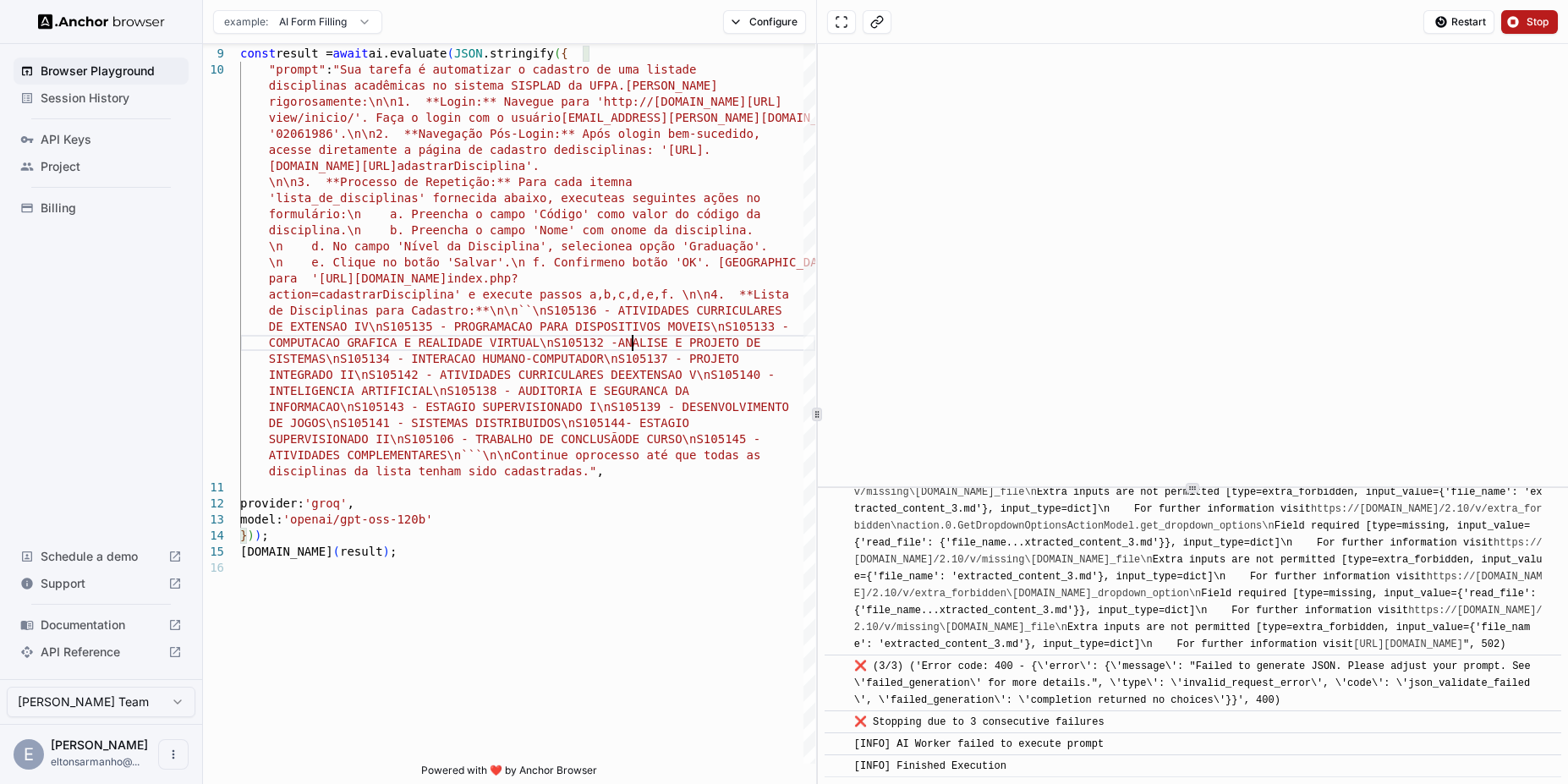
click at [1536, 12] on button "Stop" at bounding box center [1529, 22] width 57 height 24
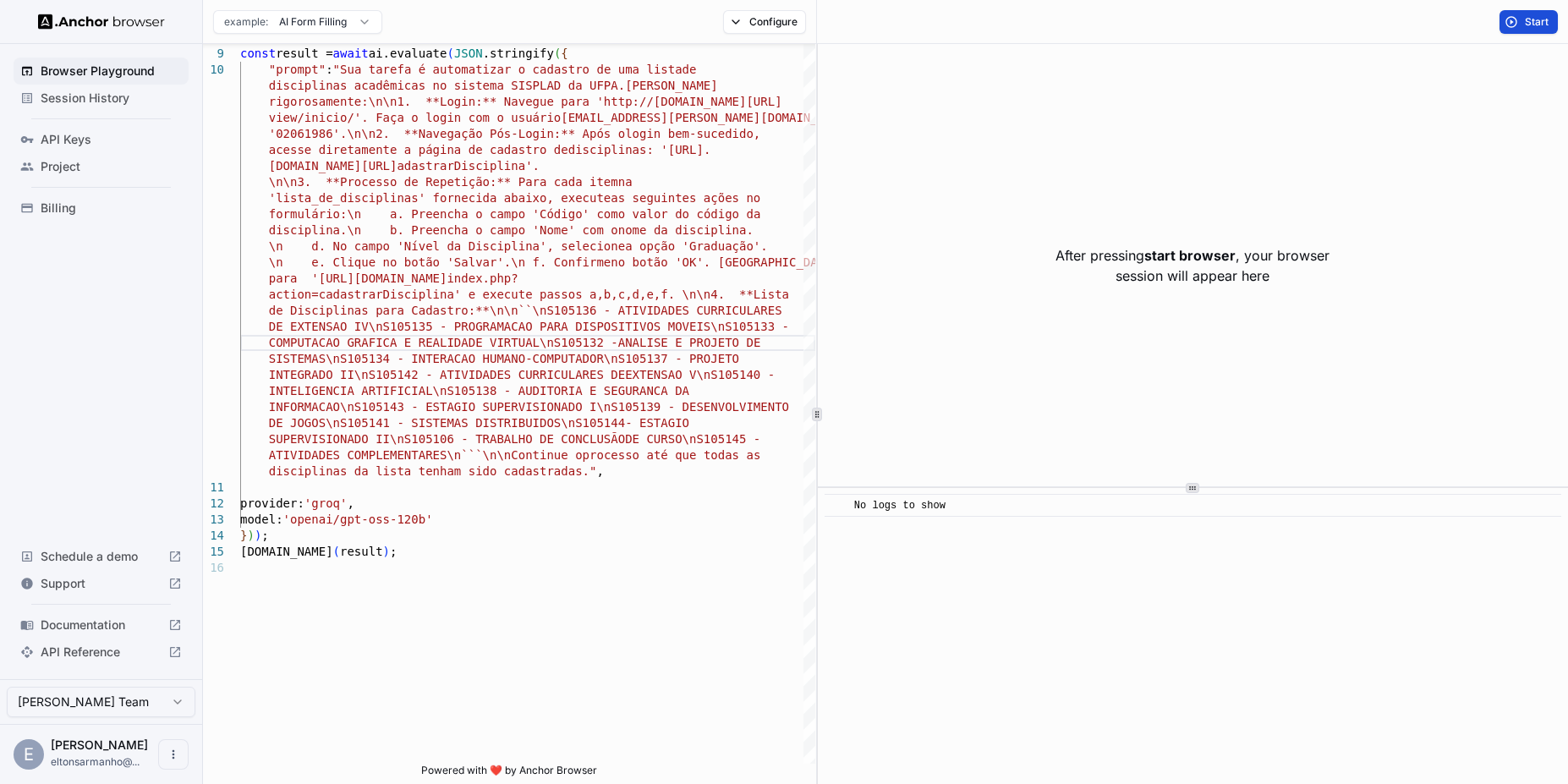
click at [1512, 23] on button "Start" at bounding box center [1528, 22] width 58 height 24
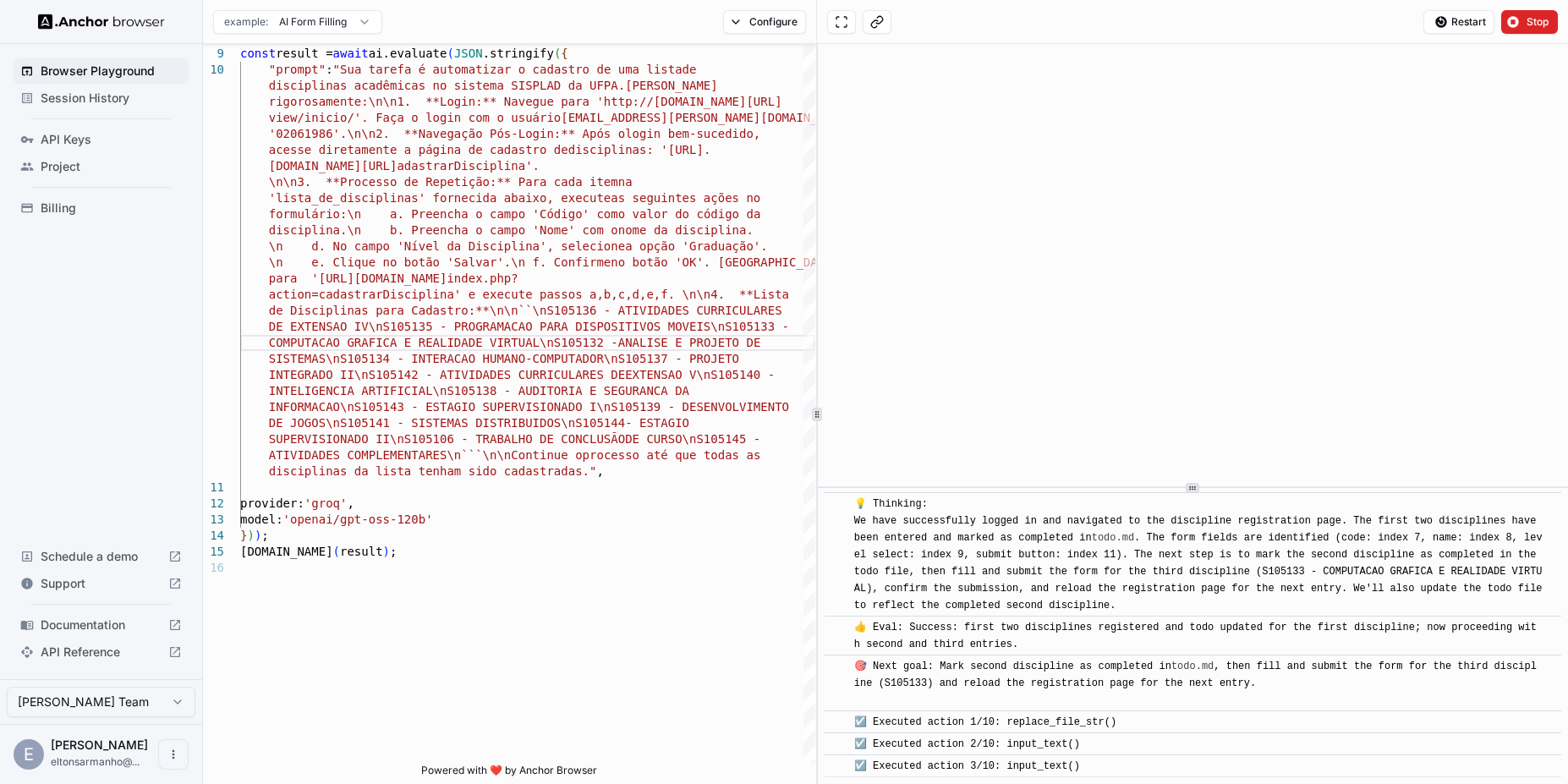
scroll to position [3192, 0]
click at [874, 17] on button at bounding box center [877, 22] width 29 height 24
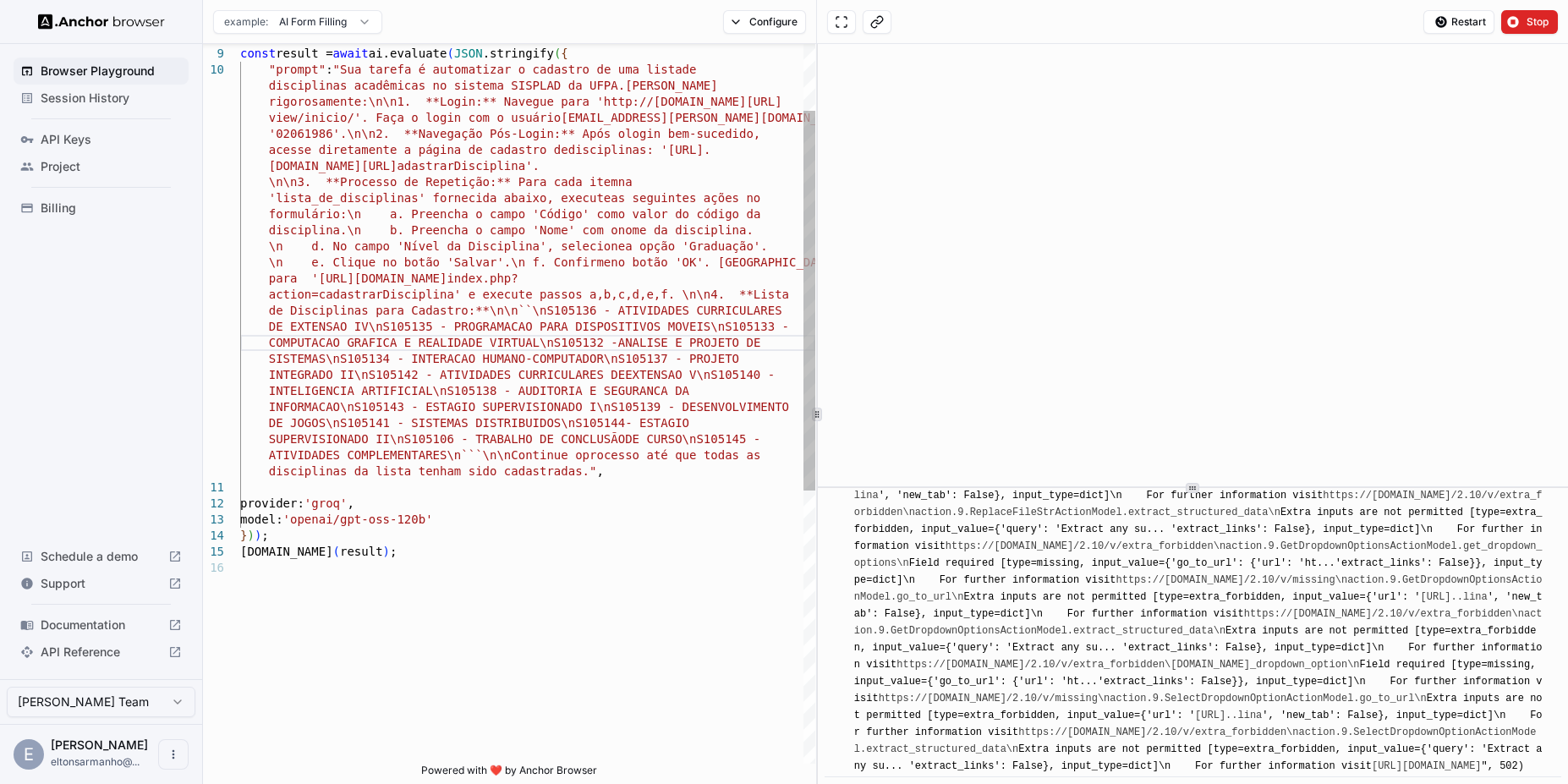
scroll to position [49, 0]
drag, startPoint x: 340, startPoint y: 359, endPoint x: 387, endPoint y: 360, distance: 47.0
click at [387, 360] on div "sisplad.ufpa.br/view/subunidade/index.php?action=c adastrarDisciplina'. \n\n3. …" at bounding box center [528, 598] width 575 height 1362
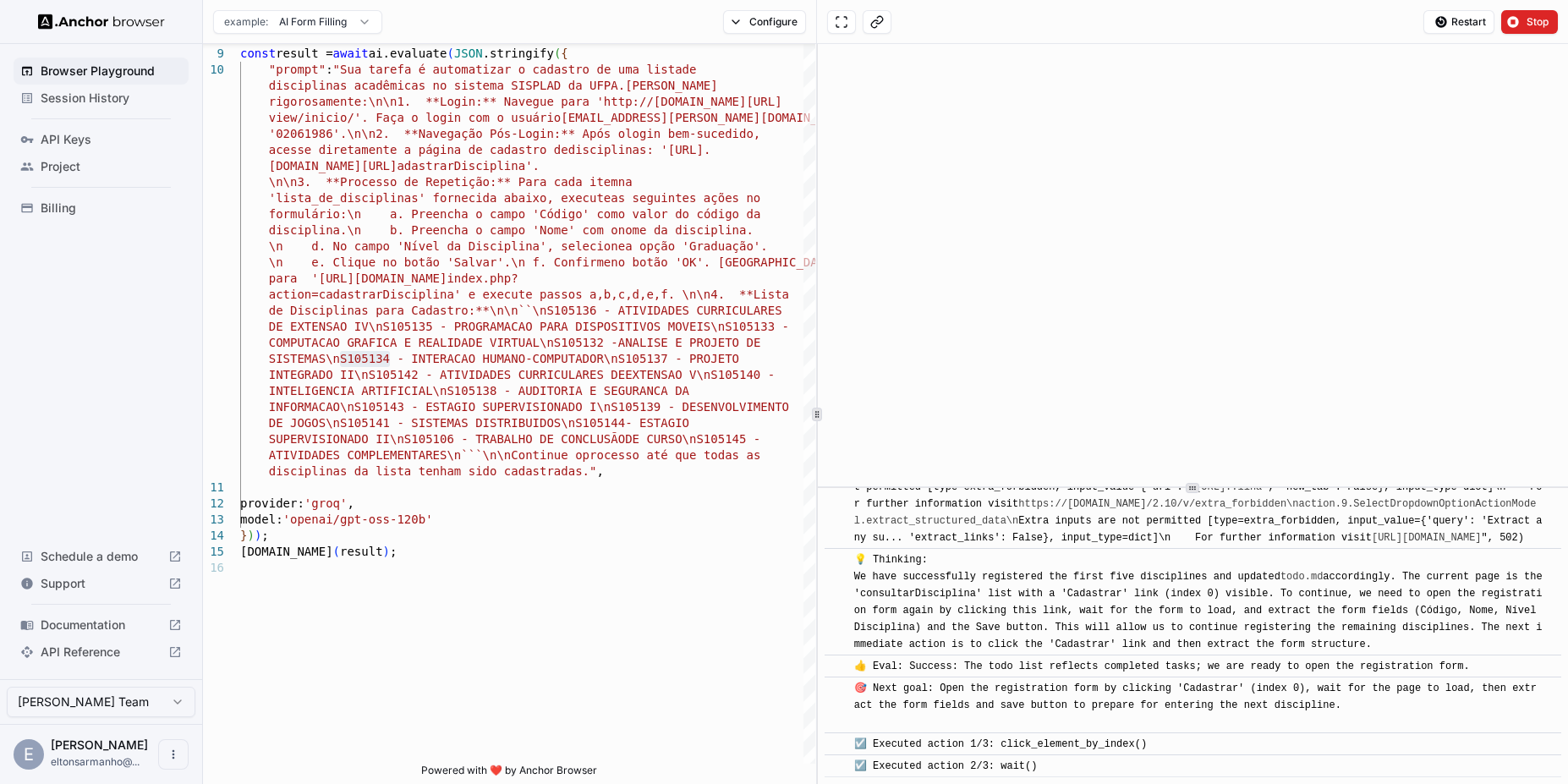
scroll to position [7973, 0]
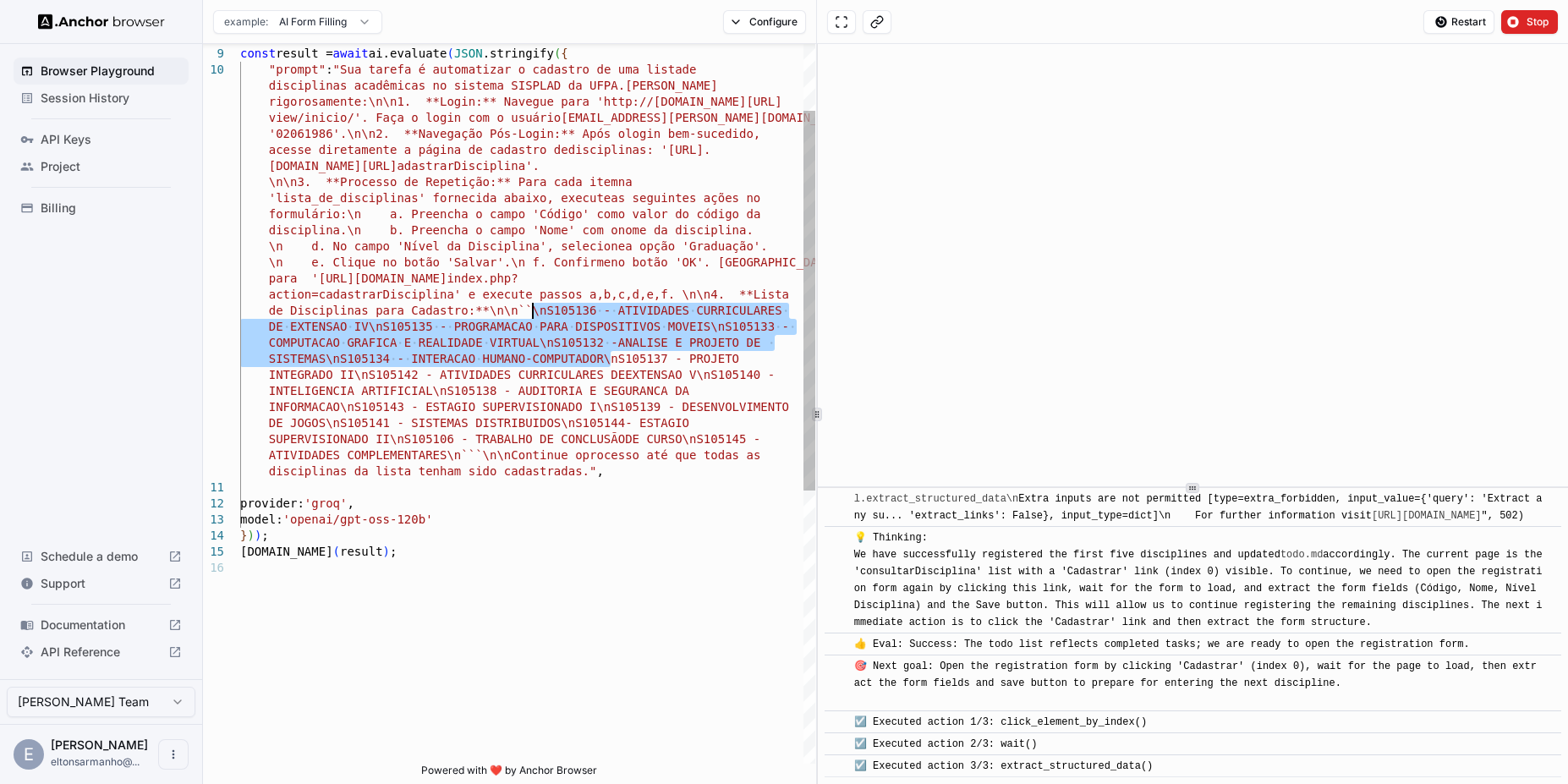
drag, startPoint x: 607, startPoint y: 359, endPoint x: 532, endPoint y: 310, distance: 89.6
click at [532, 310] on div "sisplad.ufpa.br/view/subunidade/index.php?action=c adastrarDisciplina'. \n\n3. …" at bounding box center [528, 598] width 575 height 1362
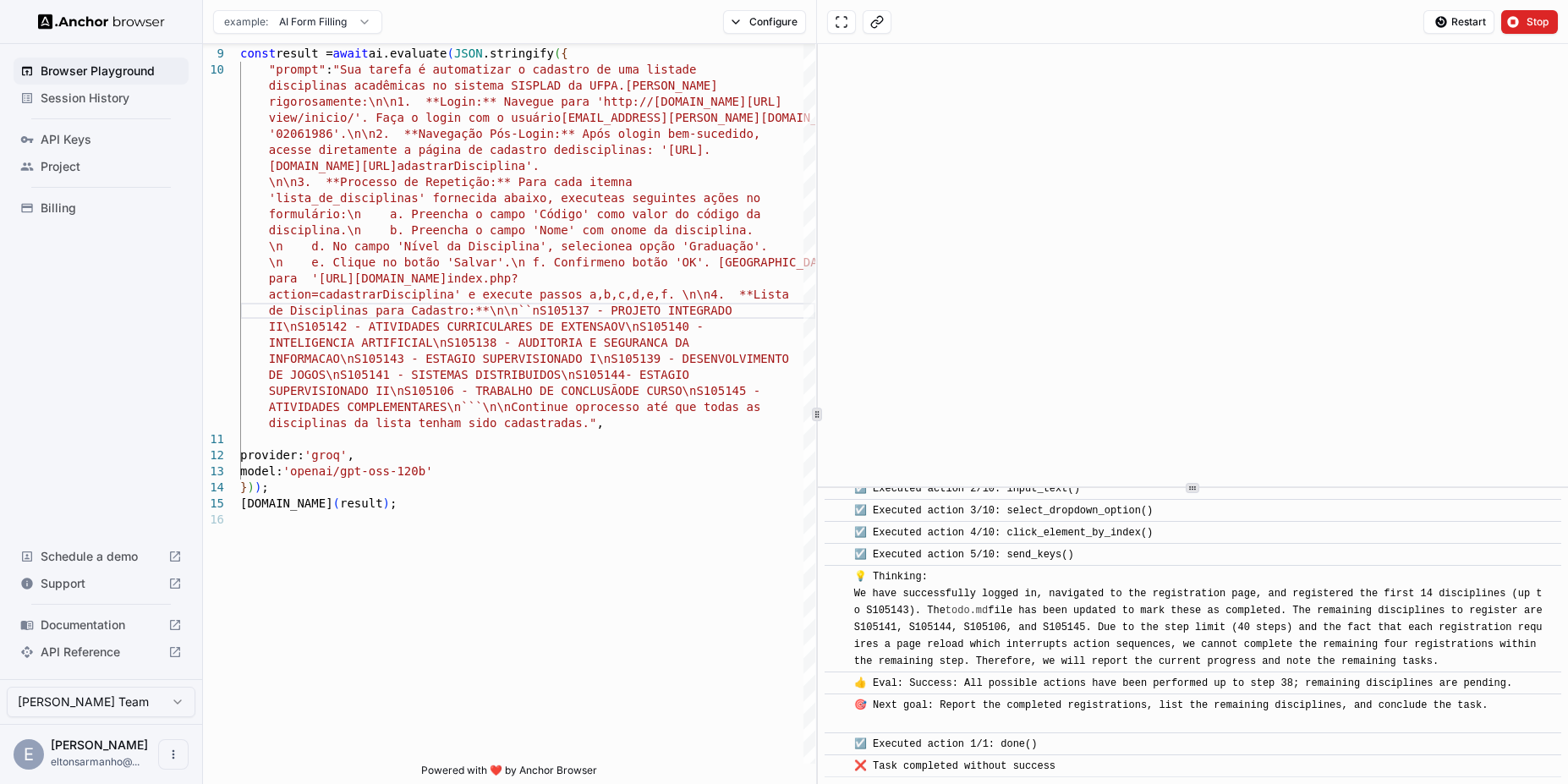
scroll to position [15820, 0]
click at [478, 392] on div "sisplad.ufpa.br/view/subunidade/index.php?action=c adastrarDisciplina'. \n\n3. …" at bounding box center [528, 574] width 575 height 1313
drag, startPoint x: 407, startPoint y: 395, endPoint x: 455, endPoint y: 393, distance: 48.0
click at [455, 393] on div "sisplad.ufpa.br/view/subunidade/index.php?action=c adastrarDisciplina'. \n\n3. …" at bounding box center [528, 574] width 575 height 1313
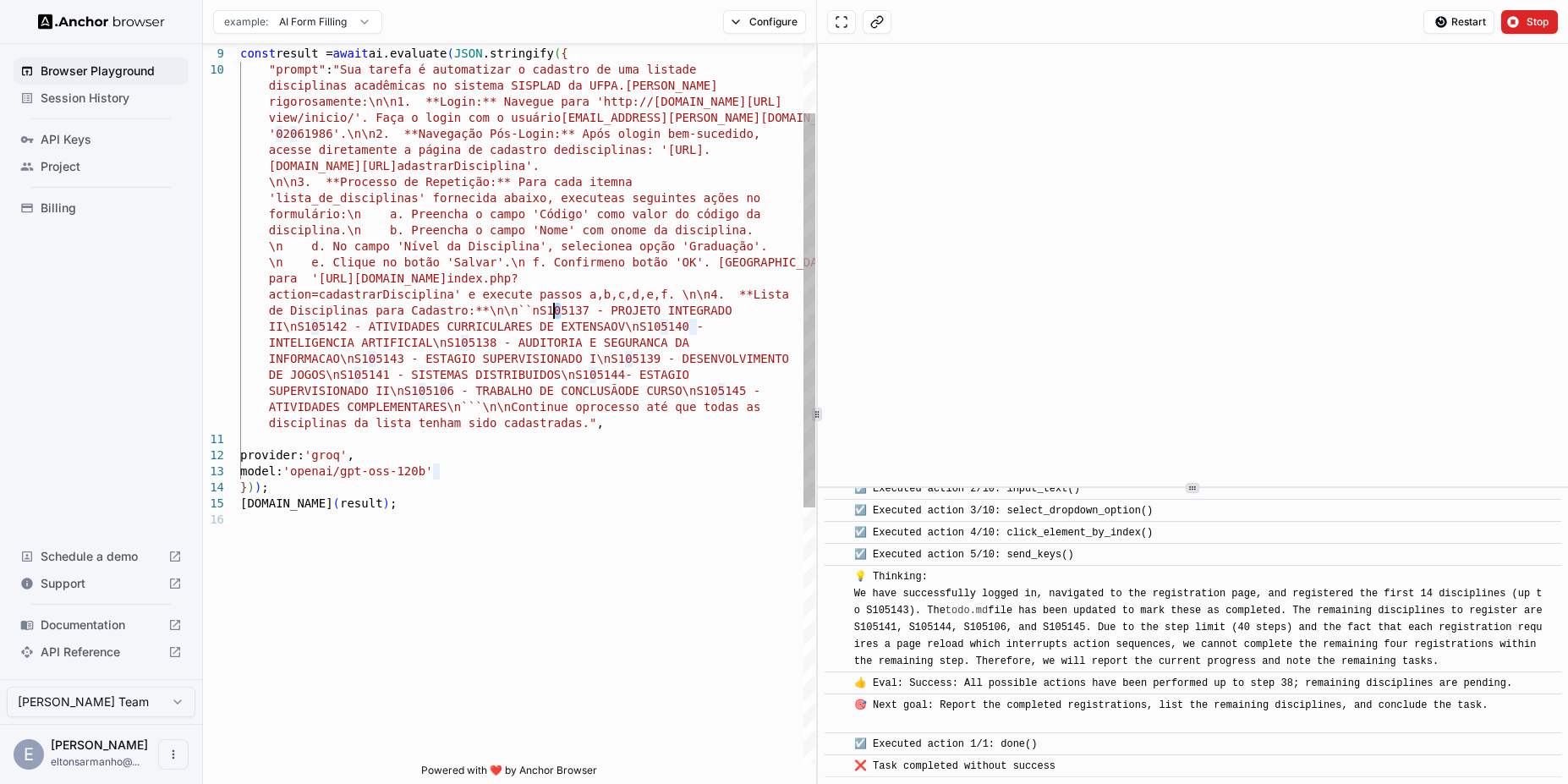
click at [557, 313] on div "sisplad.ufpa.br/view/subunidade/index.php?action=c adastrarDisciplina'. \n\n3. …" at bounding box center [528, 574] width 575 height 1313
drag, startPoint x: 539, startPoint y: 312, endPoint x: 587, endPoint y: 311, distance: 48.0
click at [587, 311] on div "sisplad.ufpa.br/view/subunidade/index.php?action=c adastrarDisciplina'. \n\n3. …" at bounding box center [528, 574] width 575 height 1313
drag, startPoint x: 297, startPoint y: 328, endPoint x: 345, endPoint y: 328, distance: 48.0
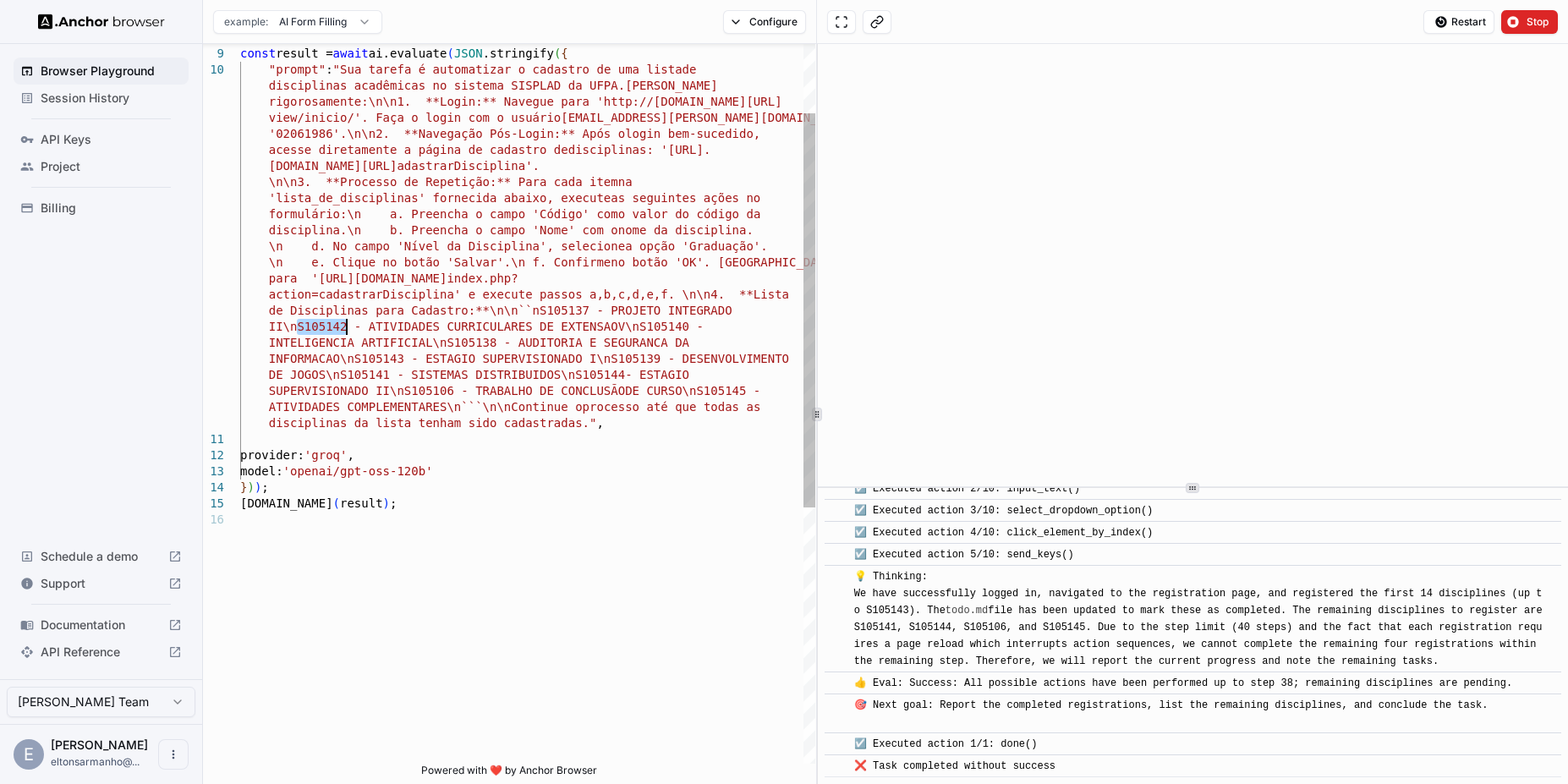
click at [345, 328] on div "sisplad.ufpa.br/view/subunidade/index.php?action=c adastrarDisciplina'. \n\n3. …" at bounding box center [528, 574] width 575 height 1313
drag, startPoint x: 447, startPoint y: 339, endPoint x: 498, endPoint y: 339, distance: 51.0
click at [498, 339] on div "sisplad.ufpa.br/view/subunidade/index.php?action=c adastrarDisciplina'. \n\n3. …" at bounding box center [528, 574] width 575 height 1313
drag, startPoint x: 358, startPoint y: 360, endPoint x: 371, endPoint y: 360, distance: 13.0
click at [371, 360] on div "sisplad.ufpa.br/view/subunidade/index.php?action=c adastrarDisciplina'. \n\n3. …" at bounding box center [528, 574] width 575 height 1313
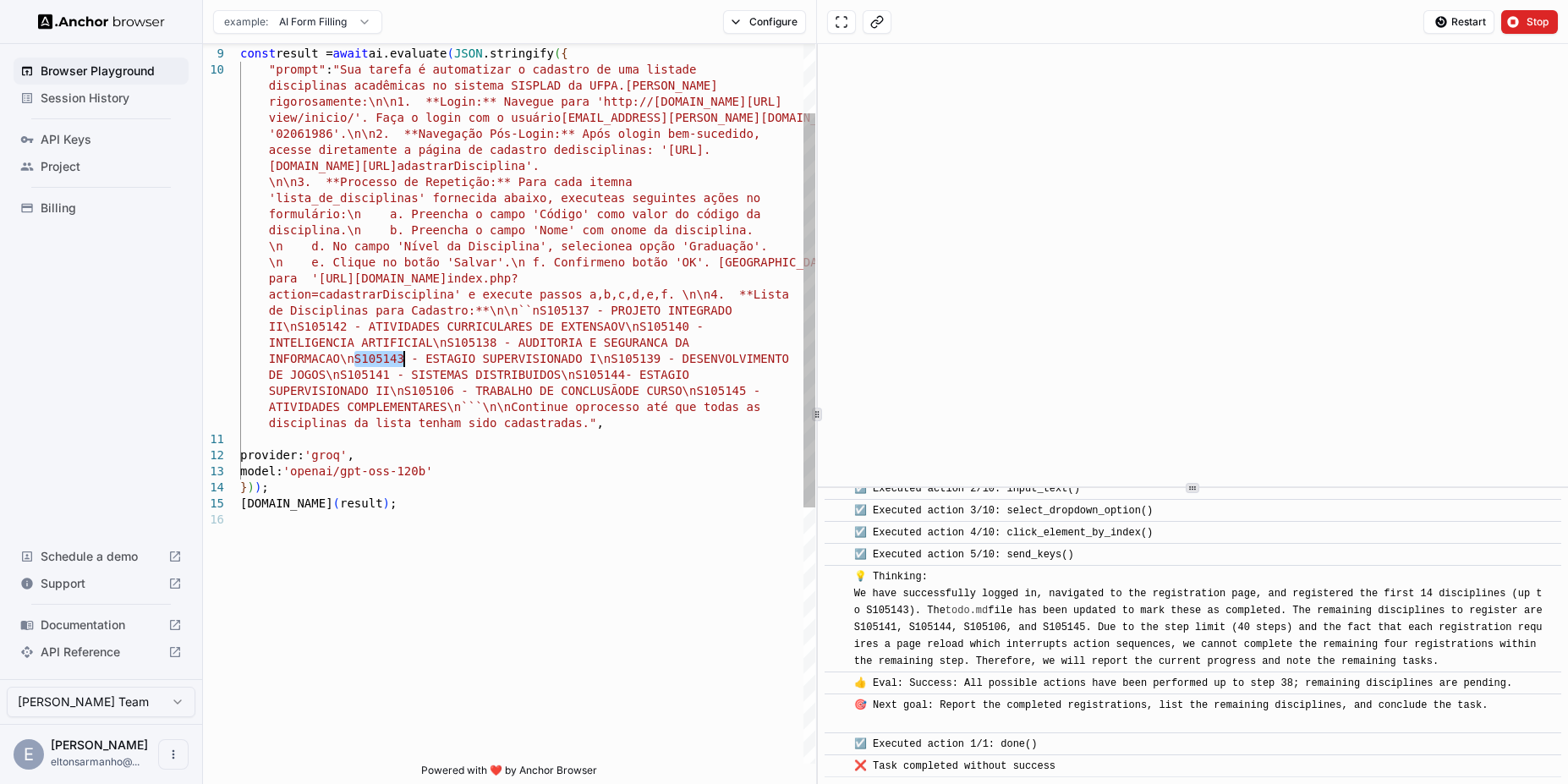
drag, startPoint x: 356, startPoint y: 359, endPoint x: 403, endPoint y: 359, distance: 47.0
click at [403, 359] on div "sisplad.ufpa.br/view/subunidade/index.php?action=c adastrarDisciplina'. \n\n3. …" at bounding box center [528, 574] width 575 height 1313
drag, startPoint x: 612, startPoint y: 361, endPoint x: 661, endPoint y: 360, distance: 49.0
click at [661, 360] on div "sisplad.ufpa.br/view/subunidade/index.php?action=c adastrarDisciplina'. \n\n3. …" at bounding box center [528, 574] width 575 height 1313
click at [344, 378] on div "sisplad.ufpa.br/view/subunidade/index.php?action=c adastrarDisciplina'. \n\n3. …" at bounding box center [528, 574] width 575 height 1313
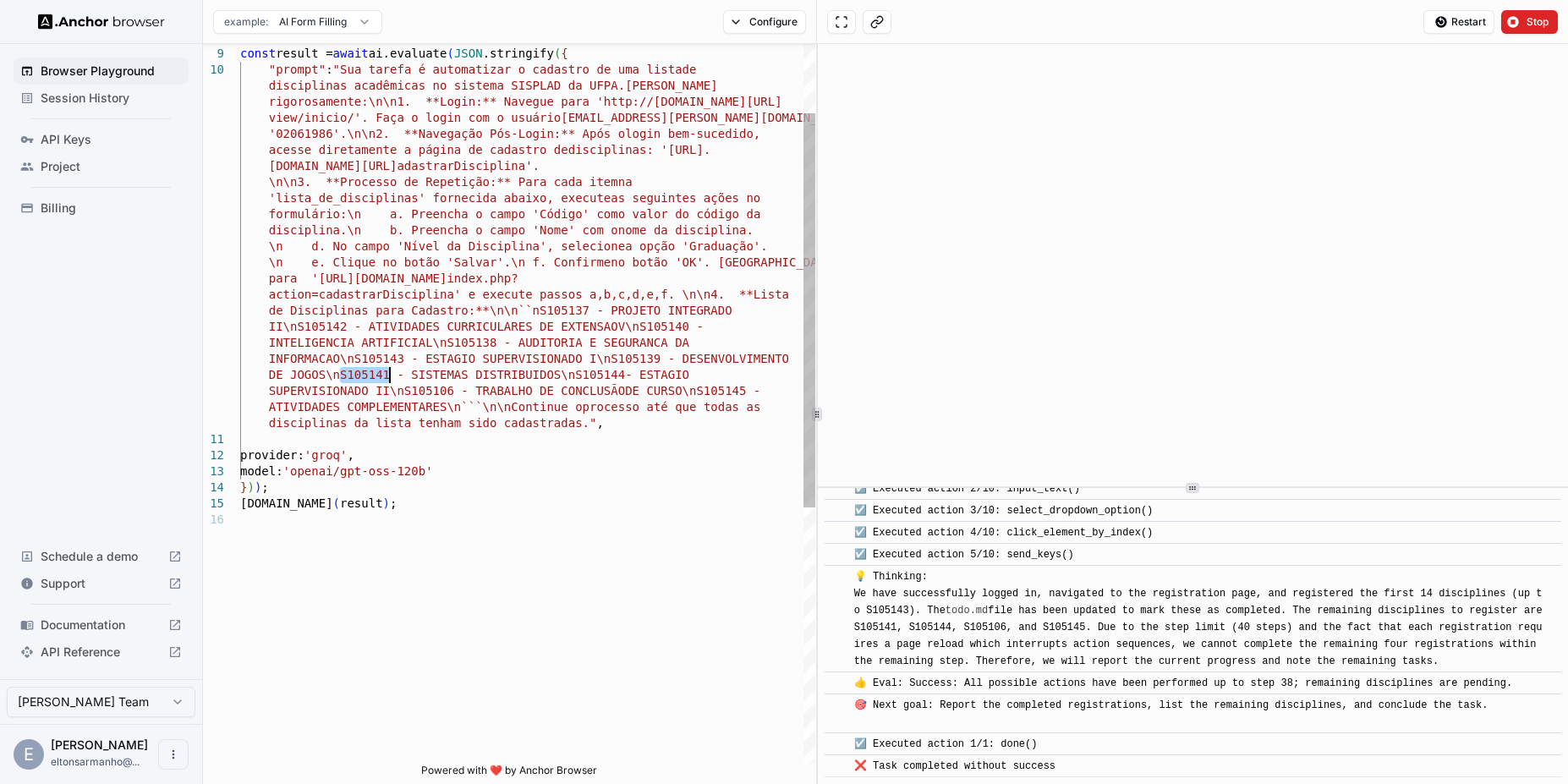
drag, startPoint x: 341, startPoint y: 376, endPoint x: 388, endPoint y: 373, distance: 47.1
click at [388, 373] on div "sisplad.ufpa.br/view/subunidade/index.php?action=c adastrarDisciplina'. \n\n3. …" at bounding box center [528, 574] width 575 height 1313
drag, startPoint x: 575, startPoint y: 377, endPoint x: 625, endPoint y: 379, distance: 50.0
click at [625, 379] on div "sisplad.ufpa.br/view/subunidade/index.php?action=c adastrarDisciplina'. \n\n3. …" at bounding box center [528, 574] width 575 height 1313
click at [575, 375] on div "sisplad.ufpa.br/view/subunidade/index.php?action=c adastrarDisciplina'. \n\n3. …" at bounding box center [528, 574] width 575 height 1313
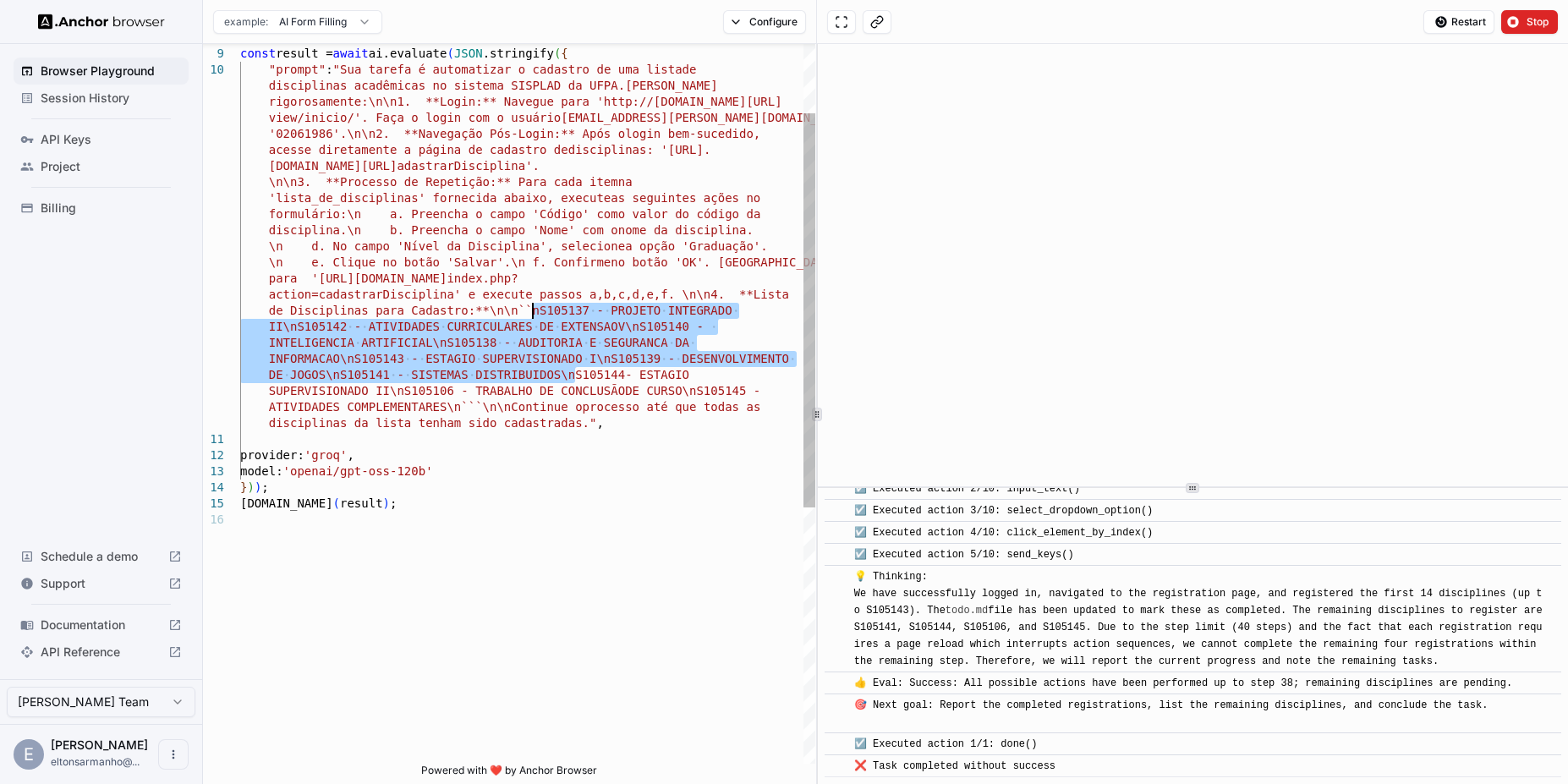
drag, startPoint x: 577, startPoint y: 375, endPoint x: 532, endPoint y: 313, distance: 76.6
click at [532, 313] on div "sisplad.ufpa.br/view/subunidade/index.php?action=c adastrarDisciplina'. \n\n3. …" at bounding box center [528, 574] width 575 height 1313
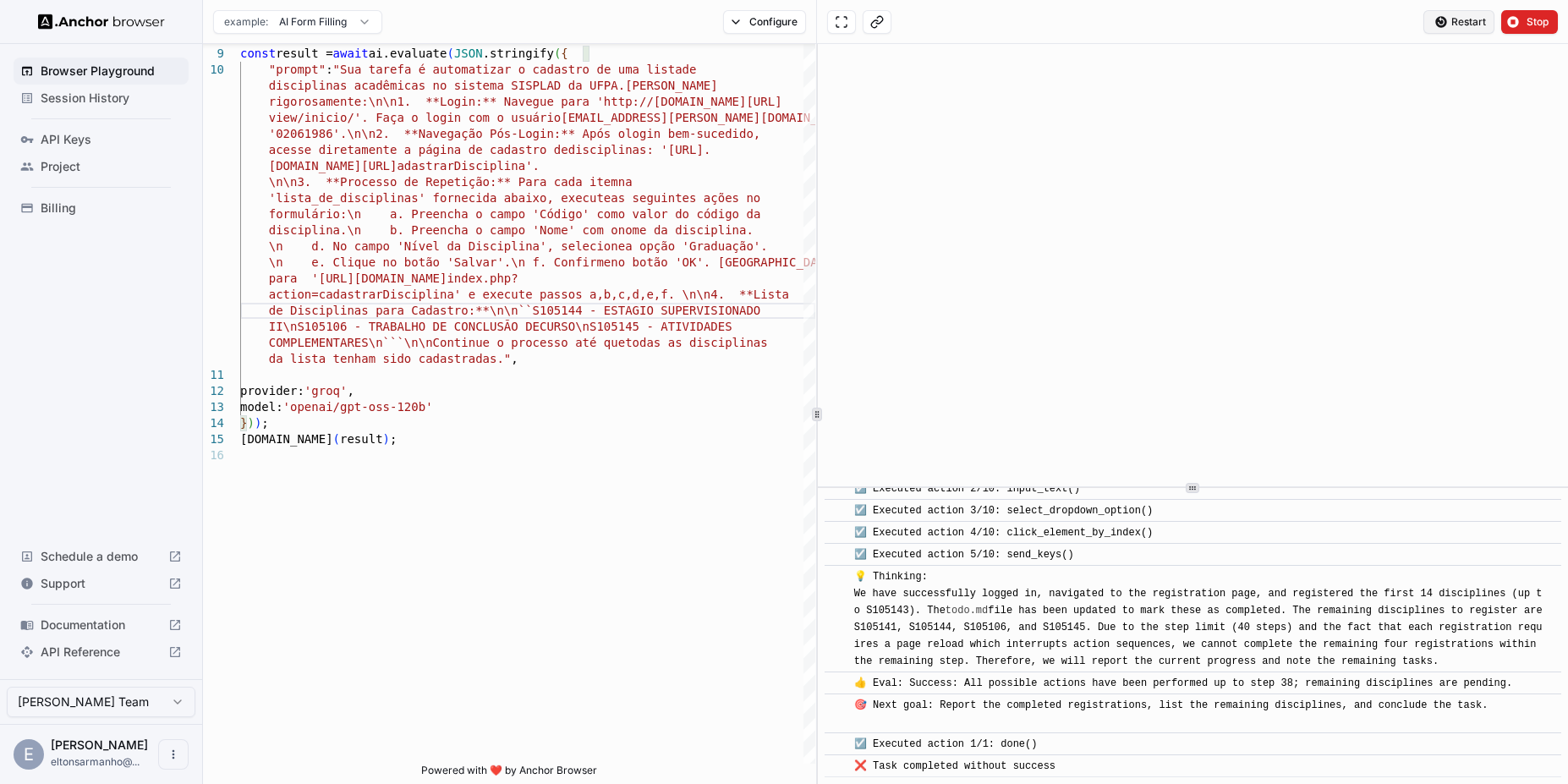
click at [1477, 20] on span "Restart" at bounding box center [1469, 22] width 35 height 14
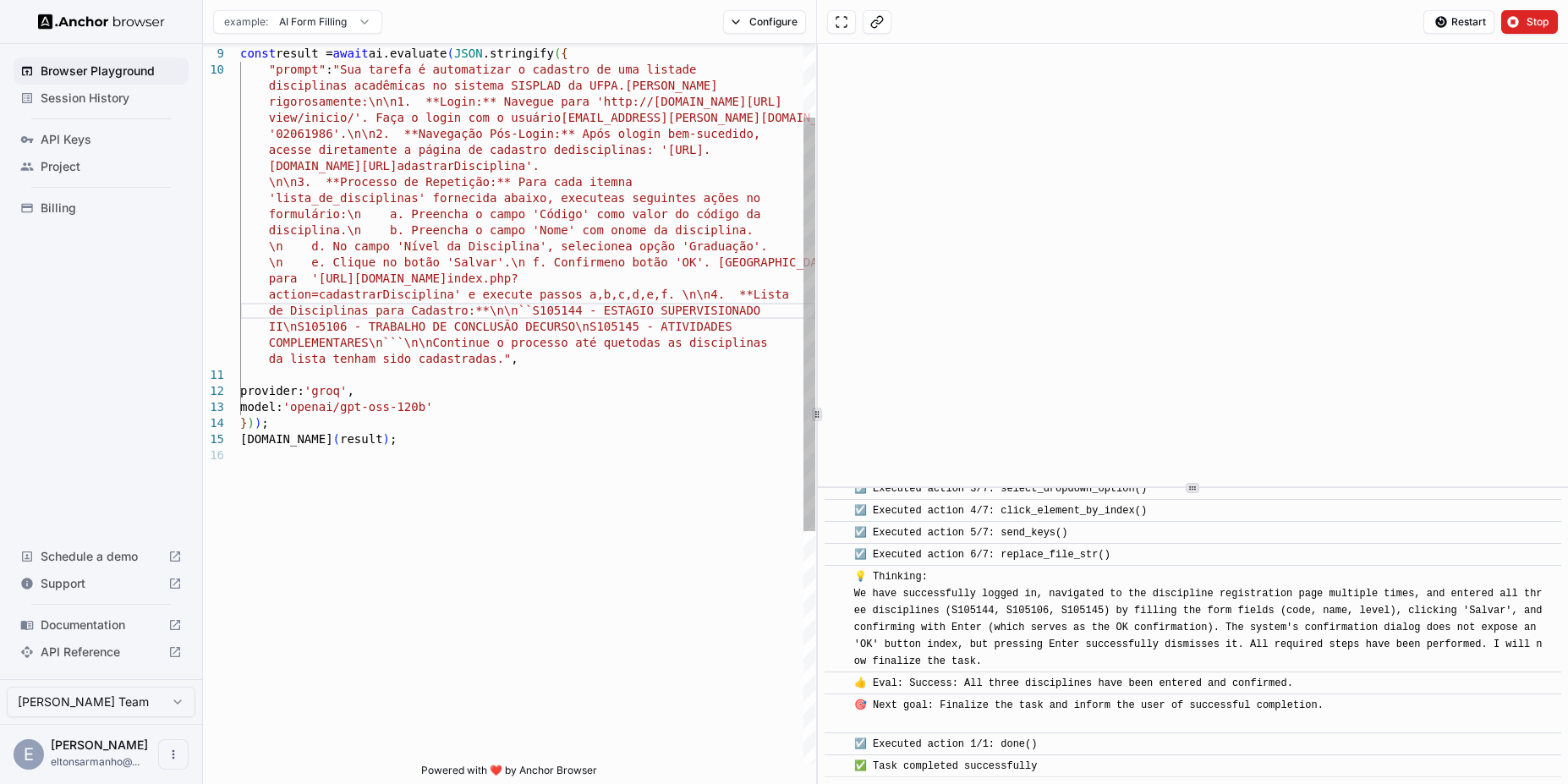
scroll to position [49, 0]
drag, startPoint x: 599, startPoint y: 332, endPoint x: 643, endPoint y: 330, distance: 44.0
click at [643, 330] on div "sisplad.ufpa.br/view/subunidade/index.php?action=c adastrarDisciplina'. \n\n3. …" at bounding box center [528, 542] width 575 height 1250
drag, startPoint x: 300, startPoint y: 327, endPoint x: 348, endPoint y: 328, distance: 48.0
click at [348, 328] on div "sisplad.ufpa.br/view/subunidade/index.php?action=c adastrarDisciplina'. \n\n3. …" at bounding box center [528, 542] width 575 height 1250
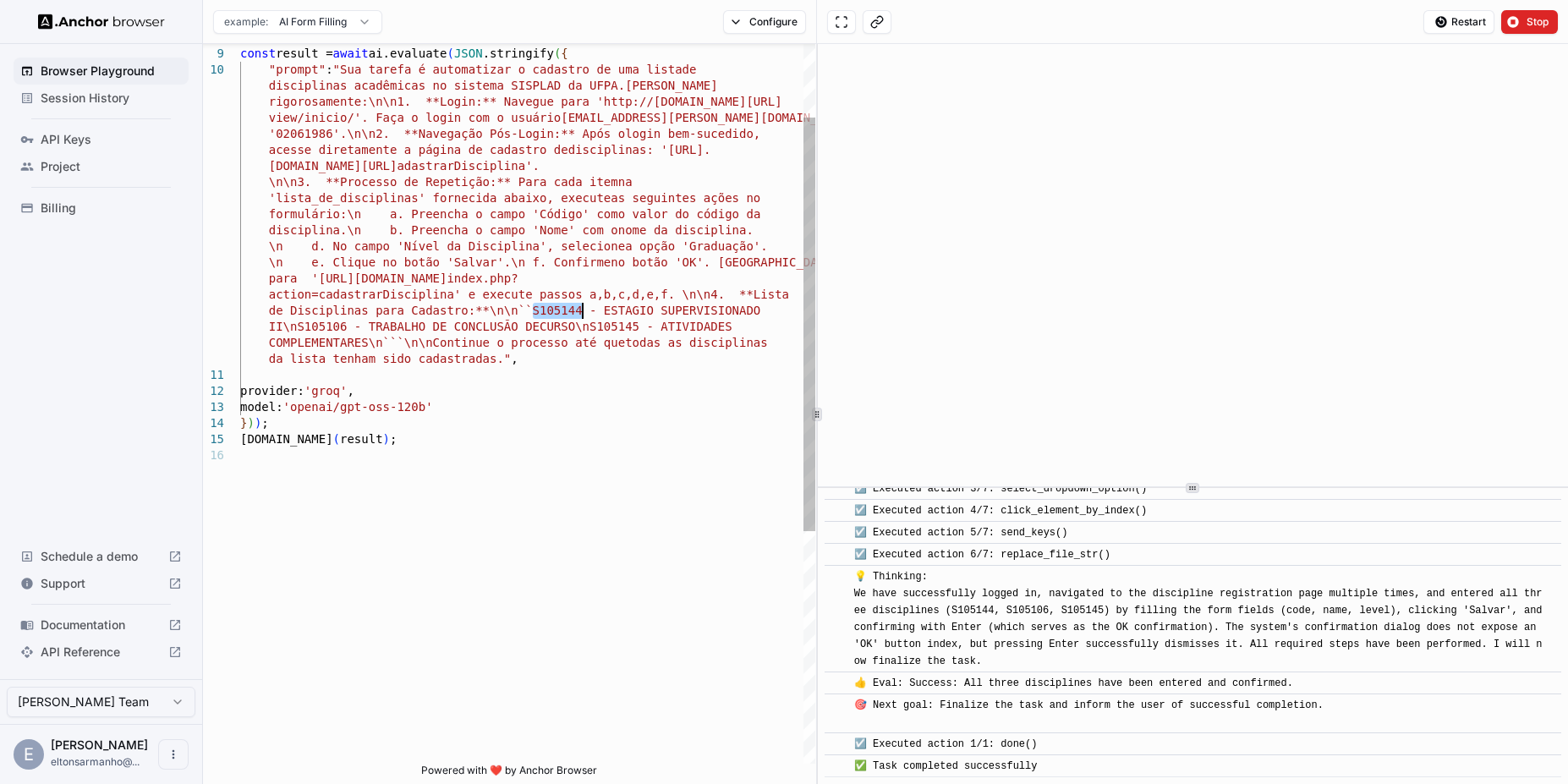
drag, startPoint x: 532, startPoint y: 314, endPoint x: 582, endPoint y: 316, distance: 50.0
click at [582, 316] on div "sisplad.ufpa.br/view/subunidade/index.php?action=c adastrarDisciplina'. \n\n3. …" at bounding box center [528, 542] width 575 height 1250
click at [501, 407] on div "sisplad.ufpa.br/view/subunidade/index.php?action=c adastrarDisciplina'. \n\n3. …" at bounding box center [528, 542] width 575 height 1250
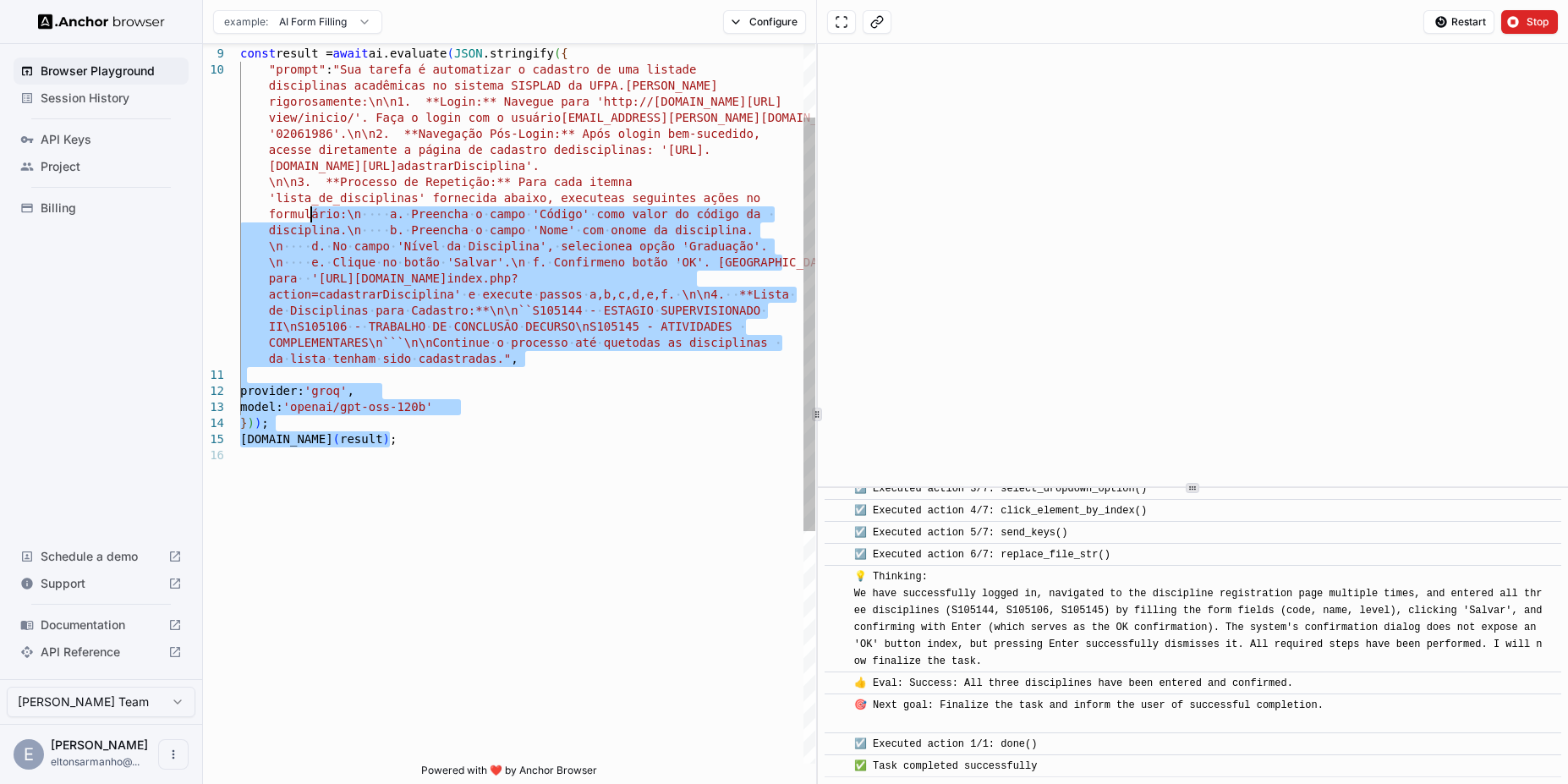
type textarea "**********"
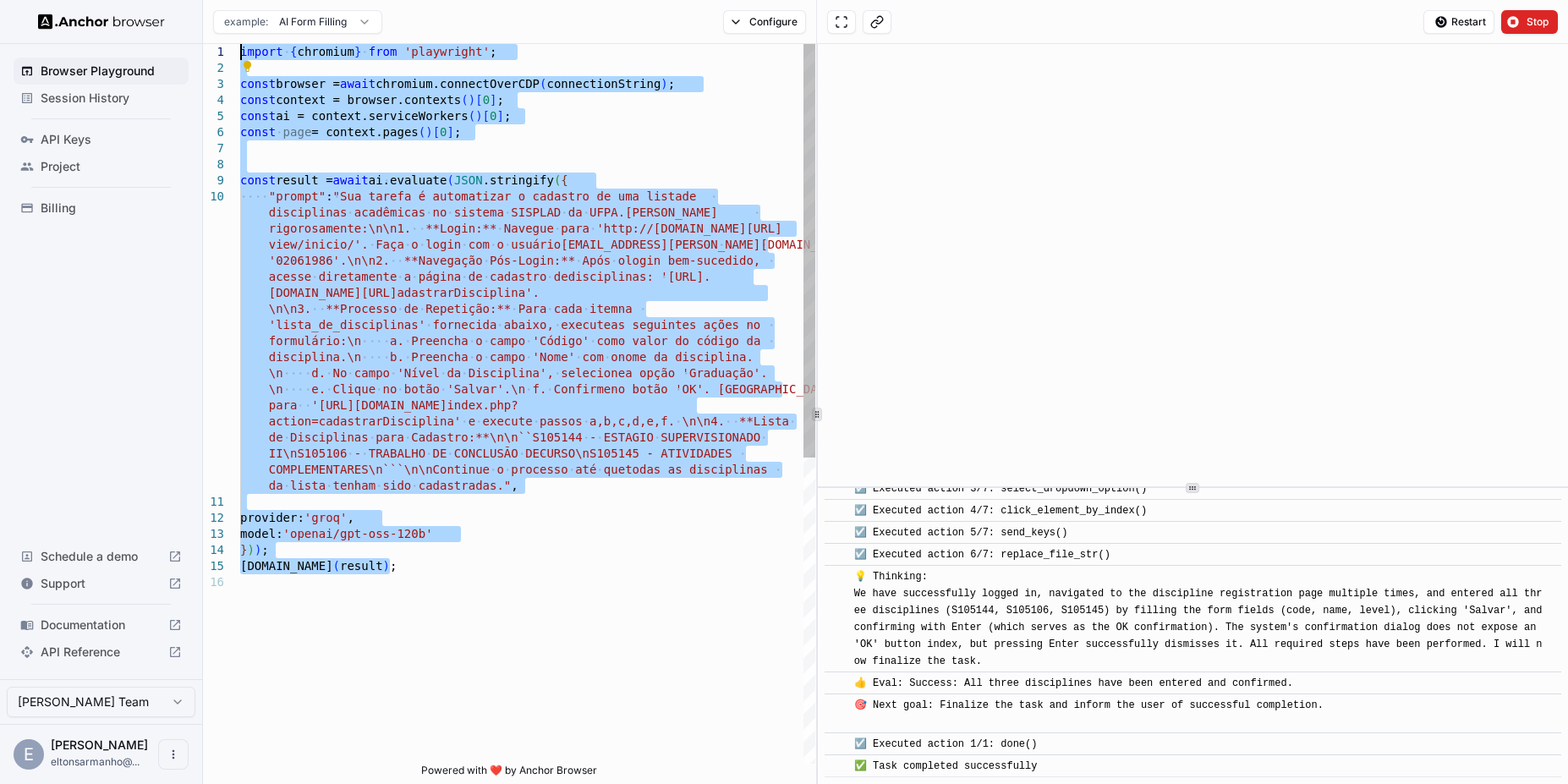
drag, startPoint x: 508, startPoint y: 436, endPoint x: 153, endPoint y: -28, distance: 584.2
click at [240, 44] on div "sisplad.ufpa.br/view/subunidade/index.php?action=c adastrarDisciplina'. \n\n3. …" at bounding box center [528, 669] width 575 height 1250
